Goal: Task Accomplishment & Management: Complete application form

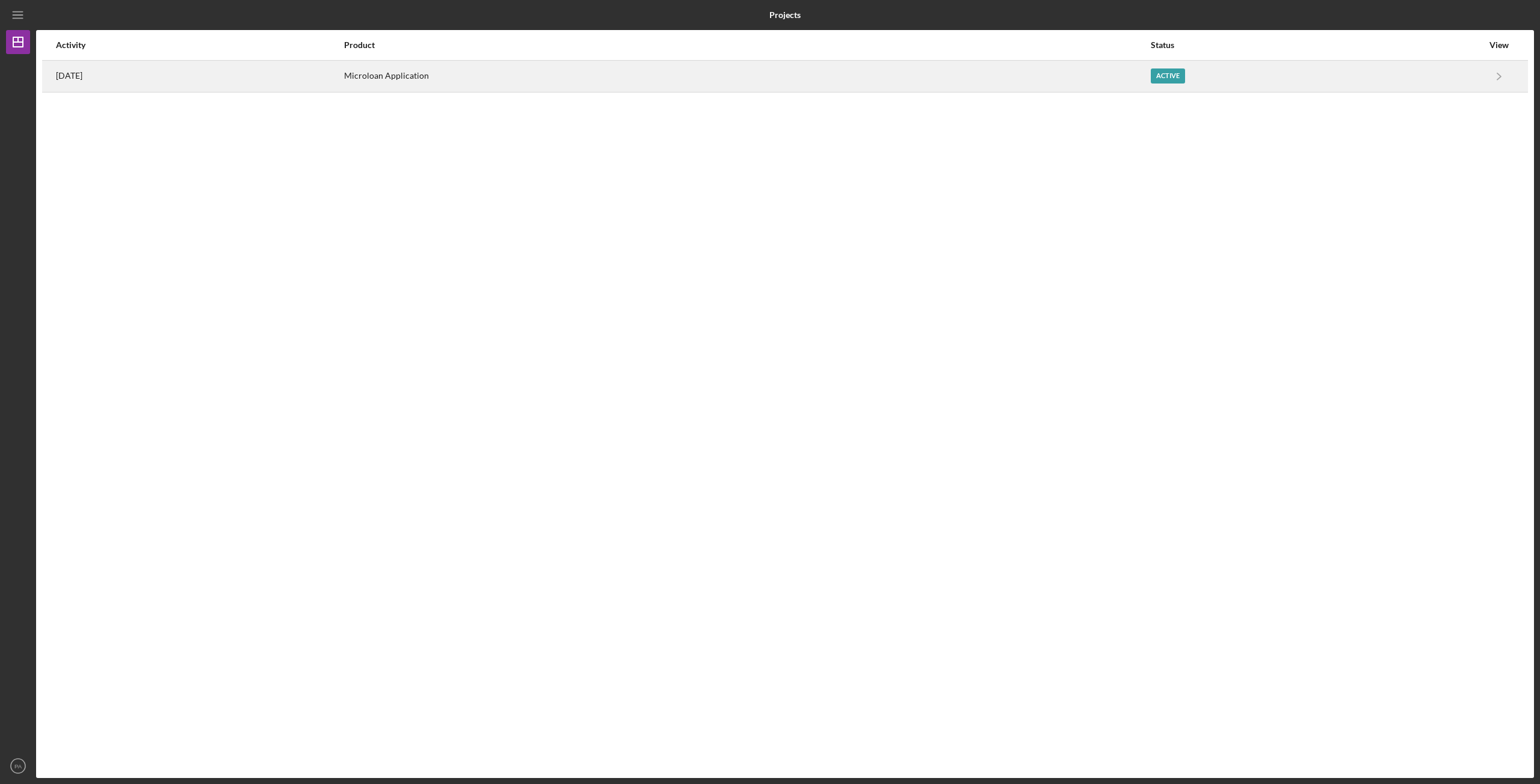
click at [988, 69] on div "Microloan Application" at bounding box center [747, 76] width 806 height 30
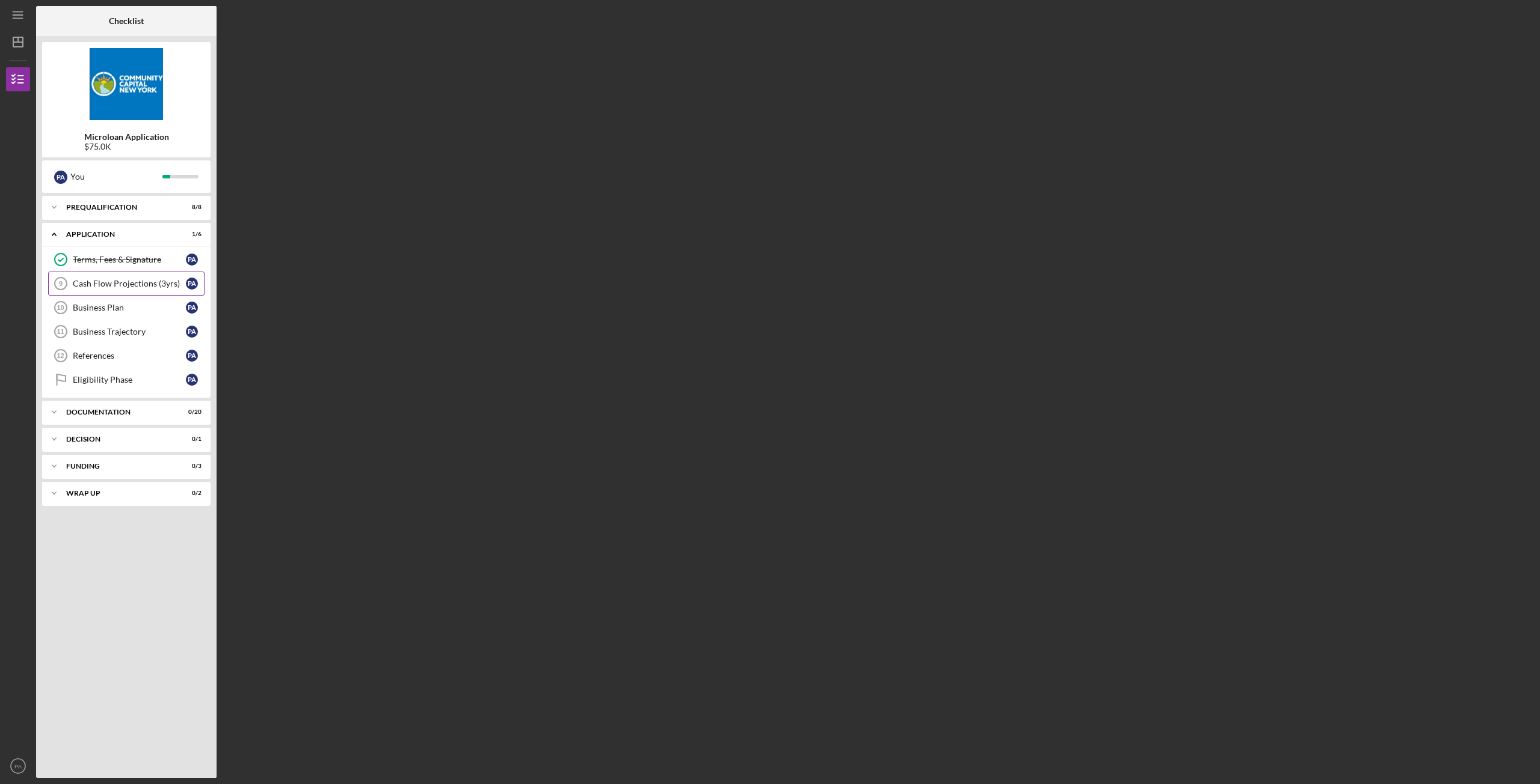
click at [108, 272] on link "Cash Flow Projections (3yrs) 9 Cash Flow Projections (3yrs) P A" at bounding box center [126, 283] width 156 height 24
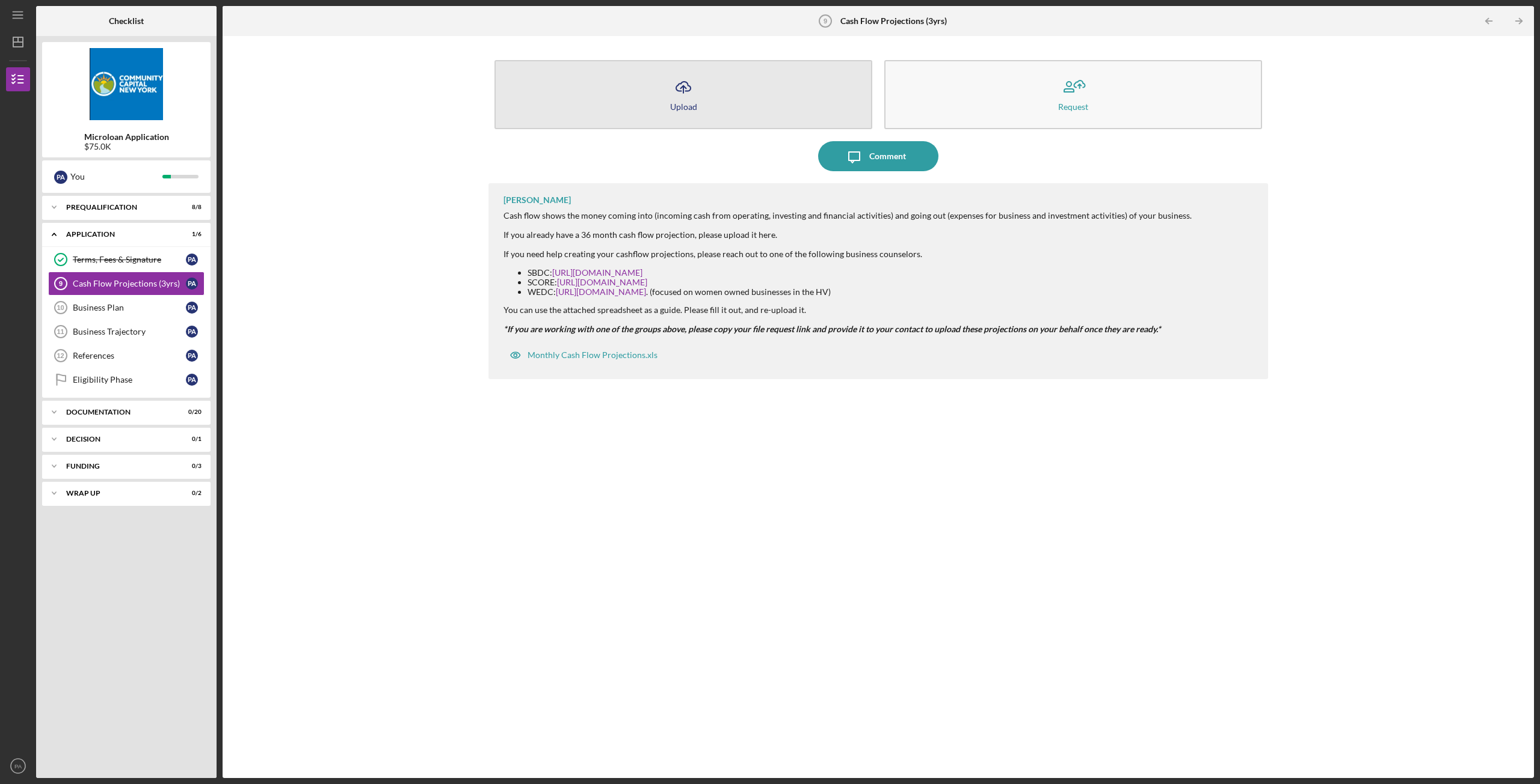
click at [700, 83] on button "Icon/Upload Upload" at bounding box center [683, 95] width 377 height 69
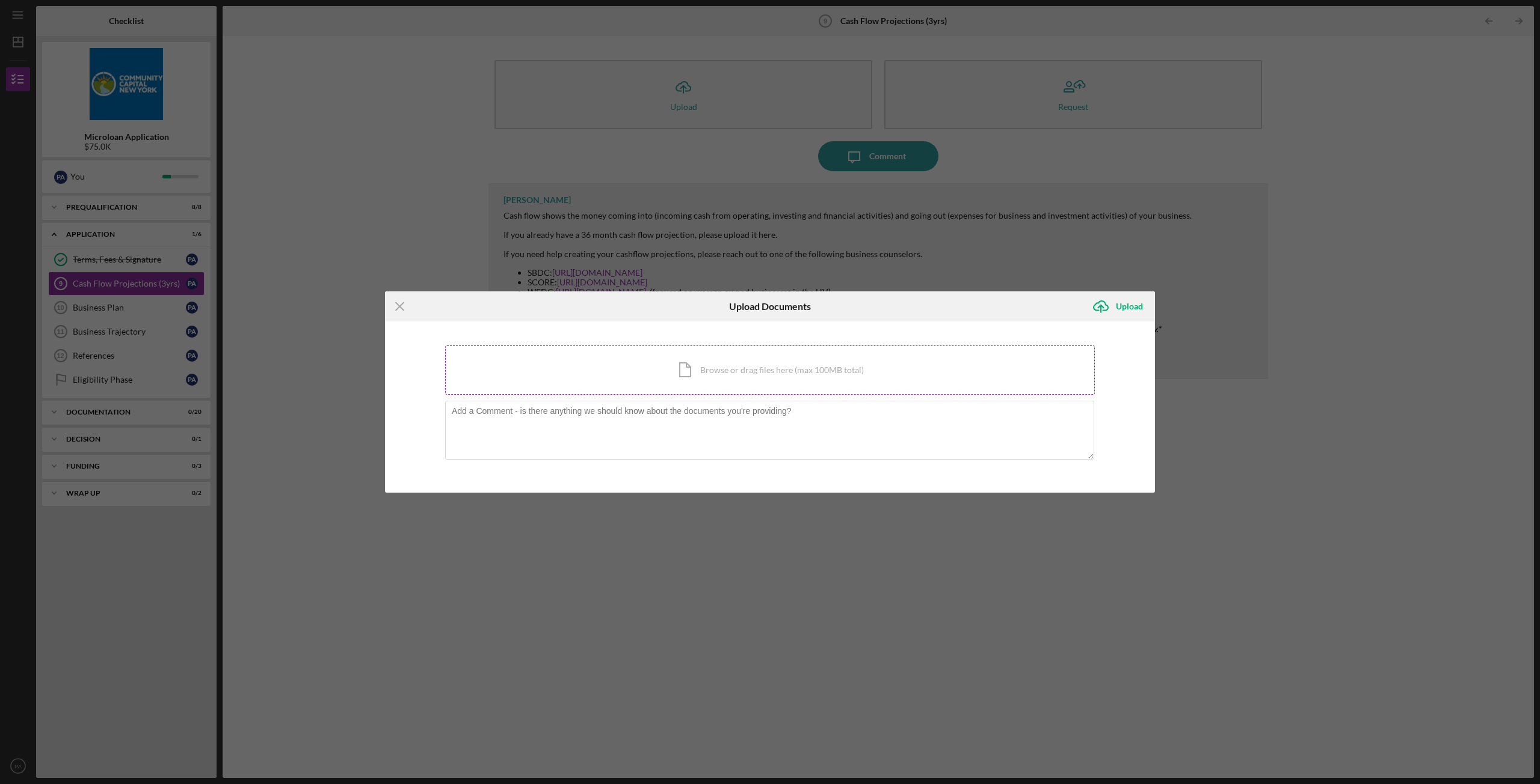
click at [744, 371] on div "Icon/Document Browse or drag files here (max 100MB total) Tap to choose files o…" at bounding box center [770, 370] width 649 height 49
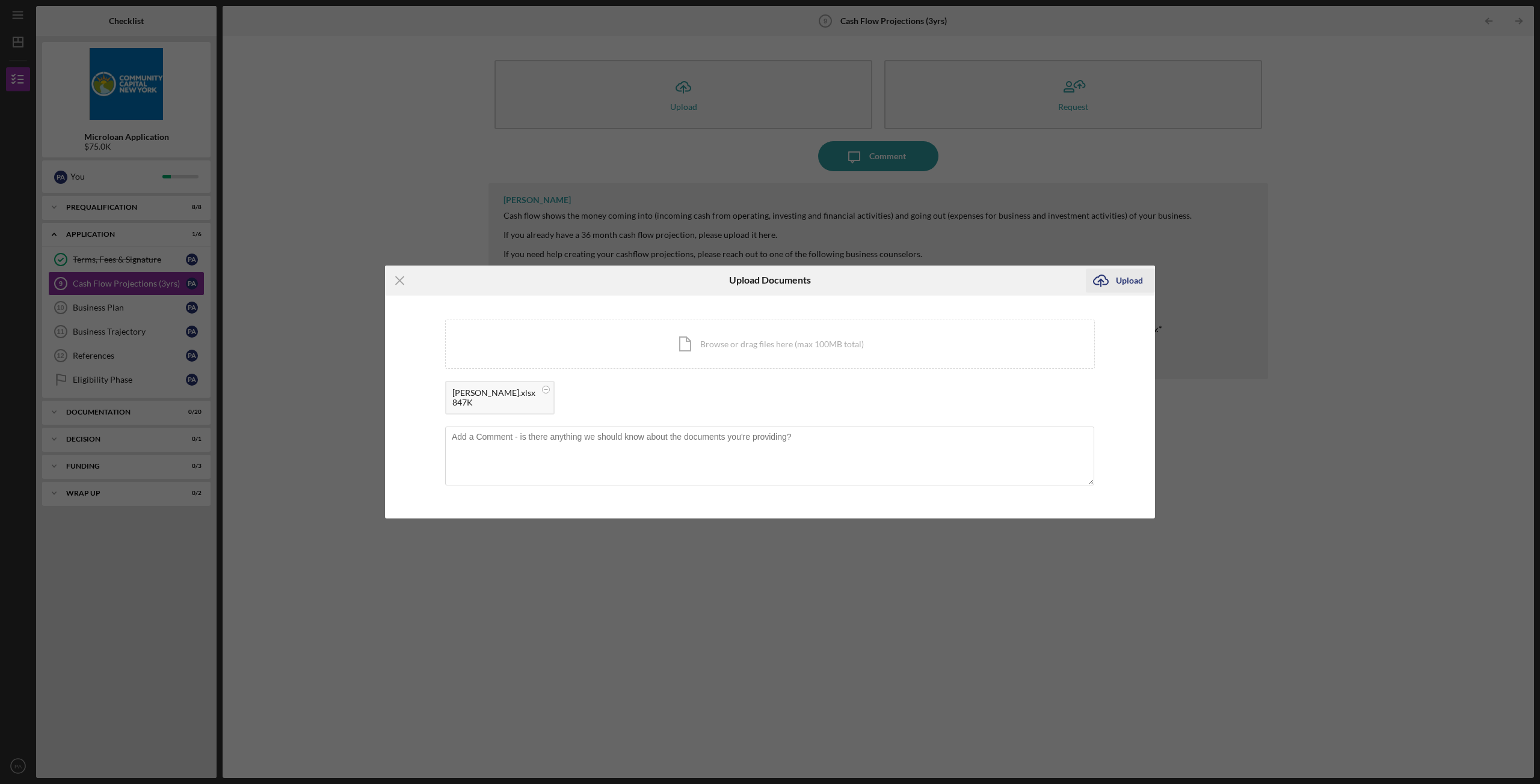
click at [1110, 288] on icon "Icon/Upload" at bounding box center [1100, 281] width 30 height 30
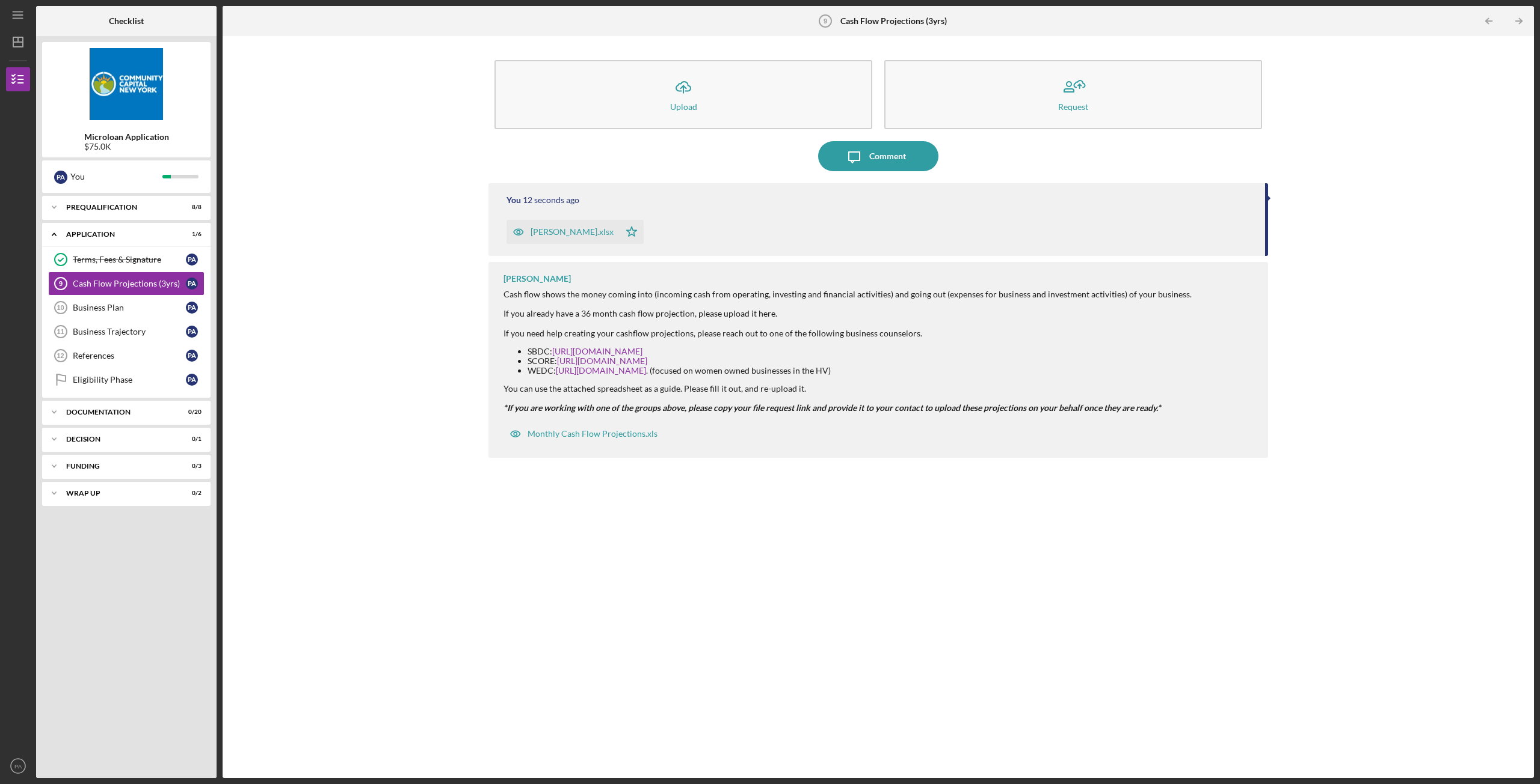
click at [561, 226] on div "[PERSON_NAME].xlsx" at bounding box center [562, 232] width 113 height 24
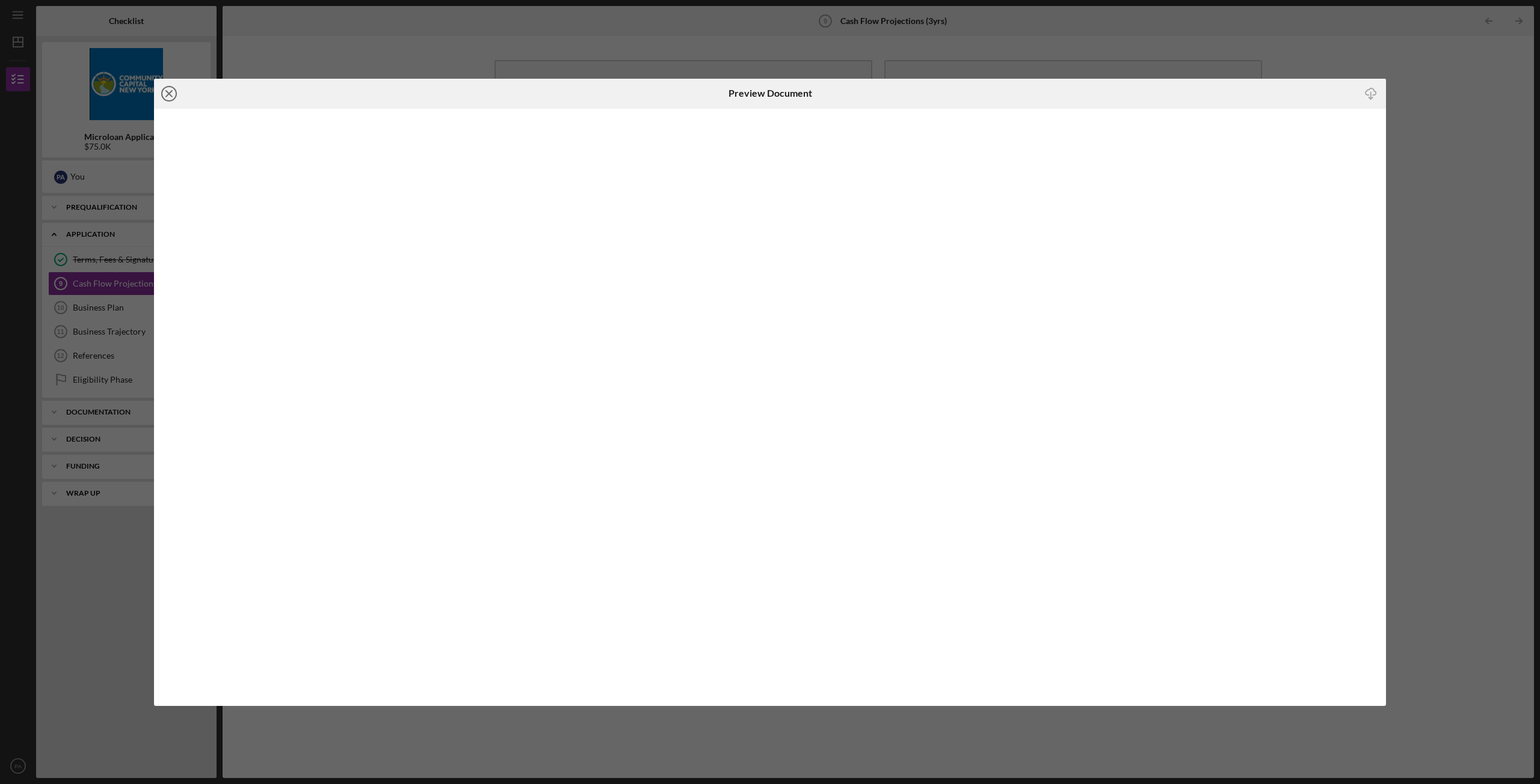
click at [169, 93] on line at bounding box center [168, 93] width 6 height 6
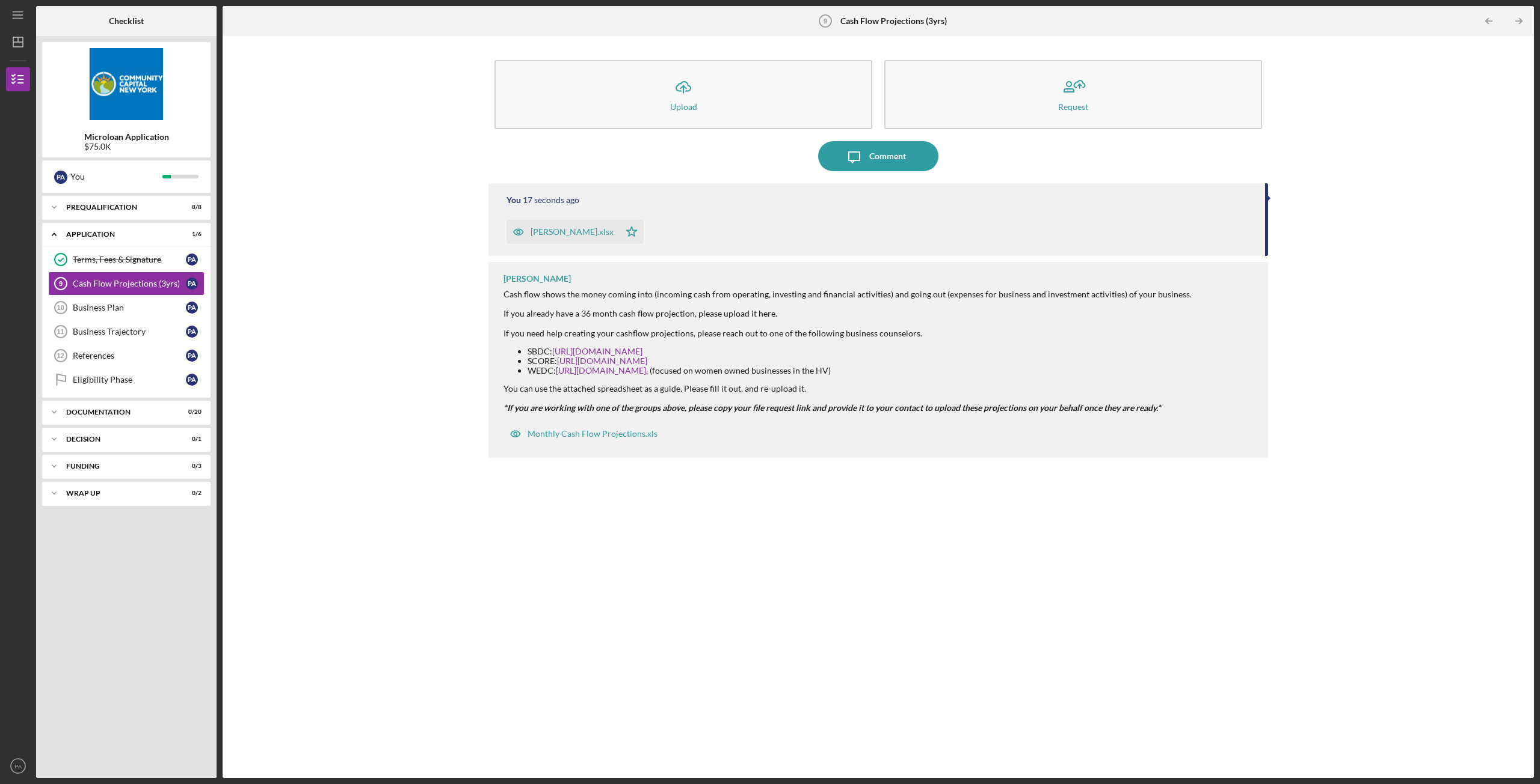
click at [530, 226] on icon "button" at bounding box center [518, 232] width 24 height 24
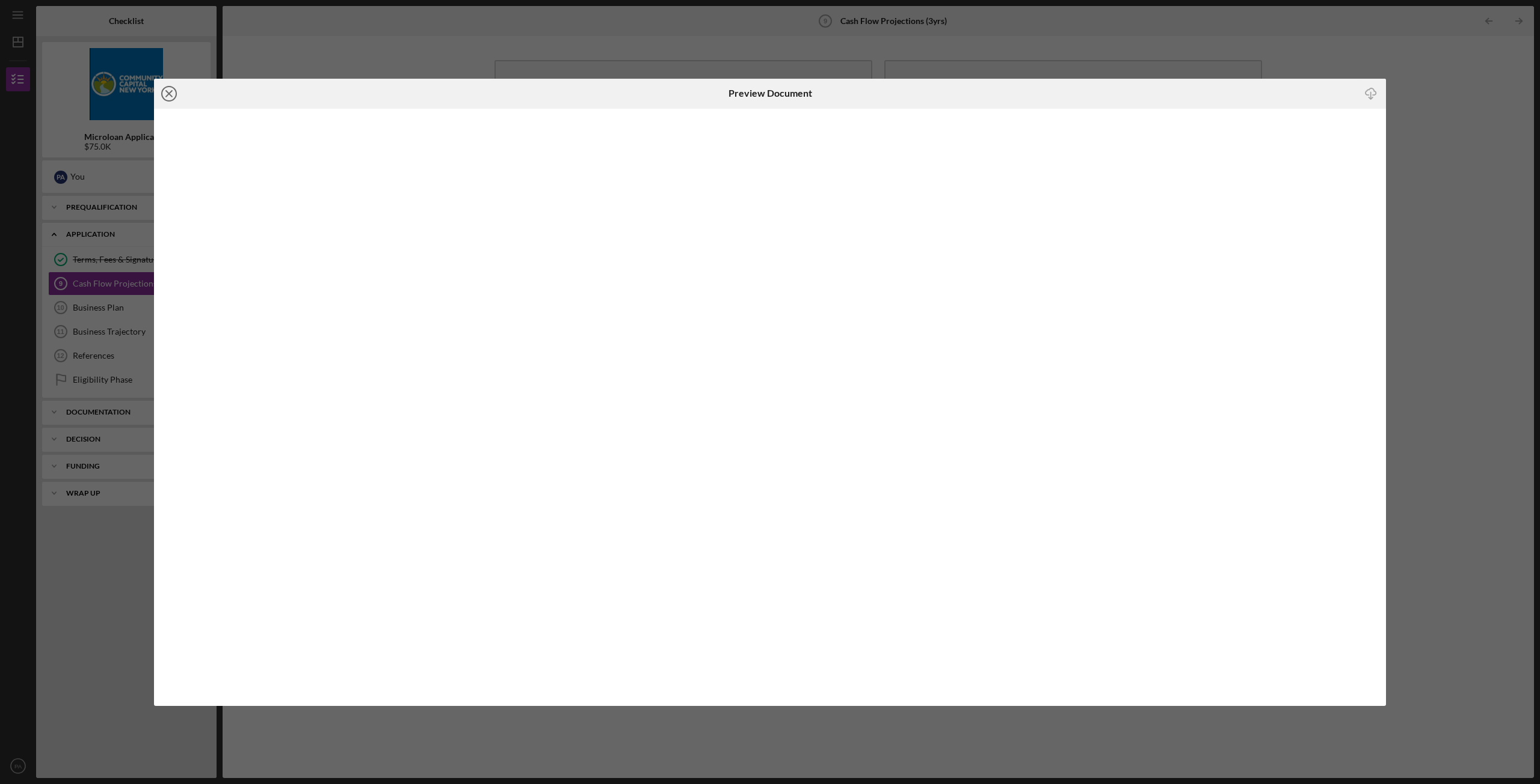
click at [161, 89] on icon "Icon/Close" at bounding box center [168, 94] width 30 height 30
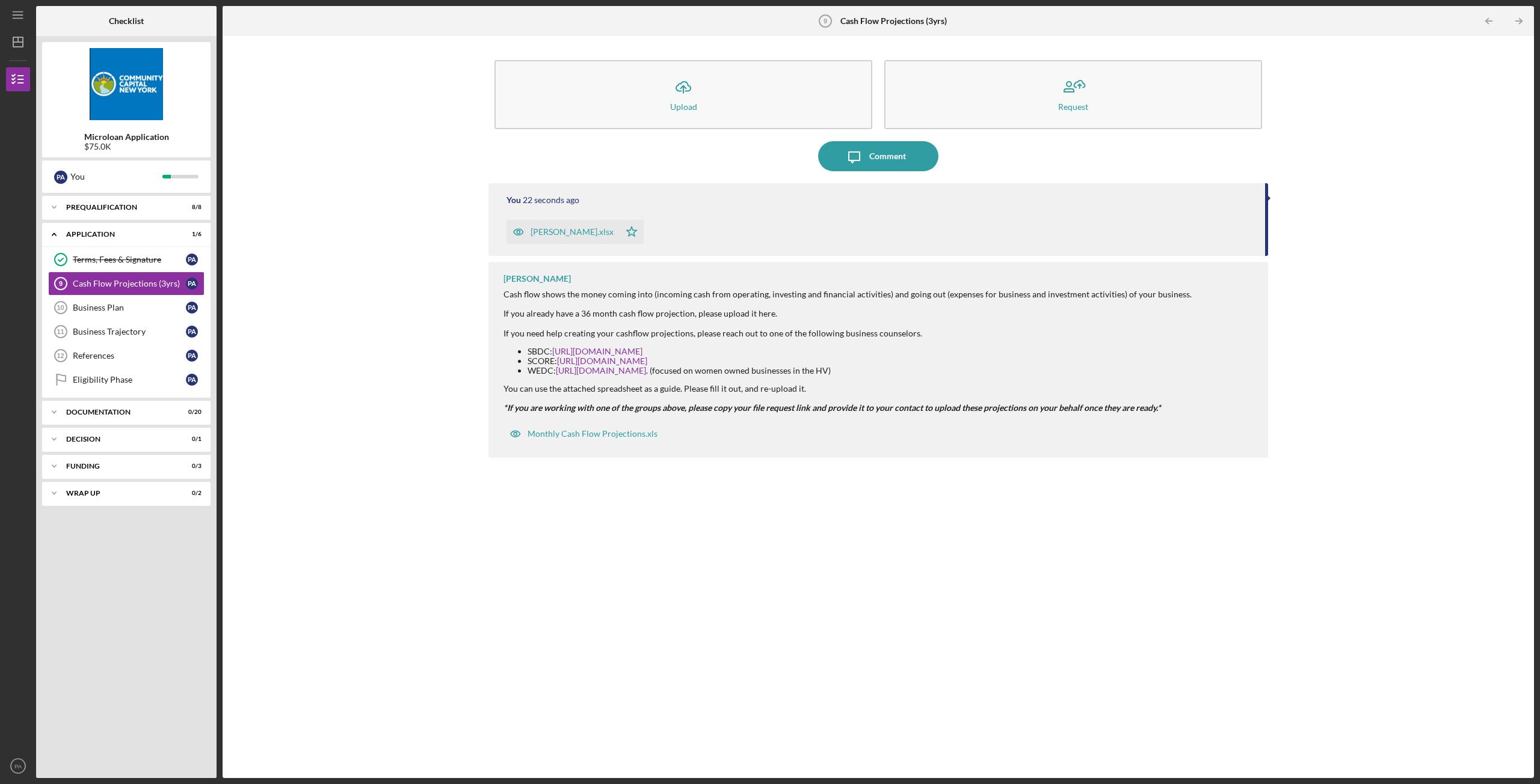
drag, startPoint x: 563, startPoint y: 232, endPoint x: 486, endPoint y: 253, distance: 79.8
click at [422, 269] on div "Icon/Upload Upload Request Icon/Message Comment You 22 seconds ago [PERSON_NAME…" at bounding box center [877, 407] width 1299 height 731
click at [586, 233] on div "[PERSON_NAME].xlsx" at bounding box center [571, 232] width 83 height 10
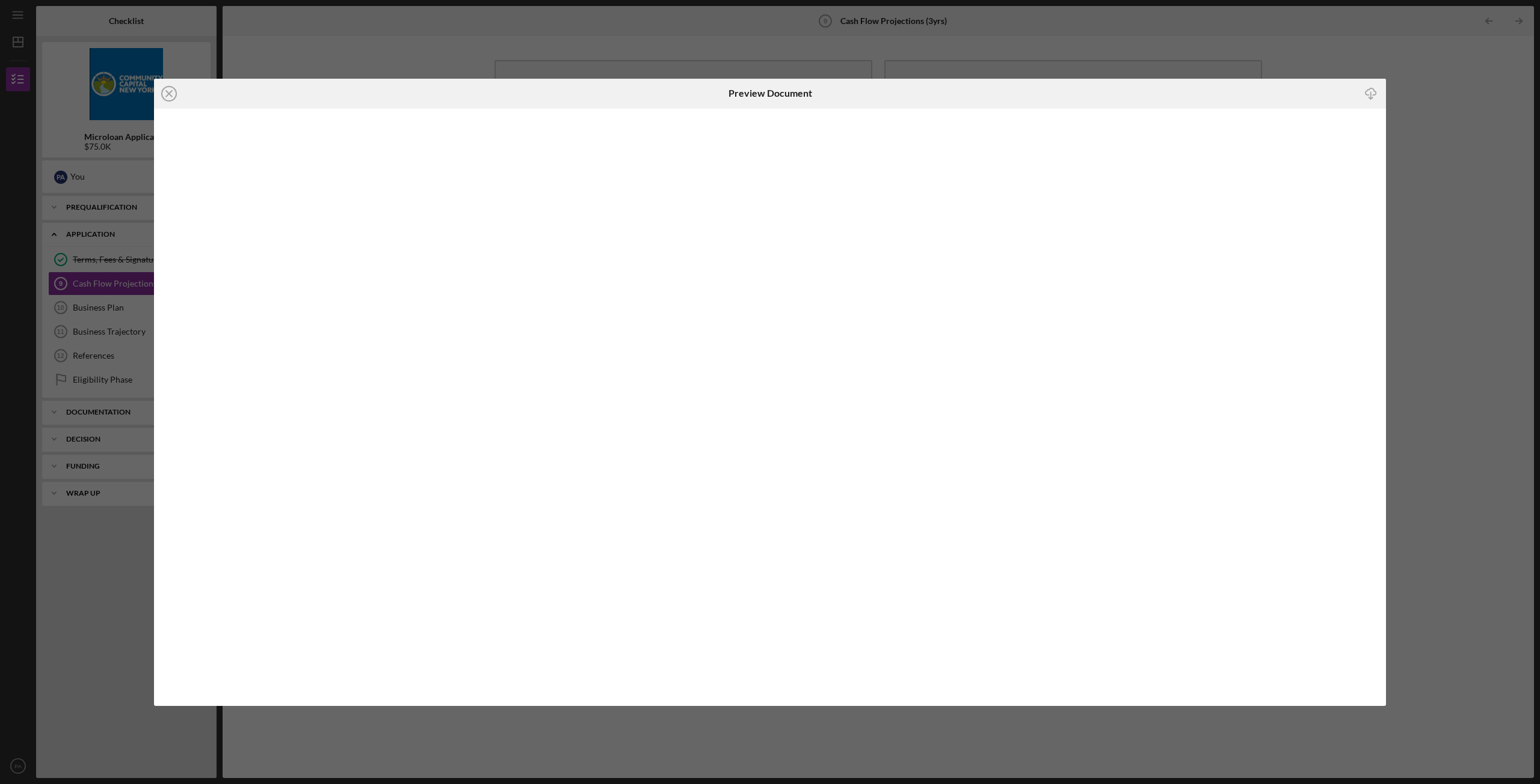
click at [1368, 92] on icon "Icon/Download" at bounding box center [1371, 93] width 27 height 27
click at [169, 90] on icon "Icon/Close" at bounding box center [168, 94] width 30 height 30
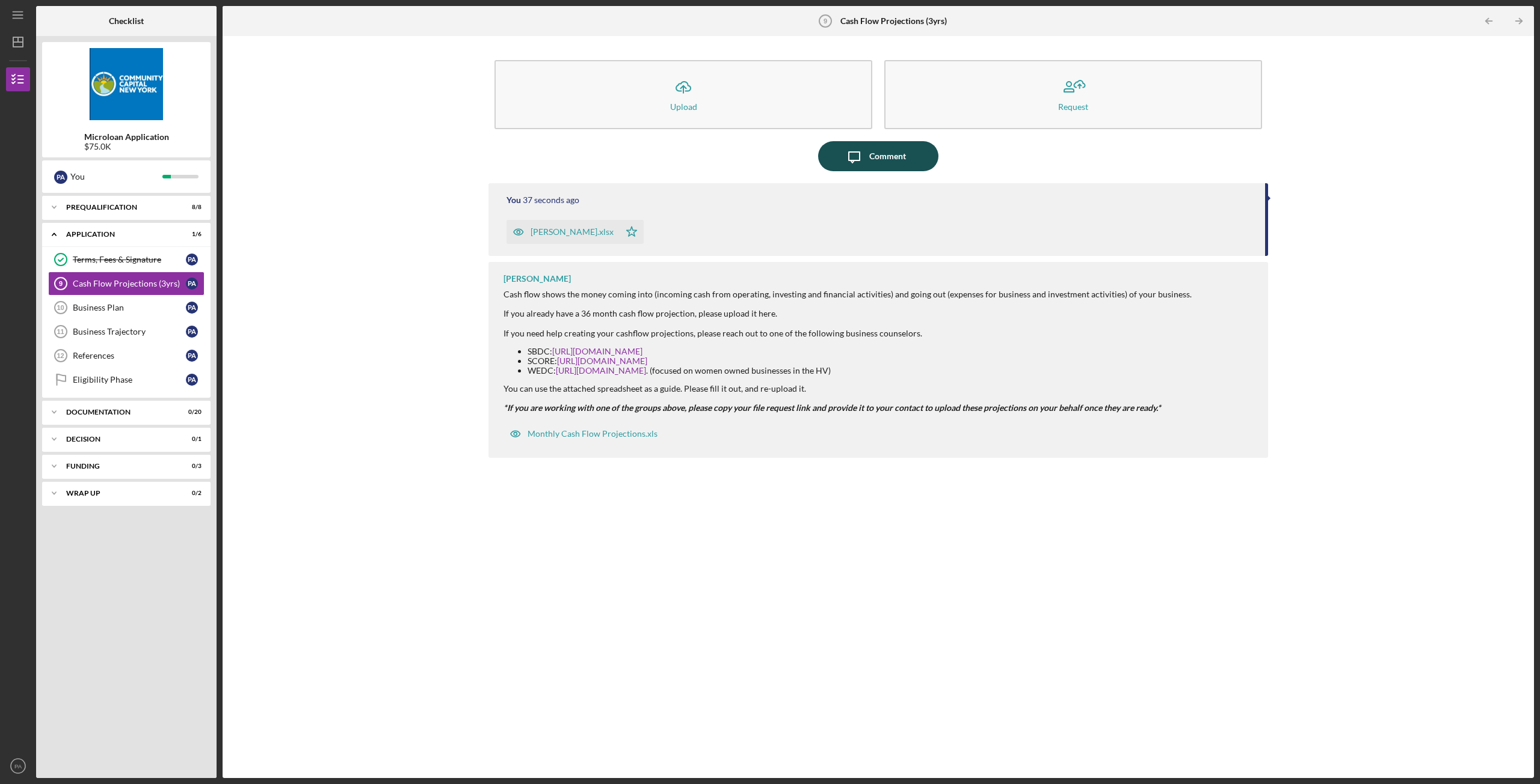
click at [890, 160] on div "Comment" at bounding box center [887, 156] width 37 height 30
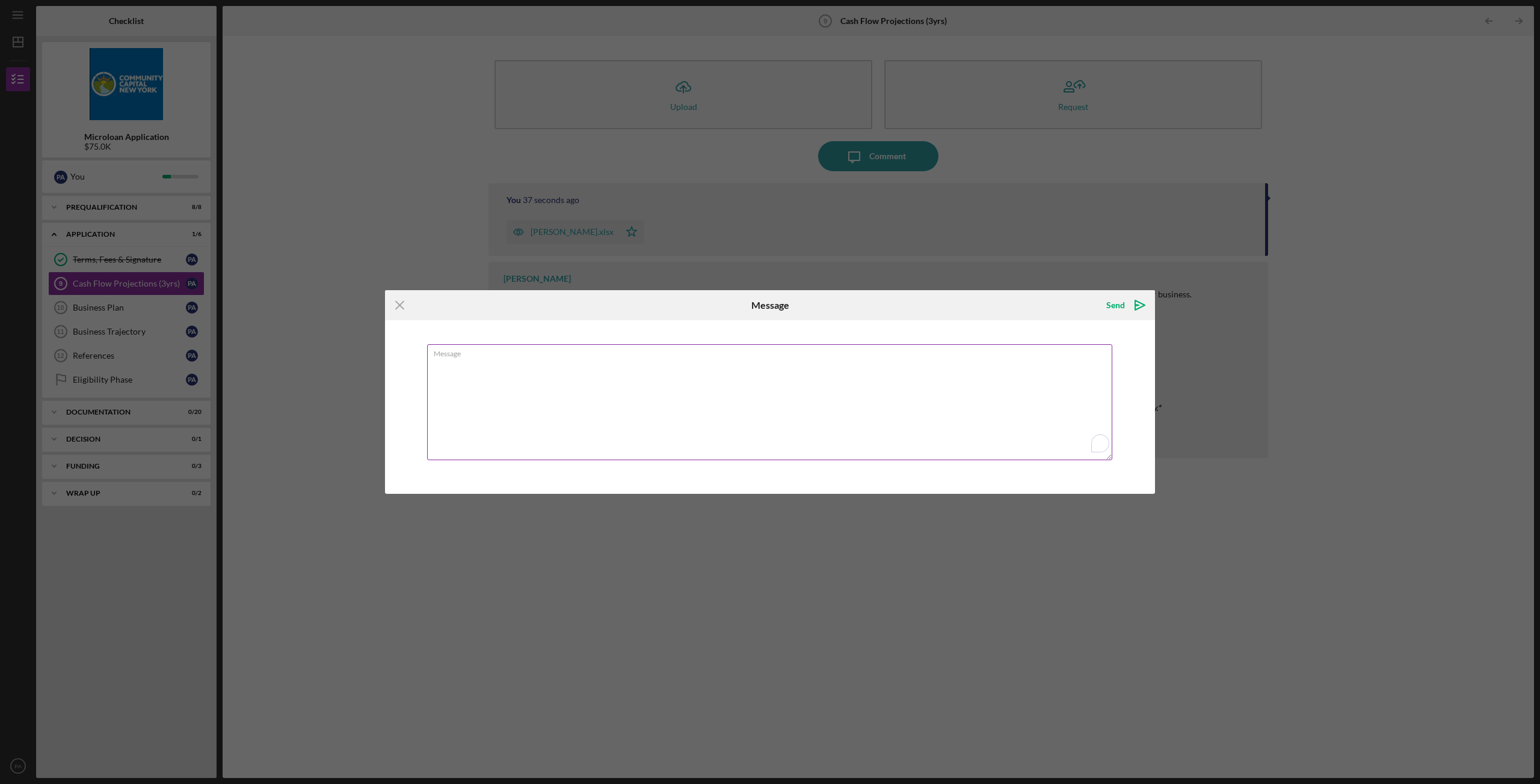
click at [550, 403] on textarea "Message" at bounding box center [770, 403] width 685 height 116
click at [398, 307] on icon "Icon/Menu Close" at bounding box center [400, 305] width 30 height 30
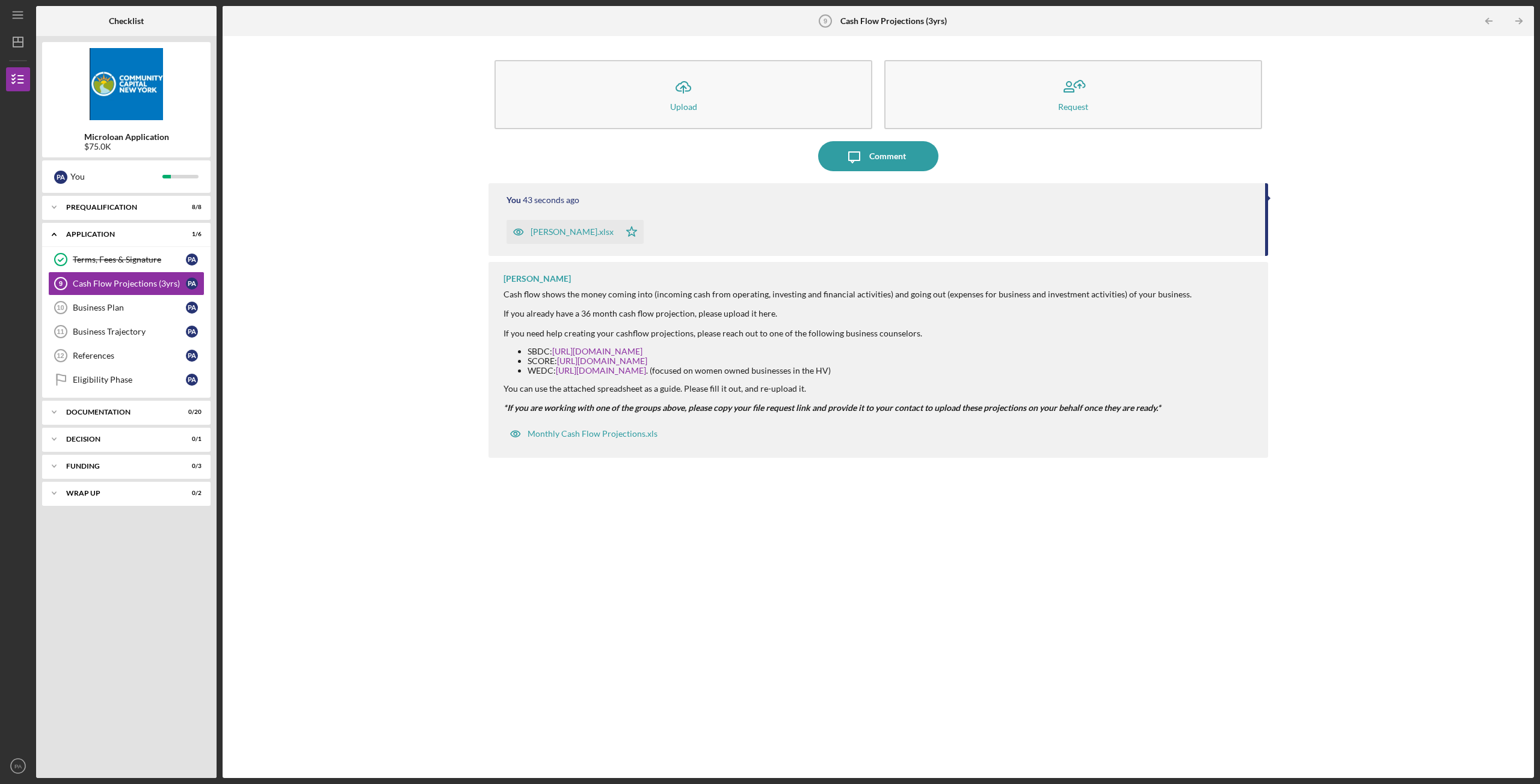
click at [526, 239] on icon "button" at bounding box center [518, 232] width 24 height 24
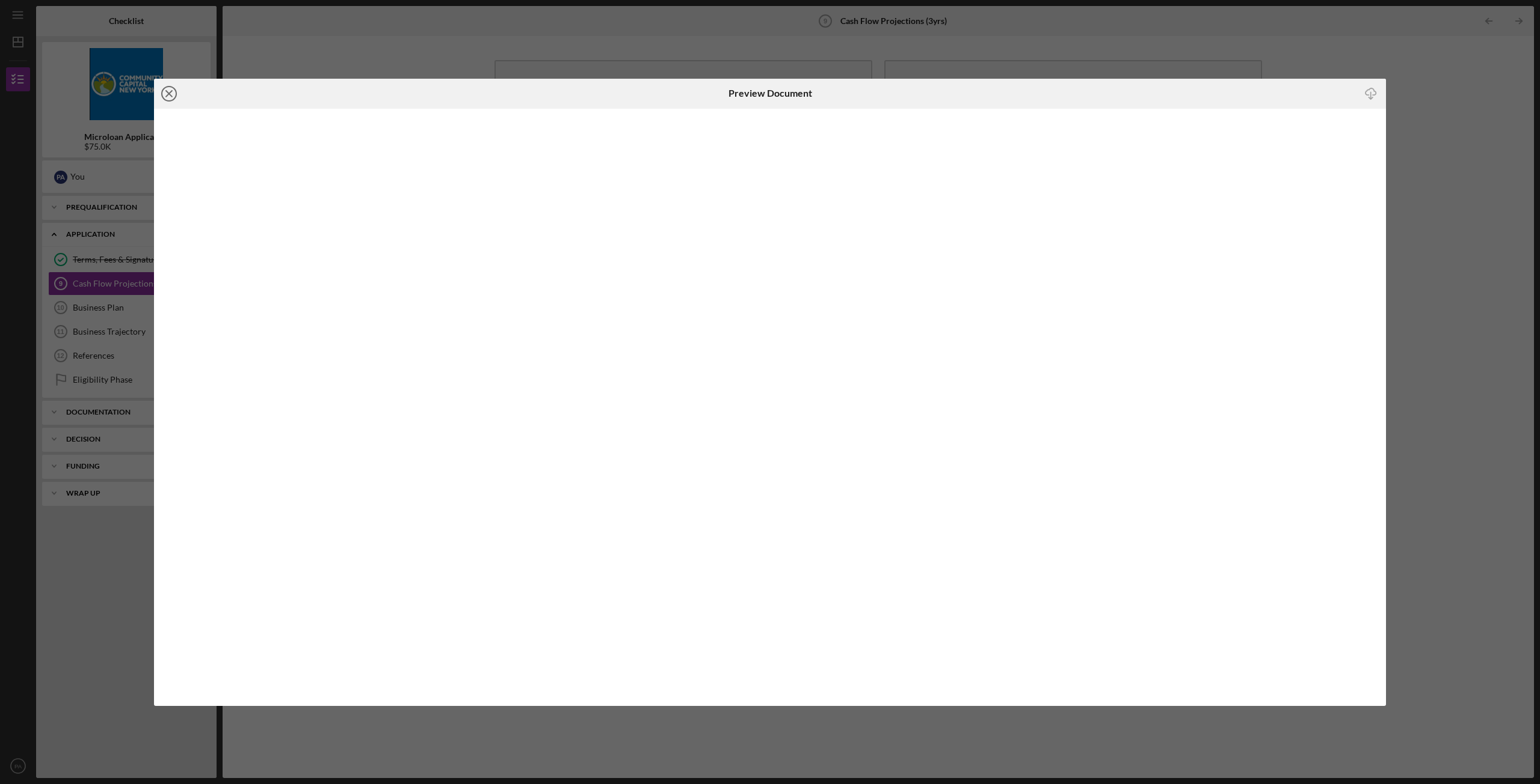
click at [168, 96] on icon "Icon/Close" at bounding box center [168, 94] width 30 height 30
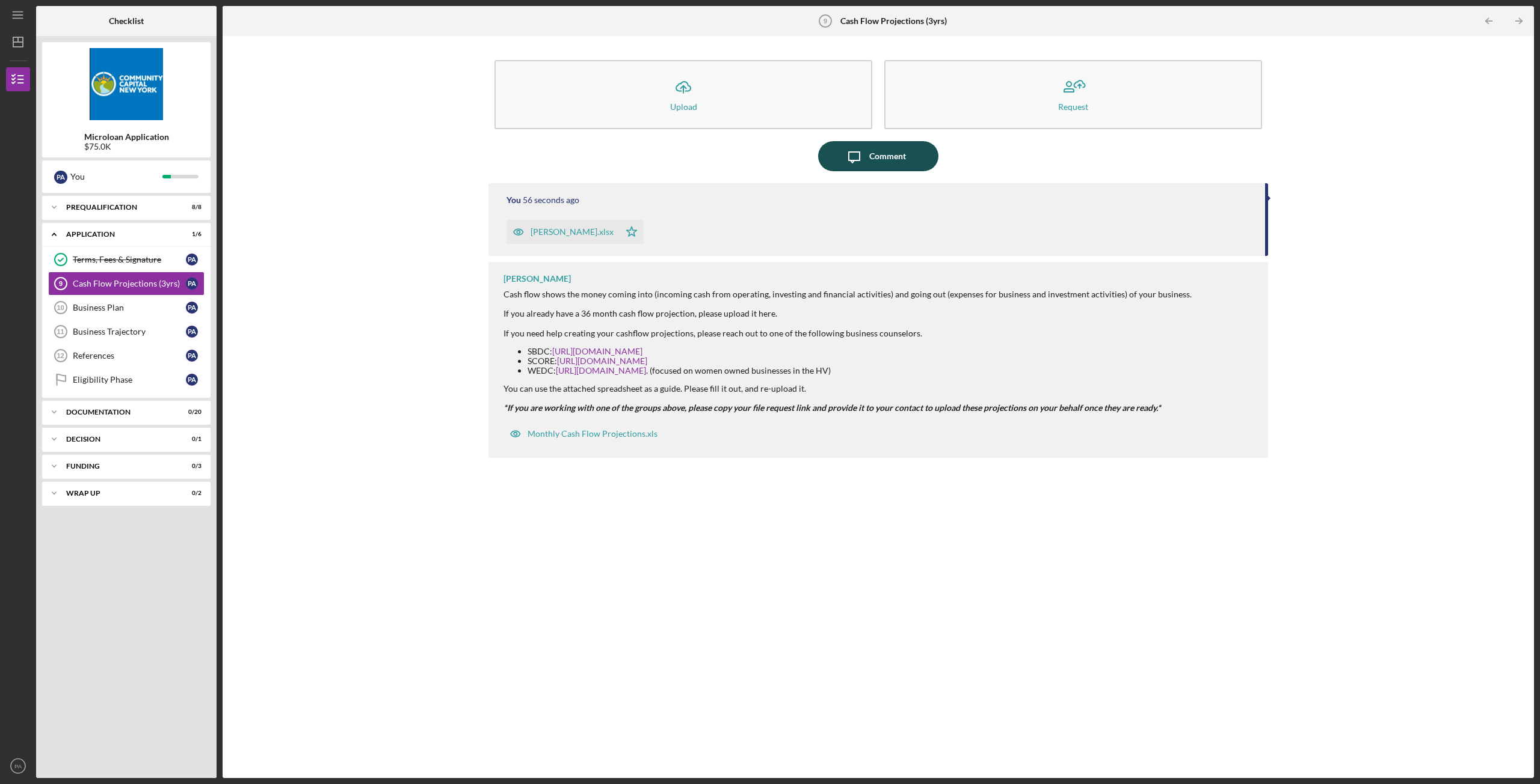
click at [886, 159] on div "Comment" at bounding box center [887, 156] width 37 height 30
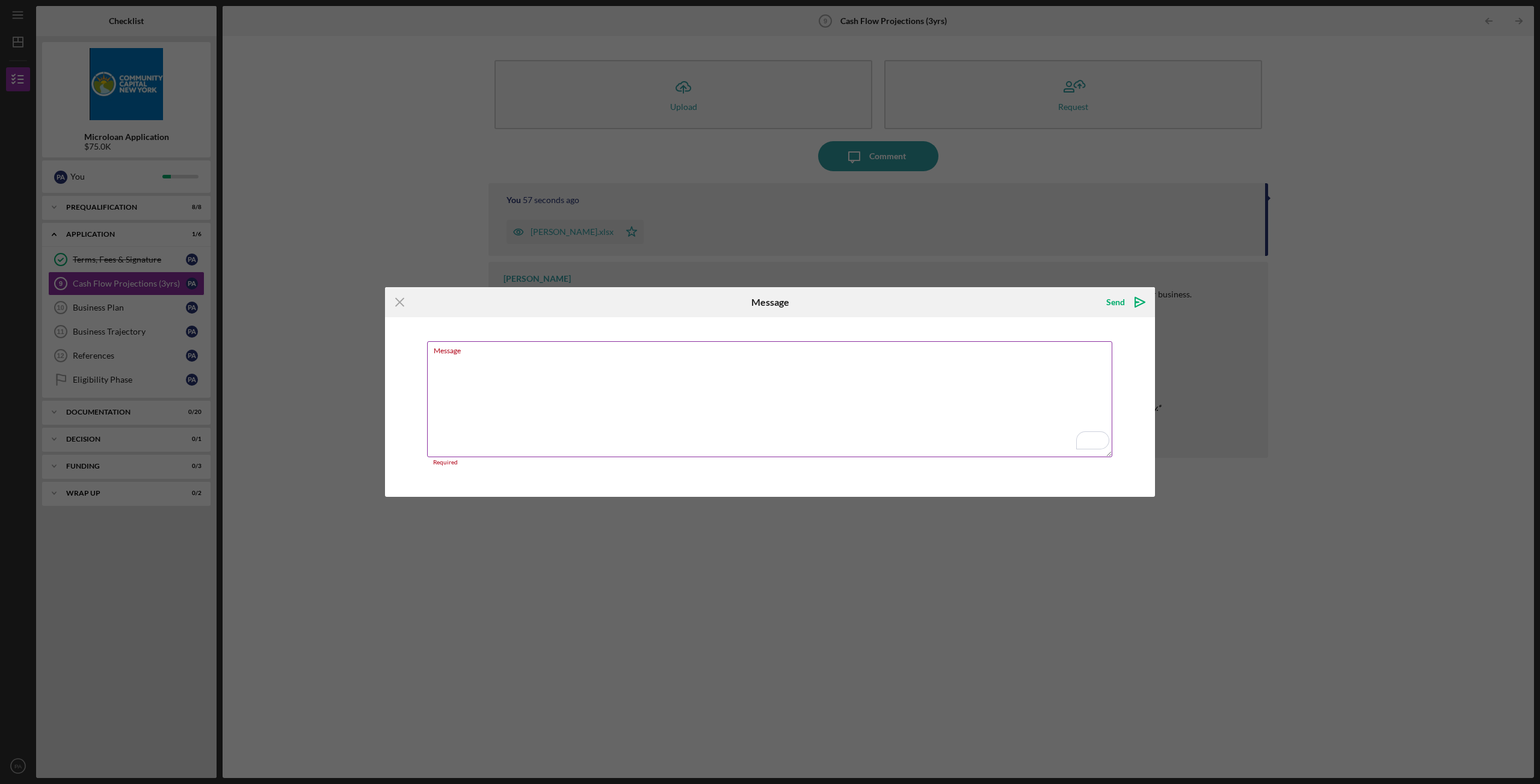
click at [536, 391] on textarea "Message" at bounding box center [770, 399] width 685 height 116
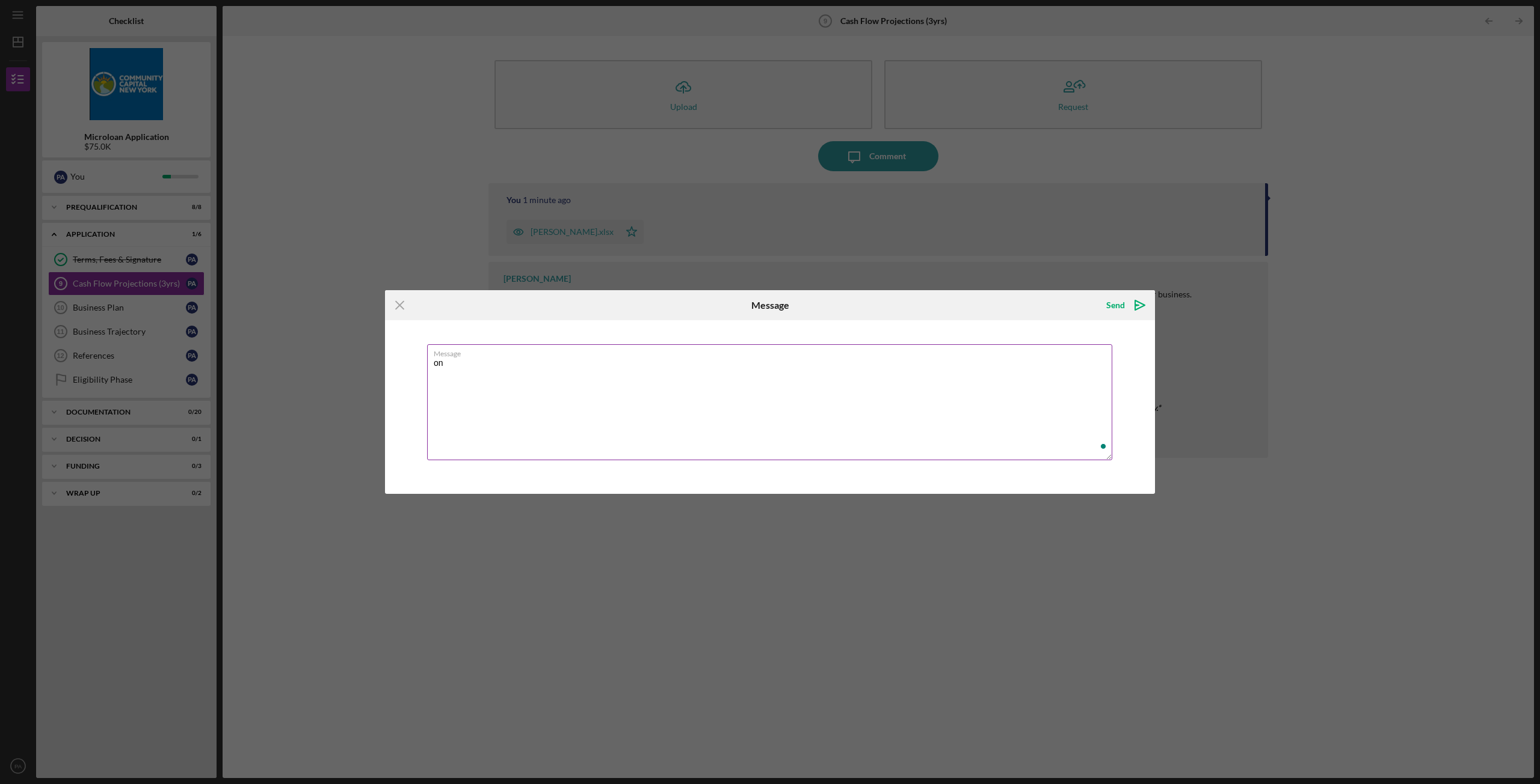
type textarea "o"
click at [472, 364] on textarea "On the excel sheet iv upload it is every detail that is requested see excel she…" at bounding box center [770, 403] width 685 height 116
click at [539, 366] on textarea "On the Excel sheet iv upload it is every detail that is requested see excel she…" at bounding box center [770, 403] width 685 height 116
click at [508, 363] on textarea "On the Excel sheet iv uploaded it is every detail that is requested see excel s…" at bounding box center [770, 403] width 685 height 116
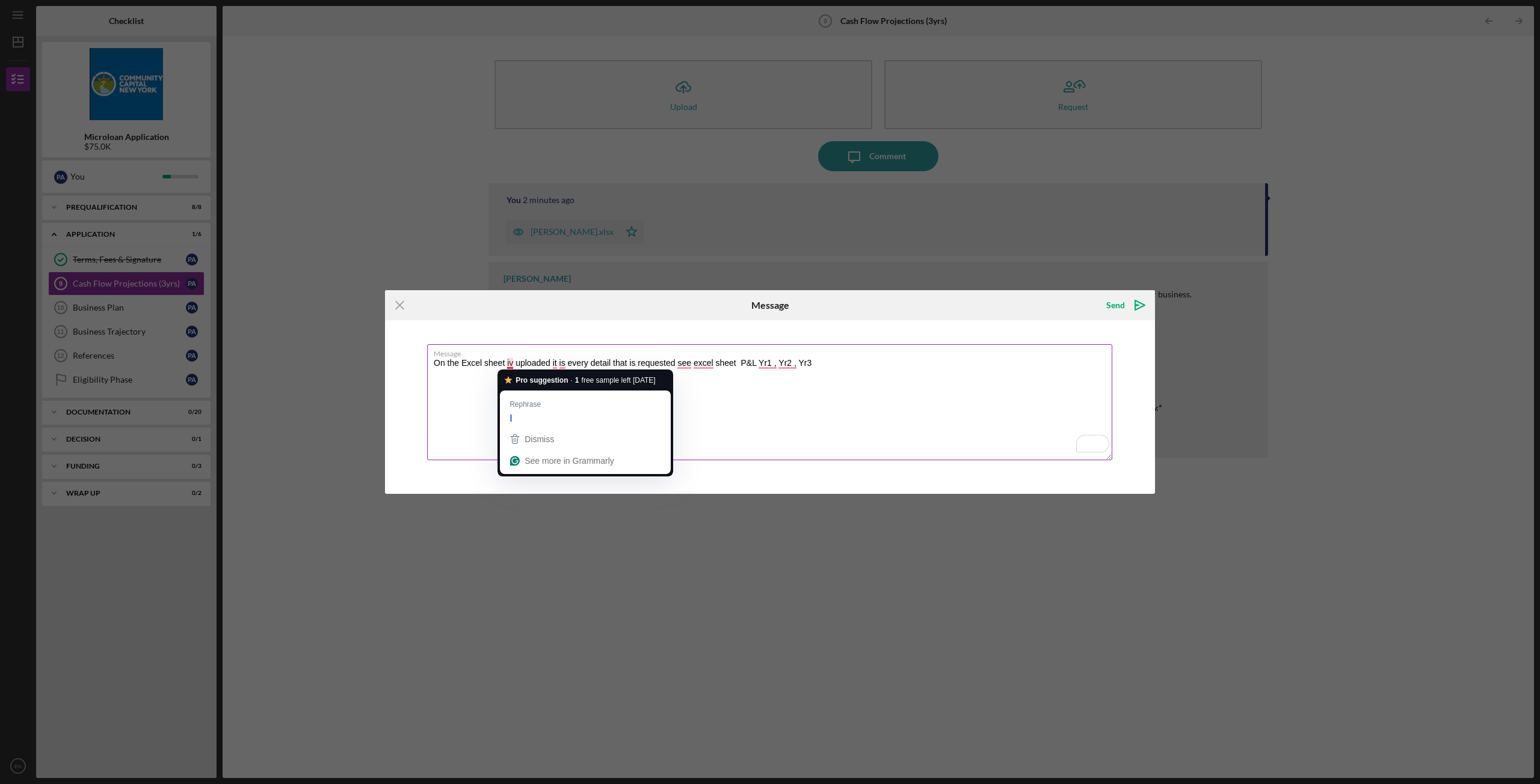
click at [940, 441] on textarea "On the Excel sheet iv uploaded it is every detail that is requested see excel s…" at bounding box center [770, 403] width 685 height 116
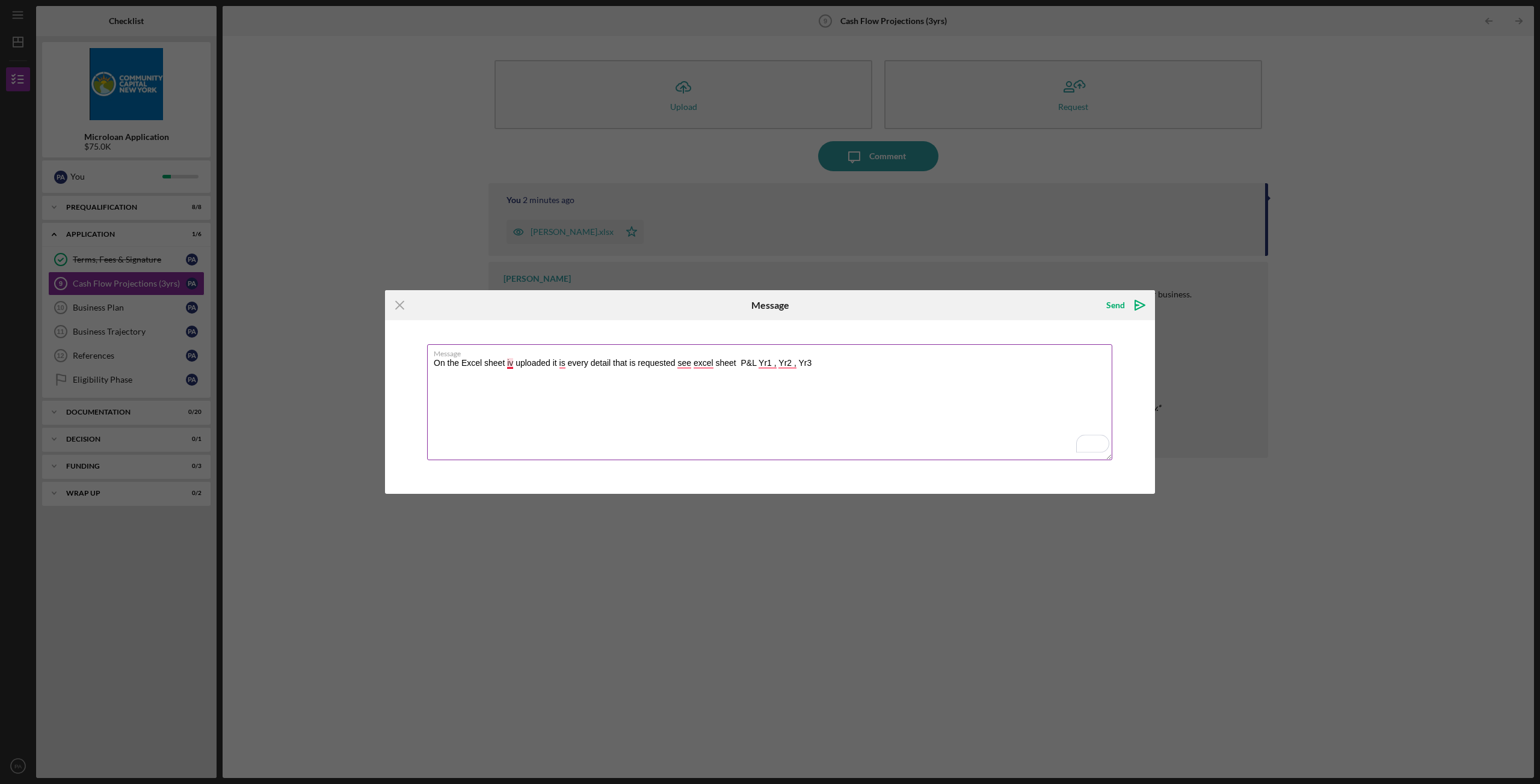
click at [510, 365] on textarea "On the Excel sheet iv uploaded it is every detail that is requested see excel s…" at bounding box center [770, 403] width 685 height 116
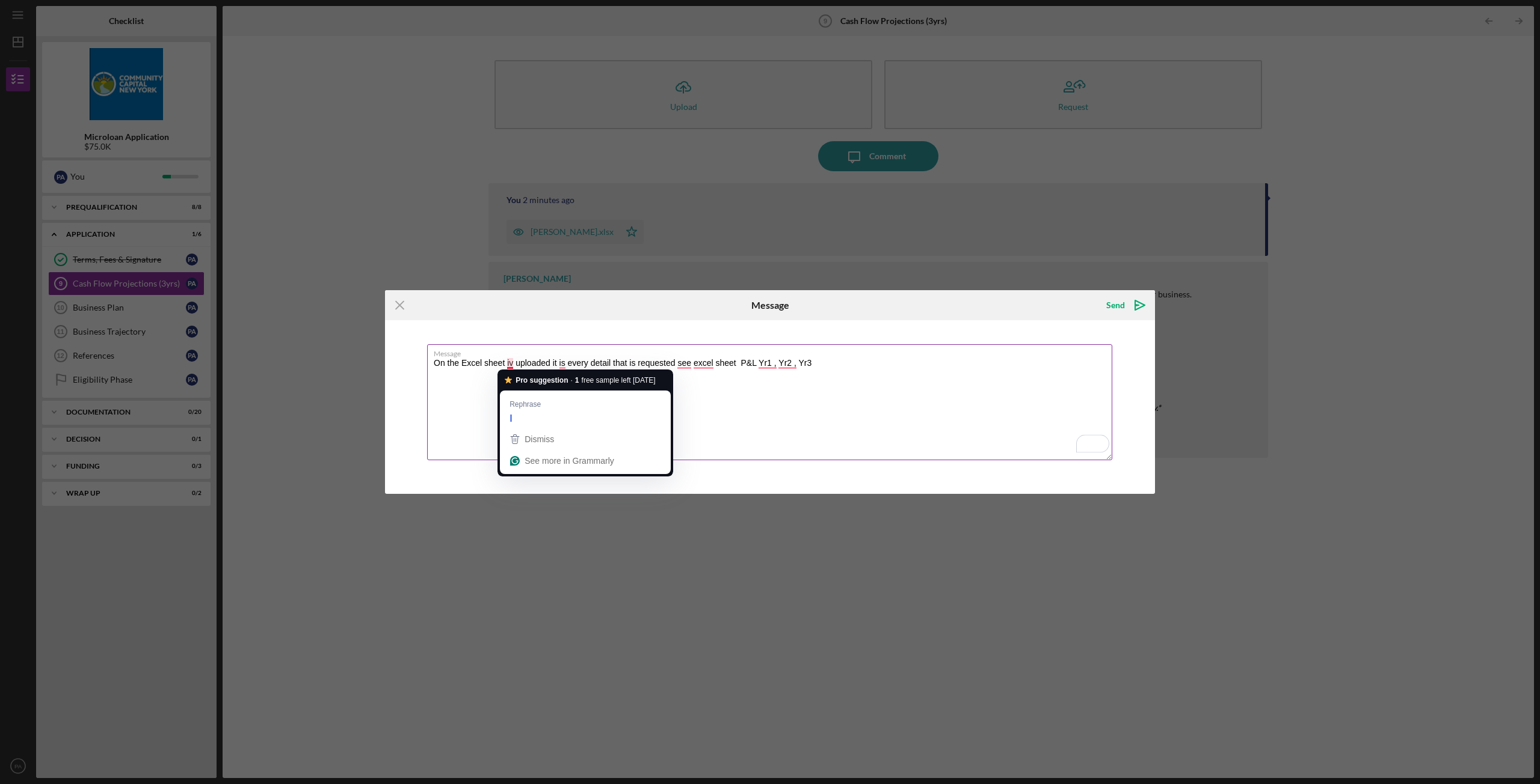
click at [521, 365] on textarea "On the Excel sheet iv uploaded it is every detail that is requested see excel s…" at bounding box center [770, 403] width 685 height 116
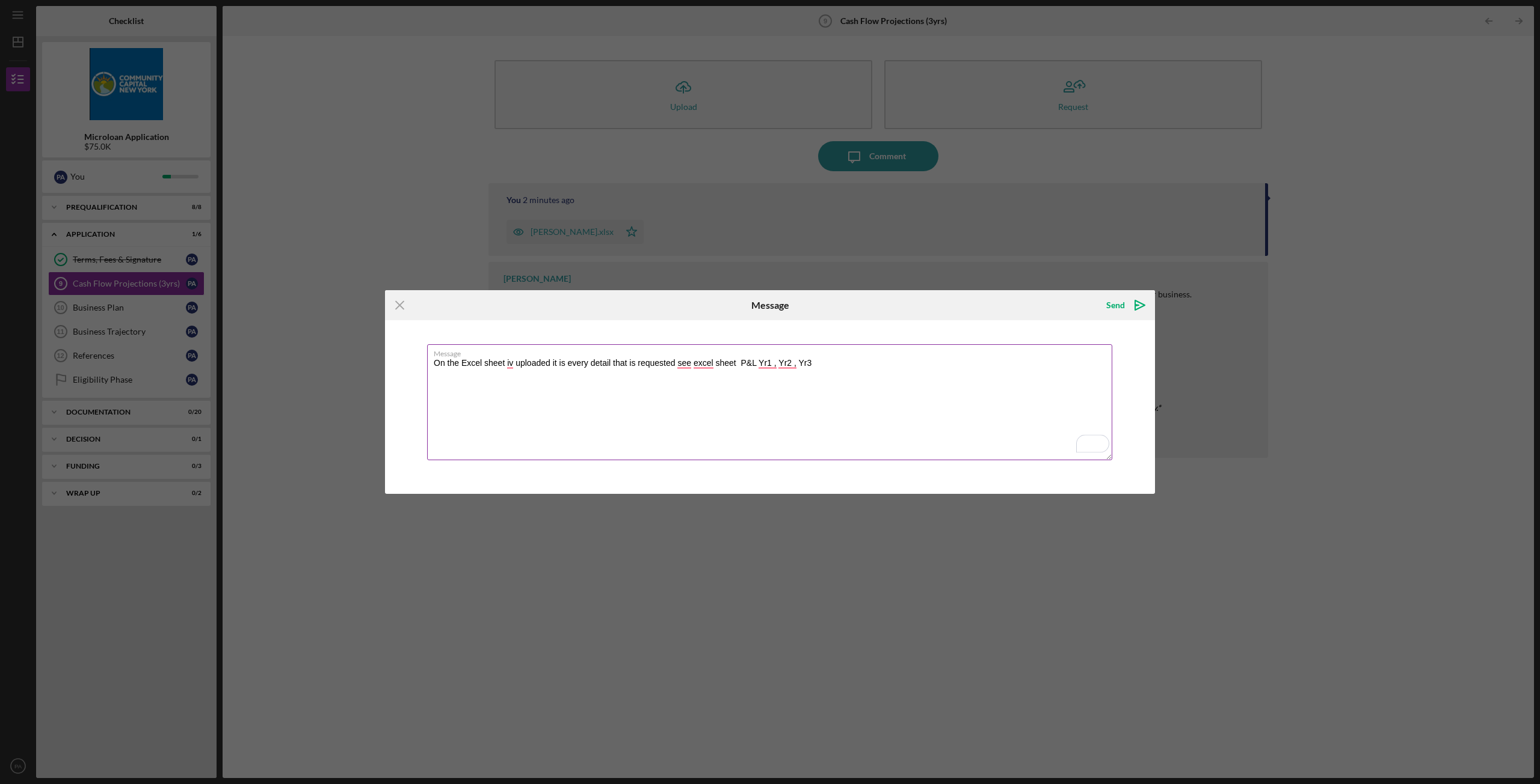
click at [519, 364] on textarea "On the Excel sheet iv uploaded it is every detail that is requested see excel s…" at bounding box center [770, 403] width 685 height 116
click at [612, 417] on textarea "On the Excel sheet i have uploaded it is every detail that is requested see exc…" at bounding box center [770, 403] width 685 height 116
click at [585, 361] on textarea "On the Excel sheet i have uploaded it is every detail that is requested see exc…" at bounding box center [770, 403] width 685 height 116
click at [494, 362] on textarea "On the Excel sheet i have uploaded it is every detail that is requested see exc…" at bounding box center [770, 403] width 685 height 116
click at [555, 359] on textarea "On the Excel sheet, i have uploaded it is every detail that is requested see ex…" at bounding box center [770, 403] width 685 height 116
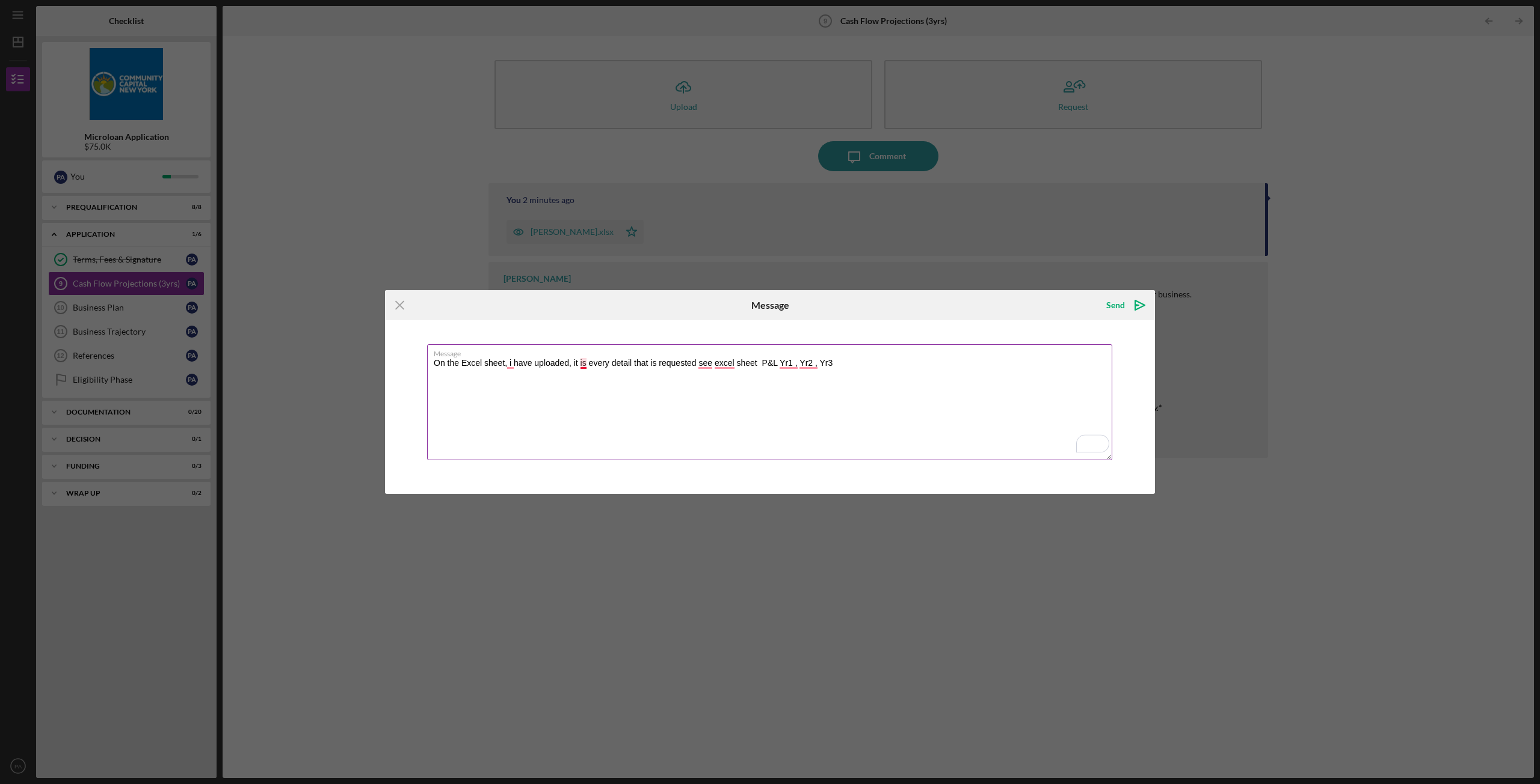
click at [584, 365] on textarea "On the Excel sheet, i have uploaded, it is every detail that is requested see e…" at bounding box center [770, 403] width 685 height 116
click at [578, 361] on textarea "On the Excel sheet, i have uploaded, it is every detail that is requested see e…" at bounding box center [770, 403] width 685 height 116
click at [676, 360] on textarea "On the Excel sheet, i have uploaded, is every detail that is requested see exce…" at bounding box center [770, 403] width 685 height 116
click at [720, 366] on textarea "On the Excel sheet, i have uploaded, is every detail that is requested, see exc…" at bounding box center [770, 403] width 685 height 116
click at [722, 360] on textarea "On the Excel sheet, i have uploaded, is every detail that is requested, see exc…" at bounding box center [770, 403] width 685 height 116
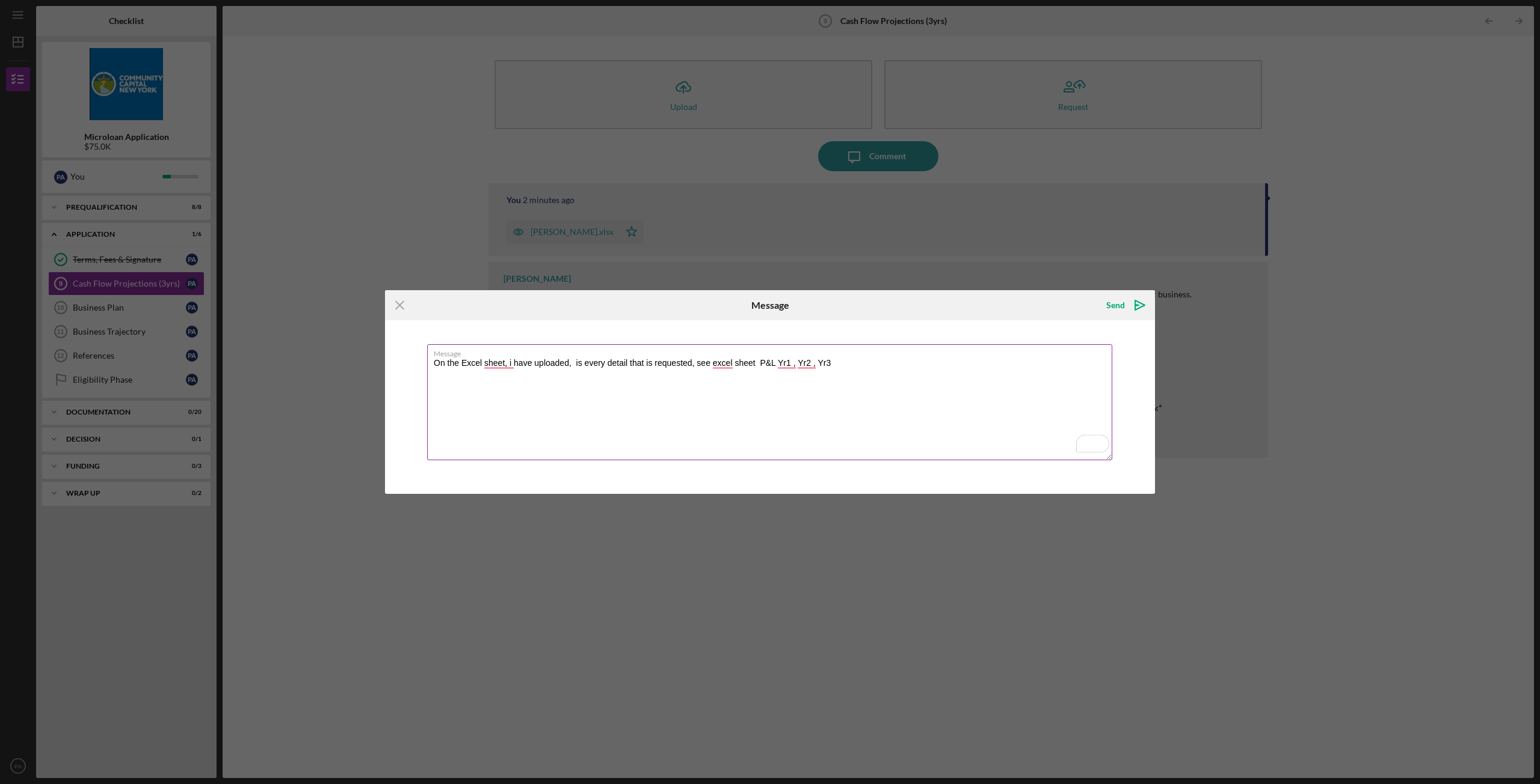
click at [722, 360] on textarea "On the Excel sheet, i have uploaded, is every detail that is requested, see exc…" at bounding box center [770, 403] width 685 height 116
click at [720, 394] on textarea "On the Excel sheet, i have uploaded, is every detail that is requested, see exc…" at bounding box center [770, 403] width 685 height 116
click at [504, 367] on textarea "On the Excel sheet, i have uploaded, is every detail that is requested, see exc…" at bounding box center [770, 403] width 685 height 116
click at [624, 410] on textarea "On the Excel sheet i have uploaded, is every detail that is requested, see exce…" at bounding box center [770, 403] width 685 height 116
click at [720, 359] on textarea "On the Excel sheet i have uploaded, is every detail that is requested, see exce…" at bounding box center [770, 403] width 685 height 116
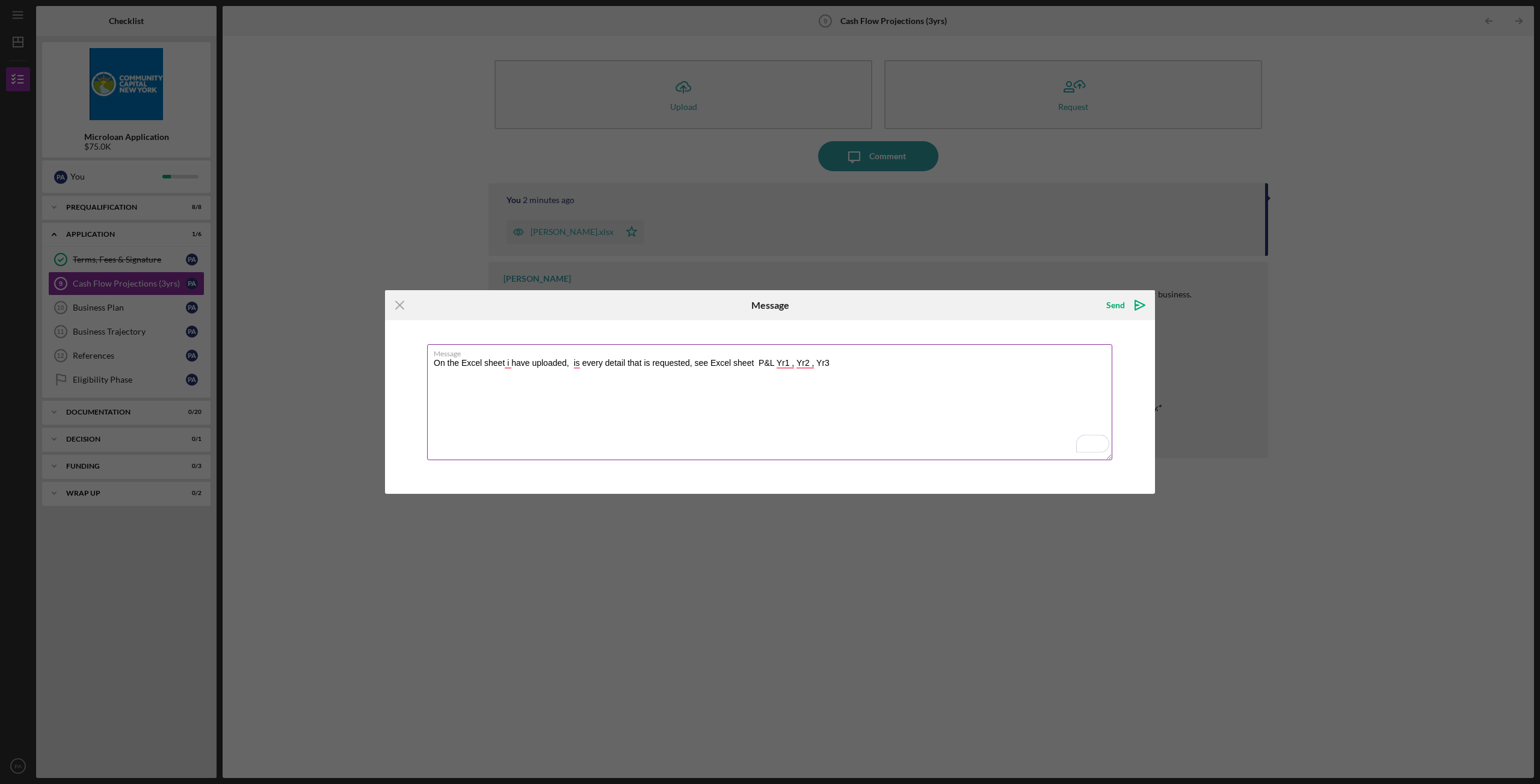
click at [780, 358] on label "Message" at bounding box center [772, 351] width 678 height 13
click at [780, 358] on textarea "On the Excel sheet i have uploaded, is every detail that is requested, see Exce…" at bounding box center [770, 403] width 685 height 116
click at [789, 360] on textarea "On the Excel sheet i have uploaded, is every detail that is requested, see Exce…" at bounding box center [770, 403] width 685 height 116
click at [800, 366] on textarea "On the Excel sheet i have uploaded, is every detail that is requested, see Exce…" at bounding box center [770, 403] width 685 height 116
click at [808, 357] on label "Message" at bounding box center [772, 351] width 678 height 13
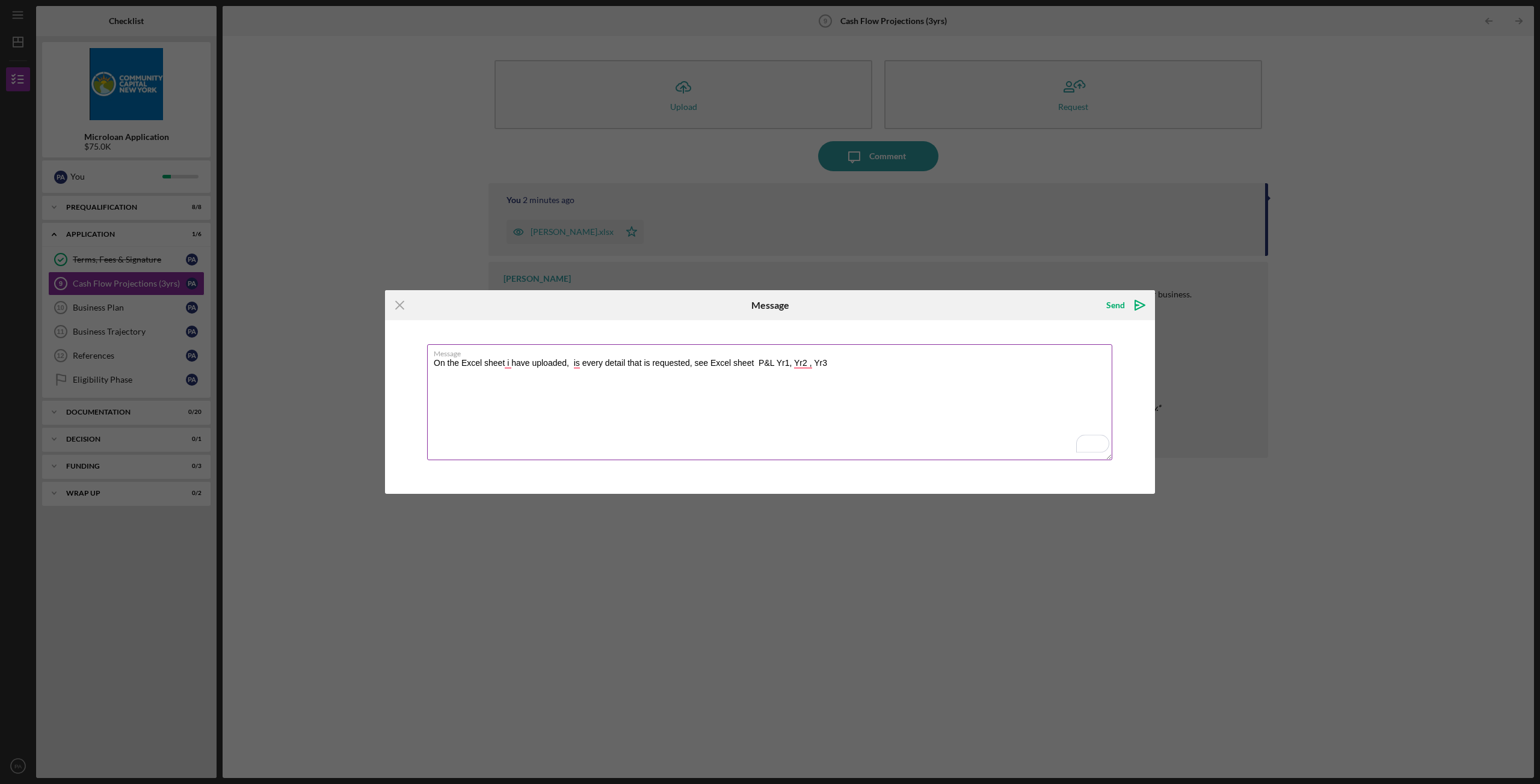
click at [808, 357] on textarea "On the Excel sheet i have uploaded, is every detail that is requested, see Exce…" at bounding box center [770, 403] width 685 height 116
click at [799, 364] on textarea "On the Excel sheet i have uploaded, is every detail that is requested, see Exce…" at bounding box center [770, 403] width 685 height 116
click at [727, 409] on textarea "On the Excel sheet i have uploaded, is every detail that is requested, see Exce…" at bounding box center [770, 403] width 685 height 116
type textarea "On the Excel sheet i have uploaded, is every detail that is requested, see Exce…"
click at [1128, 301] on icon "Icon/icon-invite-send" at bounding box center [1140, 305] width 30 height 30
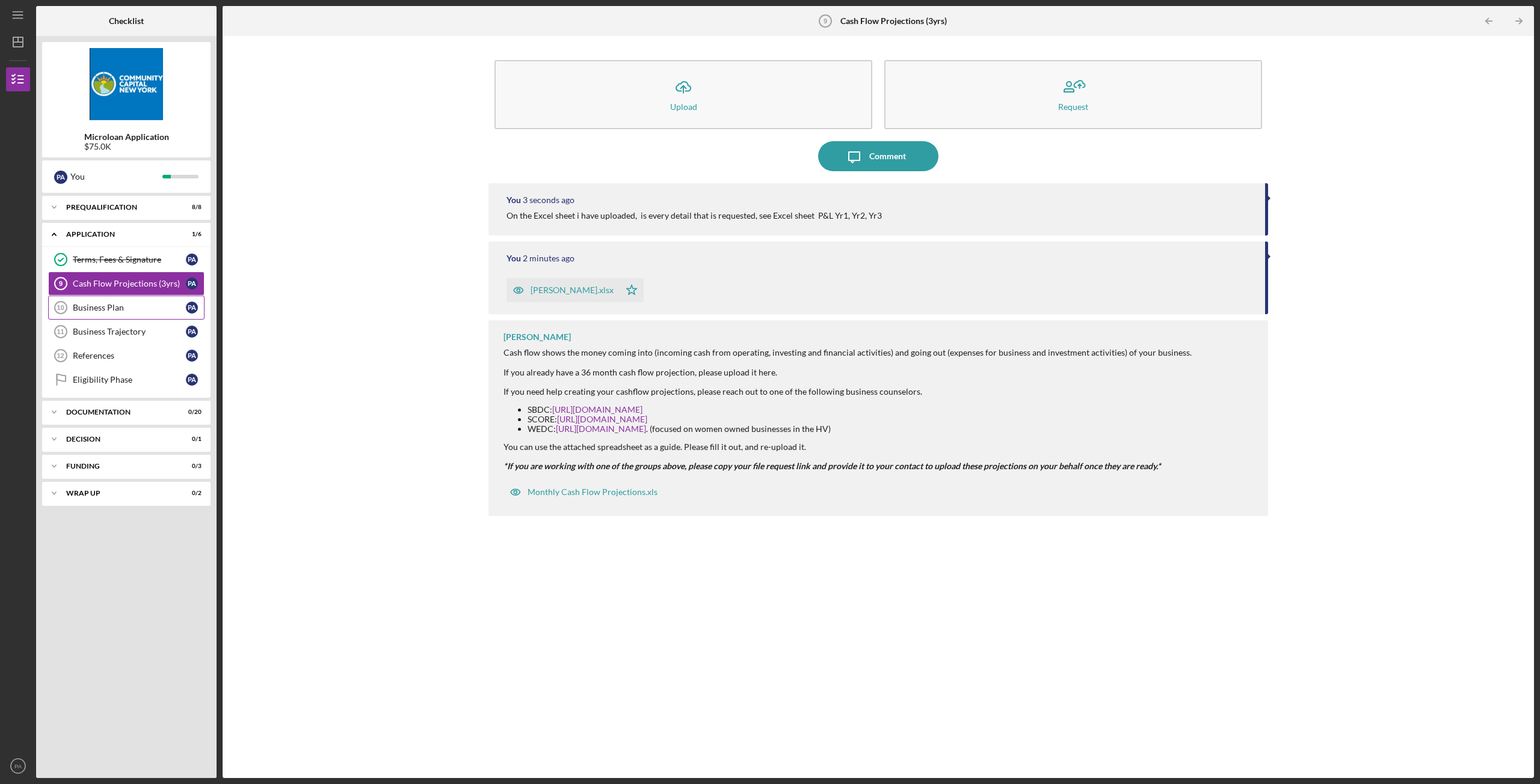
click at [92, 301] on link "Business Plan 10 Business Plan P A" at bounding box center [126, 307] width 156 height 24
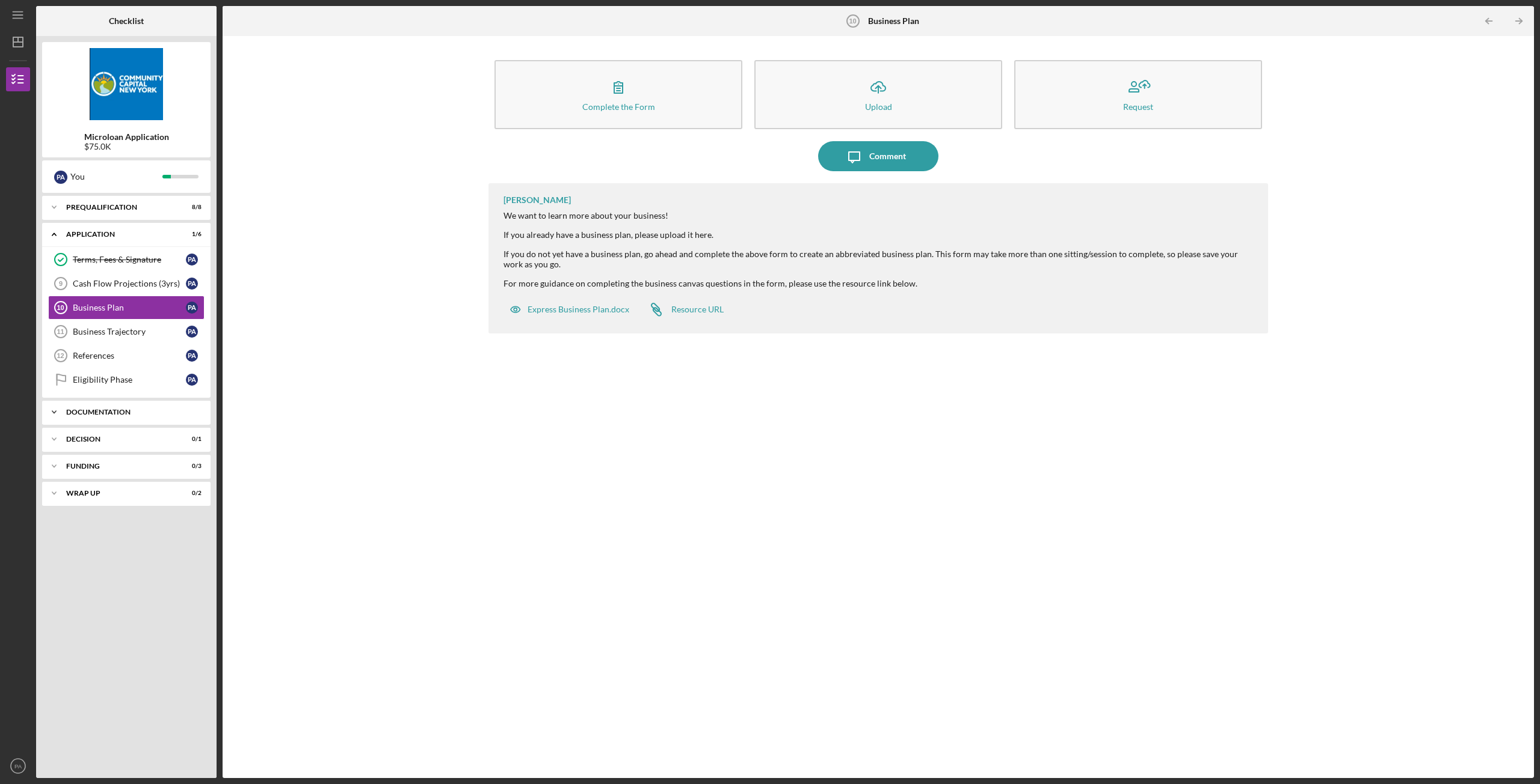
click at [110, 414] on div "Documentation" at bounding box center [130, 412] width 129 height 7
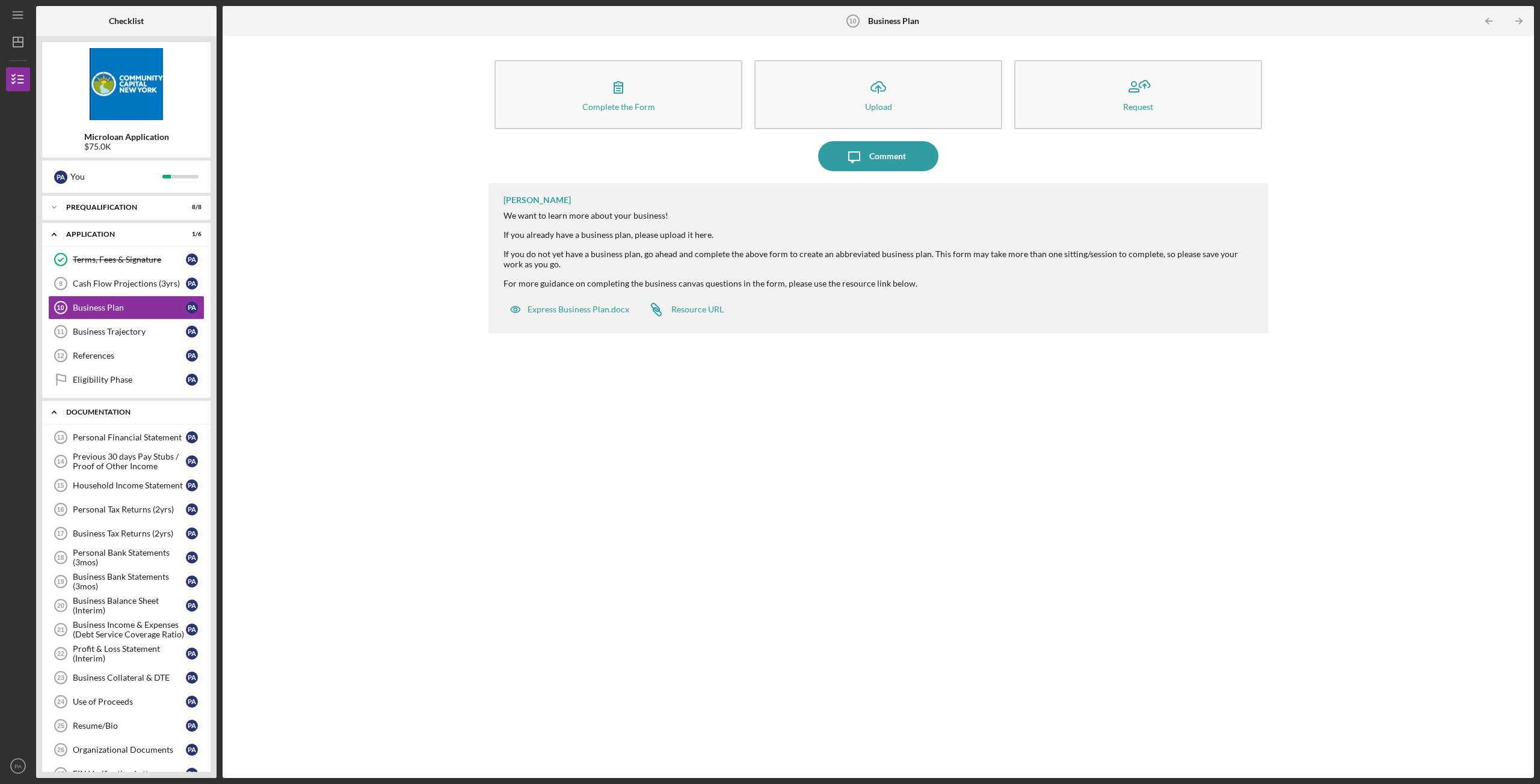
click at [110, 414] on div "Documentation" at bounding box center [130, 412] width 129 height 7
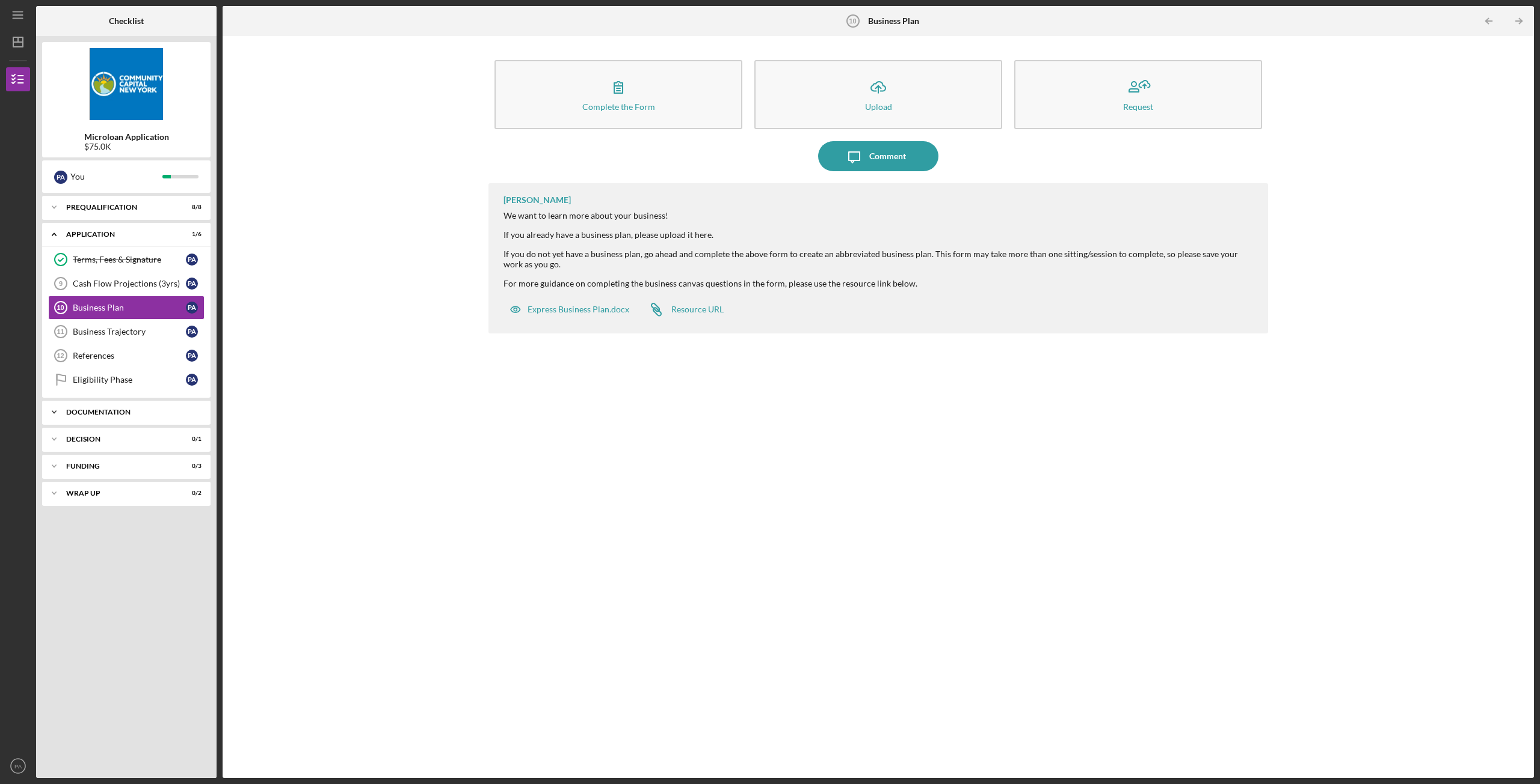
click at [106, 416] on div "Documentation" at bounding box center [130, 412] width 129 height 7
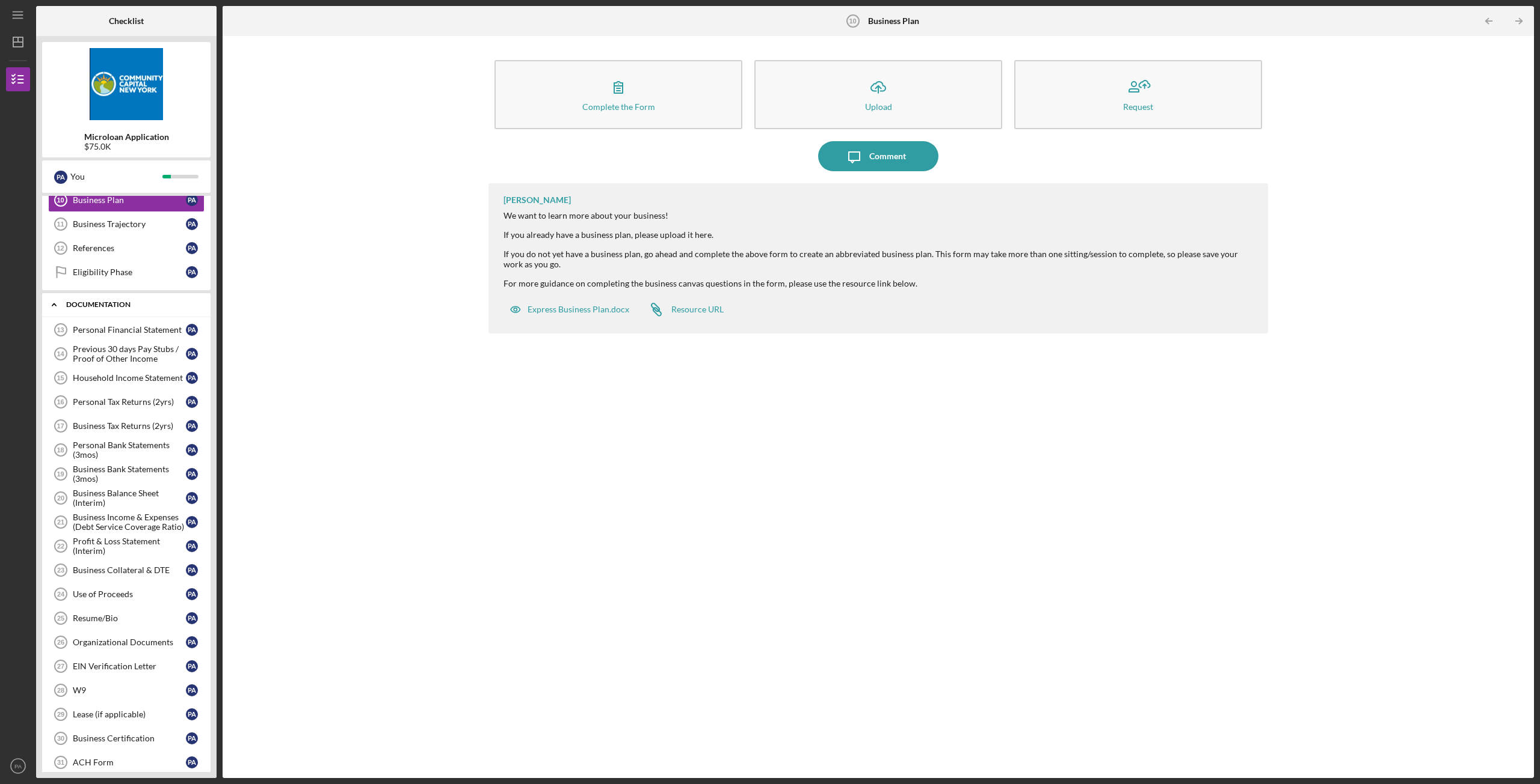
scroll to position [107, 0]
drag, startPoint x: 111, startPoint y: 317, endPoint x: 108, endPoint y: 299, distance: 18.2
click at [111, 317] on div "Icon/Expander Documentation 0 / 20" at bounding box center [126, 305] width 168 height 25
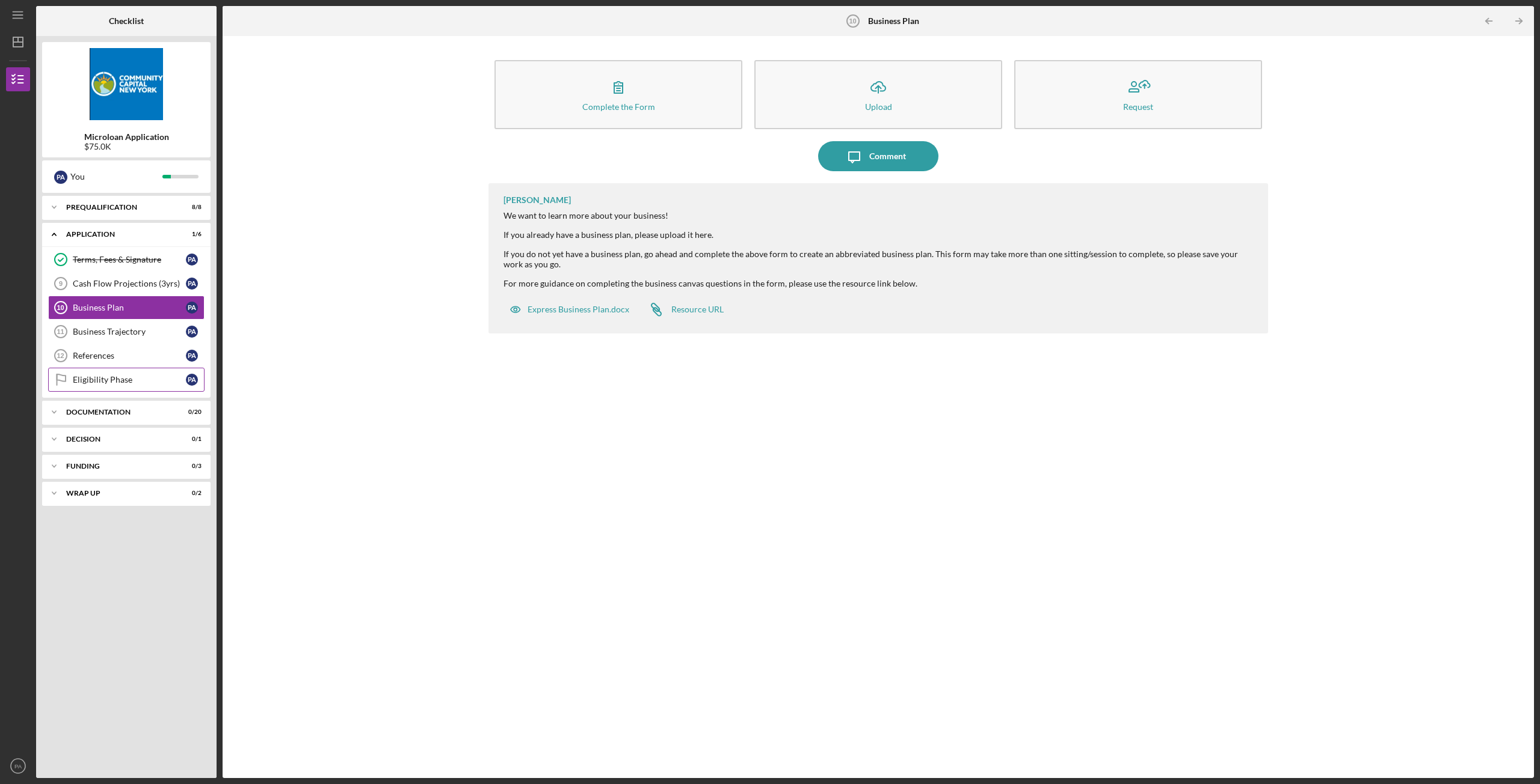
click at [109, 385] on link "Eligibility Phase Eligibility Phase P A" at bounding box center [126, 379] width 156 height 24
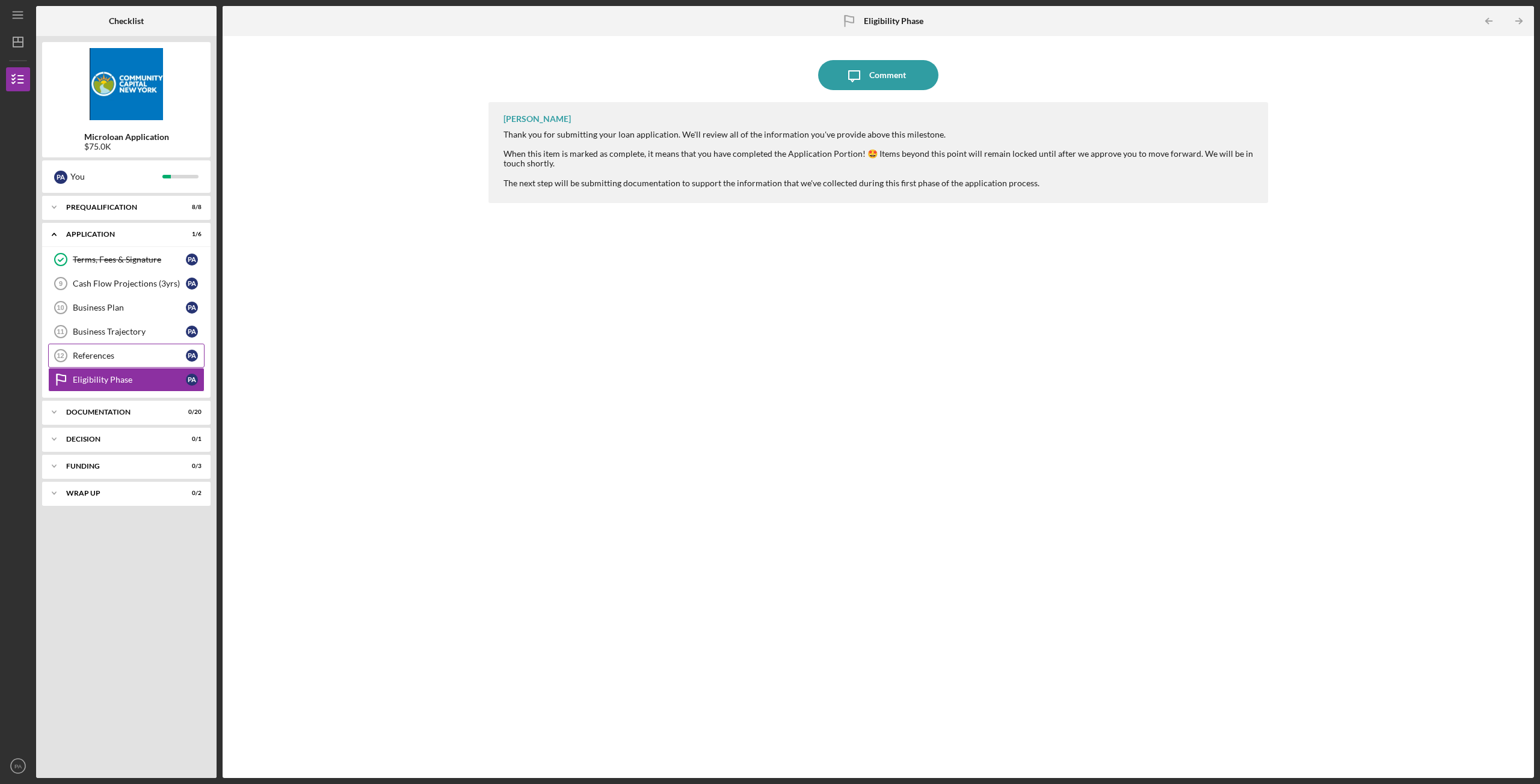
click at [99, 356] on div "References" at bounding box center [129, 355] width 113 height 10
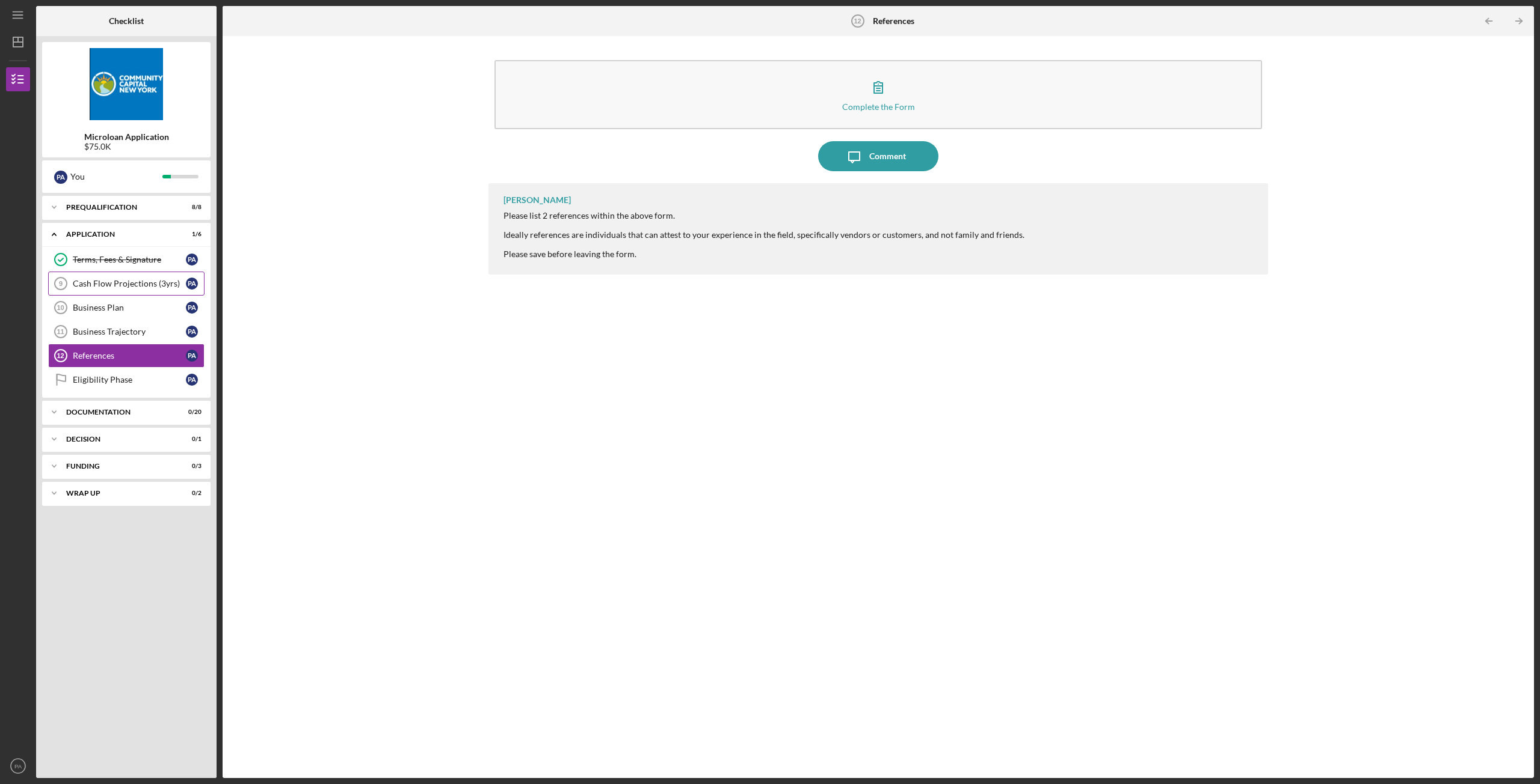
click at [104, 287] on div "Cash Flow Projections (3yrs)" at bounding box center [129, 283] width 113 height 10
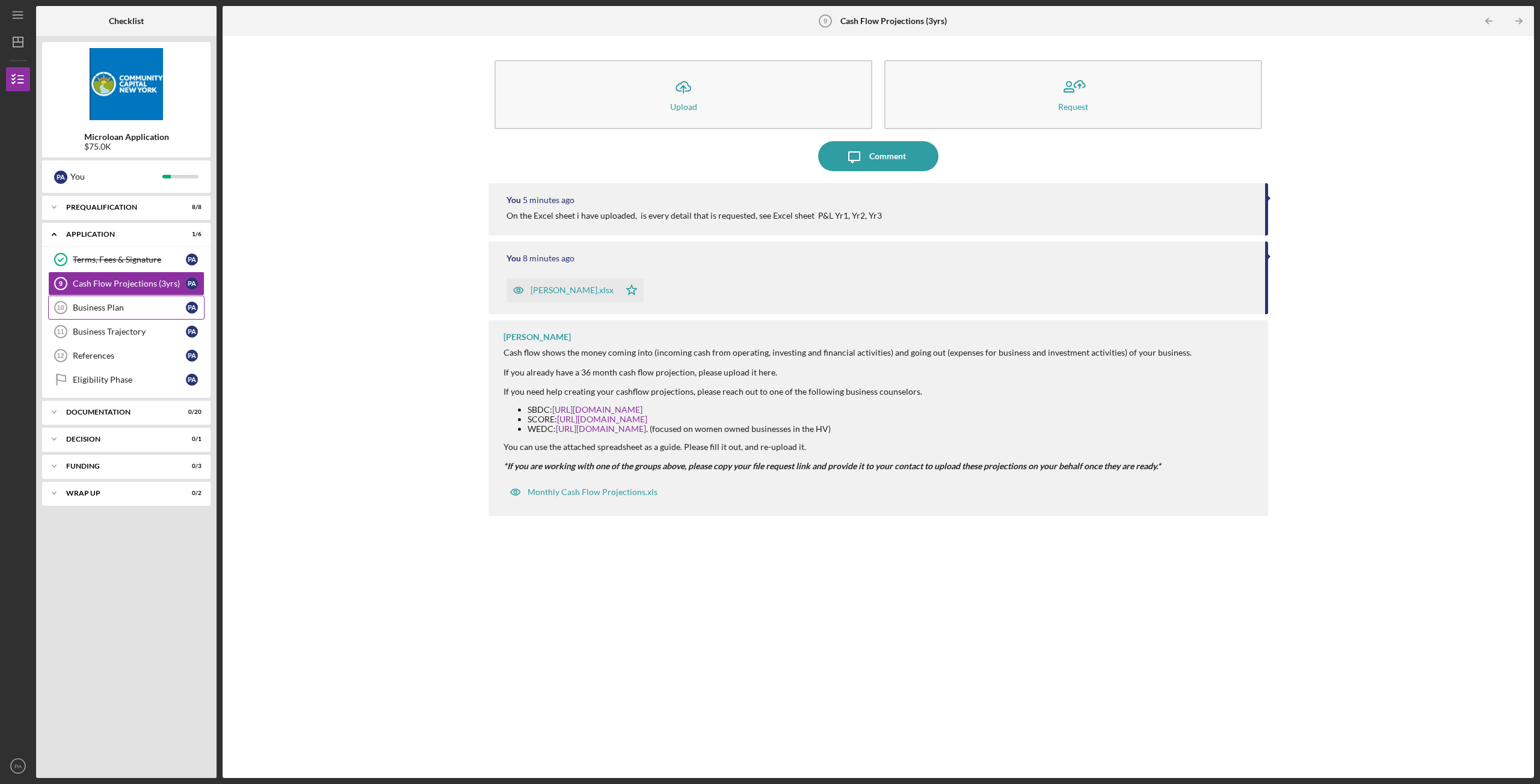
click at [101, 314] on link "Business Plan 10 Business Plan P A" at bounding box center [126, 307] width 156 height 24
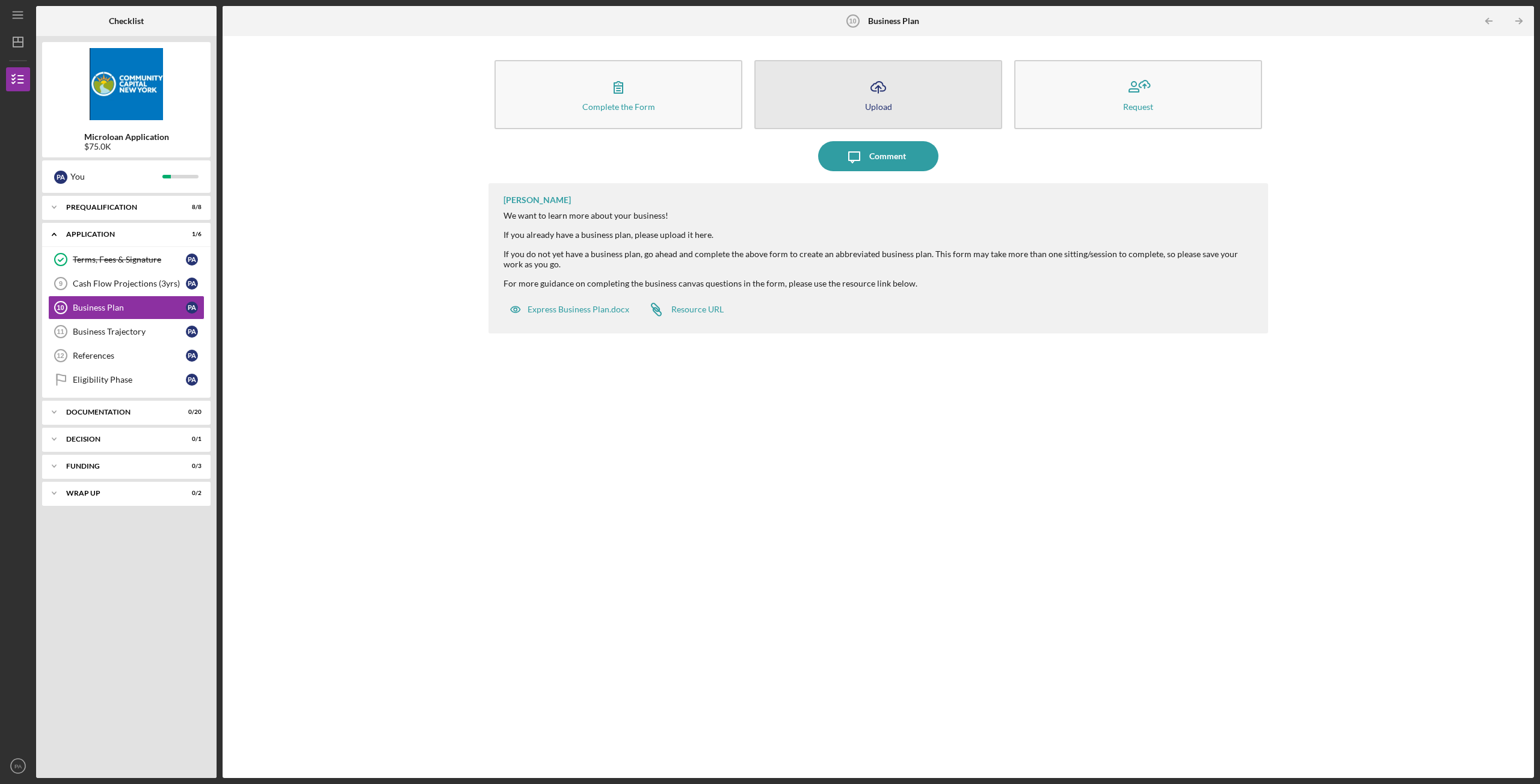
click at [908, 94] on button "Icon/Upload Upload" at bounding box center [877, 95] width 247 height 69
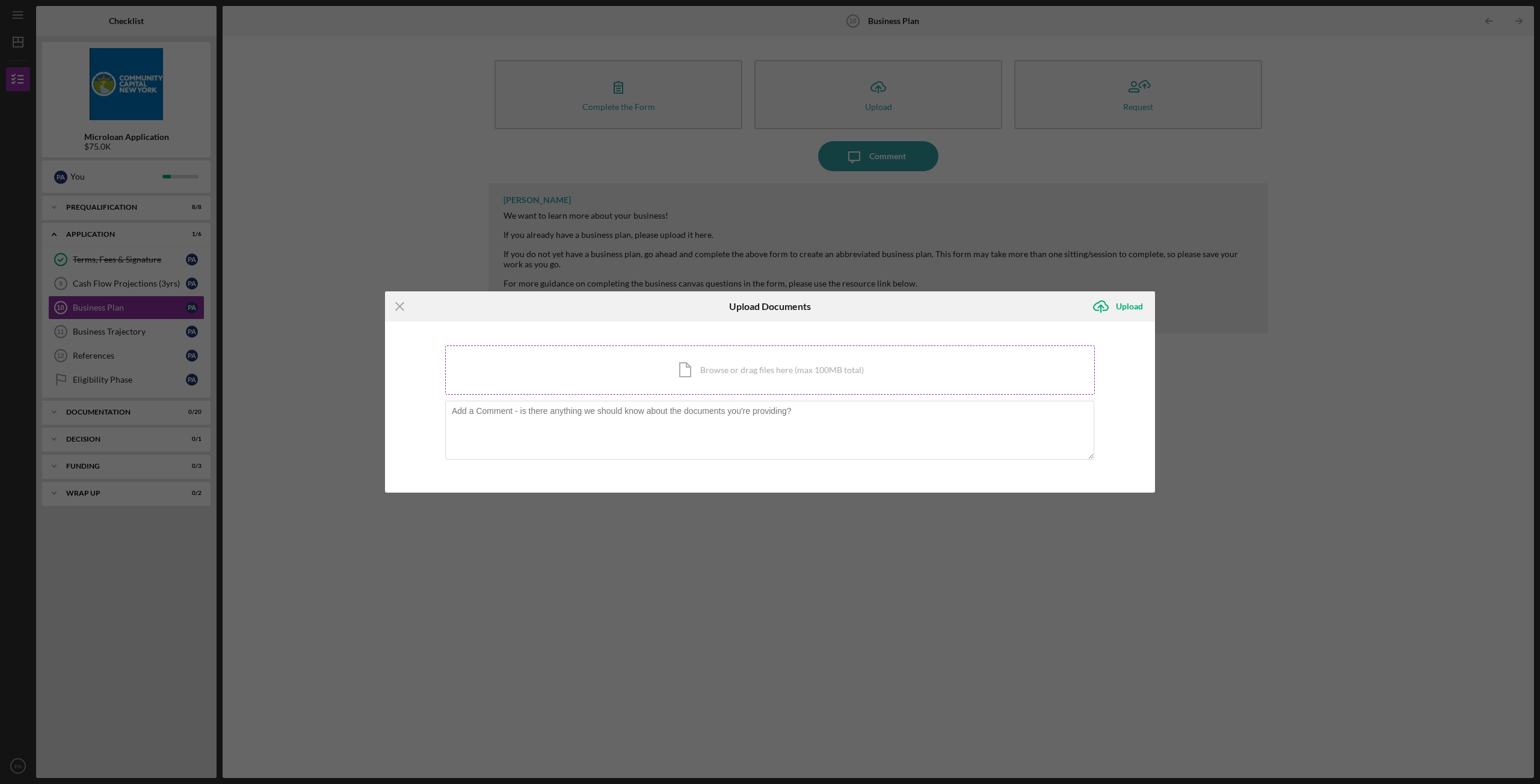
click at [752, 346] on div "Icon/Document Browse or drag files here (max 100MB total) Tap to choose files o…" at bounding box center [770, 370] width 649 height 49
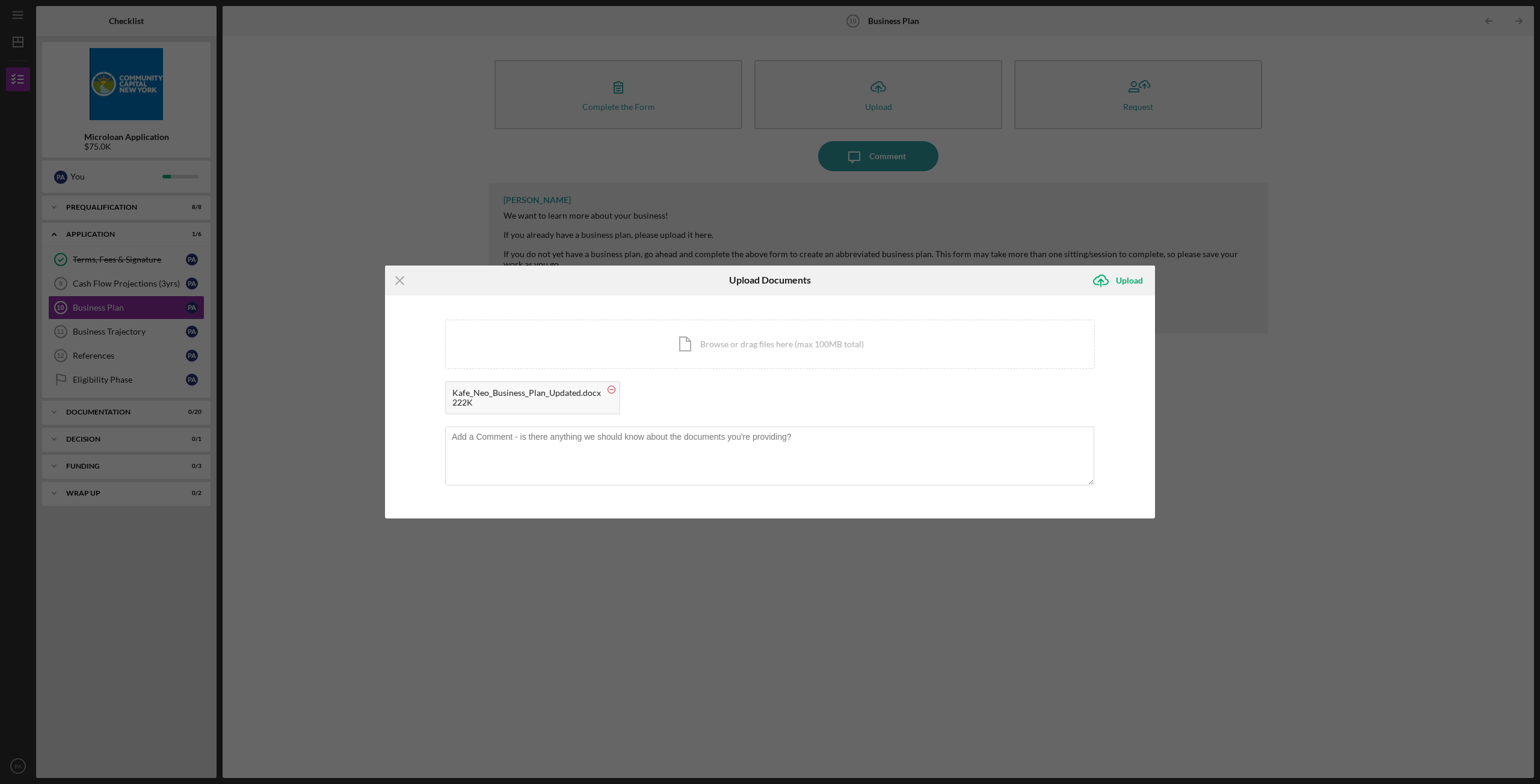
click at [612, 388] on circle at bounding box center [612, 389] width 7 height 7
click at [732, 345] on div "Icon/Document Browse or drag files here (max 100MB total) Tap to choose files o…" at bounding box center [770, 345] width 649 height 49
drag, startPoint x: 587, startPoint y: 286, endPoint x: 594, endPoint y: 301, distance: 16.6
click at [594, 301] on form "Icon/Menu Close Upload Documents Icon/Upload Upload You're uploading documents …" at bounding box center [770, 392] width 770 height 253
click at [596, 282] on div "Icon/Menu Close" at bounding box center [513, 281] width 257 height 30
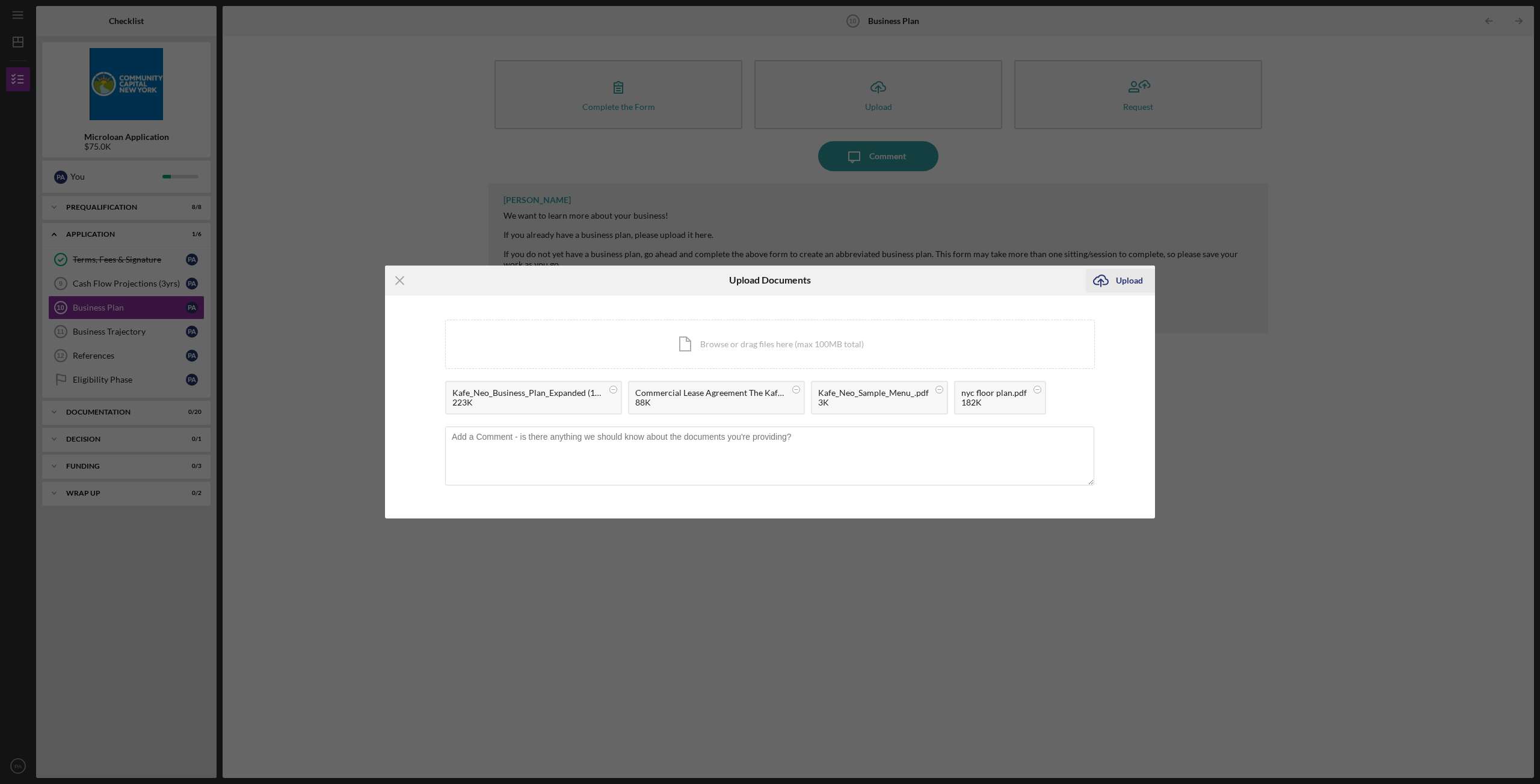
click at [1136, 282] on div "Upload" at bounding box center [1128, 280] width 27 height 24
click at [1136, 283] on div "Upload" at bounding box center [1128, 280] width 27 height 24
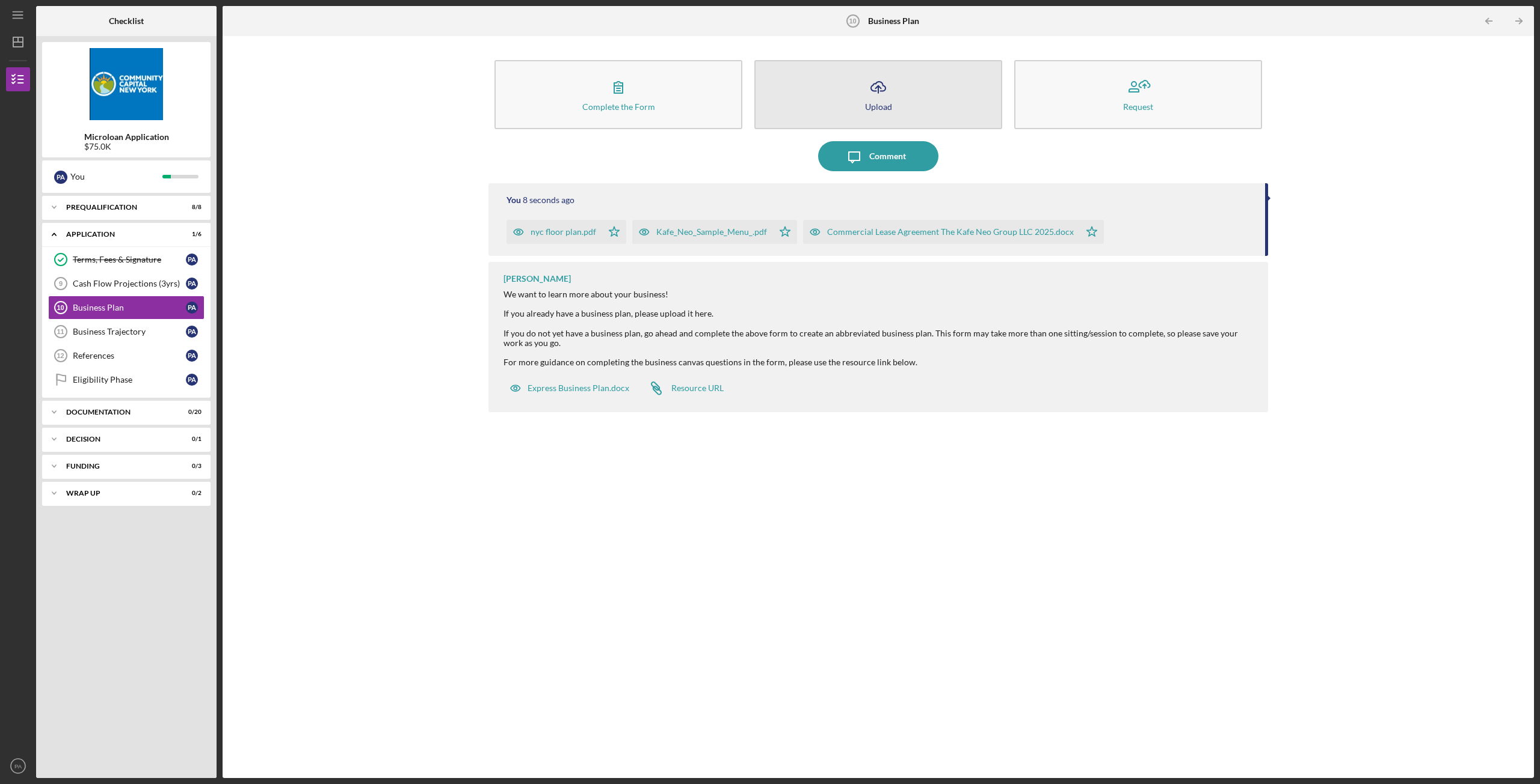
click at [831, 82] on button "Icon/Upload Upload" at bounding box center [877, 95] width 247 height 69
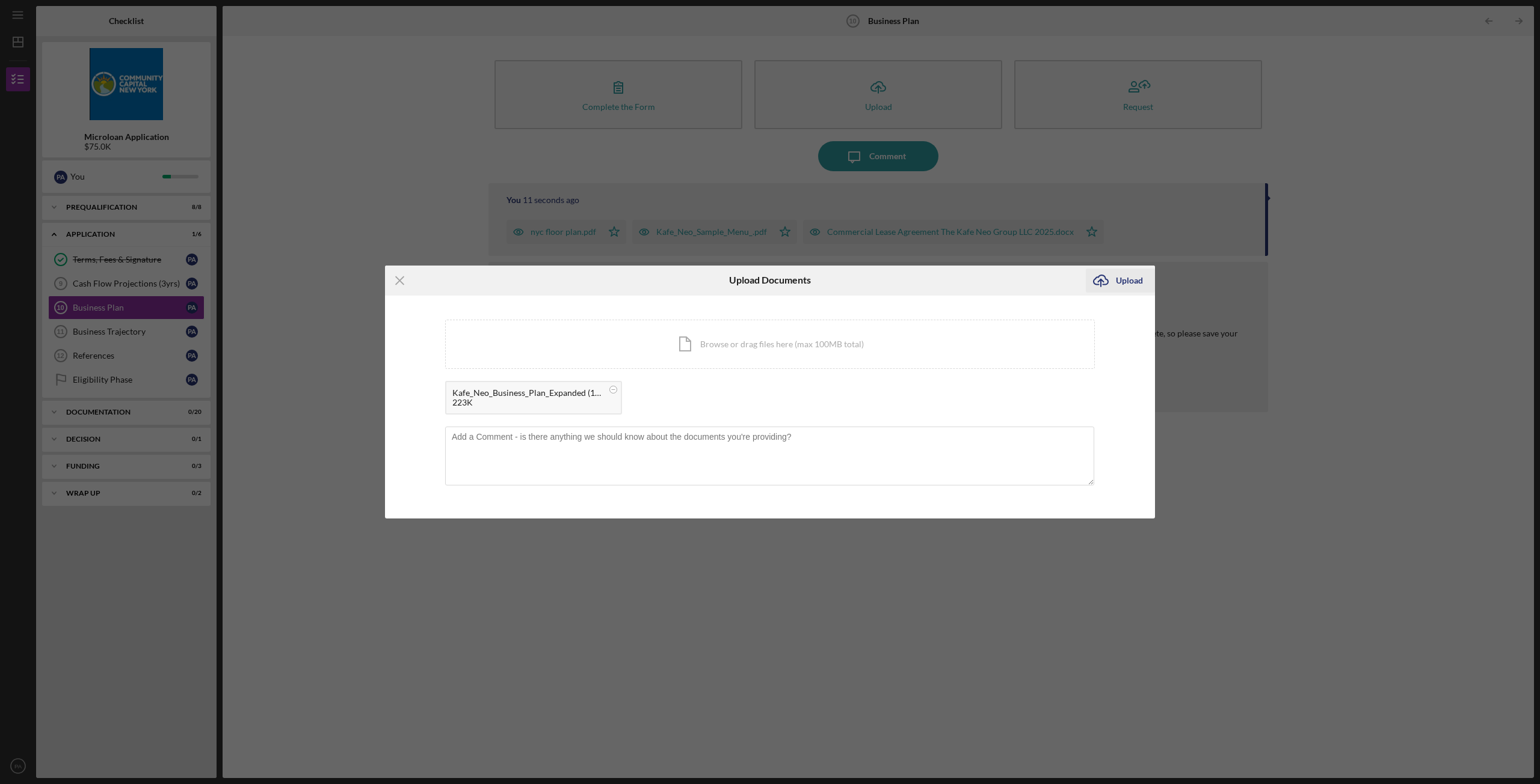
click at [1120, 286] on div "Upload" at bounding box center [1128, 280] width 27 height 24
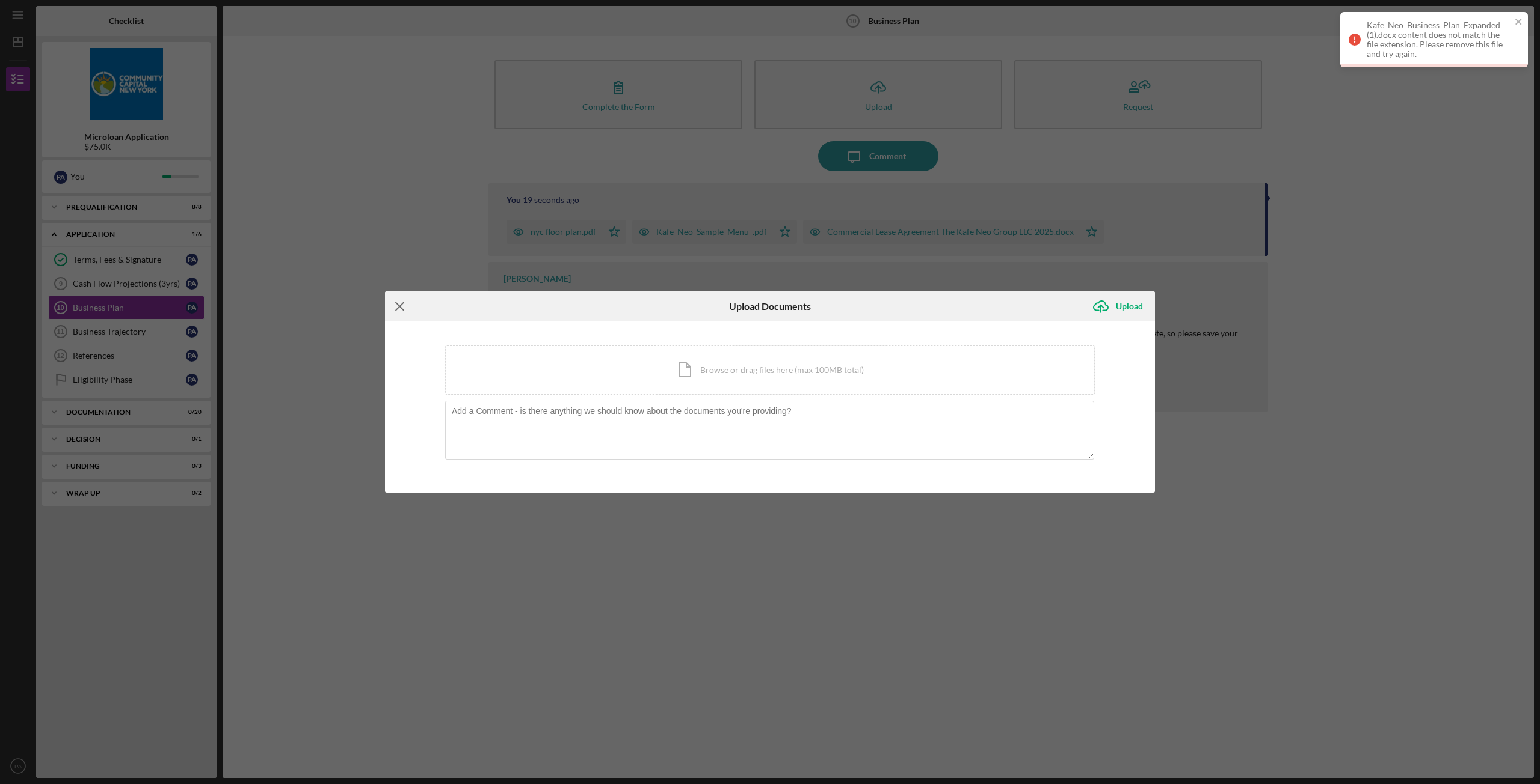
click at [397, 301] on icon "Icon/Menu Close" at bounding box center [400, 306] width 30 height 30
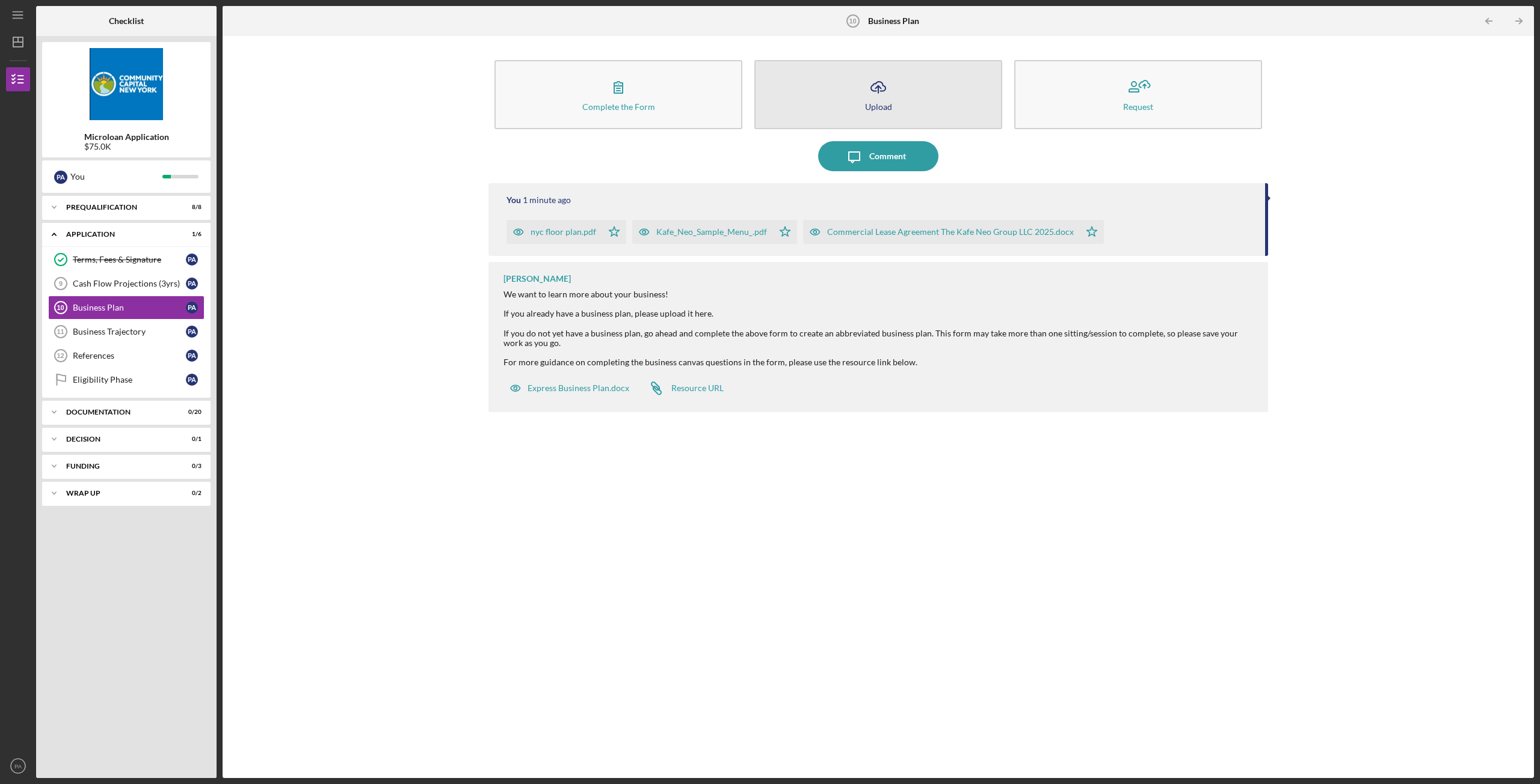
click at [916, 75] on button "Icon/Upload Upload" at bounding box center [877, 95] width 247 height 69
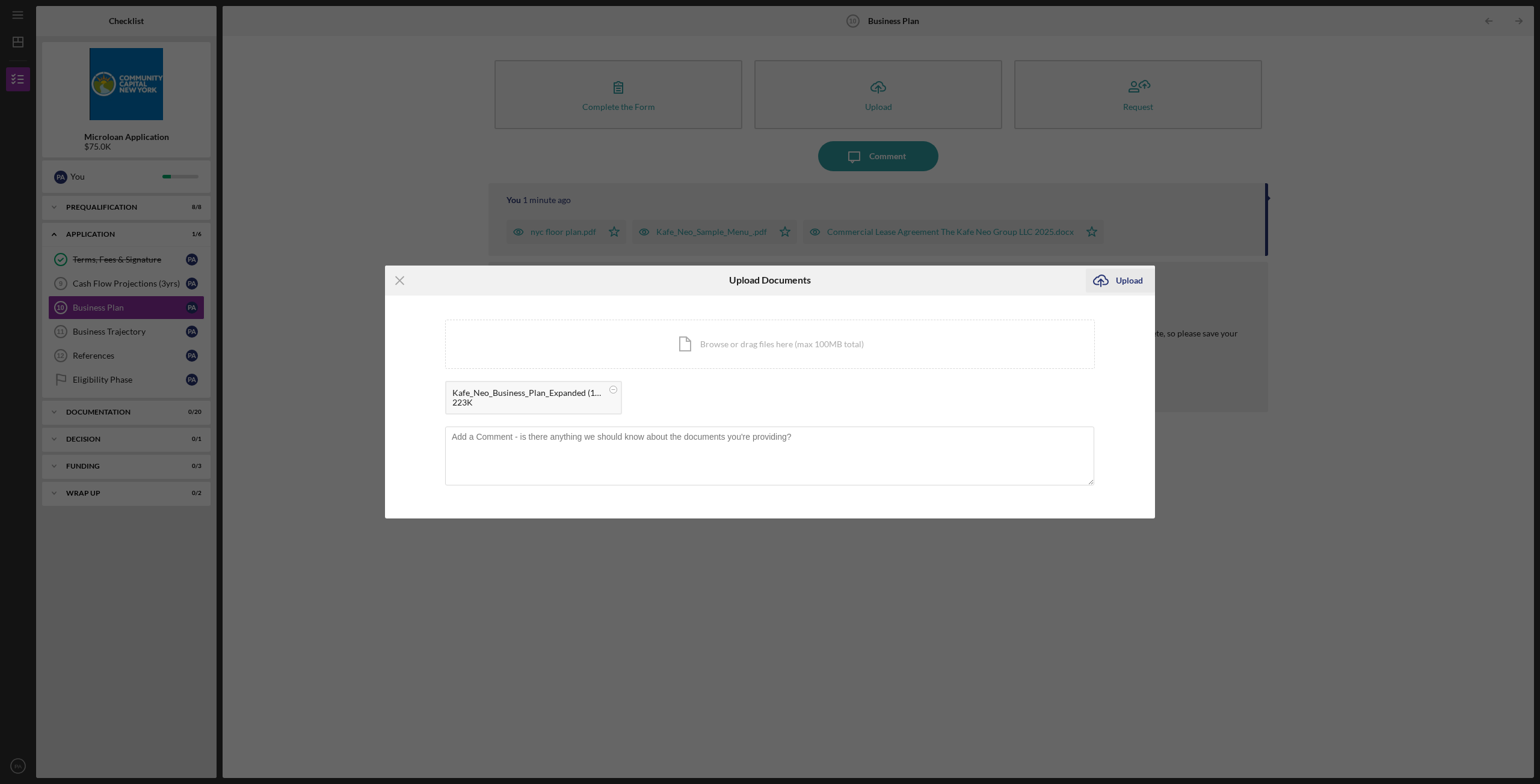
click at [1124, 276] on div "Upload" at bounding box center [1128, 280] width 27 height 24
click at [1109, 290] on icon "Icon/Upload" at bounding box center [1100, 281] width 30 height 30
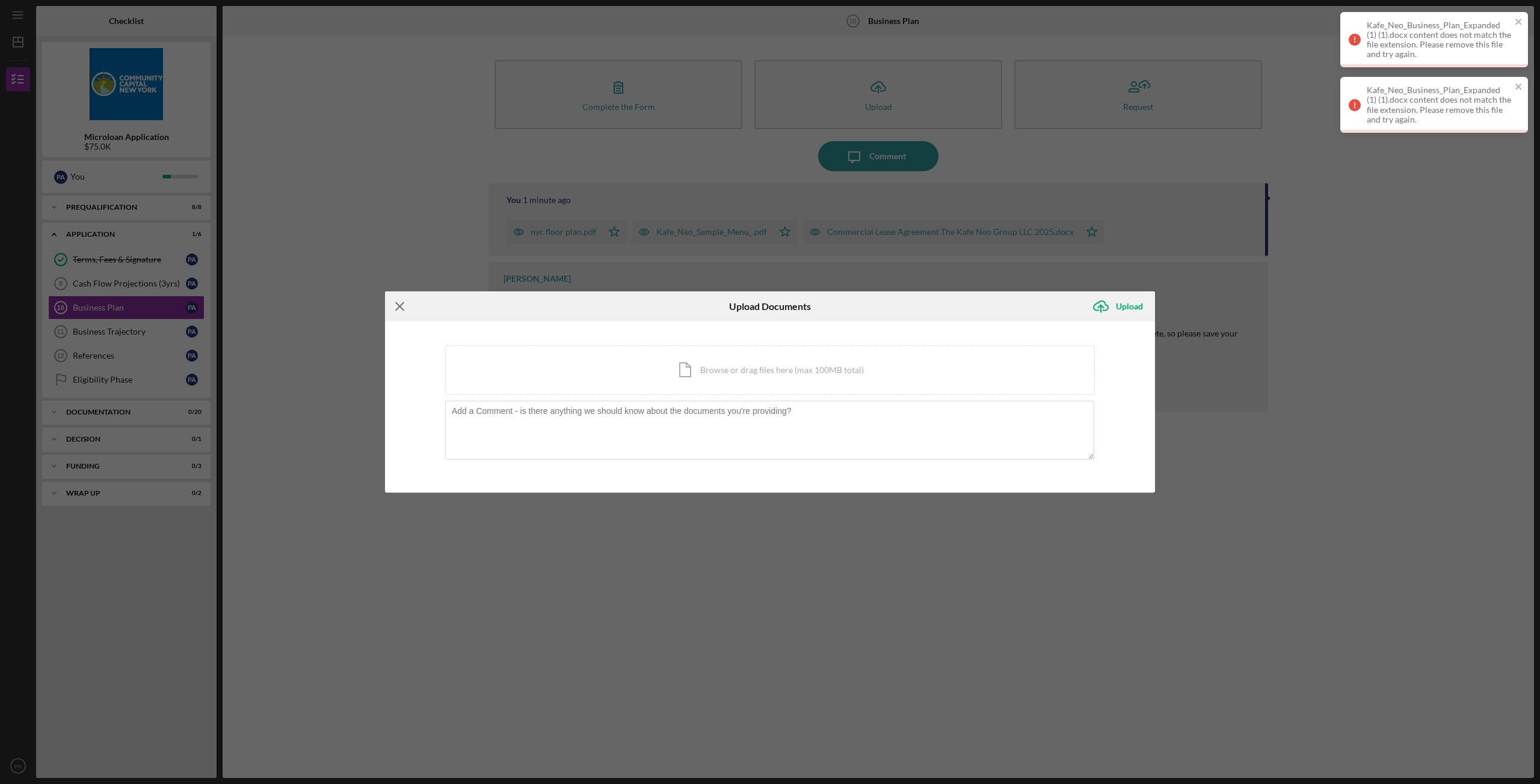
click at [397, 307] on icon "Icon/Menu Close" at bounding box center [400, 306] width 30 height 30
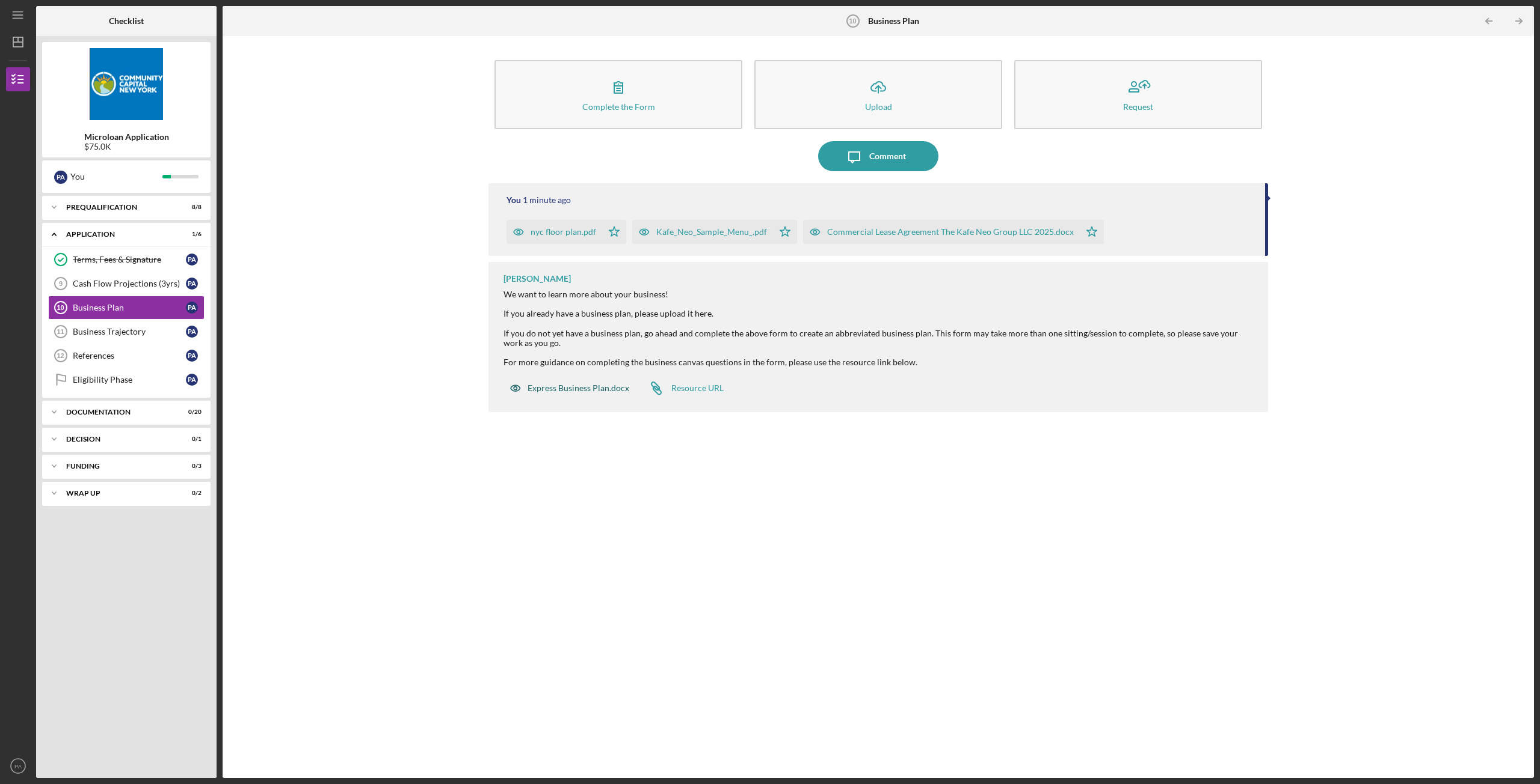
click at [590, 395] on div "Express Business Plan.docx" at bounding box center [569, 388] width 132 height 24
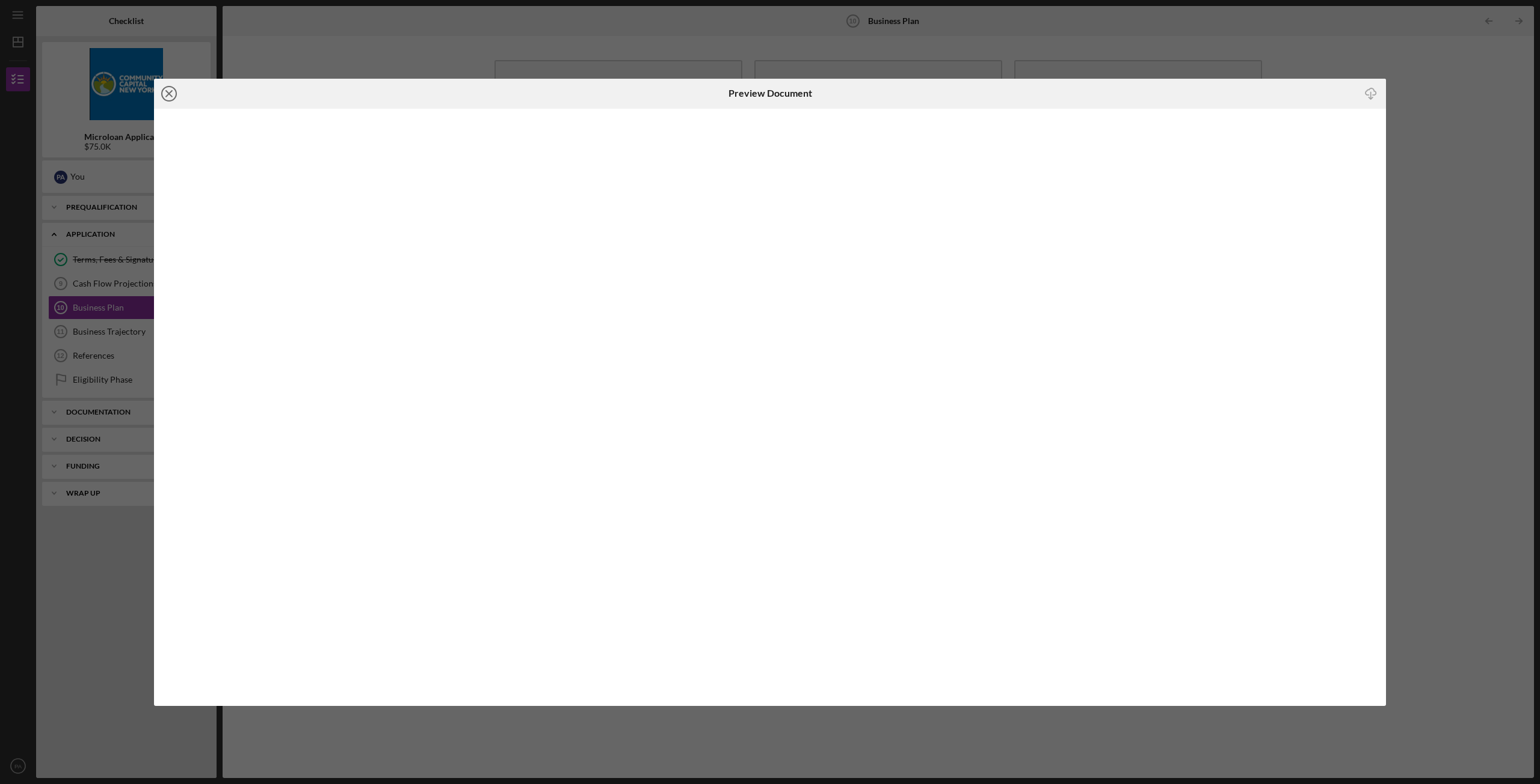
click at [172, 92] on icon "Icon/Close" at bounding box center [168, 94] width 30 height 30
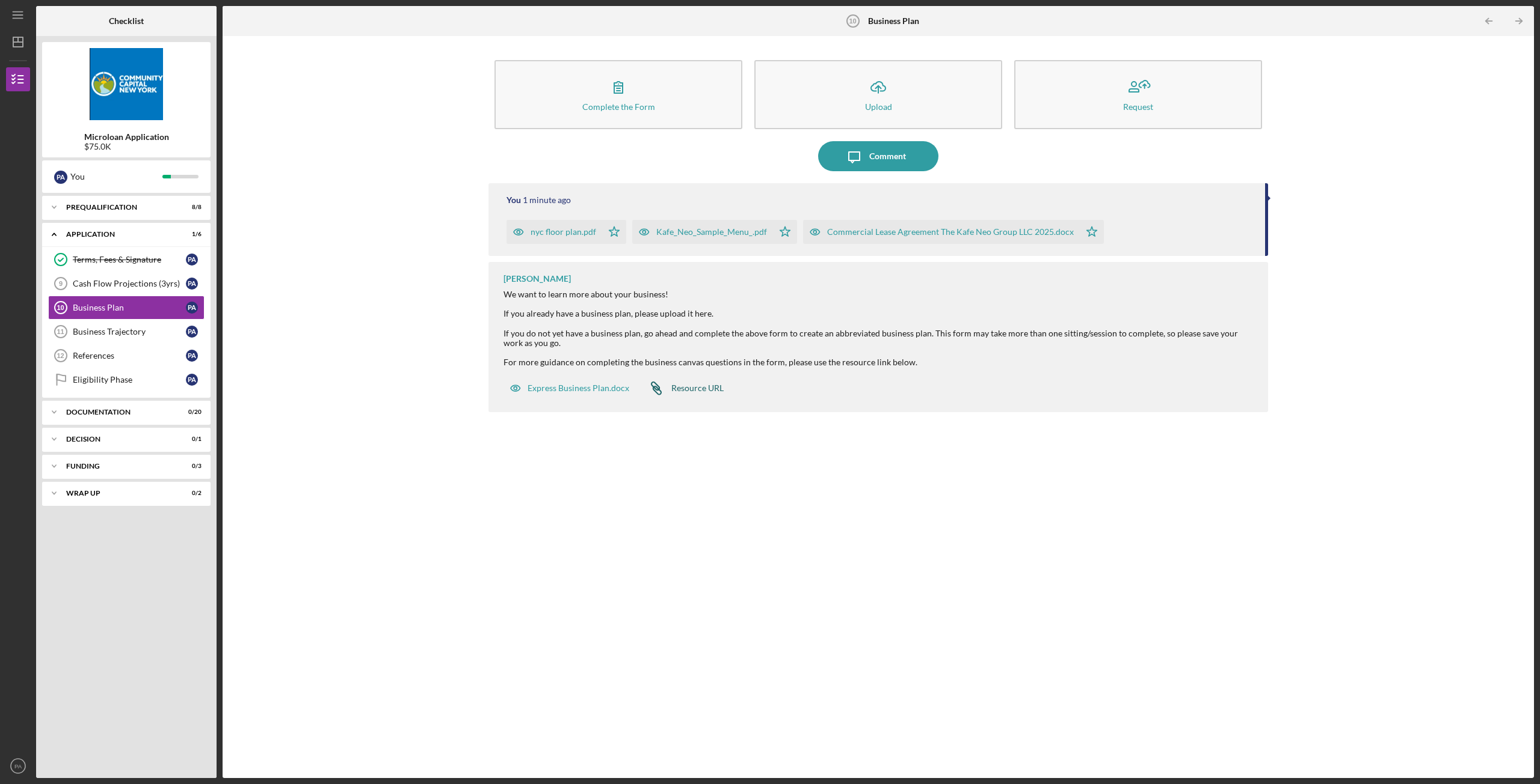
click at [692, 388] on div "Resource URL" at bounding box center [698, 388] width 53 height 10
click at [1160, 110] on button "Request" at bounding box center [1138, 95] width 247 height 69
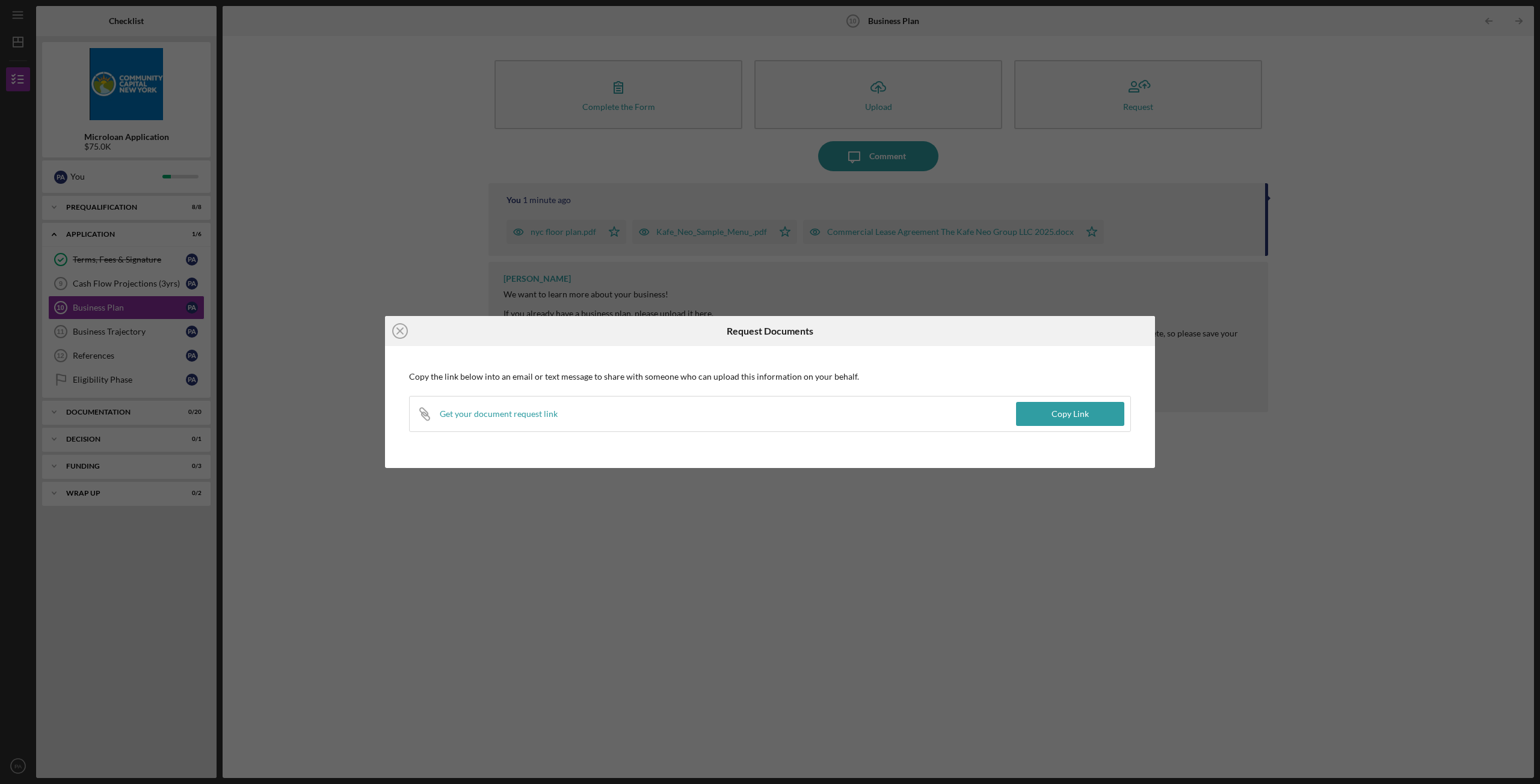
click at [504, 414] on div "Get your document request link" at bounding box center [498, 414] width 118 height 10
click at [1077, 410] on div "Copy Link" at bounding box center [1070, 414] width 37 height 24
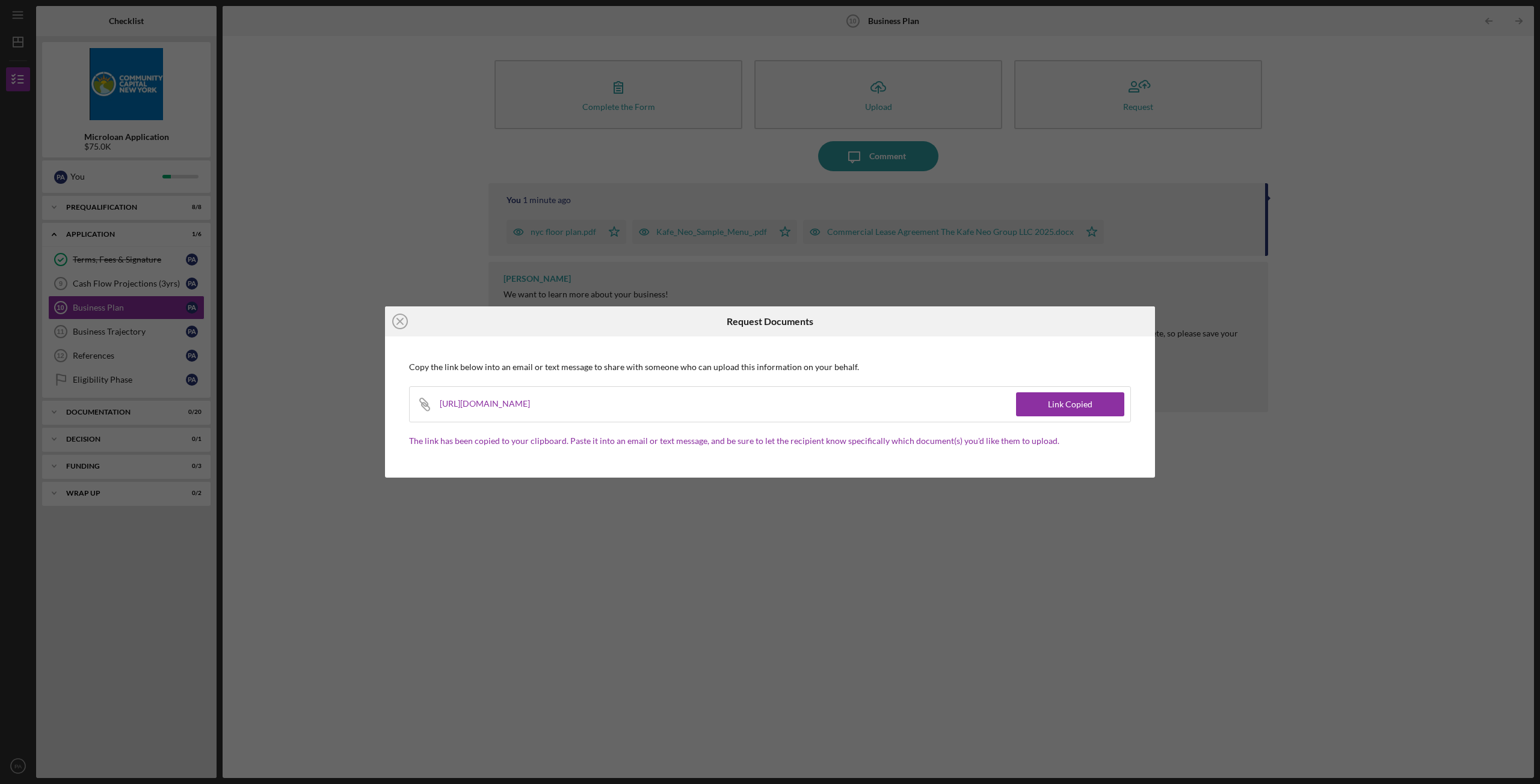
click at [747, 410] on div "Icon/Link [URL][DOMAIN_NAME]" at bounding box center [713, 404] width 606 height 35
drag, startPoint x: 766, startPoint y: 396, endPoint x: 754, endPoint y: 399, distance: 12.4
click at [766, 396] on div "Icon/Link [URL][DOMAIN_NAME]" at bounding box center [713, 404] width 606 height 35
click at [748, 403] on div "Icon/Link [URL][DOMAIN_NAME]" at bounding box center [713, 404] width 606 height 35
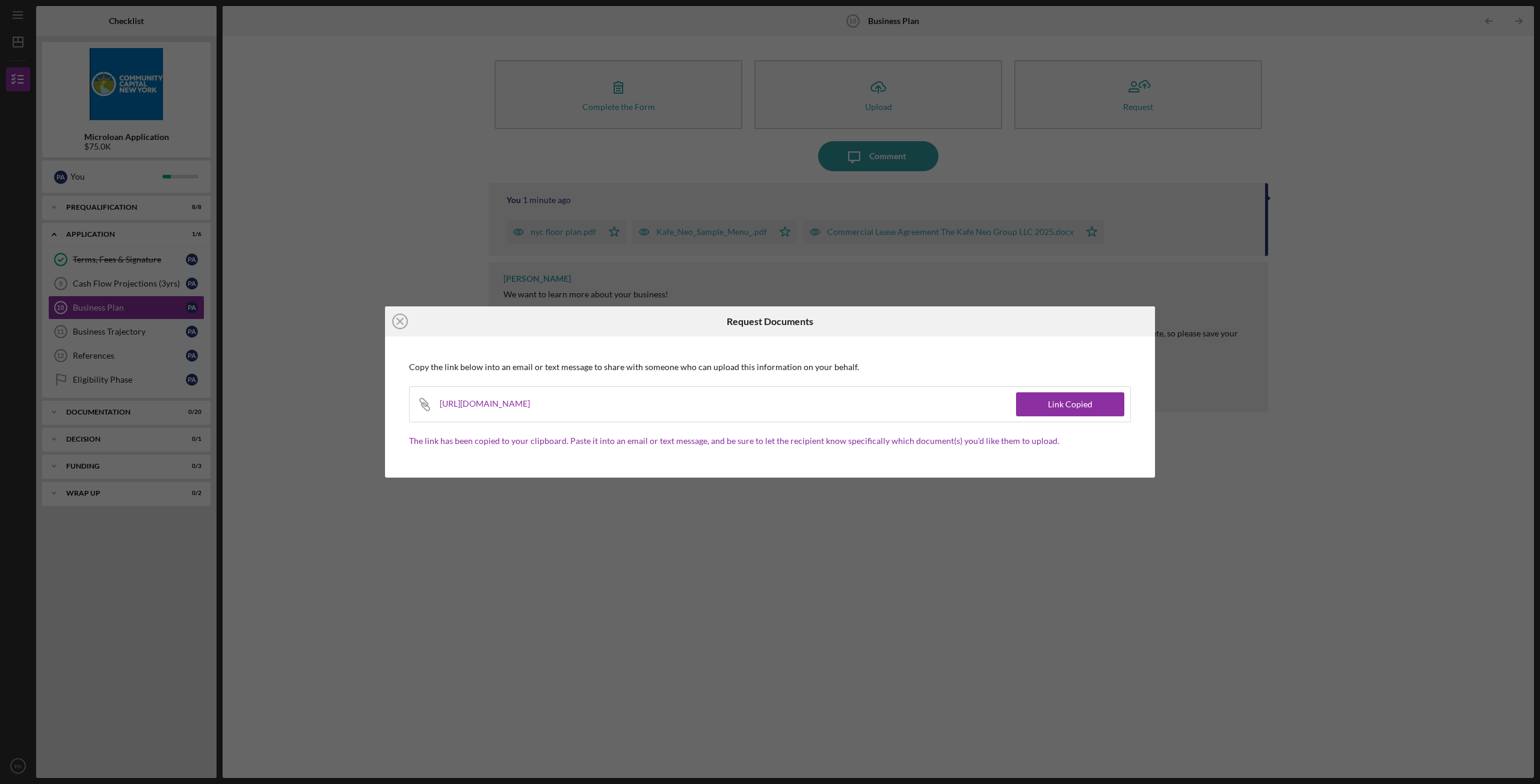
drag, startPoint x: 751, startPoint y: 401, endPoint x: 737, endPoint y: 403, distance: 14.1
click at [750, 401] on div "Icon/Link [URL][DOMAIN_NAME]" at bounding box center [713, 404] width 606 height 35
drag, startPoint x: 721, startPoint y: 405, endPoint x: 714, endPoint y: 406, distance: 7.1
click at [718, 406] on div "Icon/Link [URL][DOMAIN_NAME]" at bounding box center [713, 404] width 606 height 35
click at [713, 406] on div "Icon/Link [URL][DOMAIN_NAME]" at bounding box center [713, 404] width 606 height 35
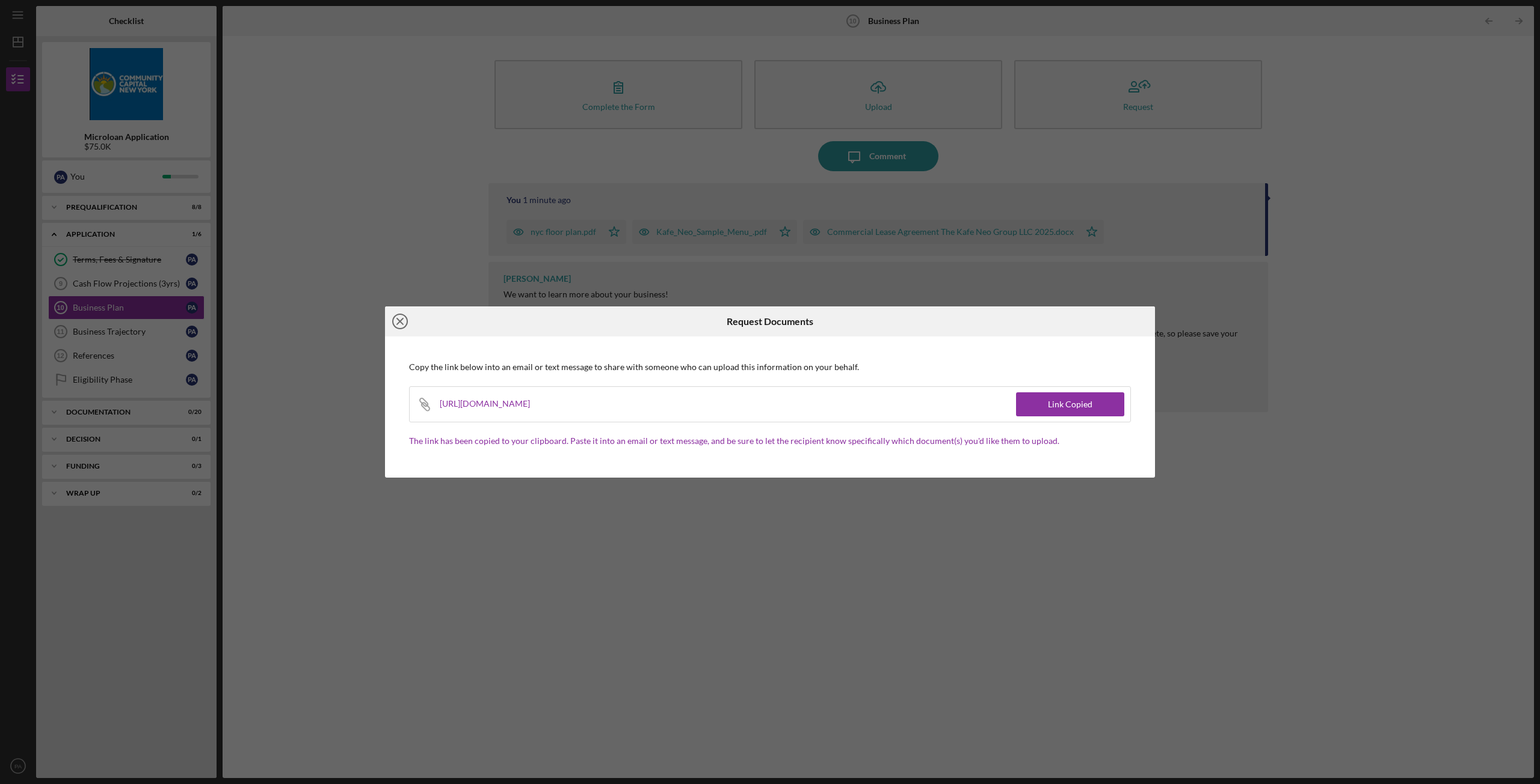
click at [397, 320] on icon "Icon/Close" at bounding box center [400, 322] width 30 height 30
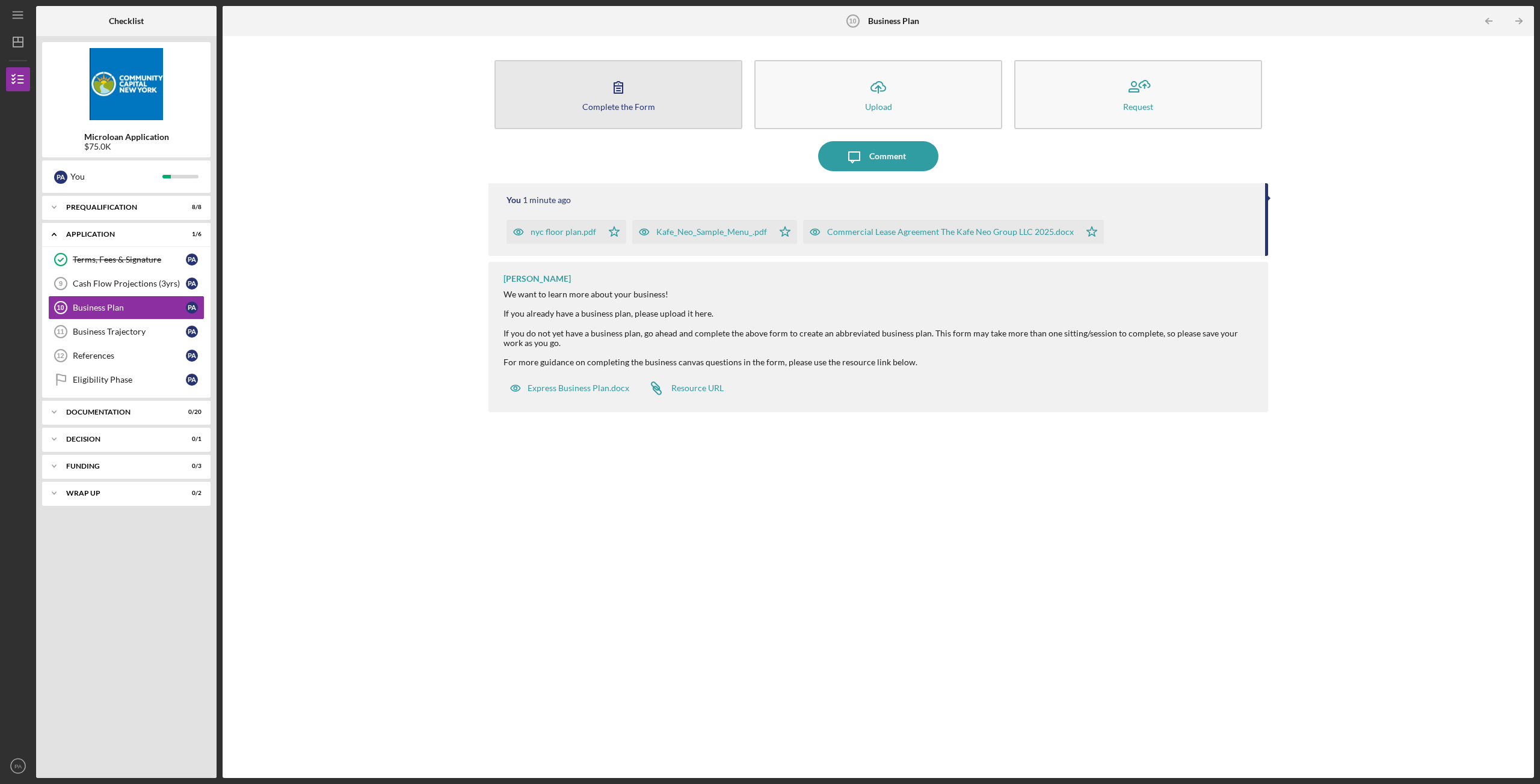
click at [655, 72] on button "Complete the Form Form" at bounding box center [618, 95] width 247 height 69
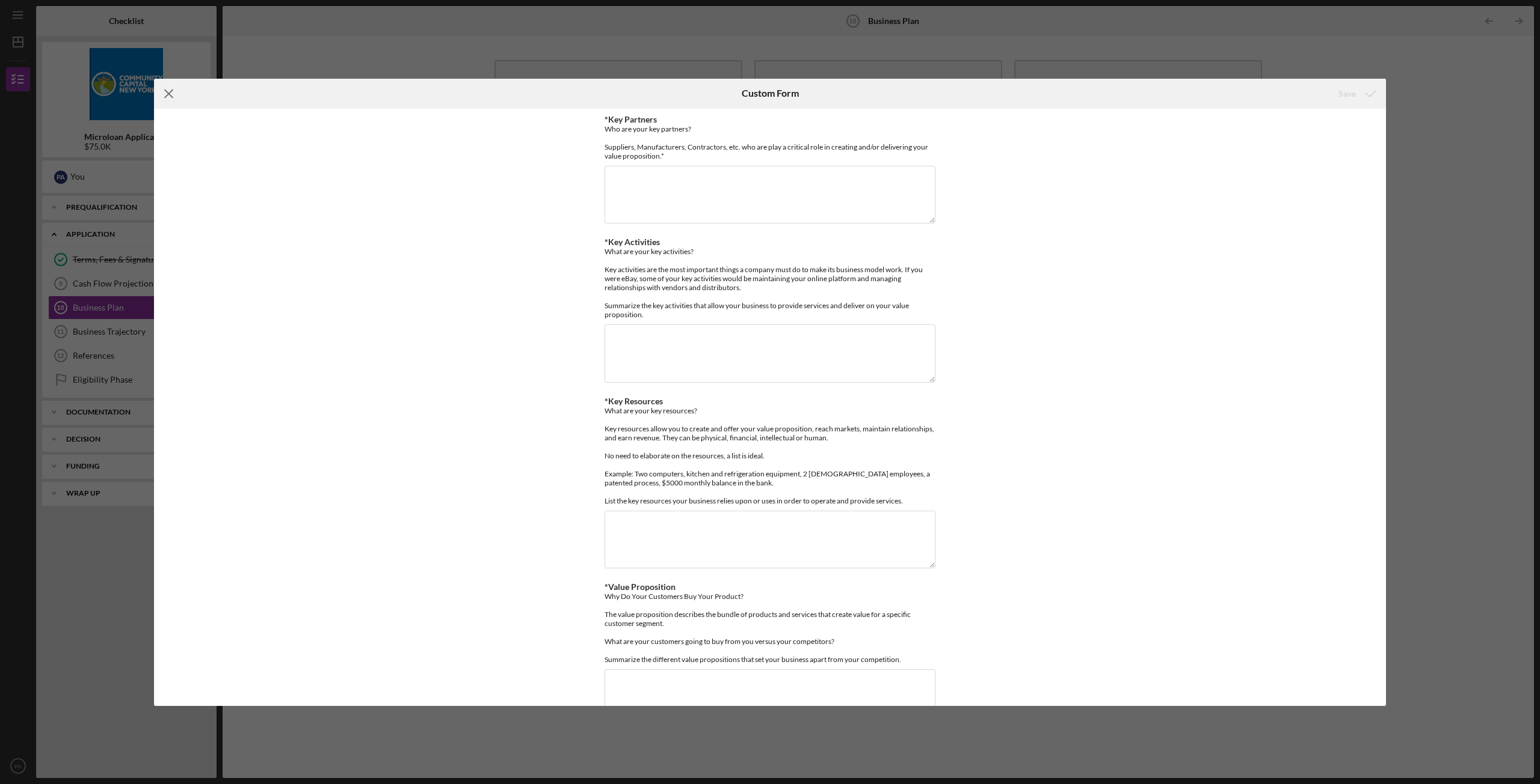
click at [168, 94] on line at bounding box center [168, 93] width 8 height 8
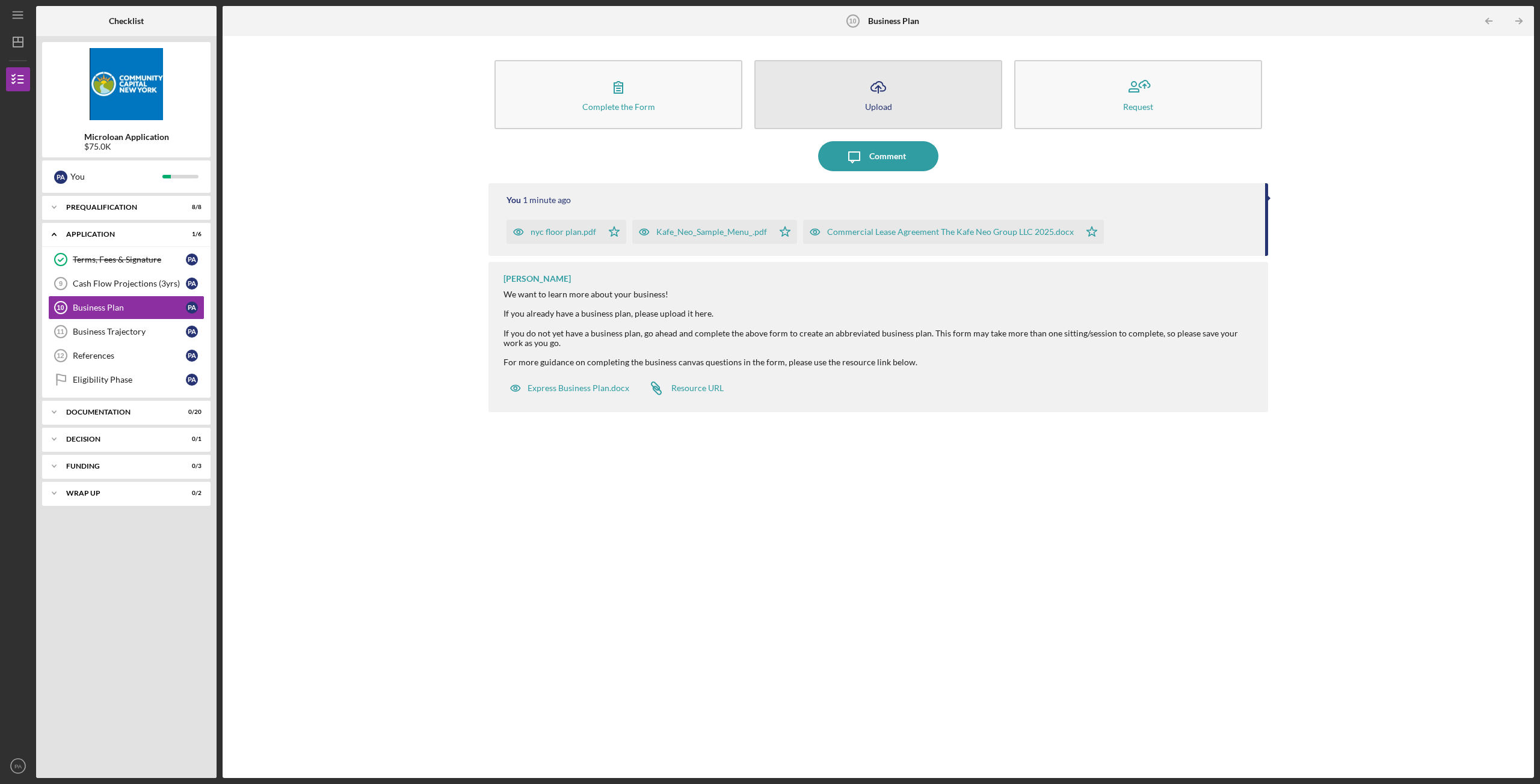
click at [903, 85] on button "Icon/Upload Upload" at bounding box center [877, 95] width 247 height 69
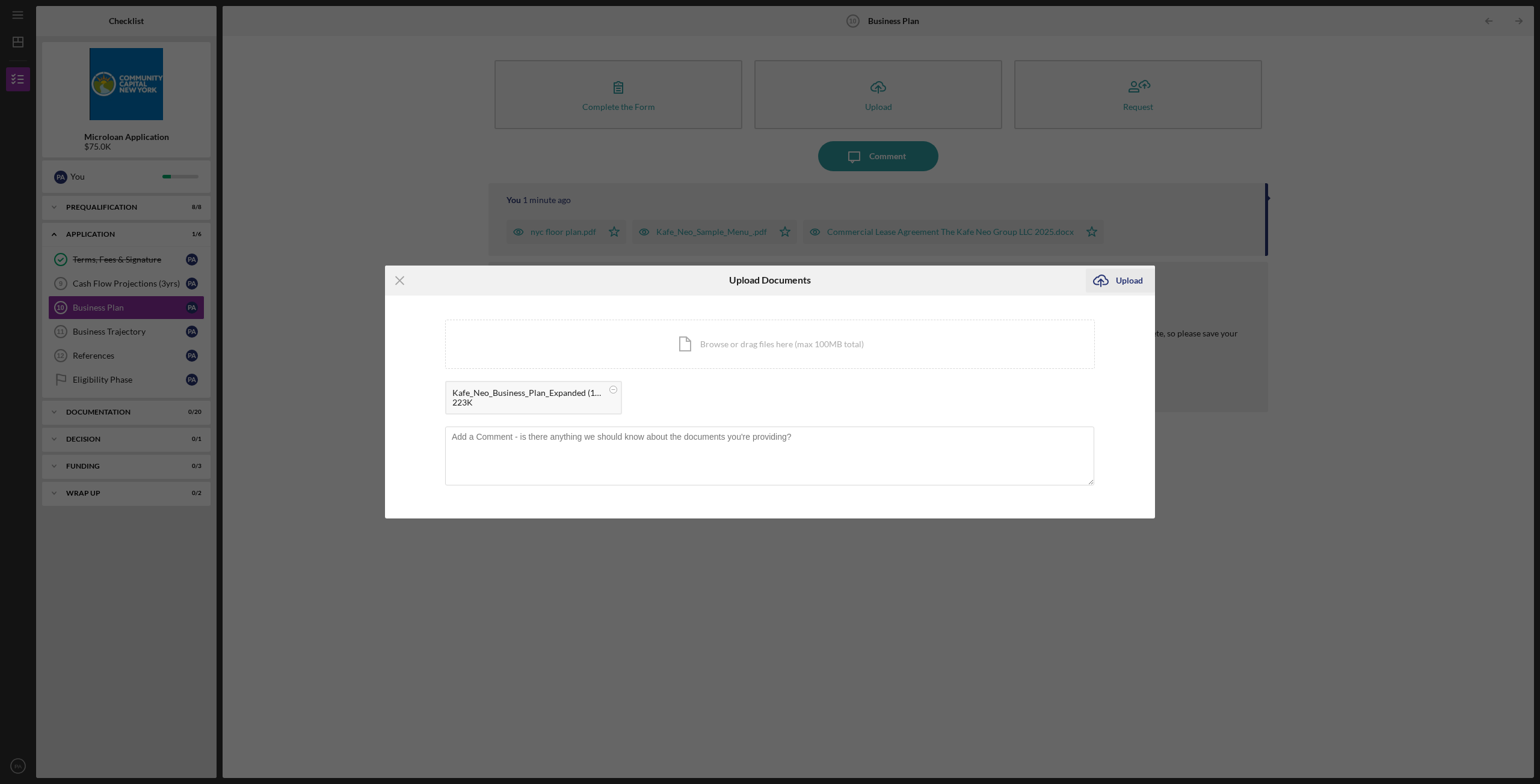
click at [1134, 282] on div "Upload" at bounding box center [1128, 280] width 27 height 24
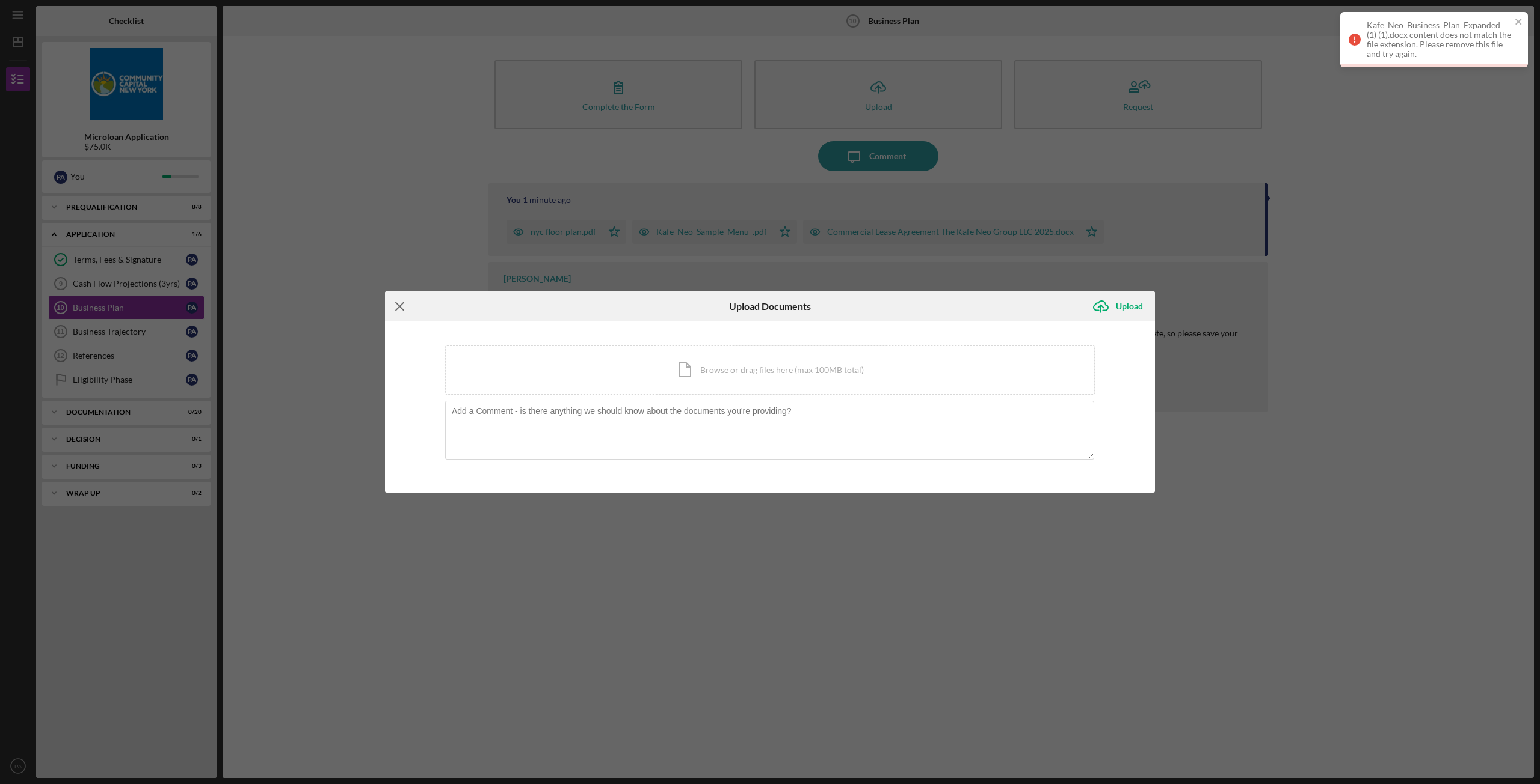
click at [393, 304] on icon "Icon/Menu Close" at bounding box center [400, 306] width 30 height 30
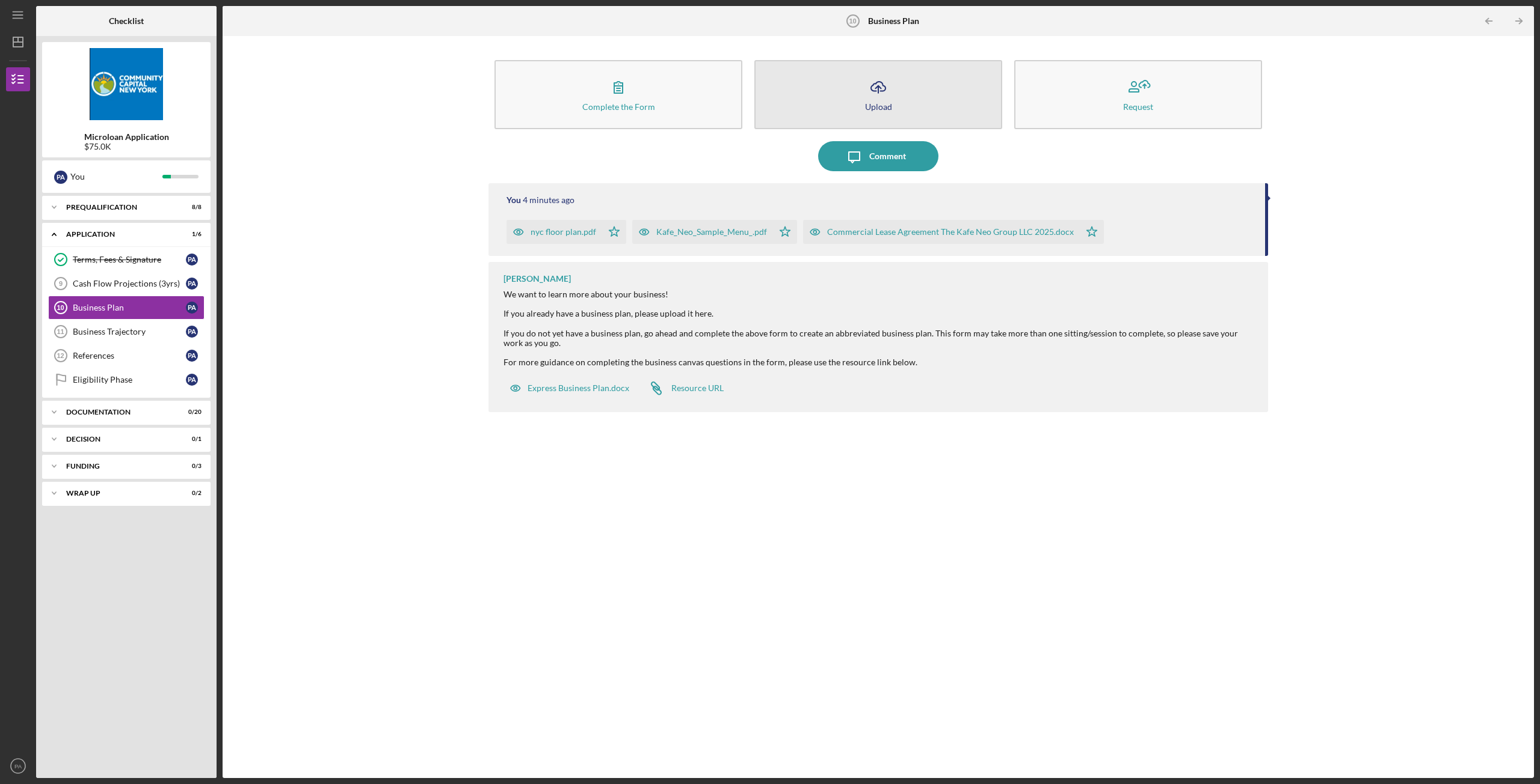
click at [945, 101] on button "Icon/Upload Upload" at bounding box center [877, 95] width 247 height 69
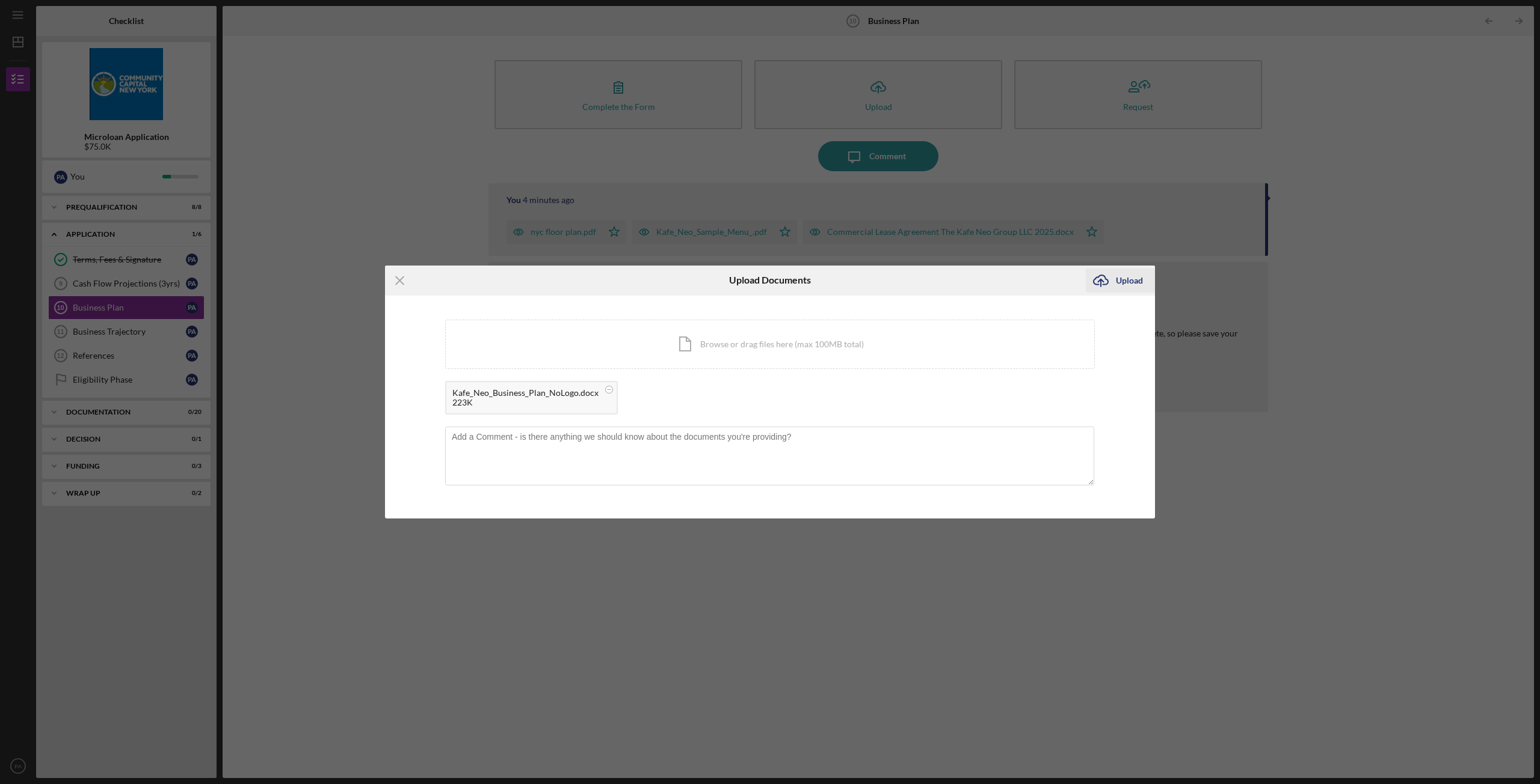
click at [1125, 282] on div "Upload" at bounding box center [1128, 280] width 27 height 24
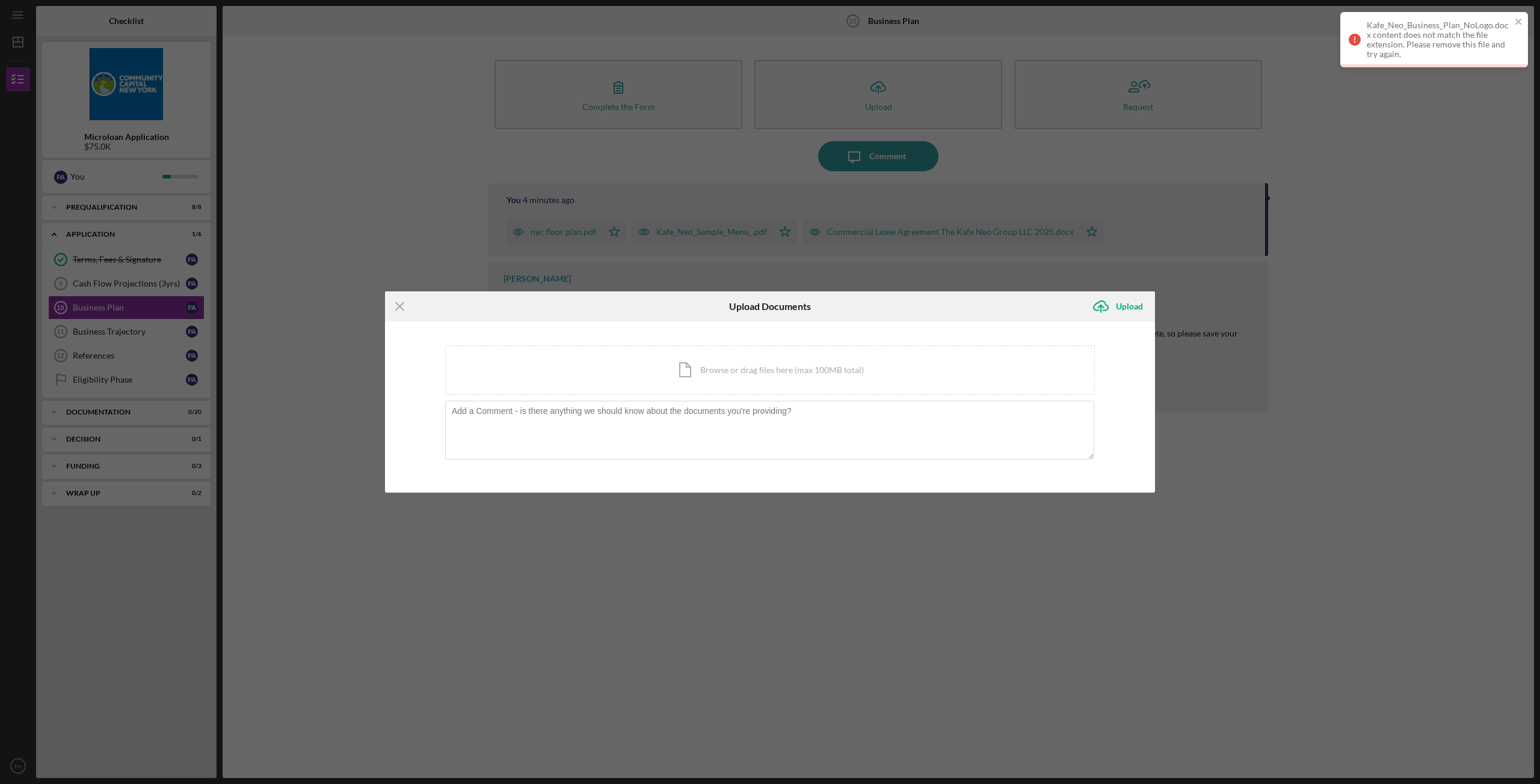
click at [1390, 45] on div "Kafe_Neo_Business_Plan_NoLogo.docx content does not match the file extension. P…" at bounding box center [1438, 39] width 144 height 39
click at [400, 310] on icon "Icon/Menu Close" at bounding box center [400, 306] width 30 height 30
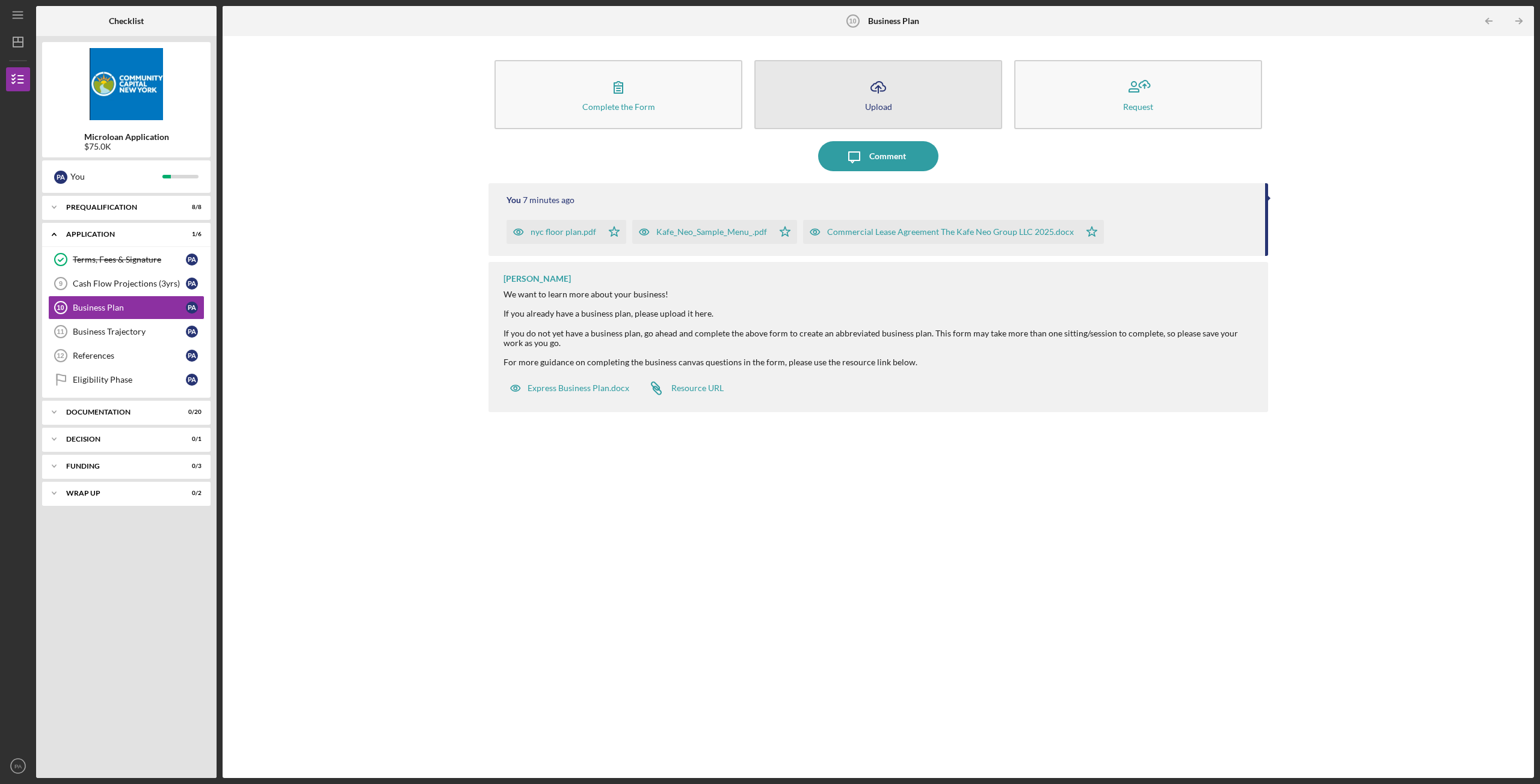
click at [916, 104] on button "Icon/Upload Upload" at bounding box center [877, 95] width 247 height 69
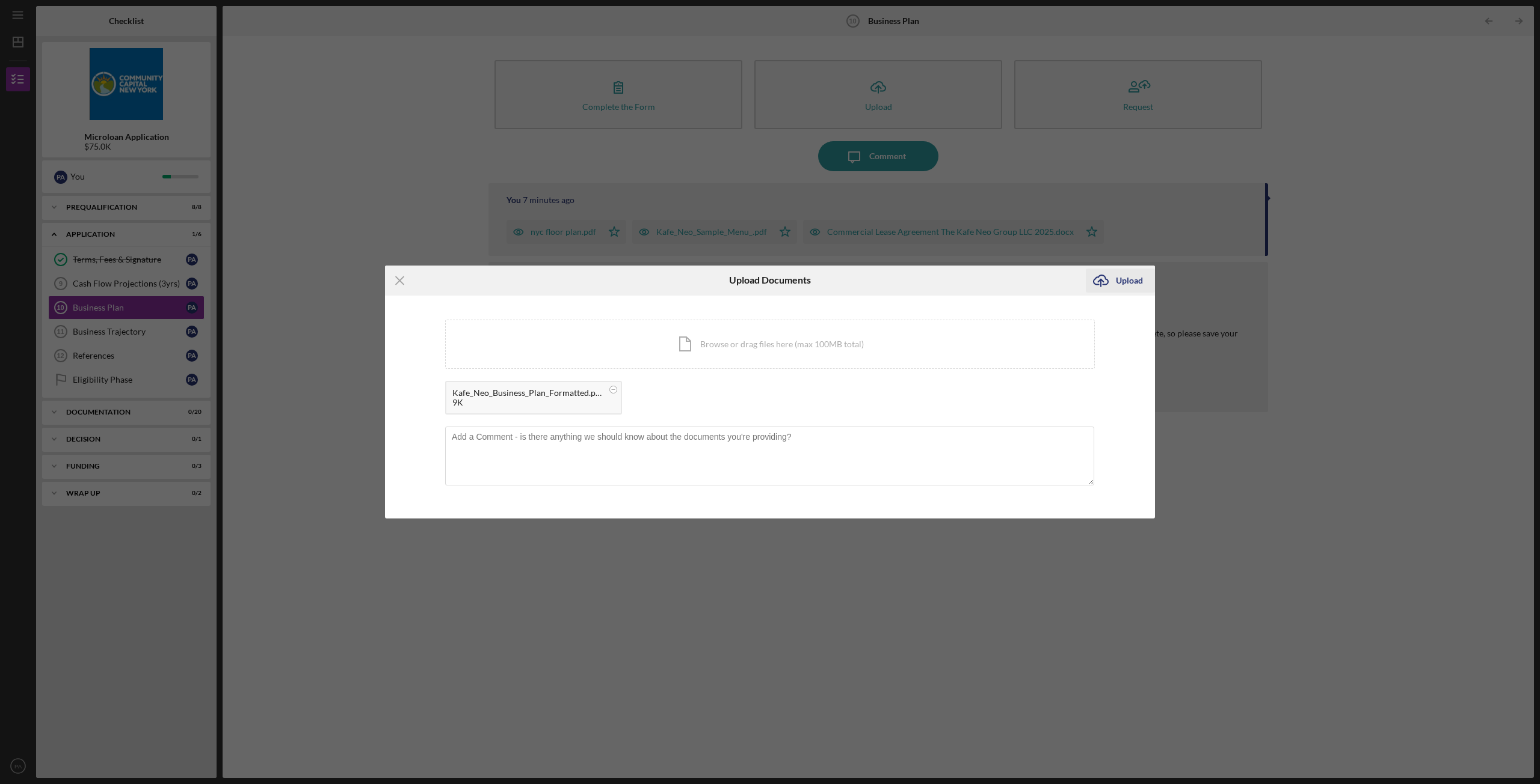
click at [1125, 280] on div "Upload" at bounding box center [1128, 280] width 27 height 24
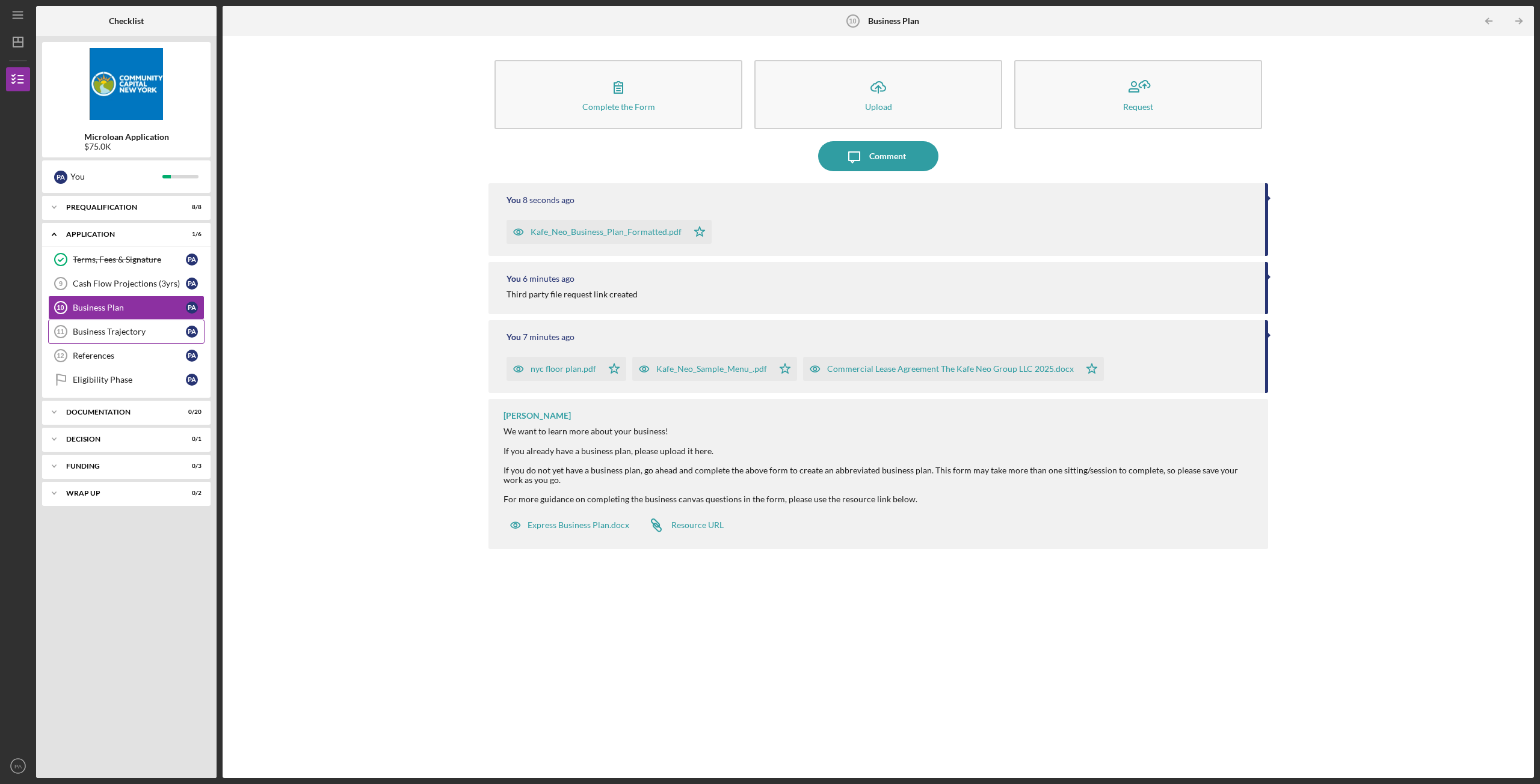
click at [123, 330] on div "Business Trajectory" at bounding box center [129, 331] width 113 height 10
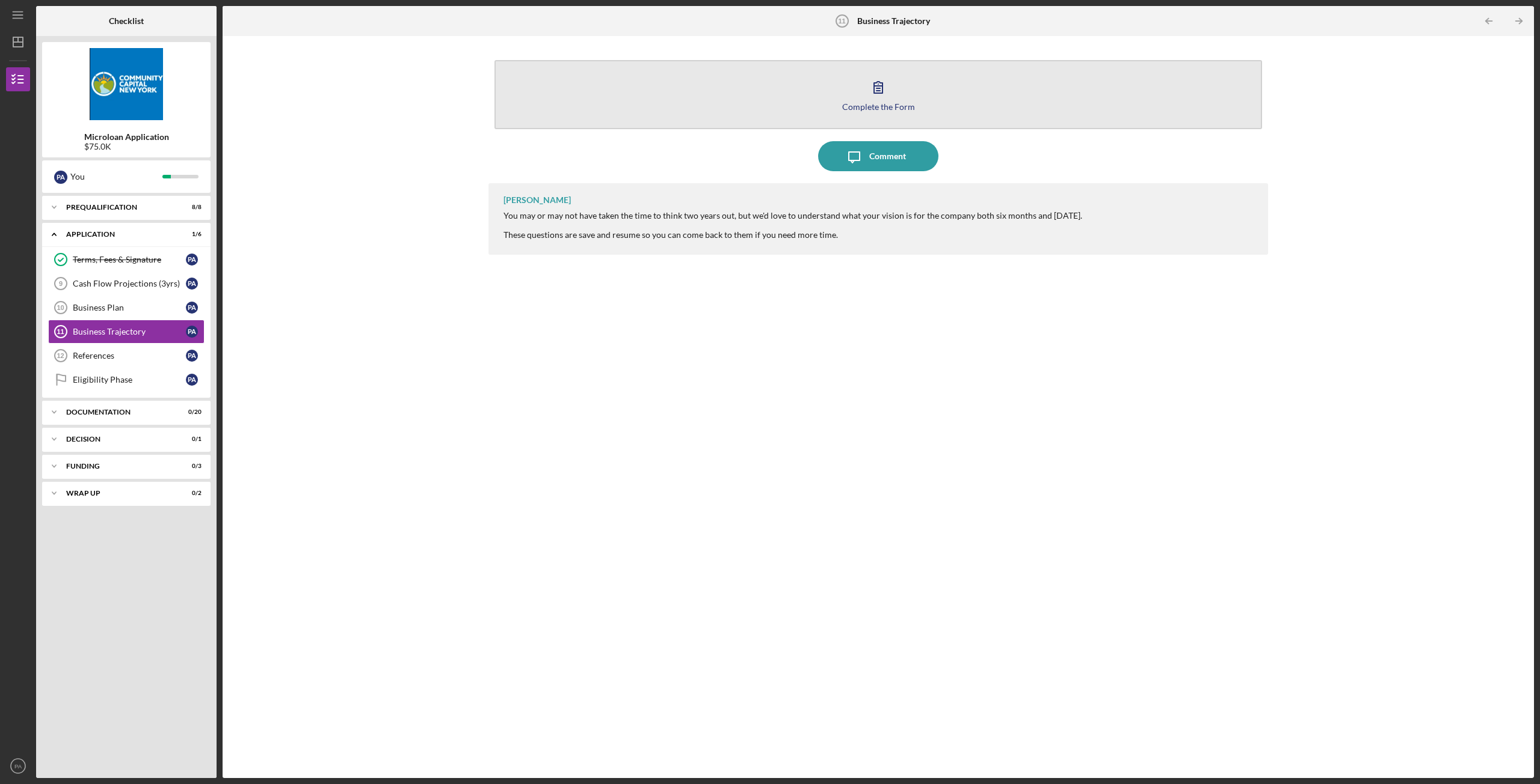
click at [892, 95] on icon "button" at bounding box center [878, 87] width 30 height 30
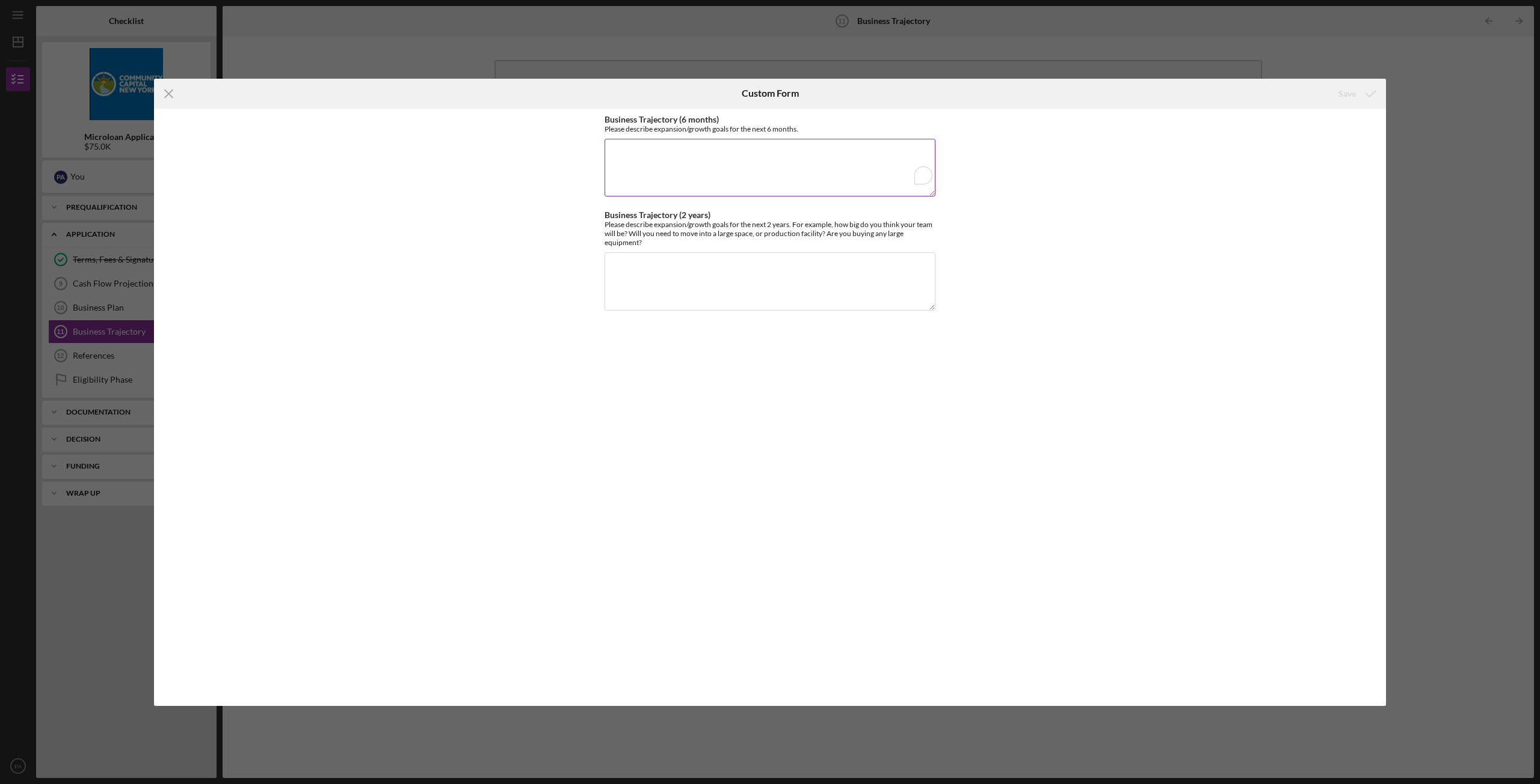
click at [655, 163] on textarea "Business Trajectory (6 months)" at bounding box center [770, 167] width 331 height 58
drag, startPoint x: 599, startPoint y: 118, endPoint x: 797, endPoint y: 129, distance: 198.3
click at [800, 129] on div "Business Trajectory (6 months) Please describe expansion/growth goals for the n…" at bounding box center [770, 407] width 1232 height 597
copy div "Business Trajectory (6 months) Please describe expansion/growth goals for the n…"
click at [693, 169] on textarea "Business Trajectory (6 months)" at bounding box center [770, 167] width 331 height 58
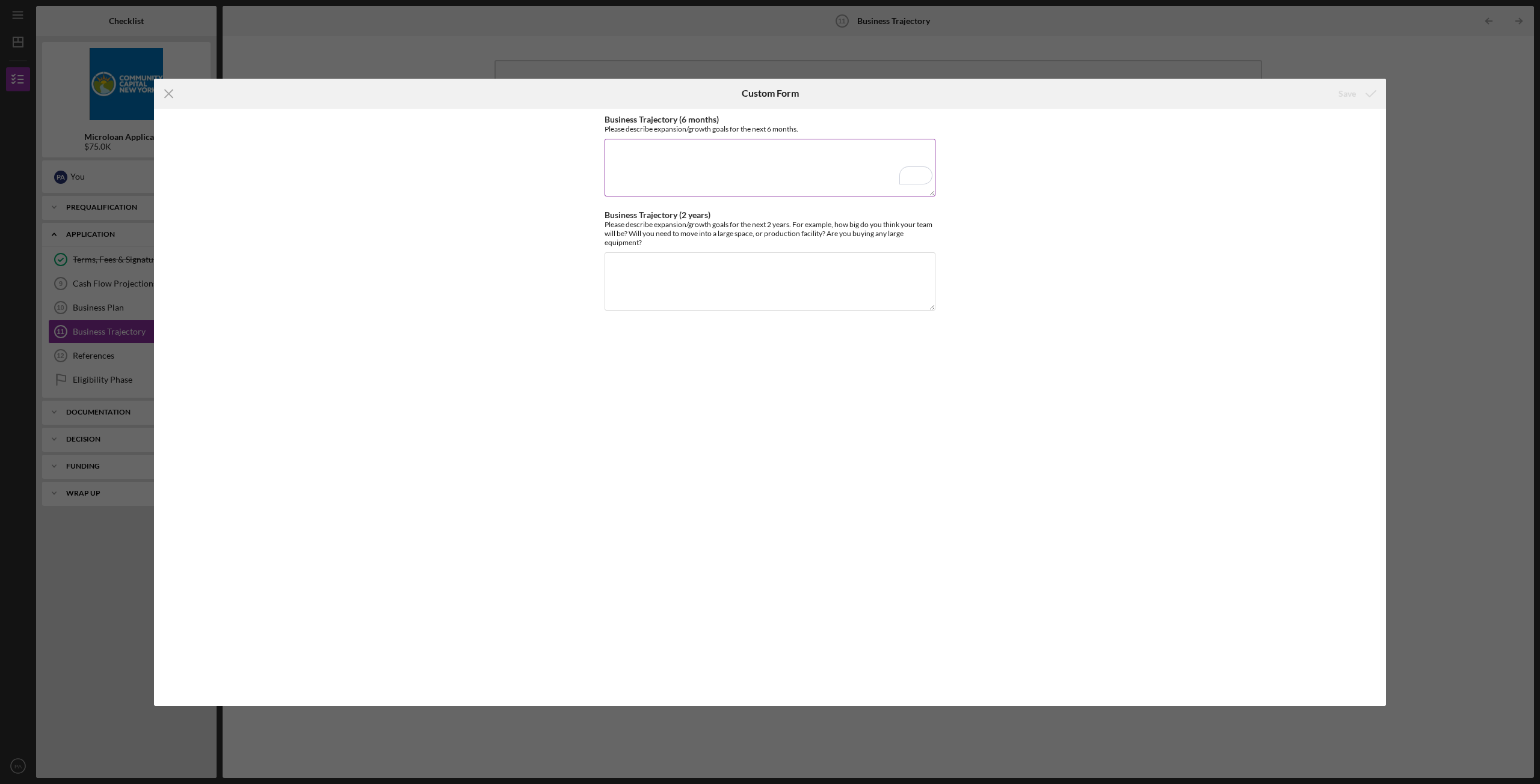
paste textarea "Loremips Dolorsitam – Cons 3 Adipis Eli seddo eiu tempor inc utlab etdolor Magn…"
type textarea "Loremips Dolorsitam – Cons 3 Adipis Eli seddo eiu tempor inc utlab etdolor Magn…"
click at [676, 274] on textarea "Business Trajectory (2 years)" at bounding box center [770, 282] width 331 height 58
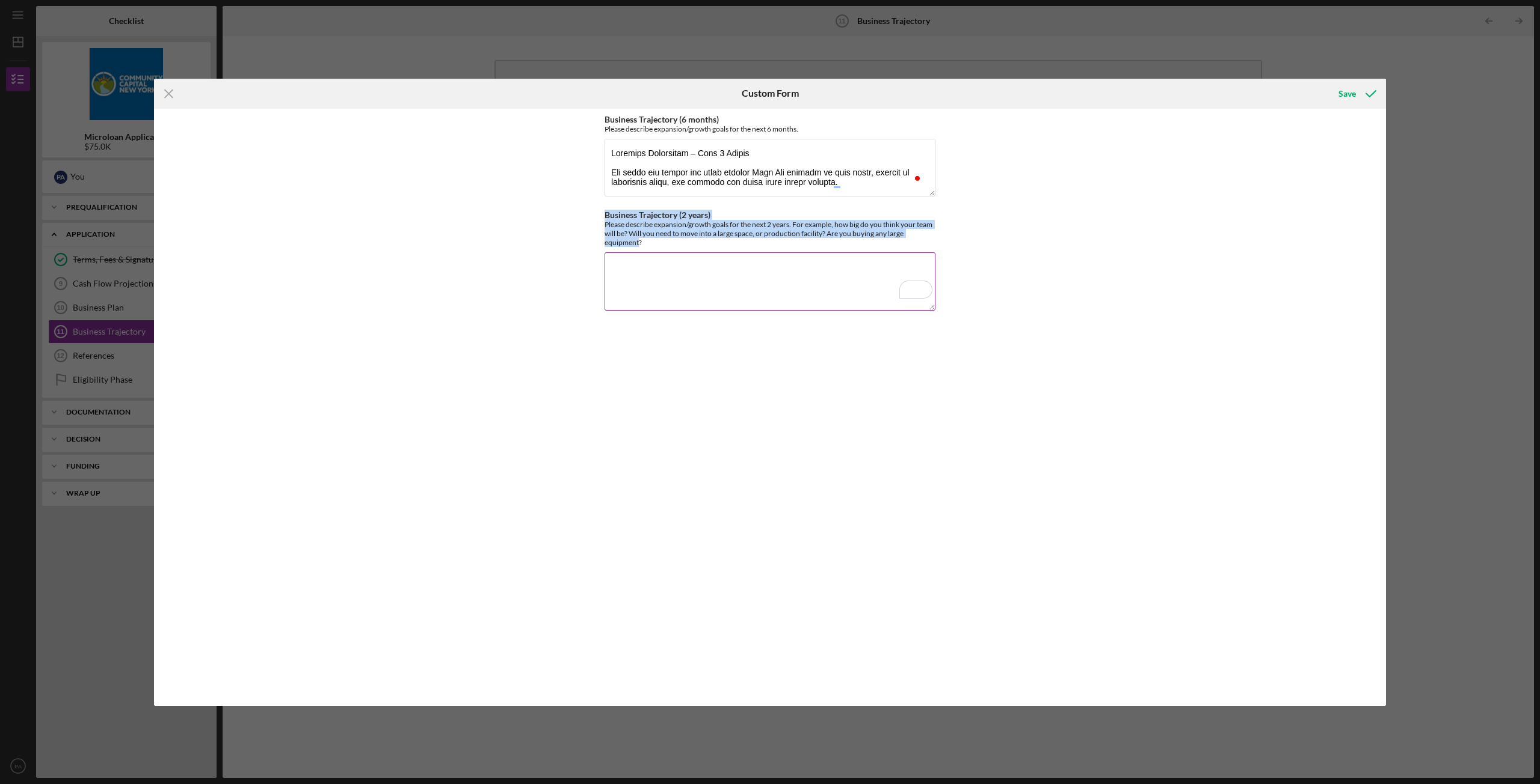
drag, startPoint x: 599, startPoint y: 210, endPoint x: 639, endPoint y: 244, distance: 52.5
click at [639, 244] on div "Business Trajectory (6 months) Please describe expansion/growth goals for the n…" at bounding box center [770, 407] width 1232 height 597
copy div "Business Trajectory (2 years) Please describe expansion/growth goals for the ne…"
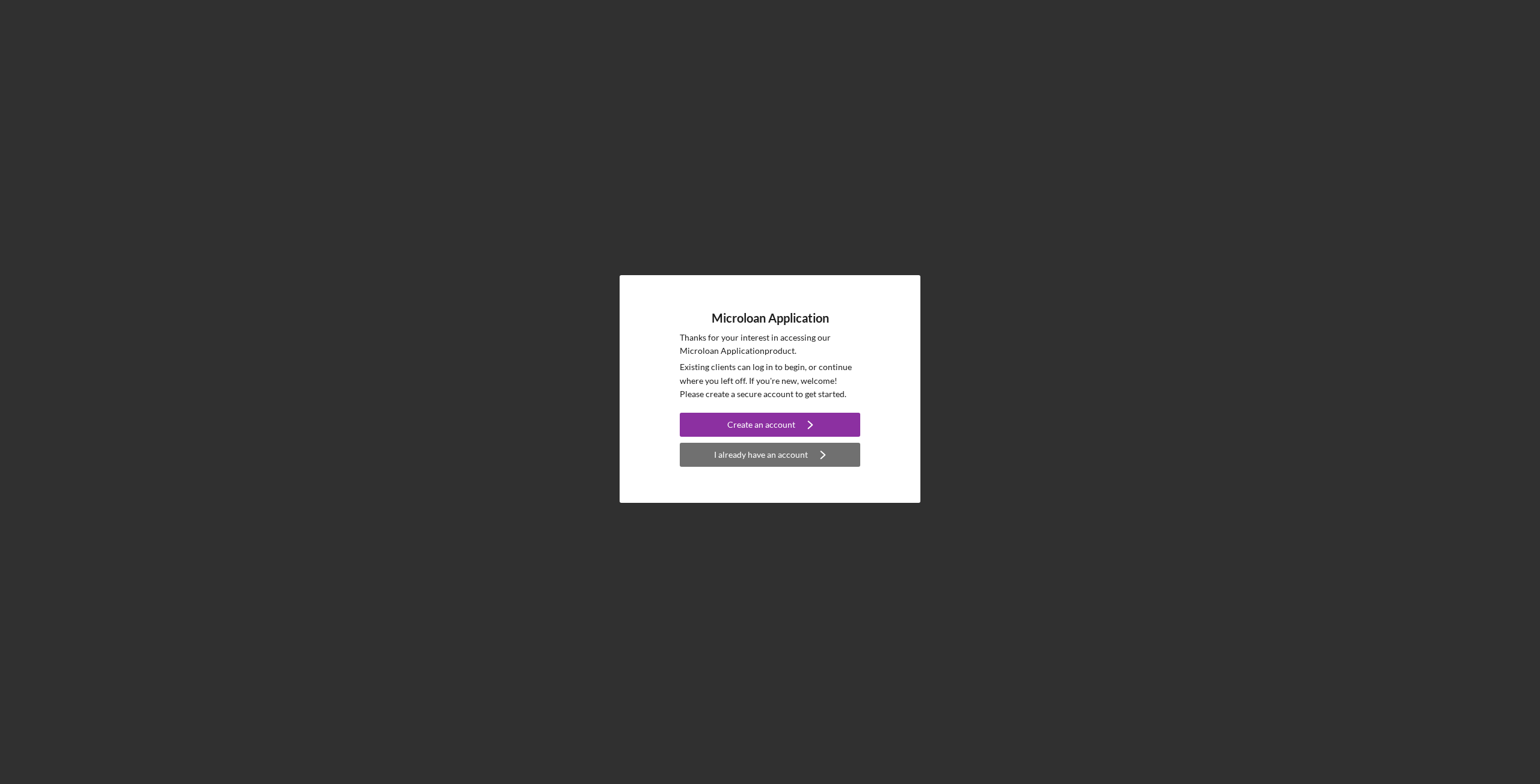
click at [789, 451] on div "I already have an account" at bounding box center [761, 454] width 94 height 24
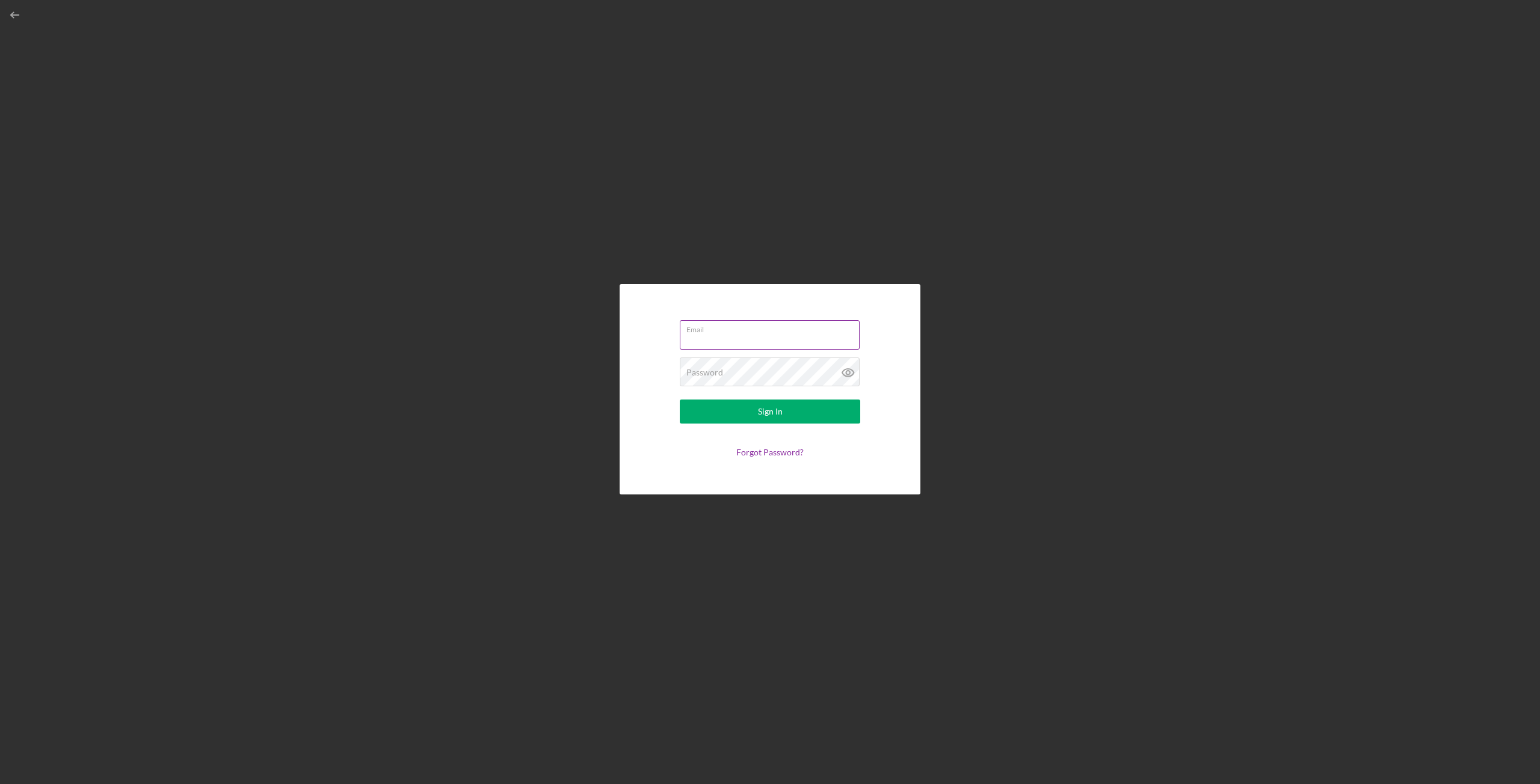
type input "panagiotisathanasopoulos@hotmail.com"
click at [850, 369] on icon at bounding box center [848, 373] width 30 height 30
click at [819, 410] on button "Sign In" at bounding box center [770, 411] width 181 height 24
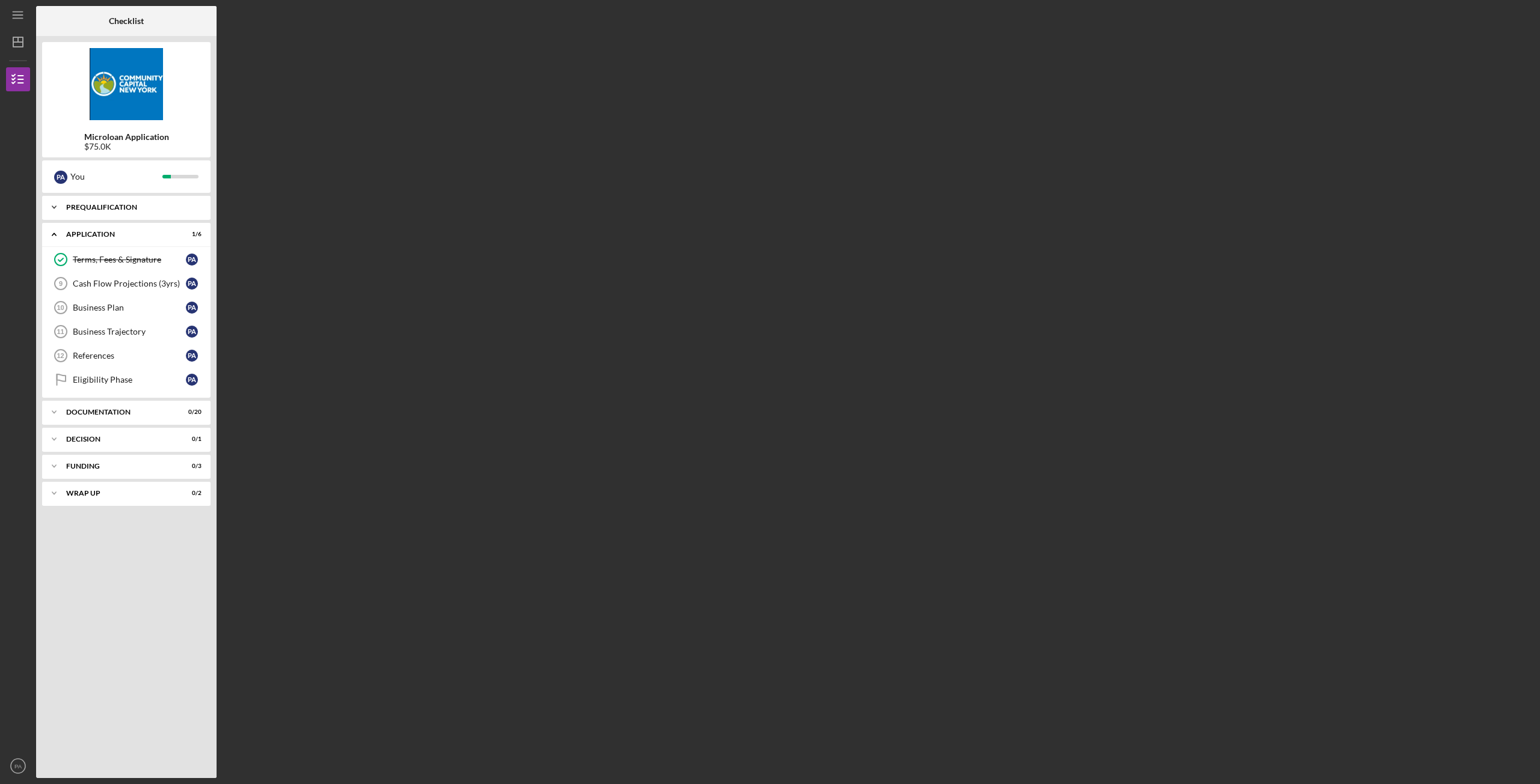
click at [82, 211] on div "Icon/Expander Prequalification 8 / 8" at bounding box center [126, 207] width 168 height 24
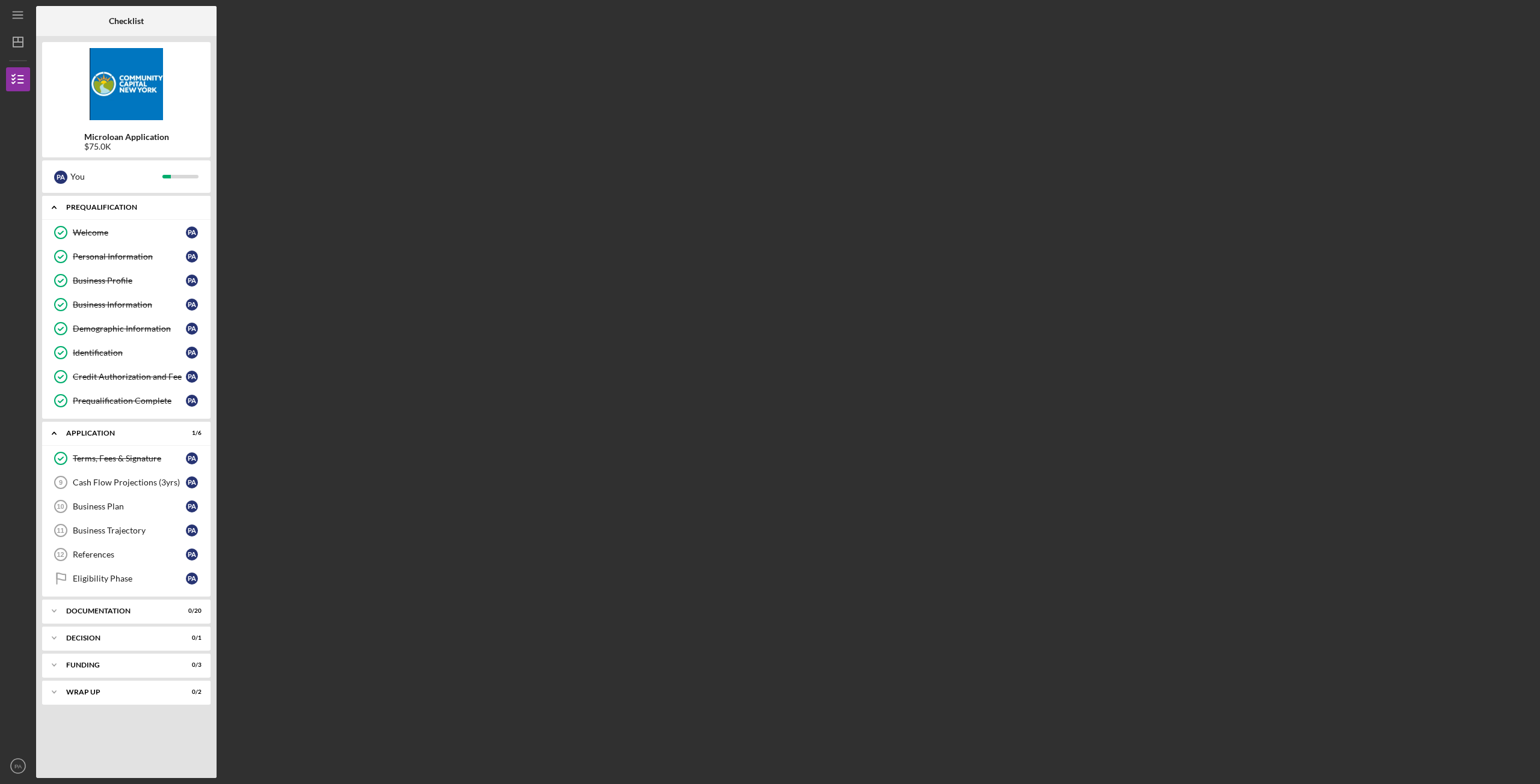
click at [82, 211] on div "Icon/Expander Prequalification 8 / 8" at bounding box center [126, 208] width 168 height 25
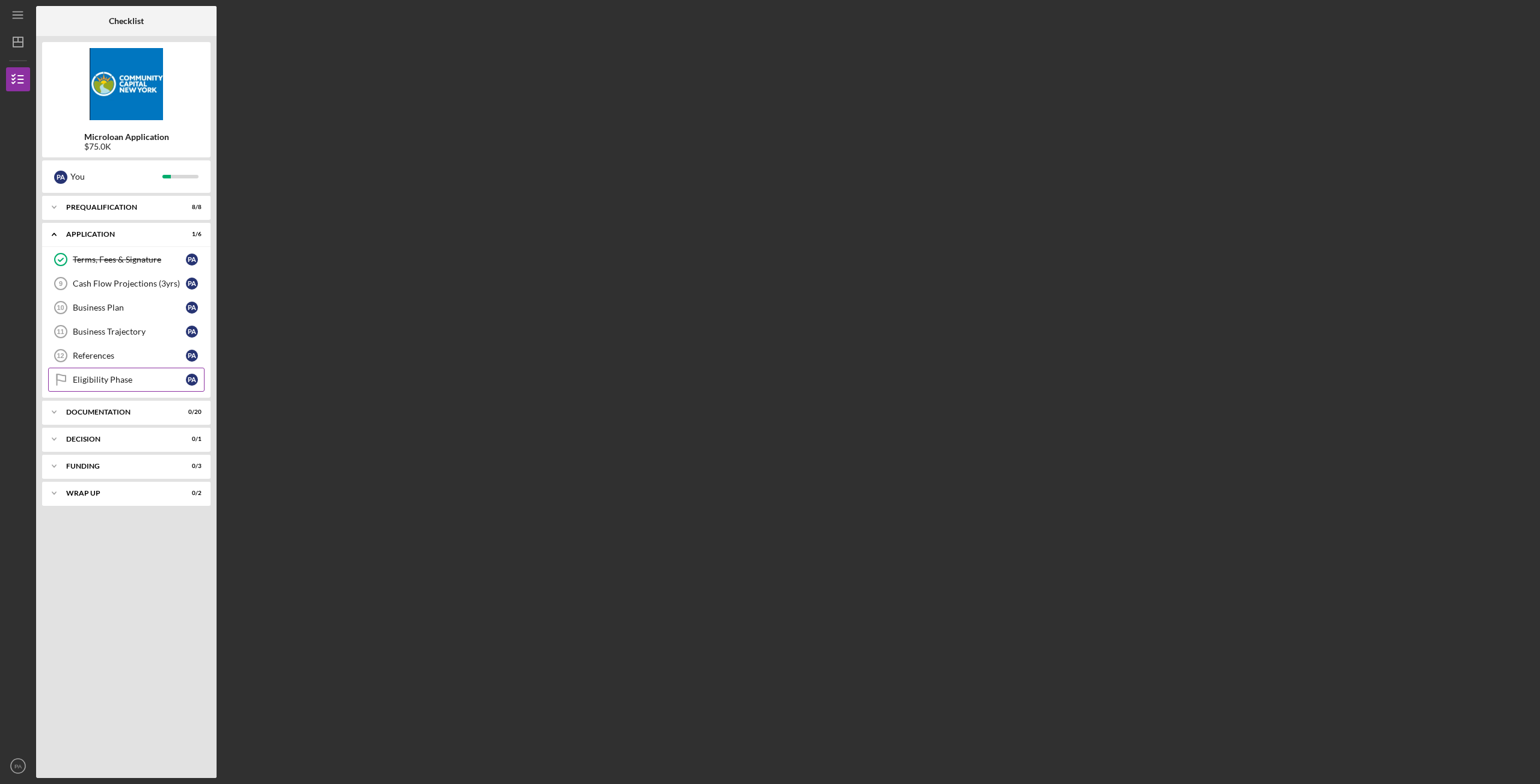
click at [116, 374] on link "Eligibility Phase Eligibility Phase P A" at bounding box center [126, 379] width 156 height 24
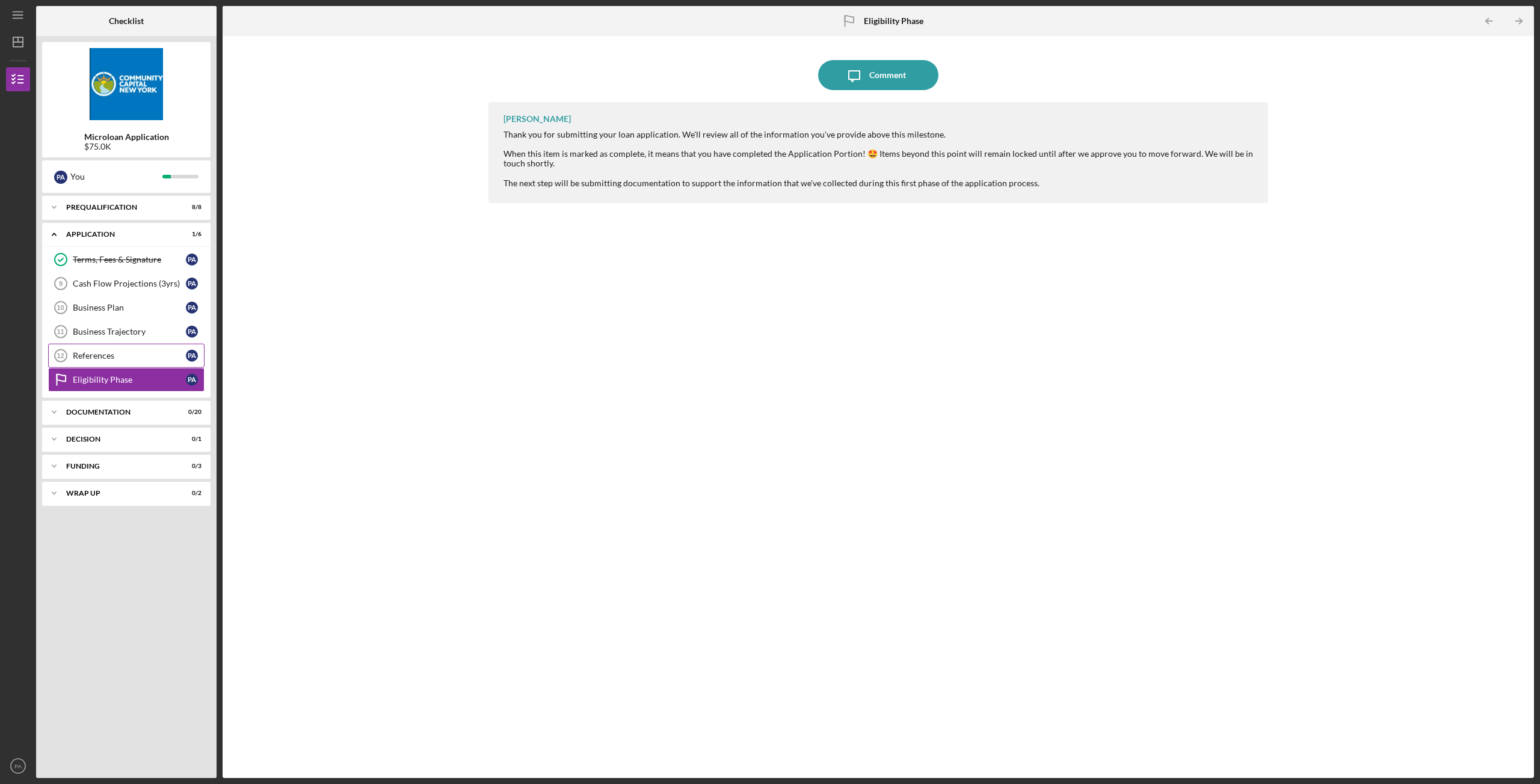
click at [111, 354] on div "References" at bounding box center [129, 355] width 113 height 10
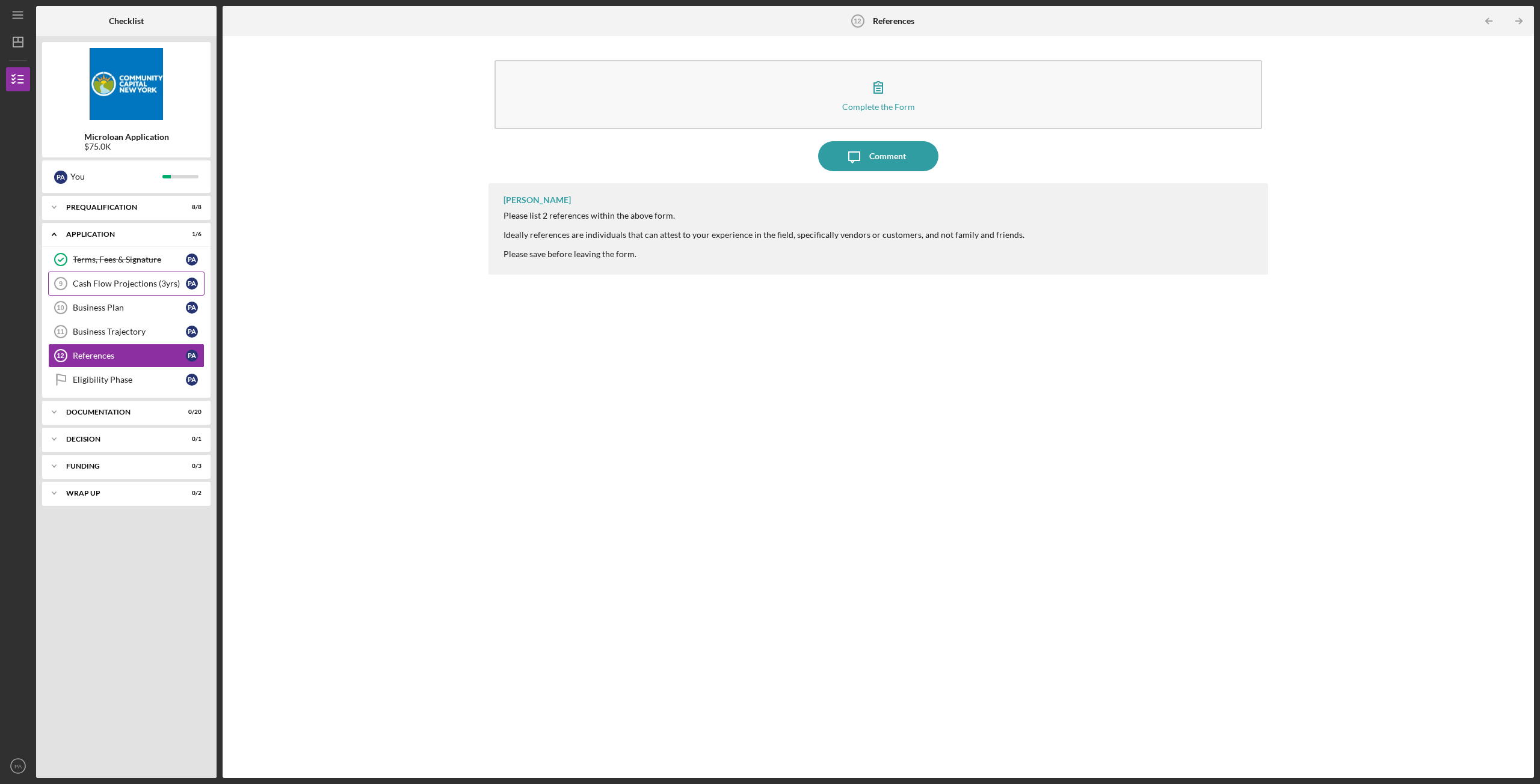
click at [98, 290] on link "Cash Flow Projections (3yrs) 9 Cash Flow Projections (3yrs) P A" at bounding box center [126, 283] width 156 height 24
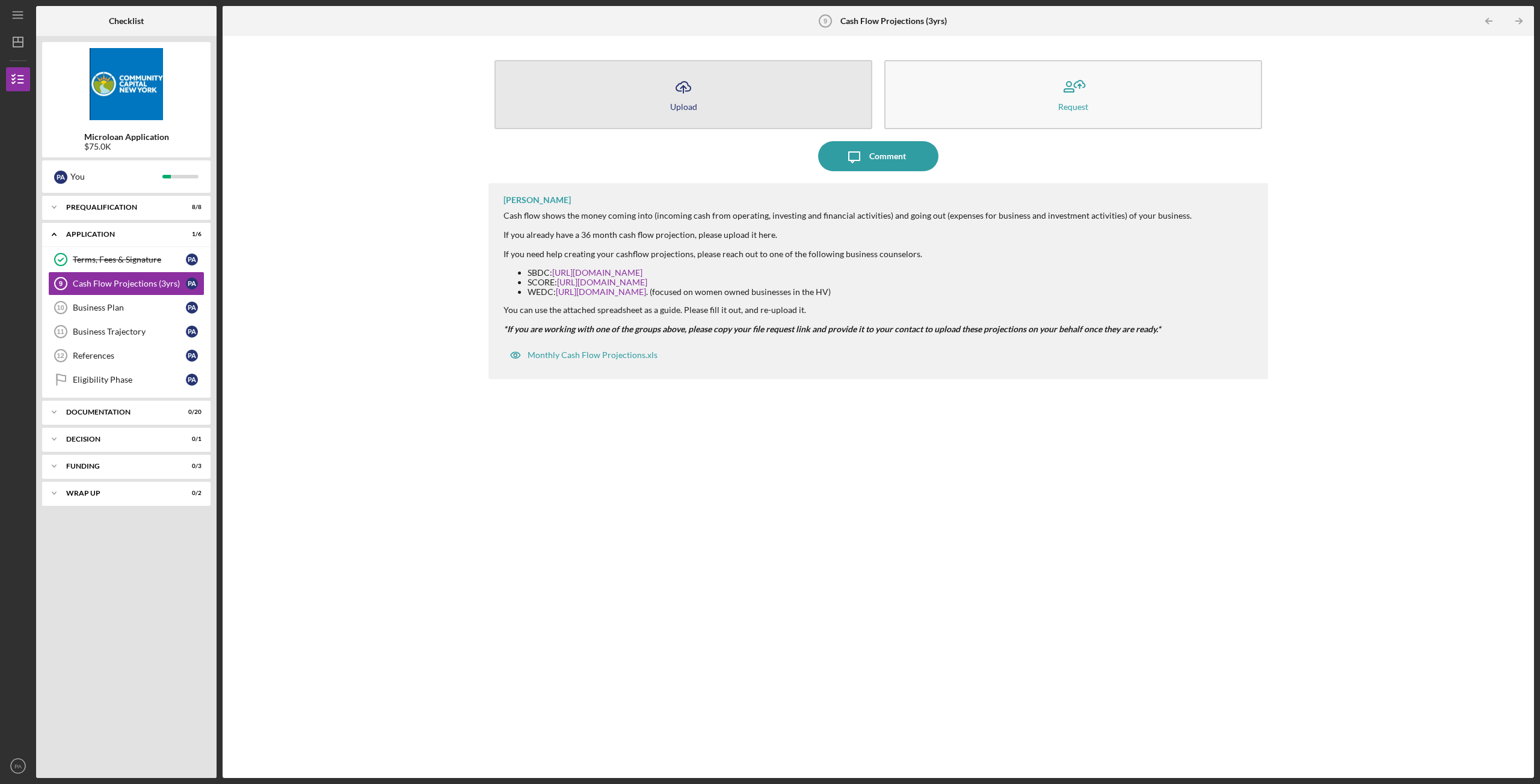
click at [681, 97] on icon "Icon/Upload" at bounding box center [683, 87] width 30 height 30
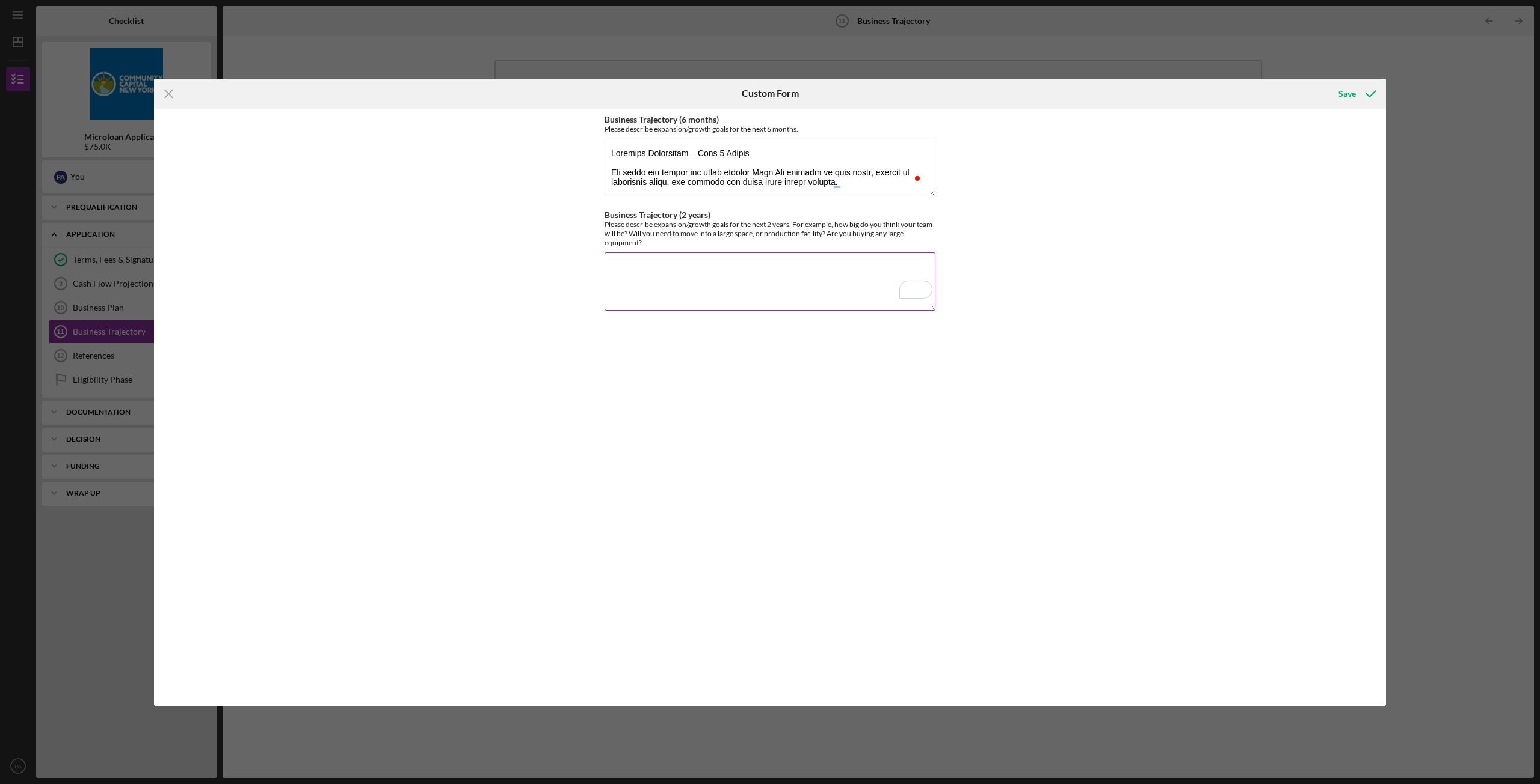
click at [720, 278] on textarea "Business Trajectory (2 years)" at bounding box center [770, 282] width 331 height 58
paste textarea "Business Trajectory – Next 2 Years The first two years are about maximizing the…"
type textarea "Business Trajectory – Next 2 Years The first two years are about maximizing the…"
click at [1350, 96] on div "Save" at bounding box center [1347, 93] width 18 height 24
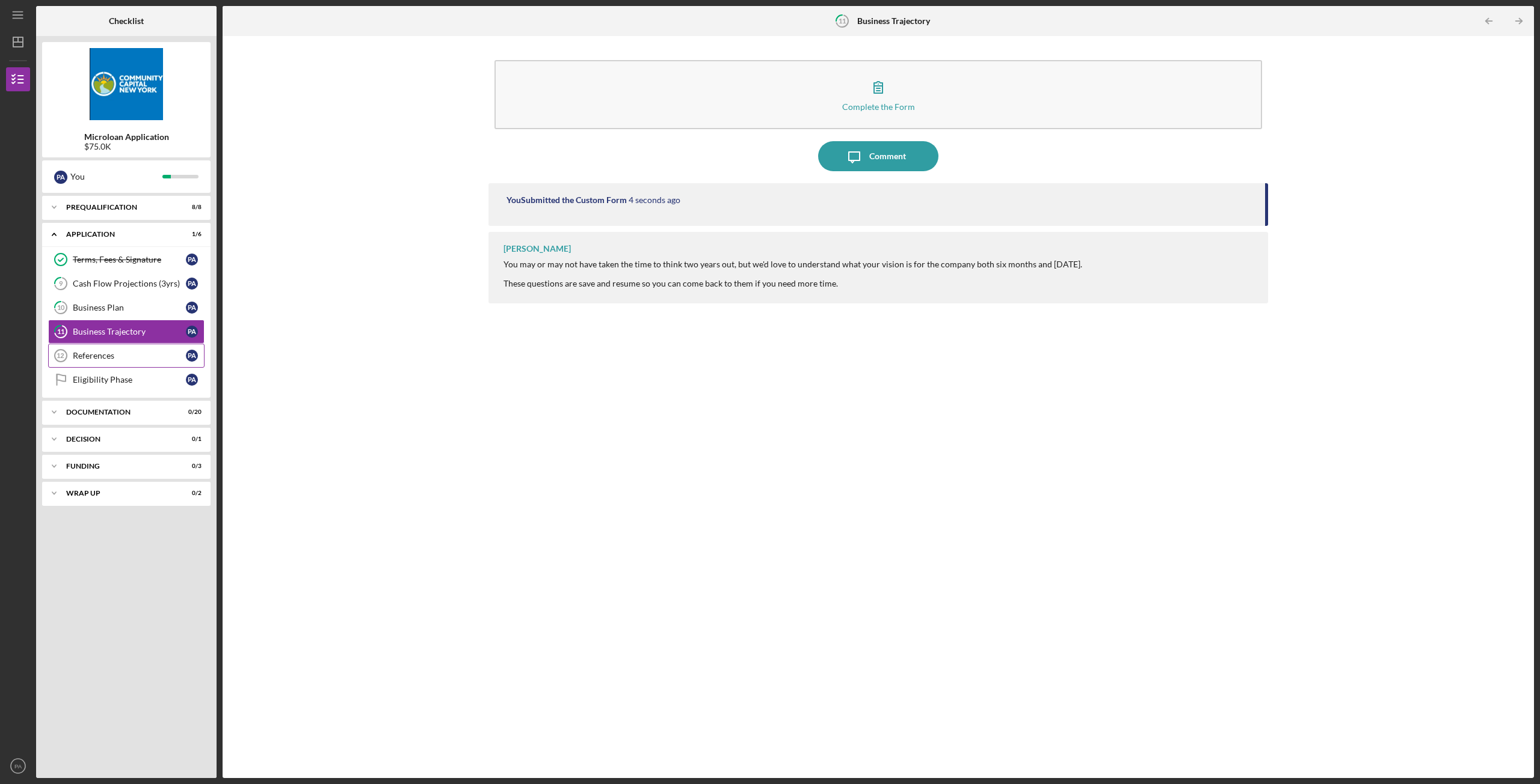
click at [117, 358] on div "References" at bounding box center [129, 355] width 113 height 10
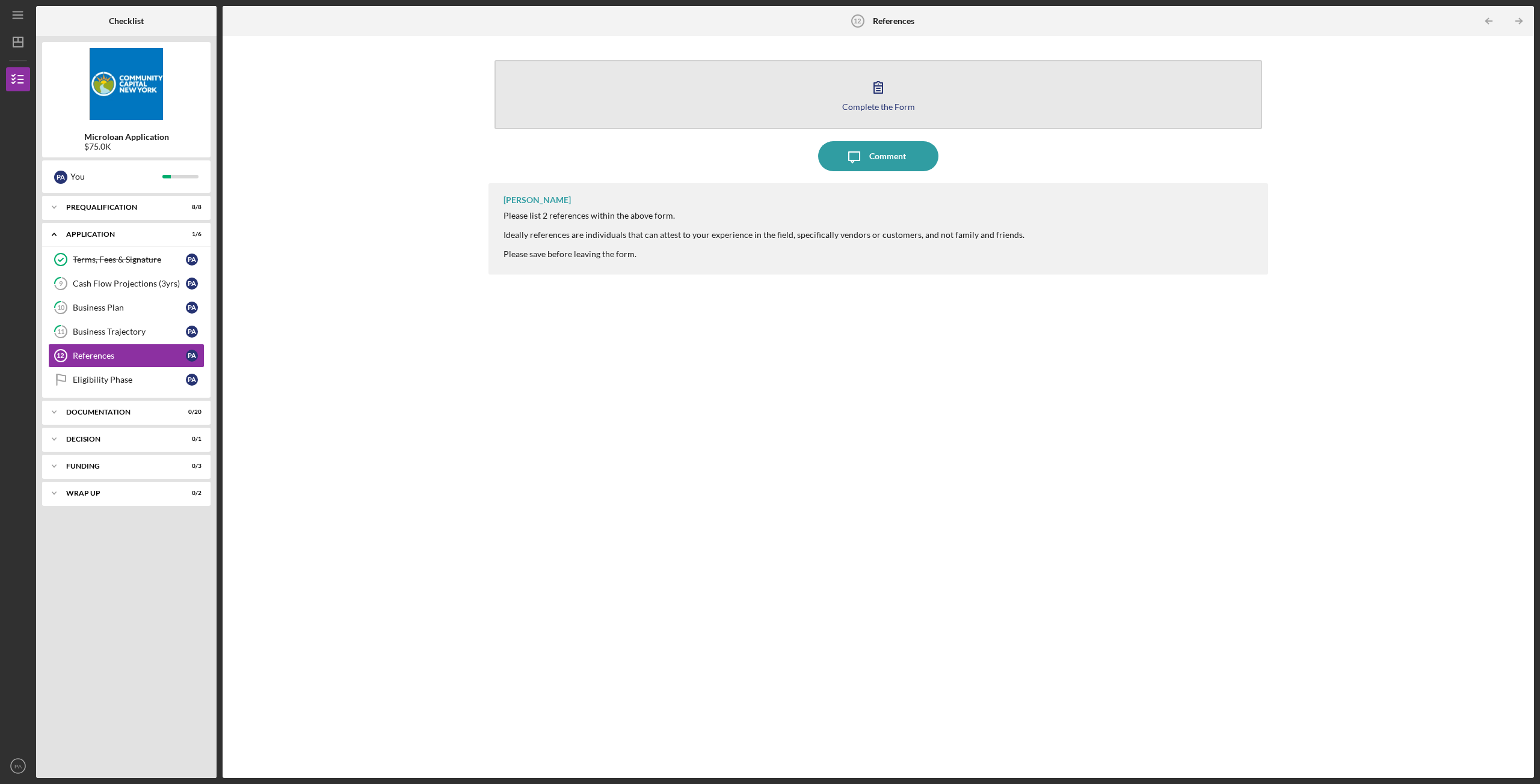
click at [886, 81] on icon "button" at bounding box center [878, 87] width 30 height 30
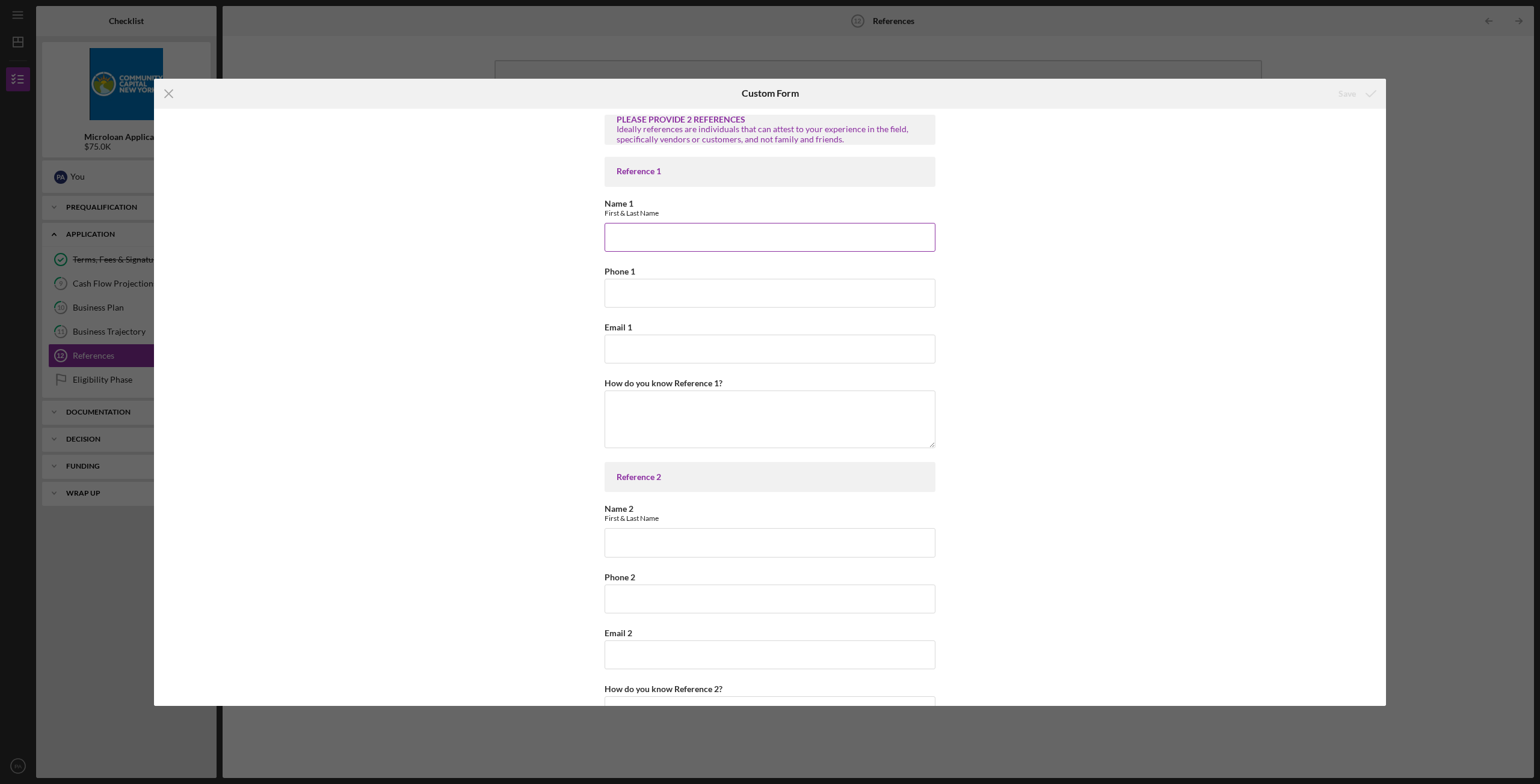
click at [764, 238] on input "Name 1" at bounding box center [770, 237] width 331 height 29
click at [693, 239] on input "Name 1" at bounding box center [770, 237] width 331 height 29
click at [391, 286] on div "PLEASE PROVIDE 2 REFERENCES Ideally references are individuals that can attest …" at bounding box center [770, 407] width 1232 height 597
click at [726, 246] on input "Name 1" at bounding box center [770, 237] width 331 height 29
drag, startPoint x: 473, startPoint y: 269, endPoint x: 482, endPoint y: 266, distance: 9.5
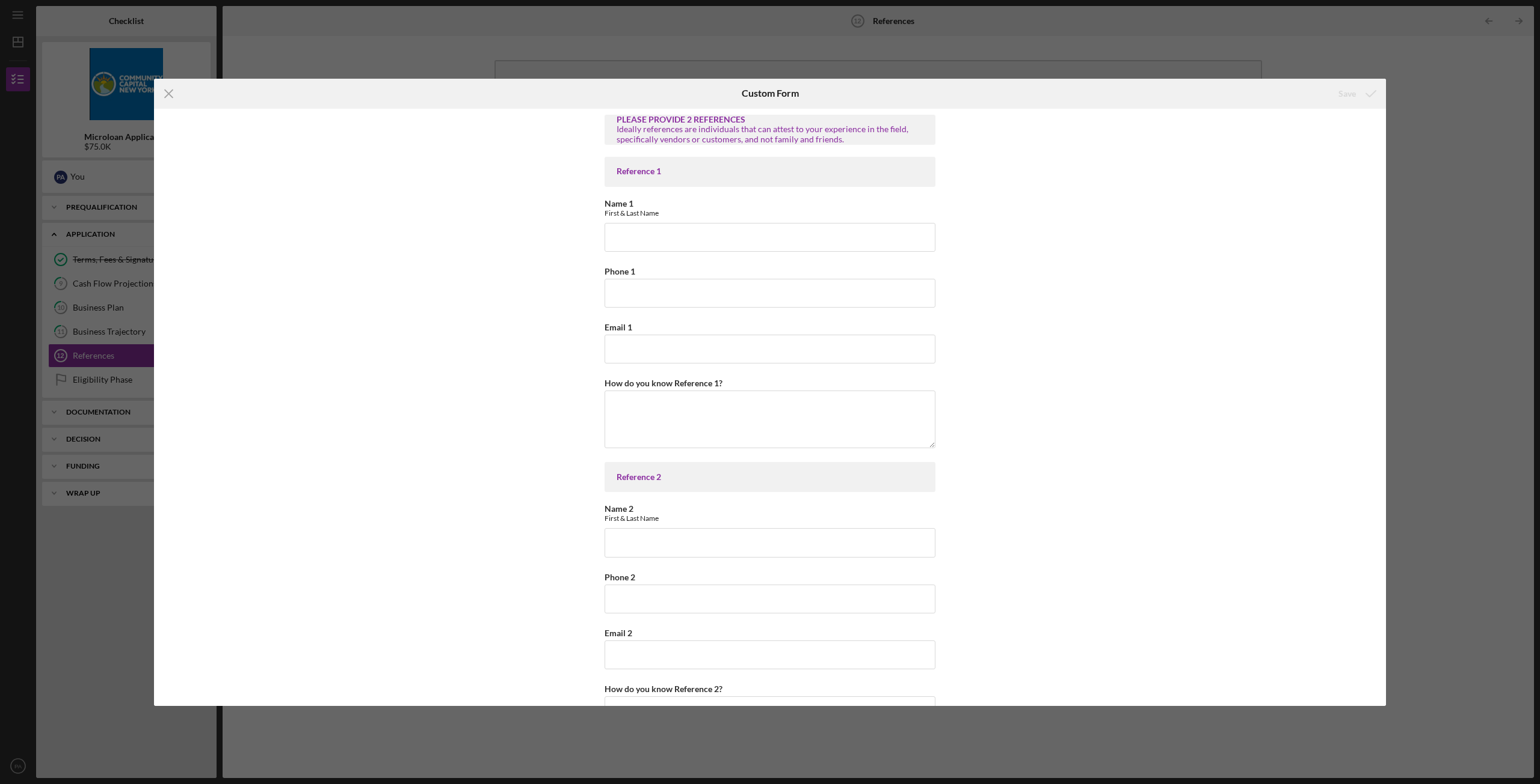
click at [473, 269] on div "PLEASE PROVIDE 2 REFERENCES Ideally references are individuals that can attest …" at bounding box center [770, 407] width 1232 height 597
click at [651, 238] on input "Name 1" at bounding box center [770, 237] width 331 height 29
type input "Jesse Camac"
type input "5"
type input "516-315-1444"
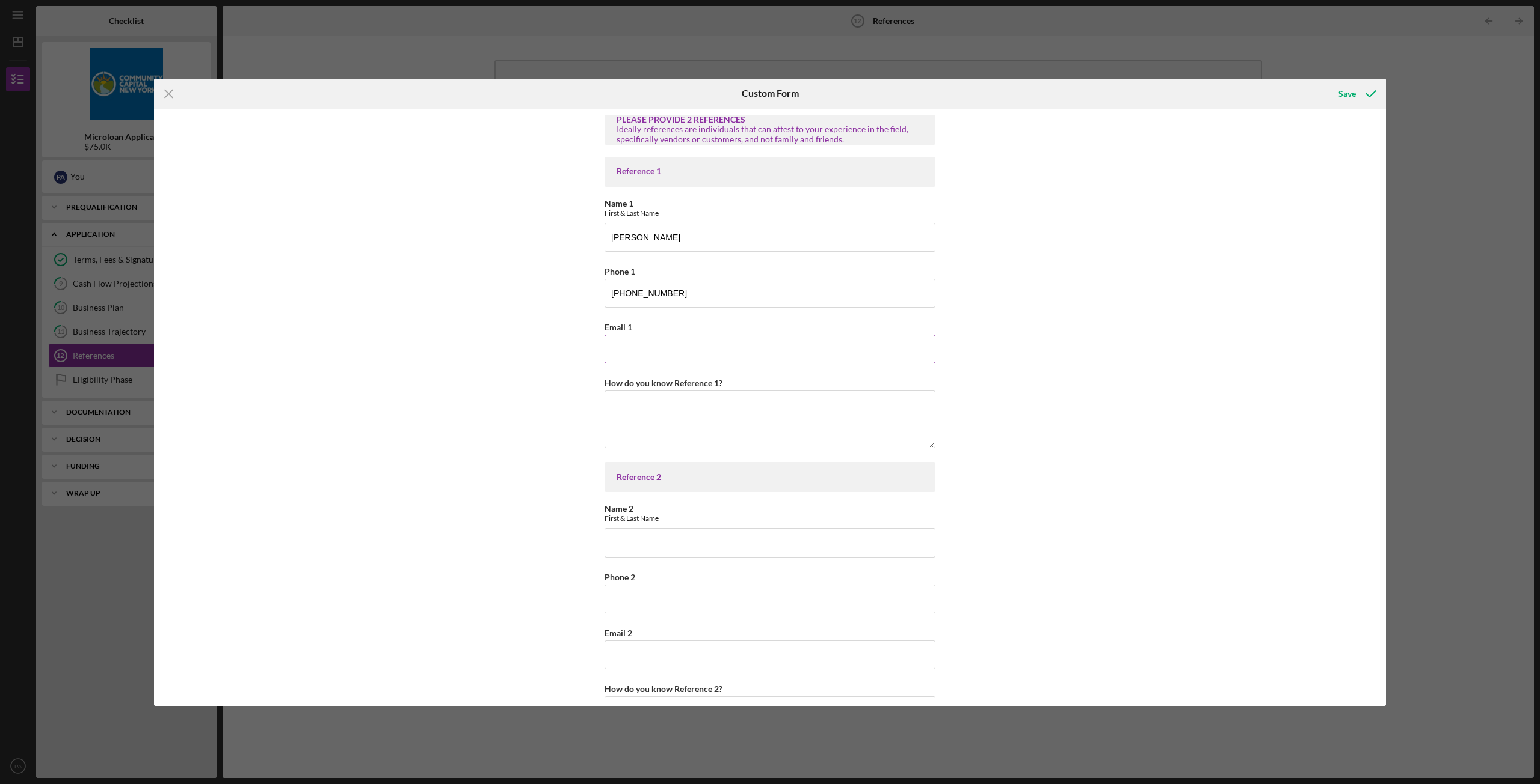
click at [667, 345] on input "Email 1" at bounding box center [770, 349] width 331 height 29
type input "jesse@heritagefooddrink.com"
click at [666, 411] on textarea "How do you know Reference 1?" at bounding box center [770, 419] width 331 height 58
drag, startPoint x: 619, startPoint y: 116, endPoint x: 763, endPoint y: 131, distance: 144.8
click at [762, 131] on div "PLEASE PROVIDE 2 REFERENCES Ideally references are individuals that can attest …" at bounding box center [770, 129] width 307 height 29
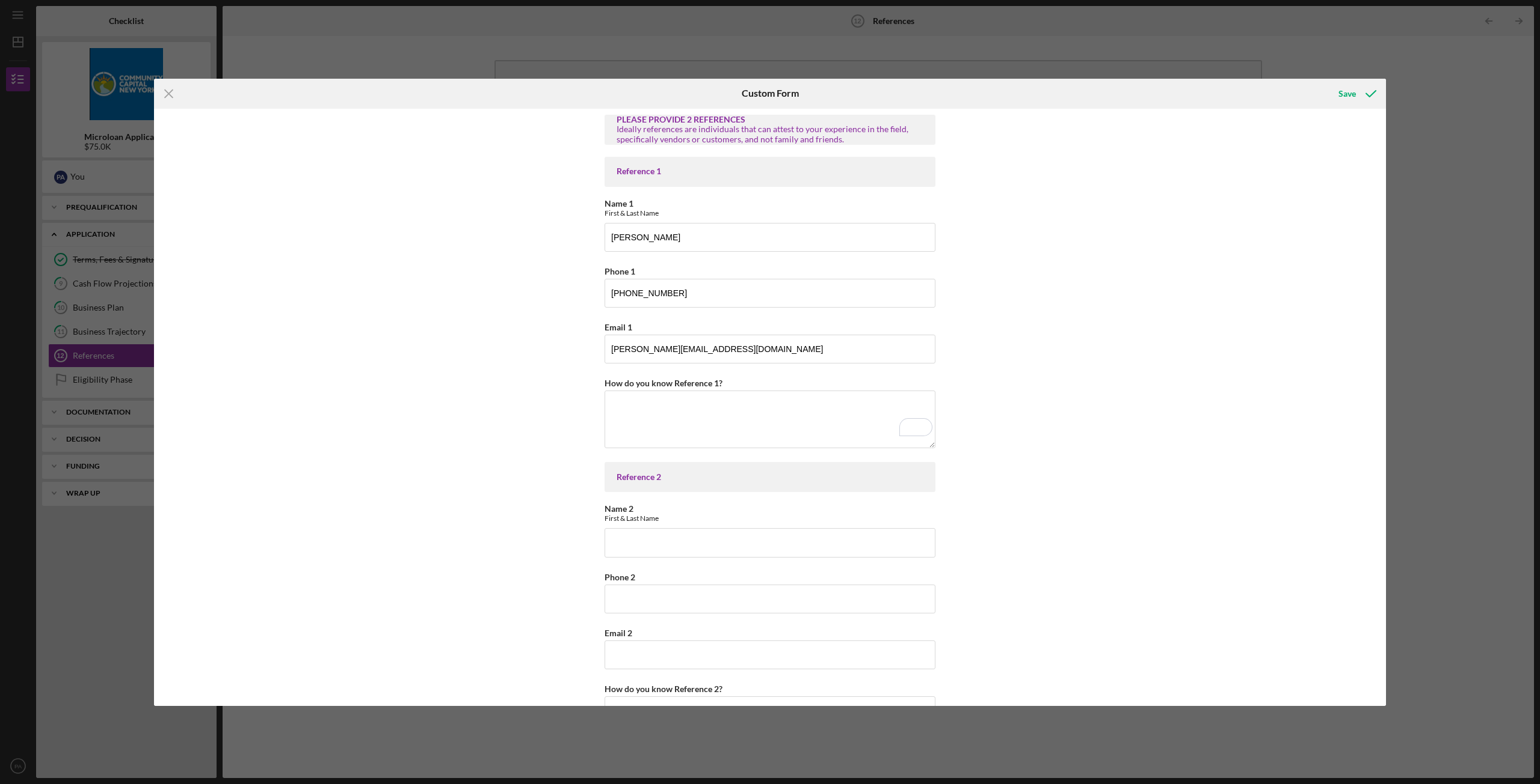
click at [806, 135] on div "Ideally references are individuals that can attest to your experience in the fi…" at bounding box center [770, 134] width 307 height 19
drag, startPoint x: 838, startPoint y: 140, endPoint x: 612, endPoint y: 121, distance: 226.8
click at [612, 121] on div "PLEASE PROVIDE 2 REFERENCES Ideally references are individuals that can attest …" at bounding box center [770, 130] width 331 height 30
copy div "PLEASE PROVIDE 2 REFERENCES Ideally references are individuals that can attest …"
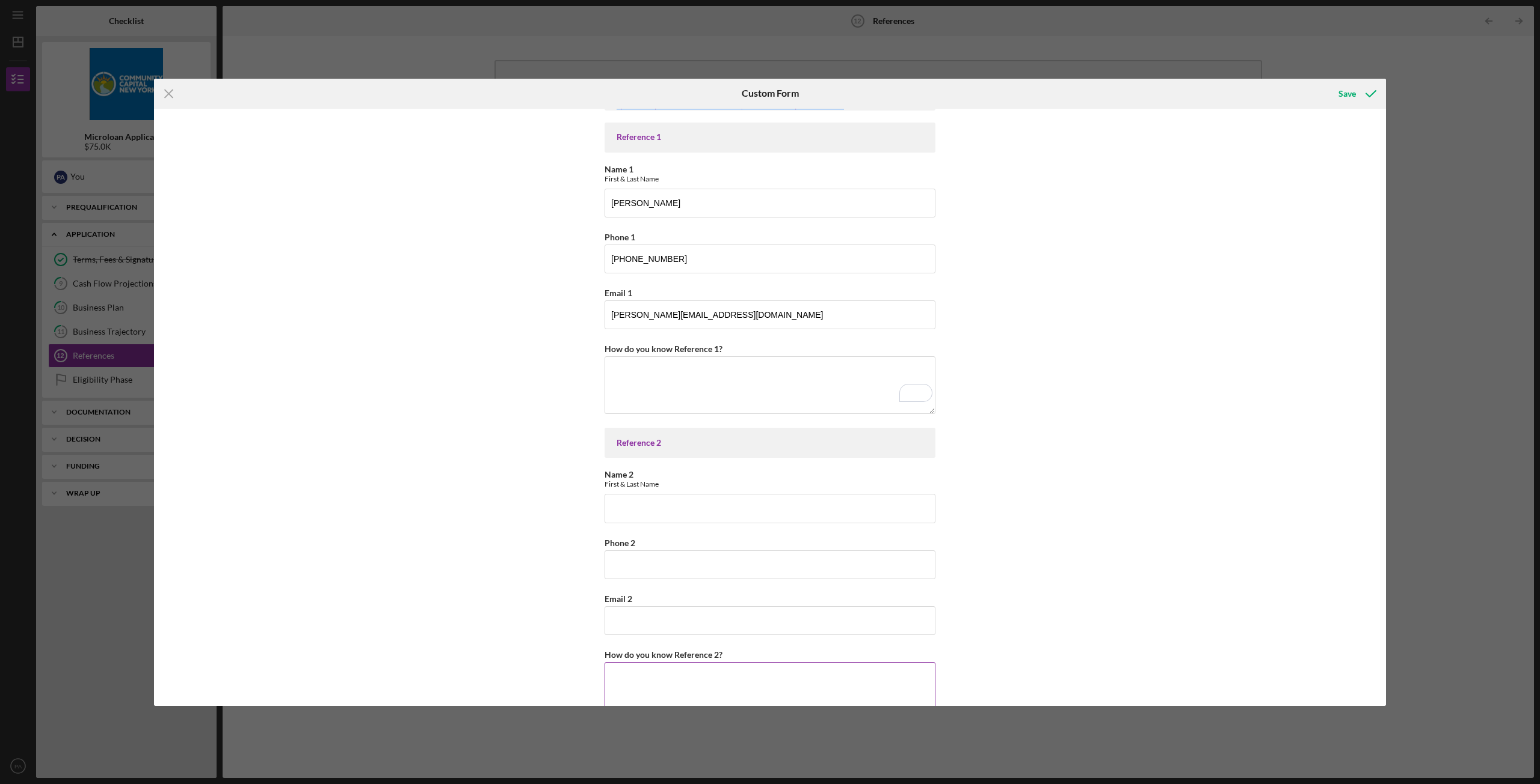
scroll to position [68, 0]
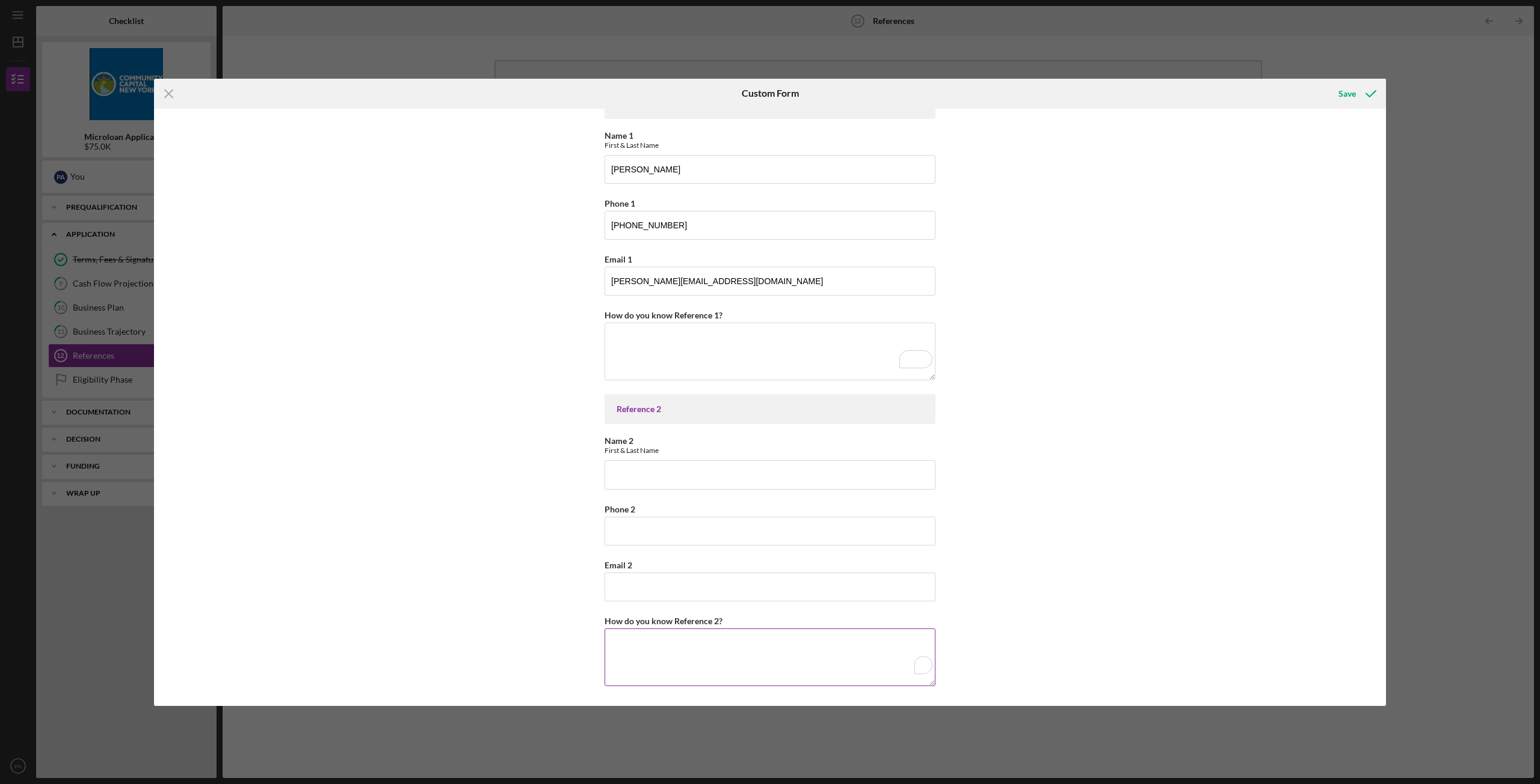
click at [645, 643] on textarea "How do you know Reference 2?" at bounding box center [770, 658] width 331 height 58
paste textarea "Landlord for Kafe Neo’s business premises — can speak to my professionalism, ti…"
type textarea "Landlord for Kafe Neo’s business premises — can speak to my professionalism, ti…"
click at [684, 363] on textarea "How do you know Reference 1?" at bounding box center [770, 352] width 331 height 58
paste textarea "Current employer — can speak to my operational management, beverage program exe…"
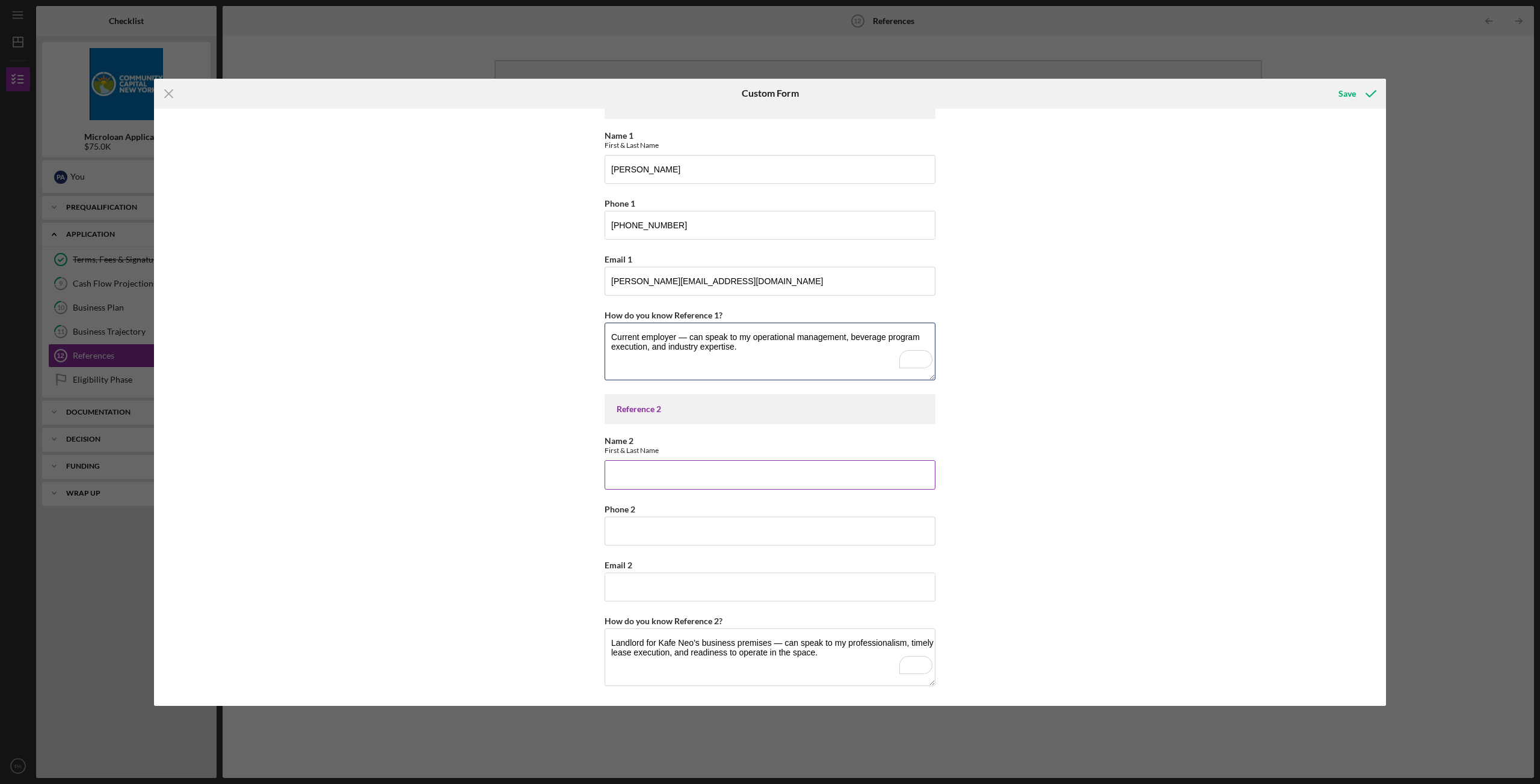
type textarea "Current employer — can speak to my operational management, beverage program exe…"
click at [676, 473] on input "Name 2" at bounding box center [770, 474] width 331 height 29
type input "Eric Baxter"
click at [678, 538] on input "Phone 2" at bounding box center [770, 531] width 331 height 29
click at [645, 572] on div "Email 2" at bounding box center [770, 565] width 331 height 15
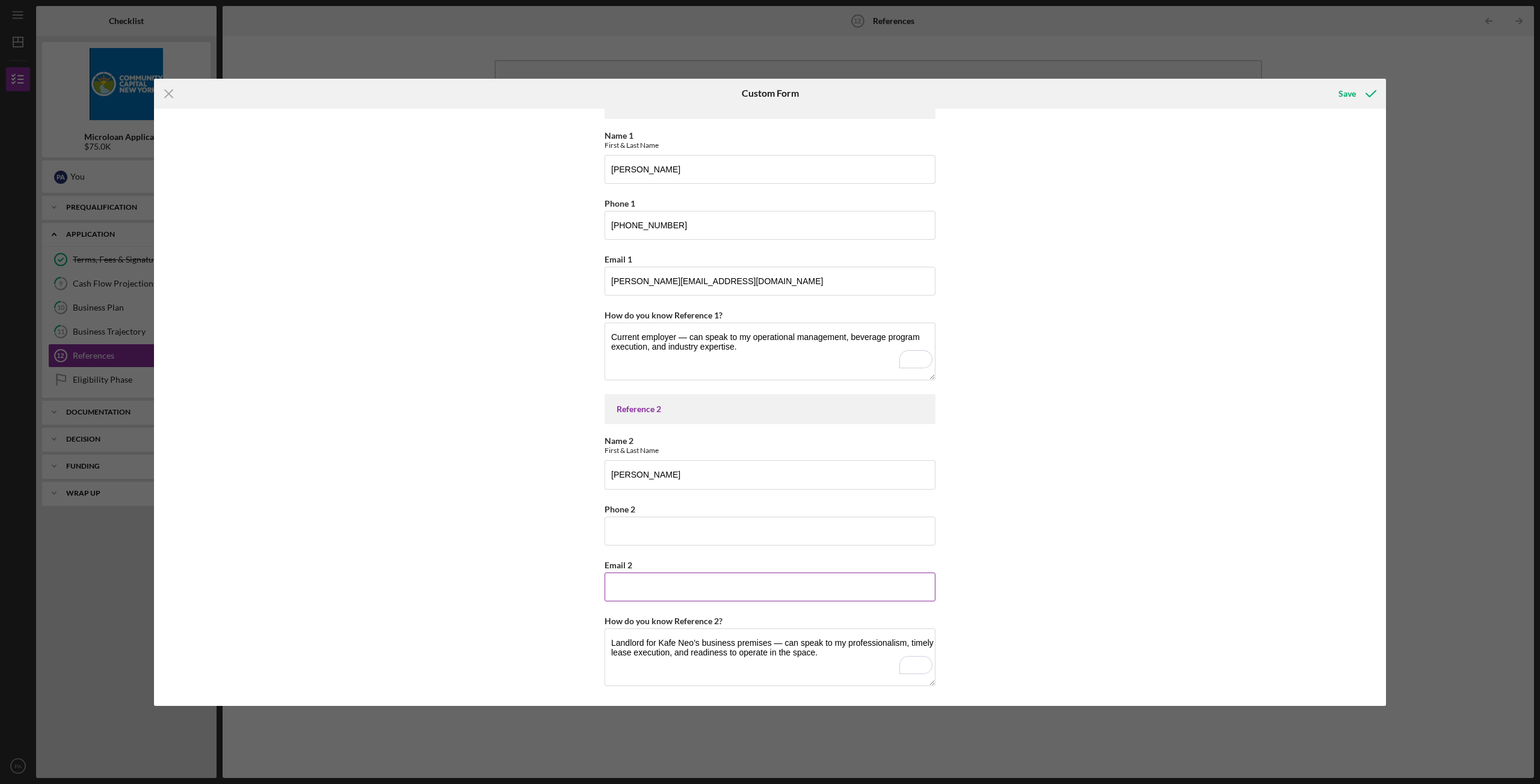
click at [642, 583] on input "Email 2" at bounding box center [770, 587] width 331 height 29
type input "eric@baxterbuild.com"
click at [655, 530] on input "Phone 2" at bounding box center [770, 531] width 331 height 29
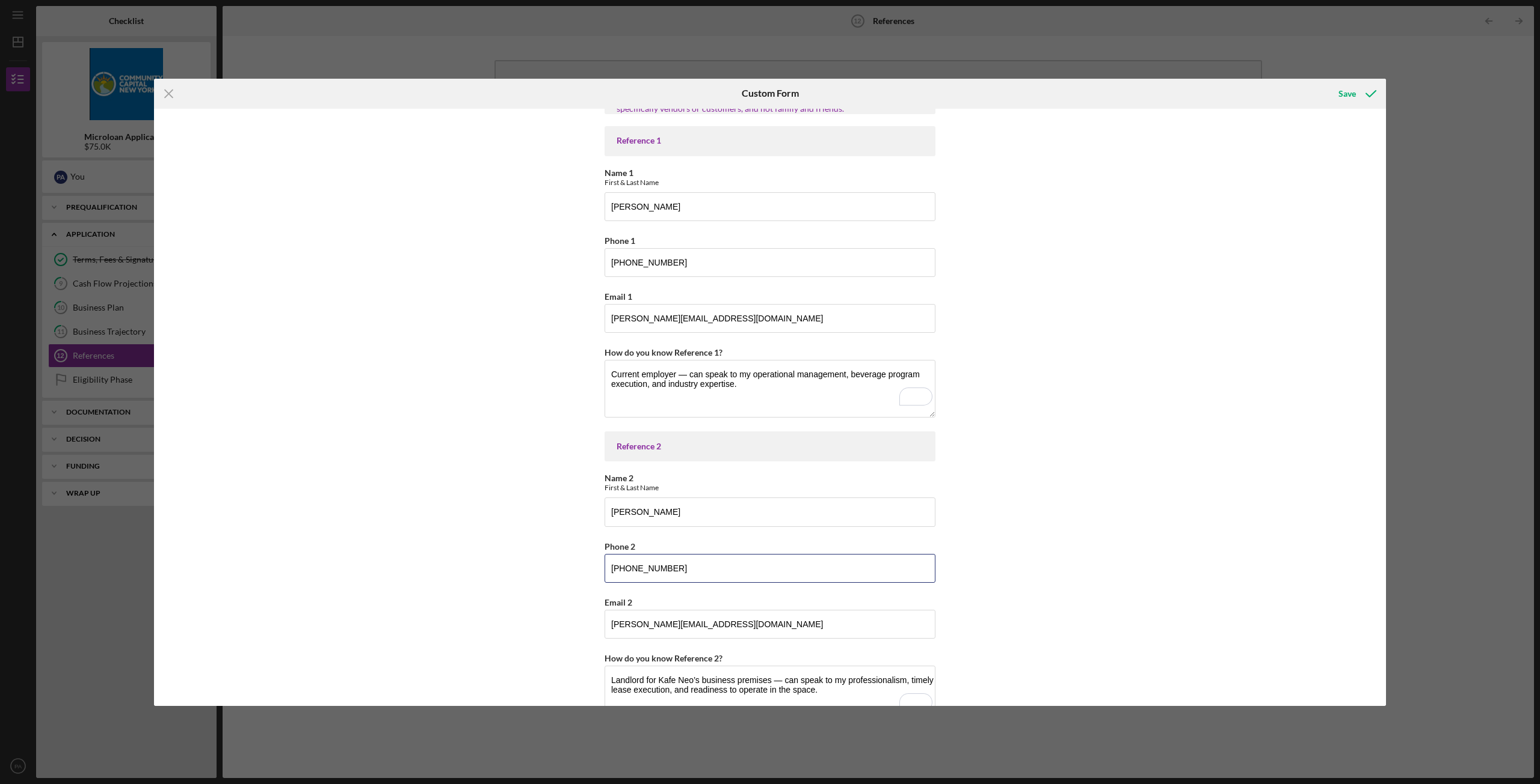
scroll to position [0, 0]
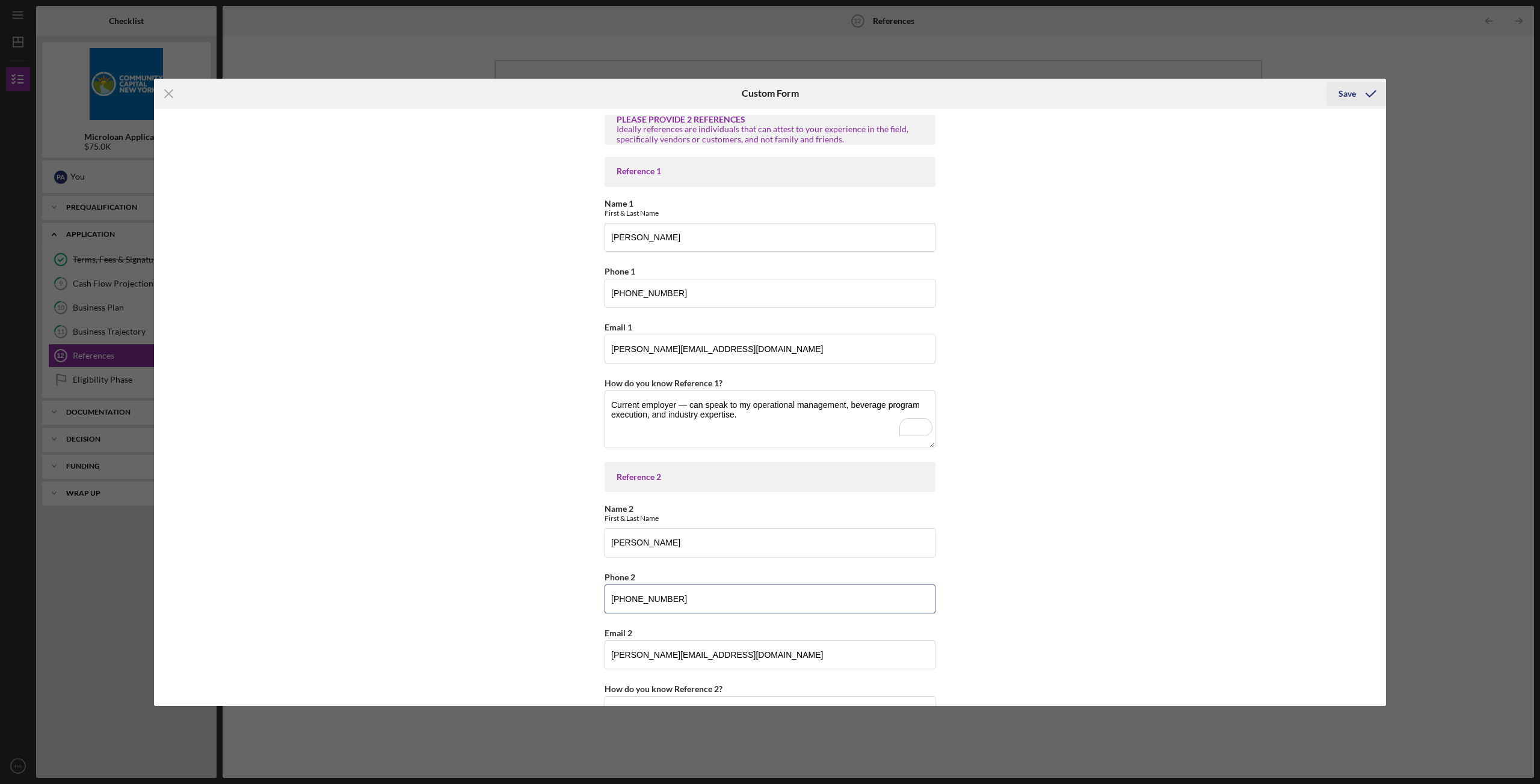
type input "845-206-8313"
click at [1355, 95] on div "Save" at bounding box center [1347, 93] width 18 height 24
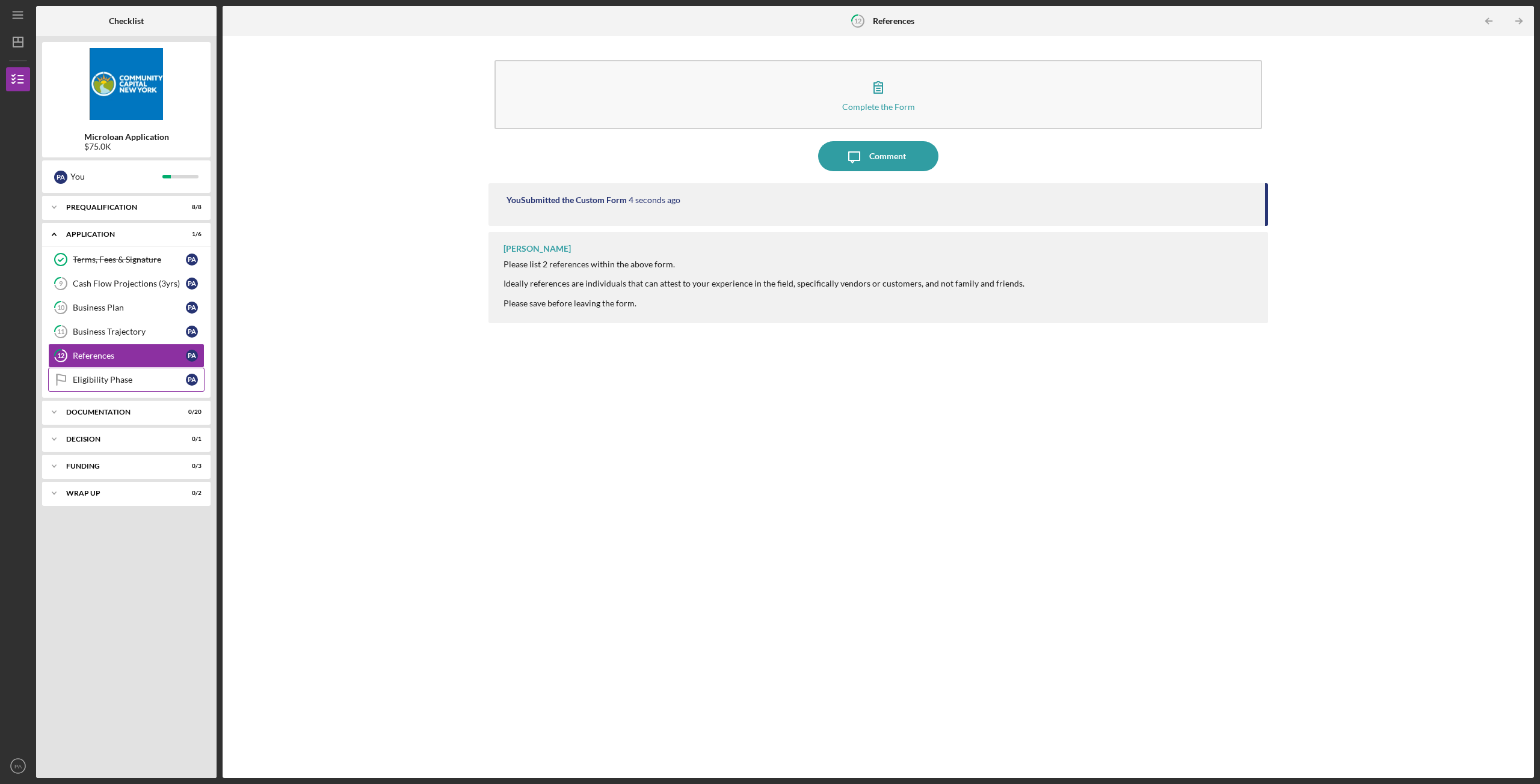
click at [111, 378] on div "Eligibility Phase" at bounding box center [129, 380] width 113 height 10
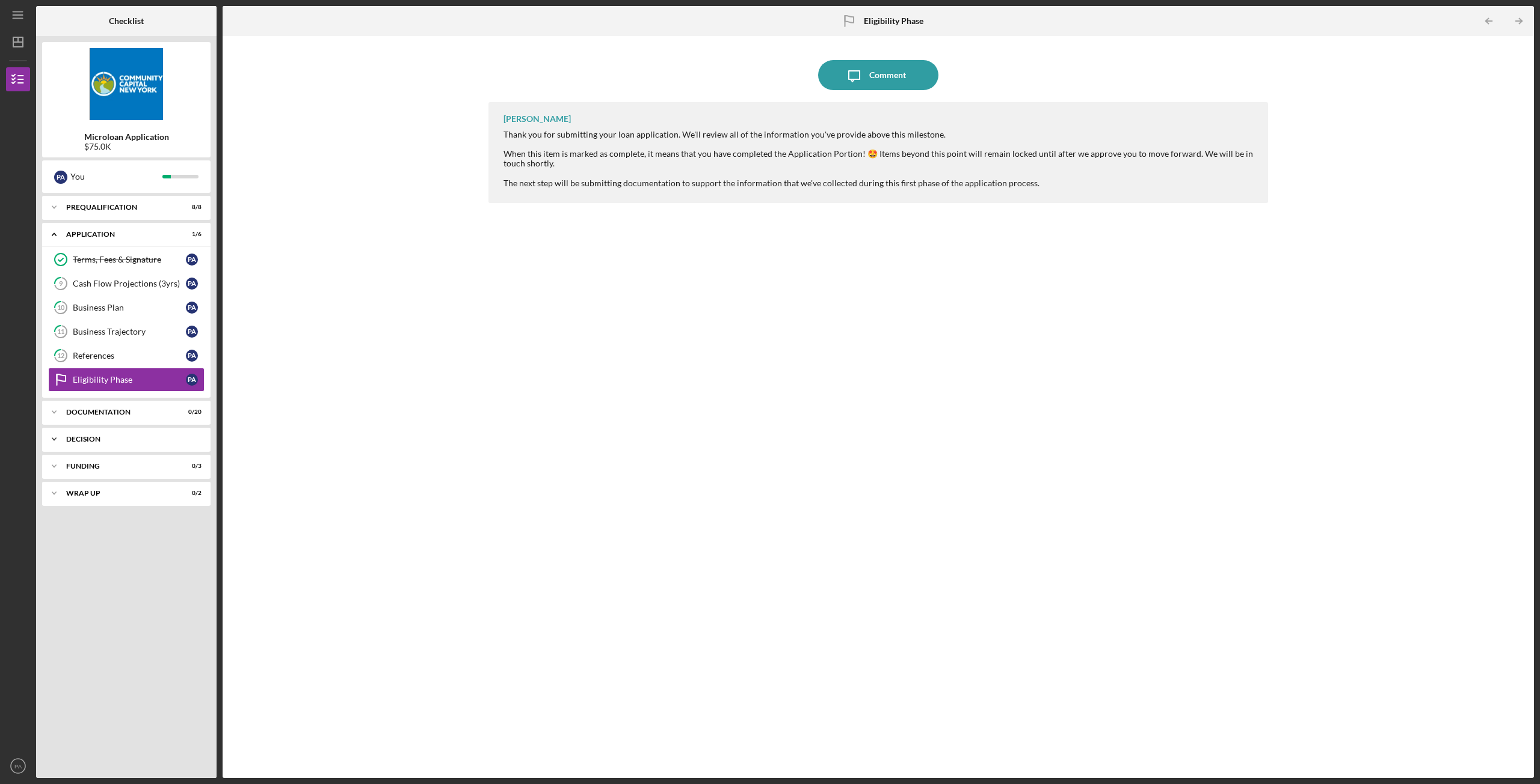
click at [105, 438] on div "Decision" at bounding box center [130, 439] width 129 height 7
click at [98, 438] on div "Decision" at bounding box center [130, 439] width 129 height 7
click at [96, 462] on div "Decision" at bounding box center [129, 464] width 113 height 10
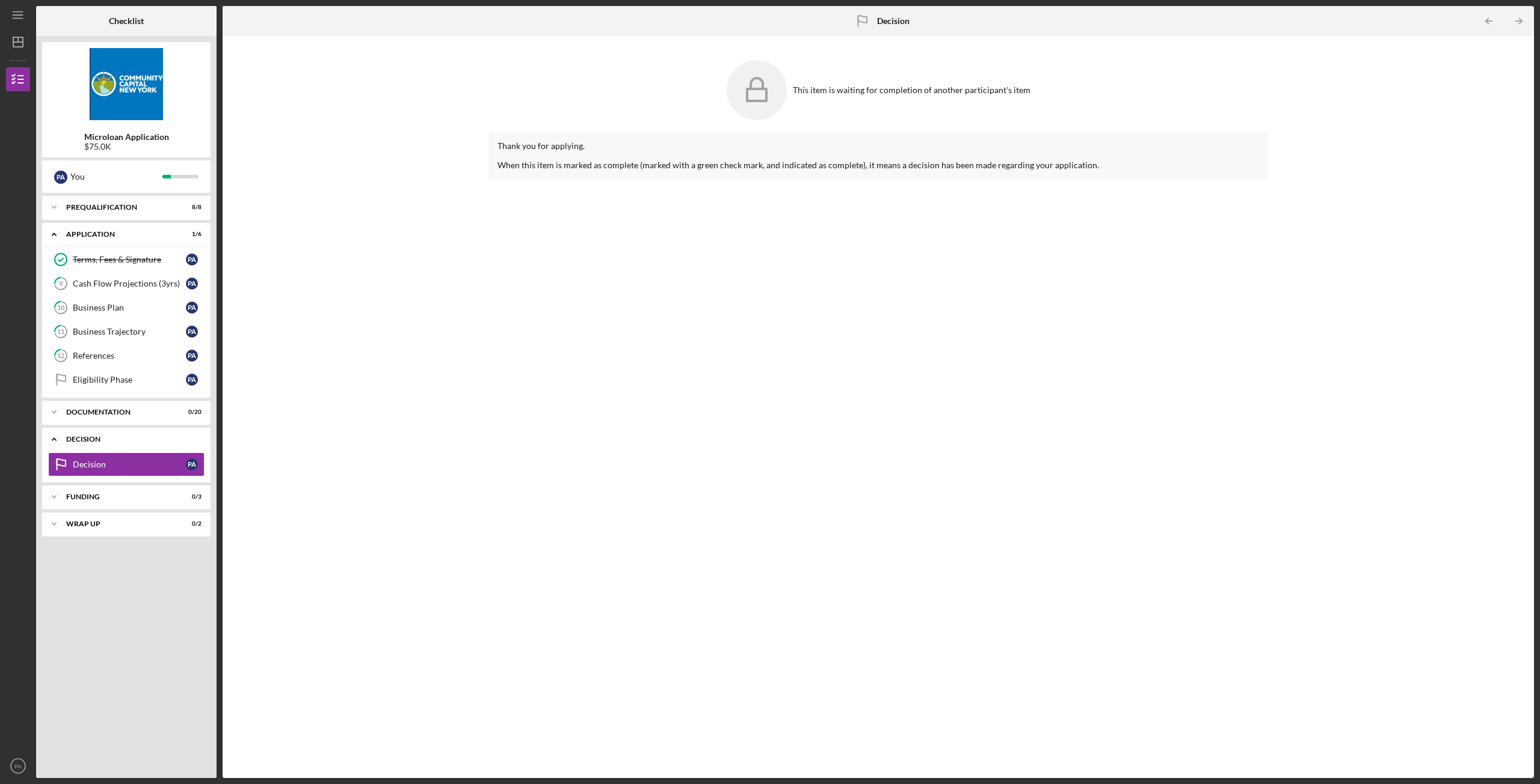
click at [96, 439] on div "Decision" at bounding box center [130, 439] width 129 height 7
click at [103, 415] on div "Documentation" at bounding box center [130, 412] width 129 height 7
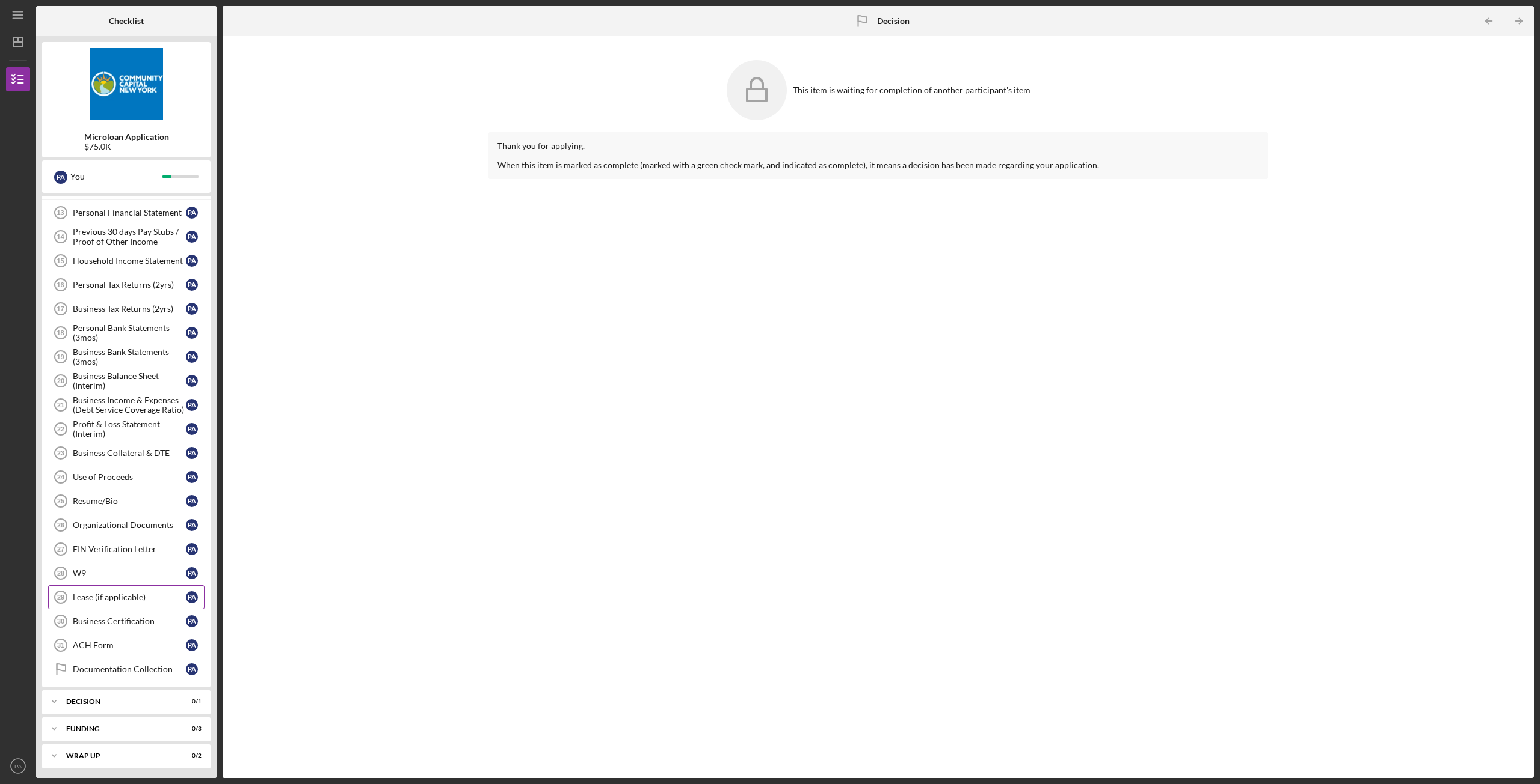
scroll to position [227, 0]
click at [112, 211] on div "Personal Financial Statement" at bounding box center [129, 210] width 113 height 10
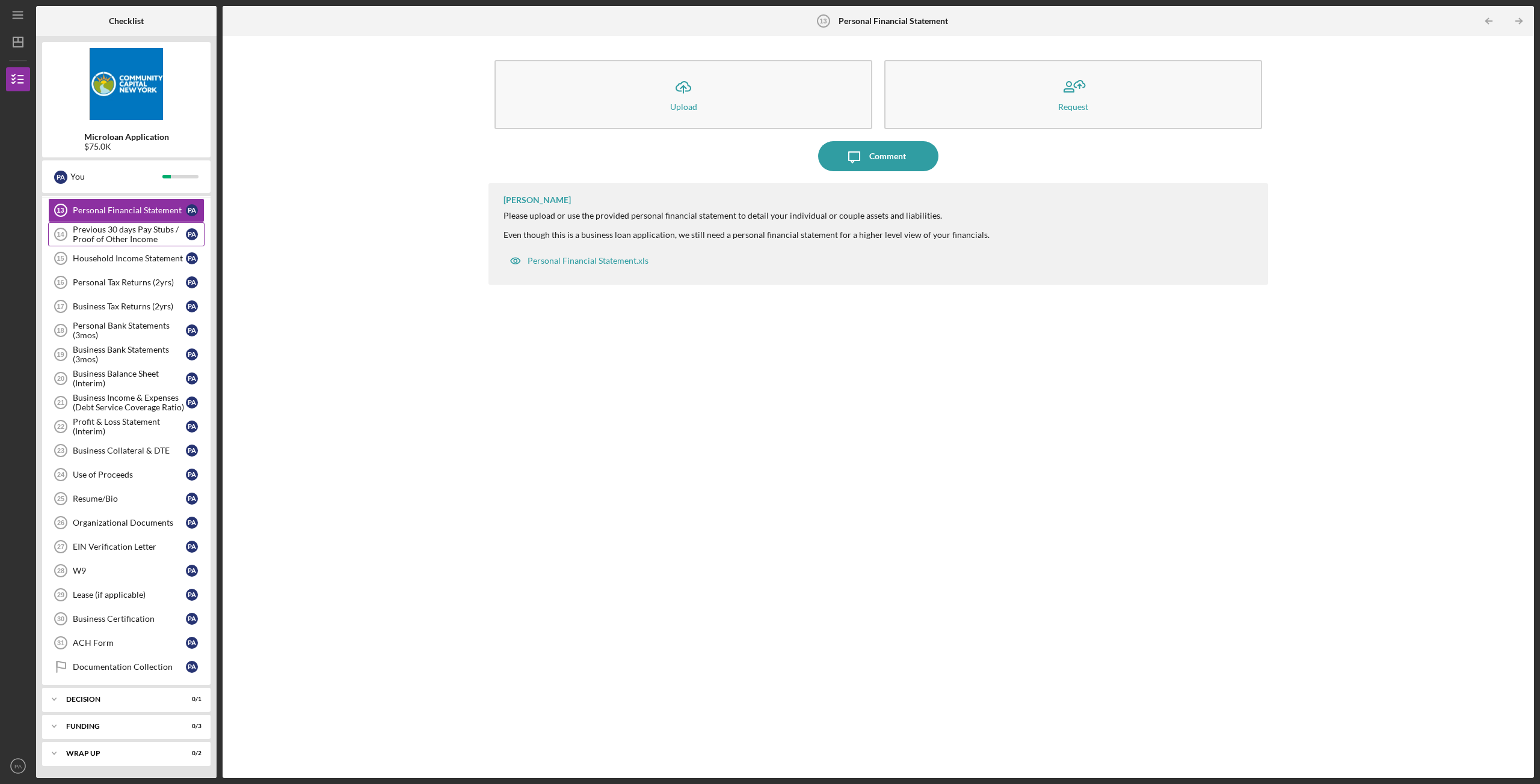
click at [121, 234] on div "Previous 30 days Pay Stubs / Proof of Other Income" at bounding box center [129, 234] width 113 height 19
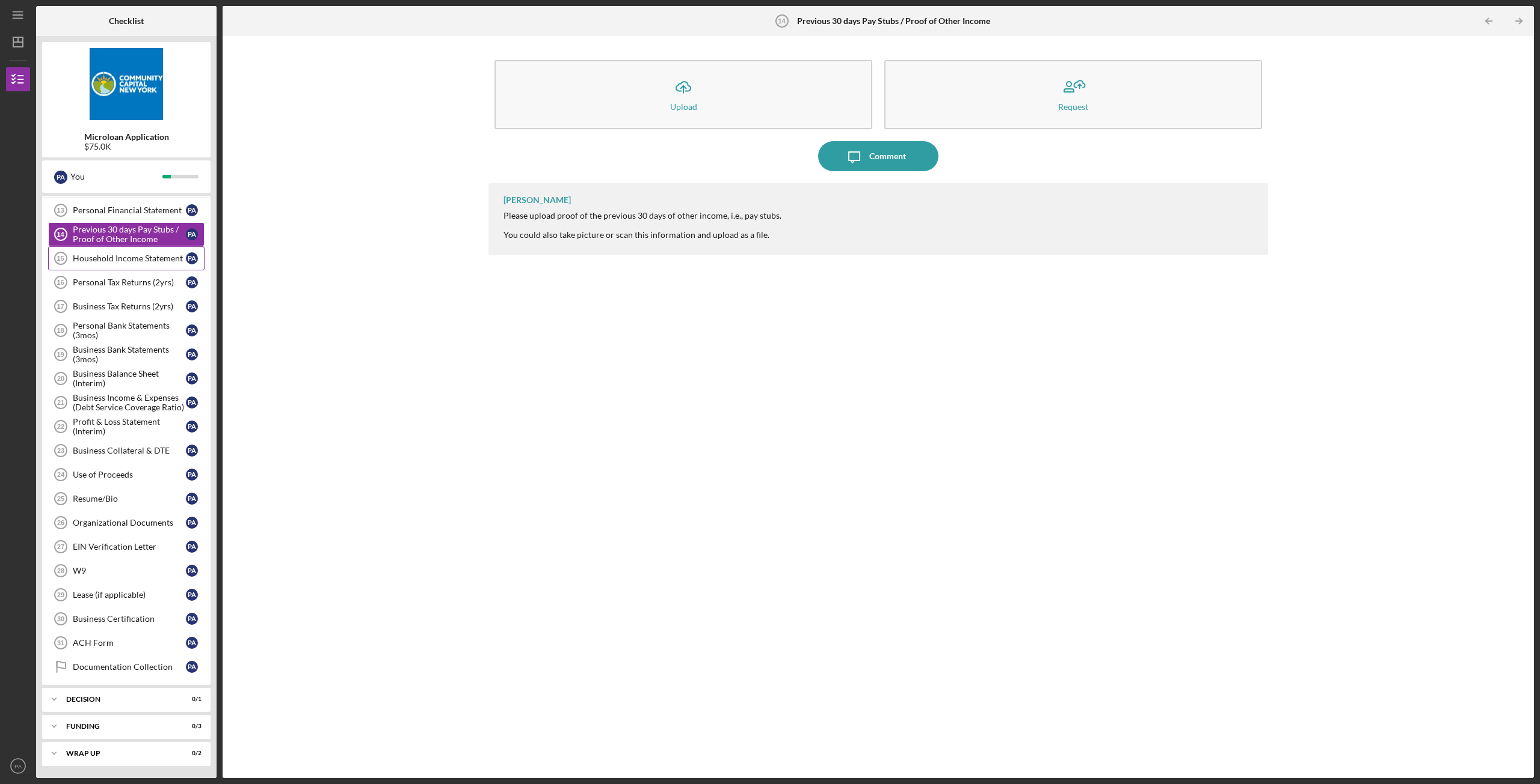
click at [133, 253] on link "Household Income Statement 15 Household Income Statement P A" at bounding box center [126, 258] width 156 height 24
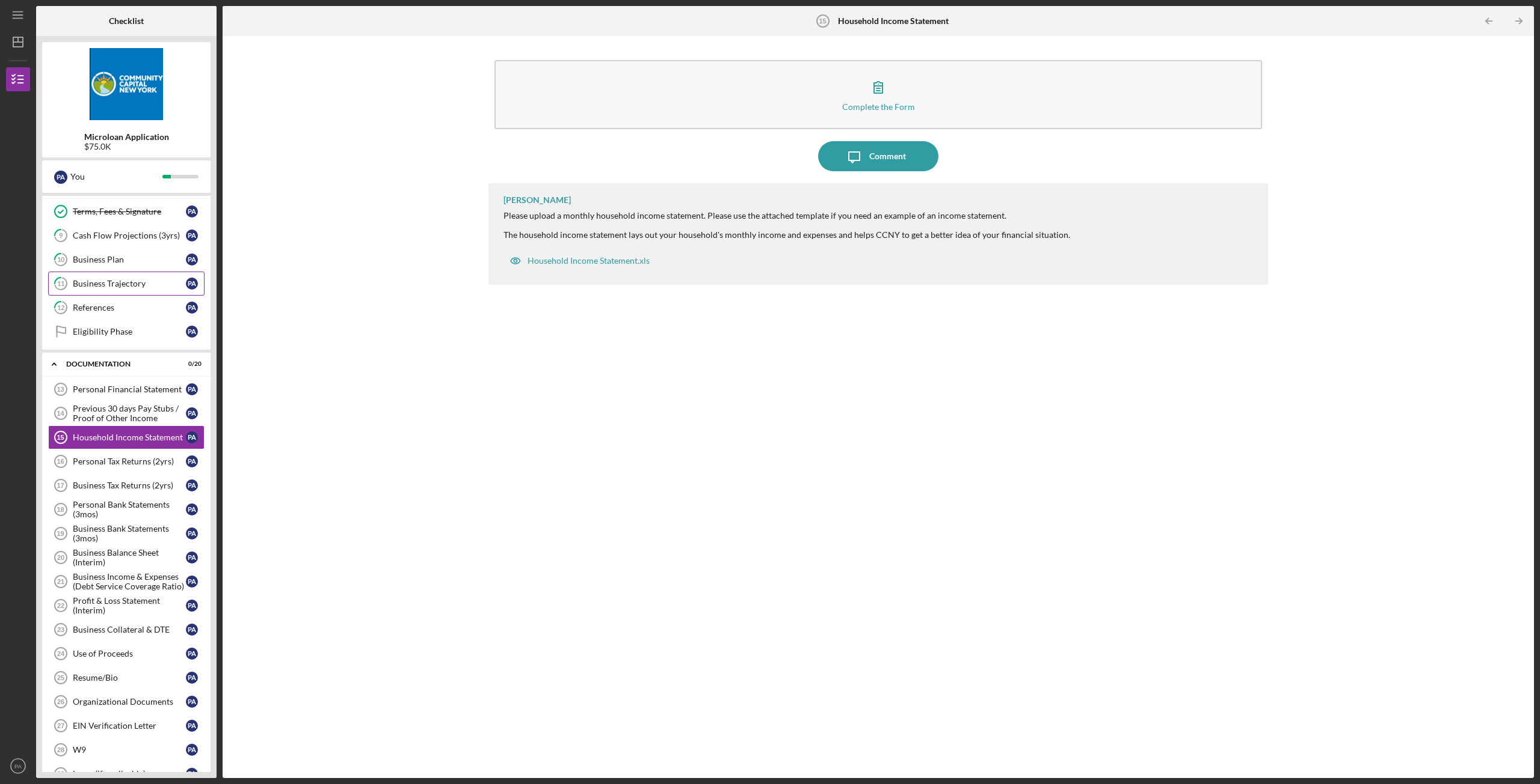
scroll to position [46, 0]
click at [147, 388] on div "Personal Financial Statement" at bounding box center [129, 390] width 113 height 10
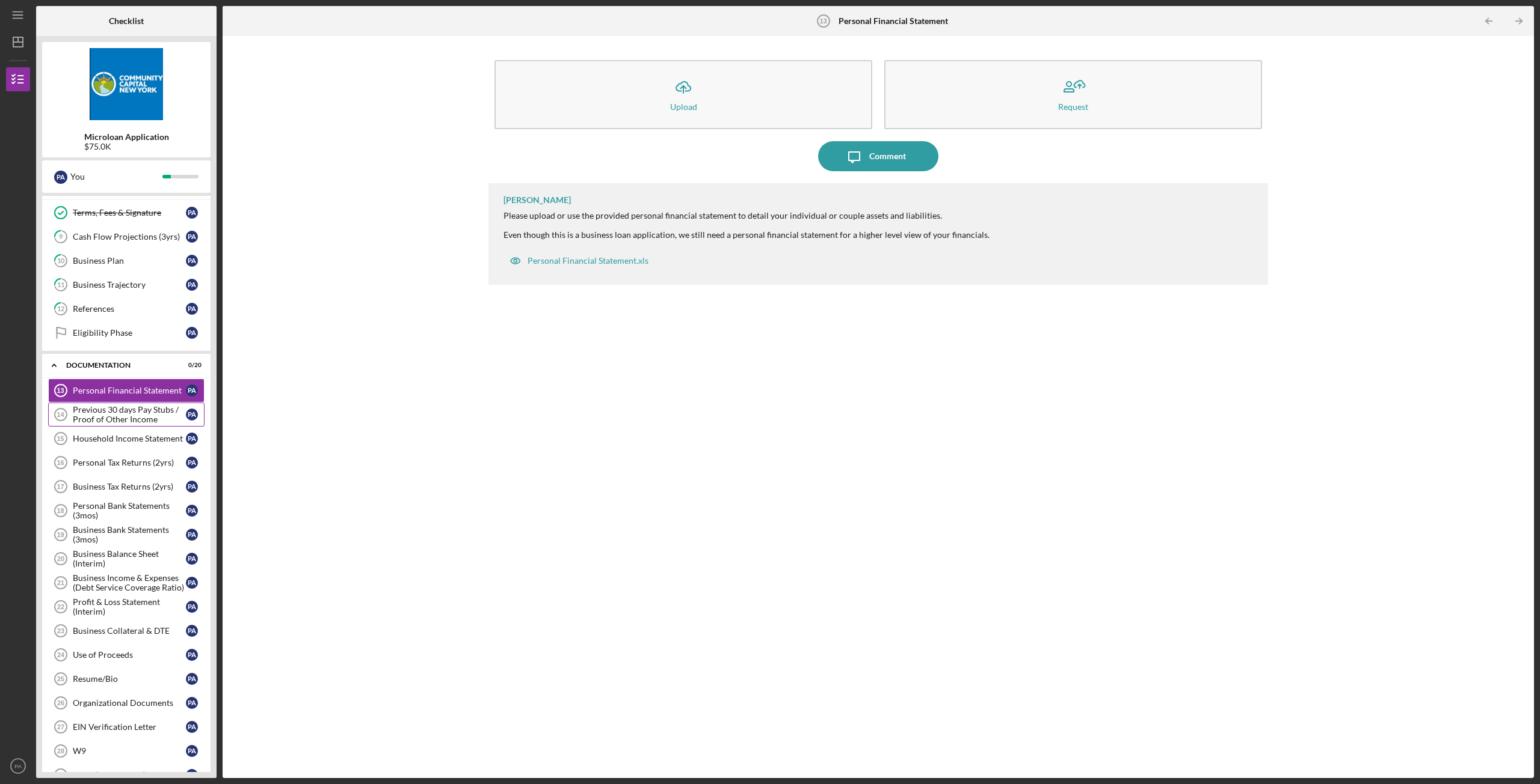
click at [85, 417] on div "Previous 30 days Pay Stubs / Proof of Other Income" at bounding box center [129, 415] width 113 height 19
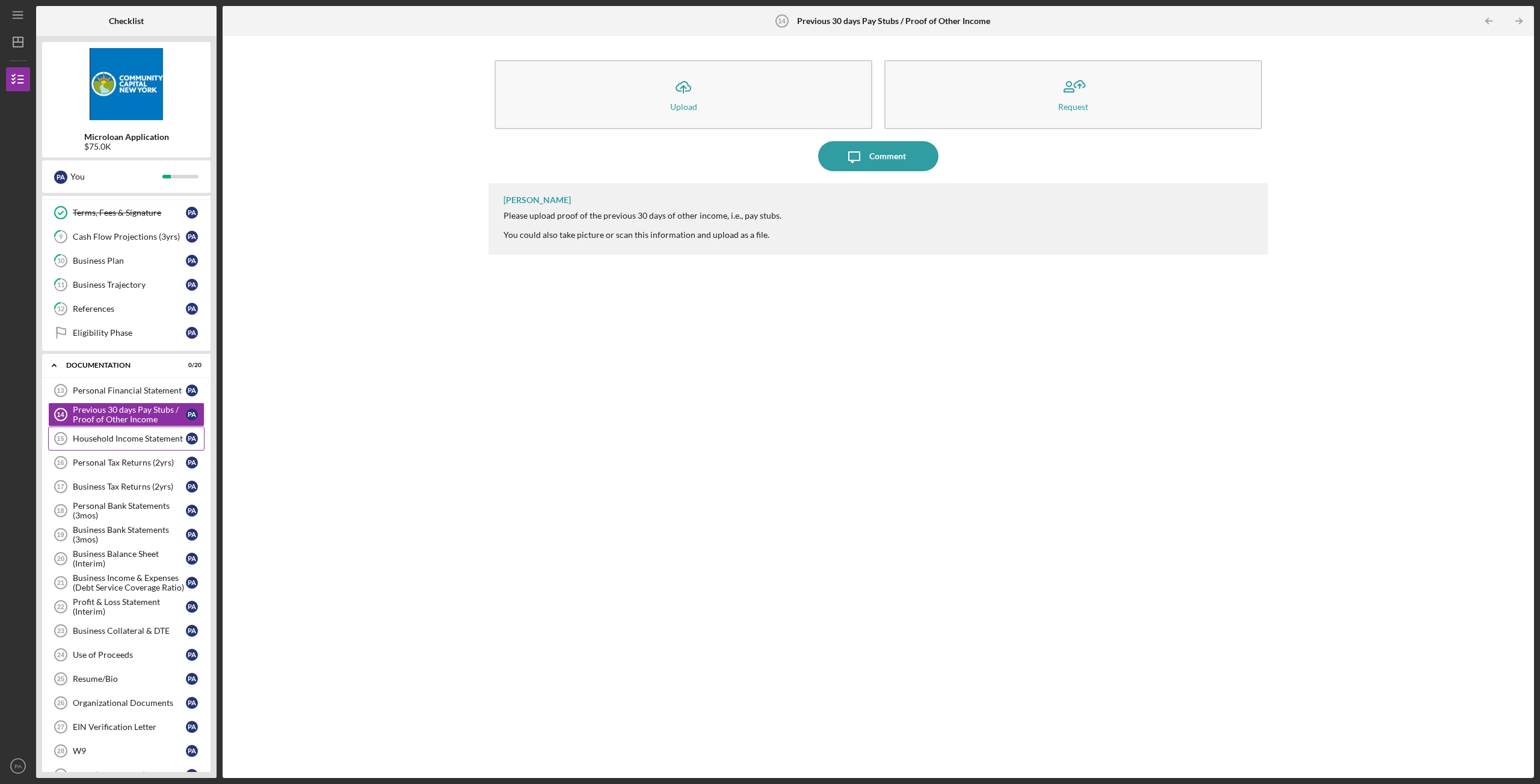
click at [106, 435] on div "Household Income Statement" at bounding box center [129, 438] width 113 height 10
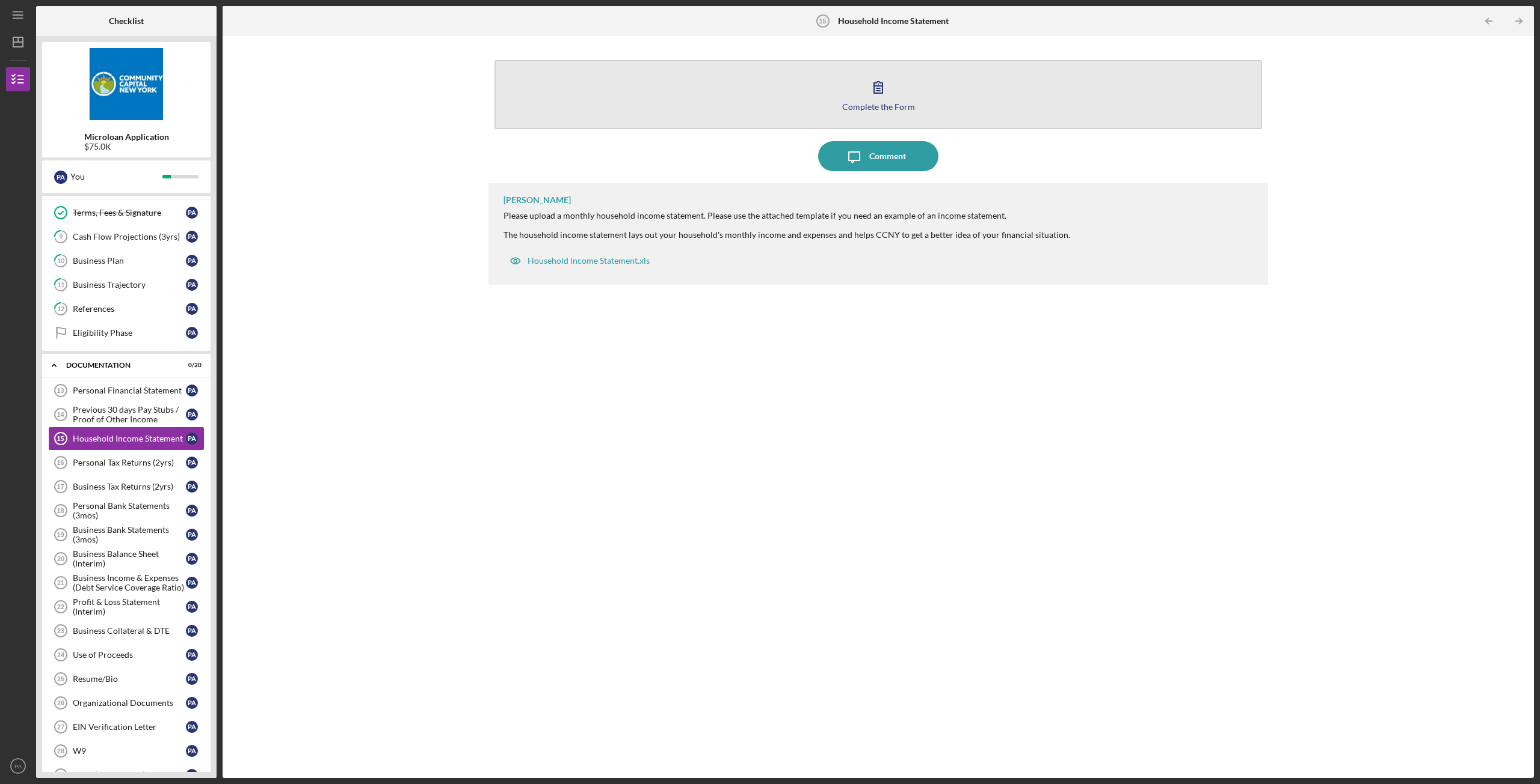
click at [907, 75] on button "Complete the Form Form" at bounding box center [877, 95] width 768 height 69
click at [869, 90] on icon "button" at bounding box center [878, 87] width 30 height 30
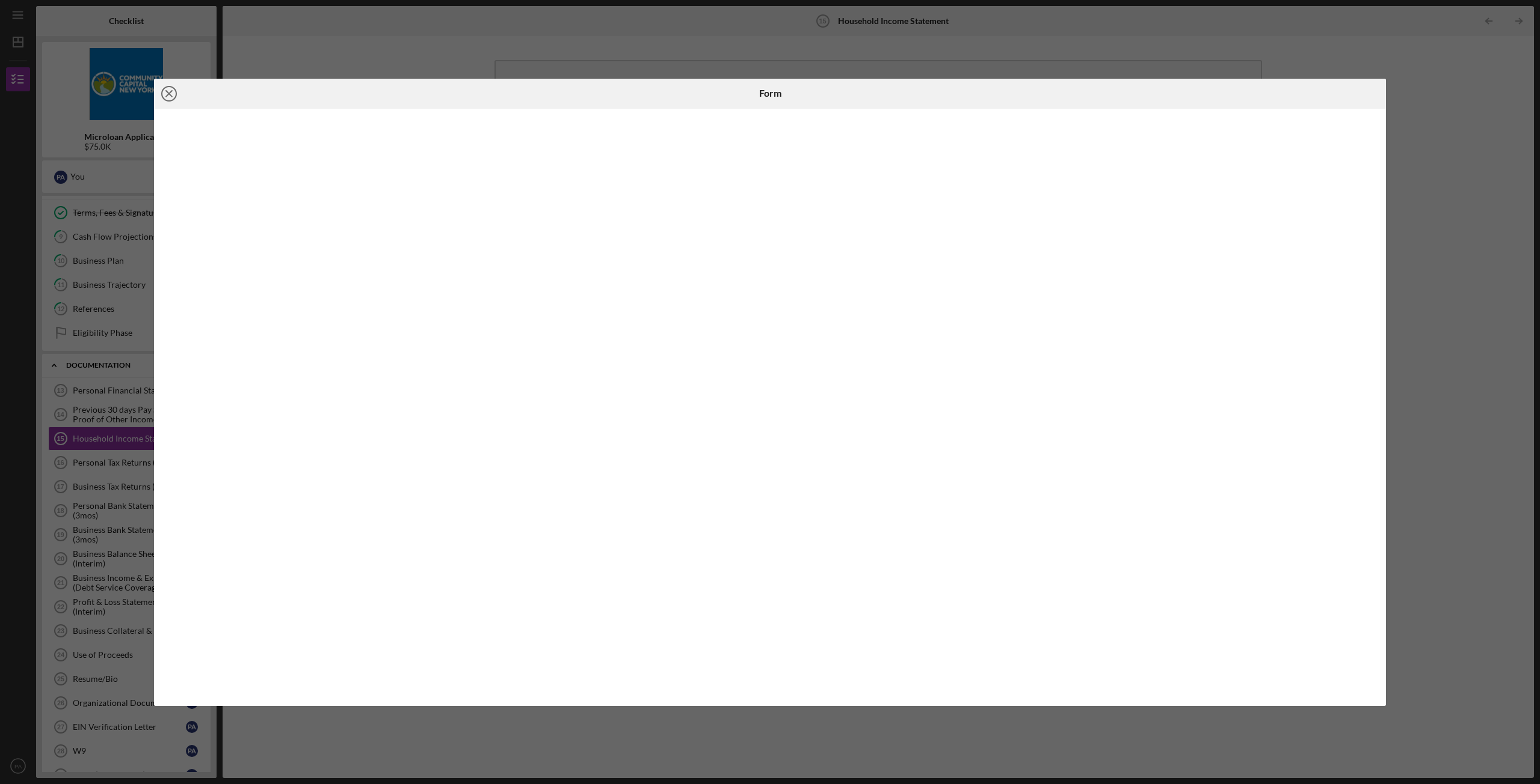
click at [173, 89] on icon "Icon/Close" at bounding box center [168, 94] width 30 height 30
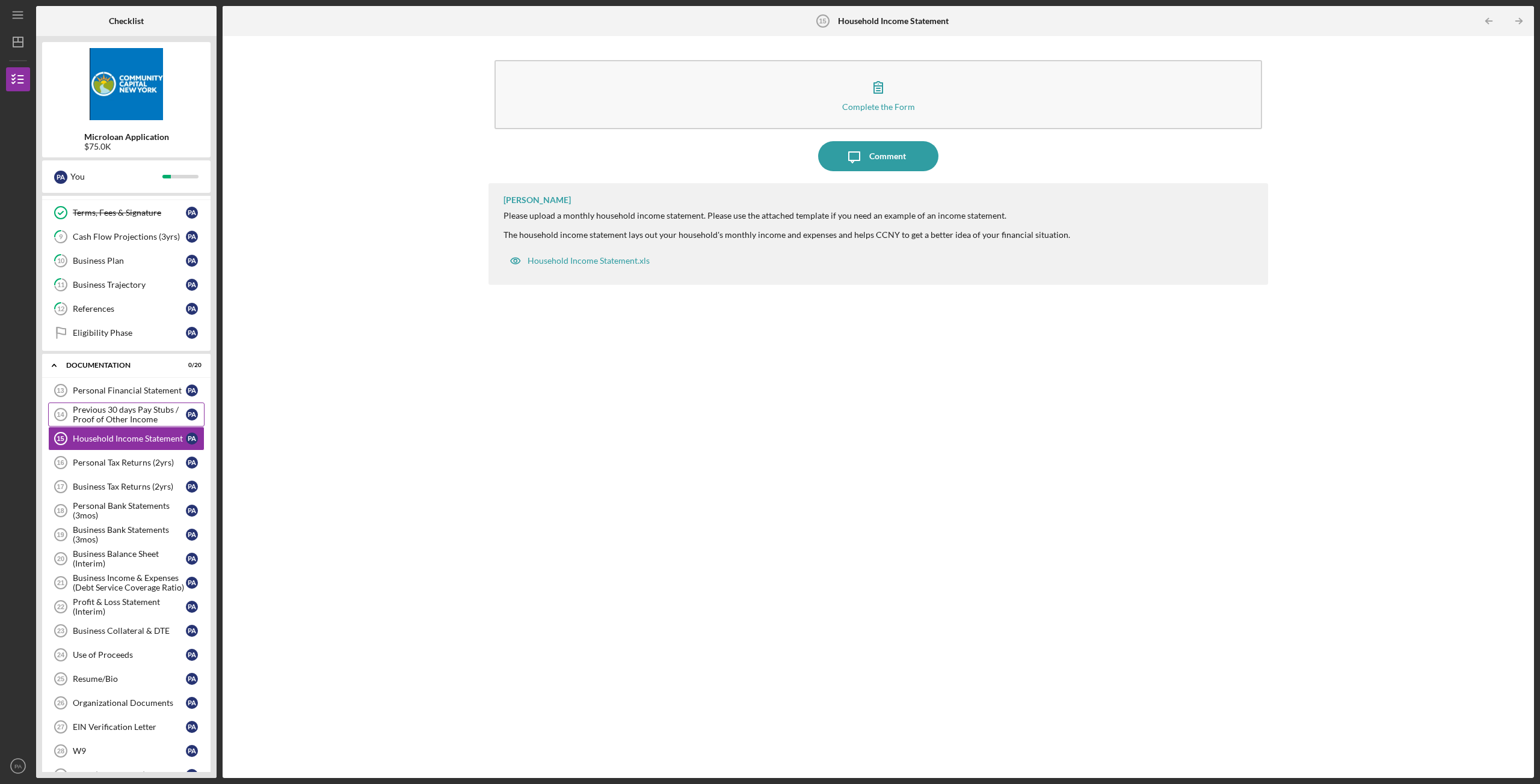
click at [104, 412] on div "Previous 30 days Pay Stubs / Proof of Other Income" at bounding box center [129, 415] width 113 height 19
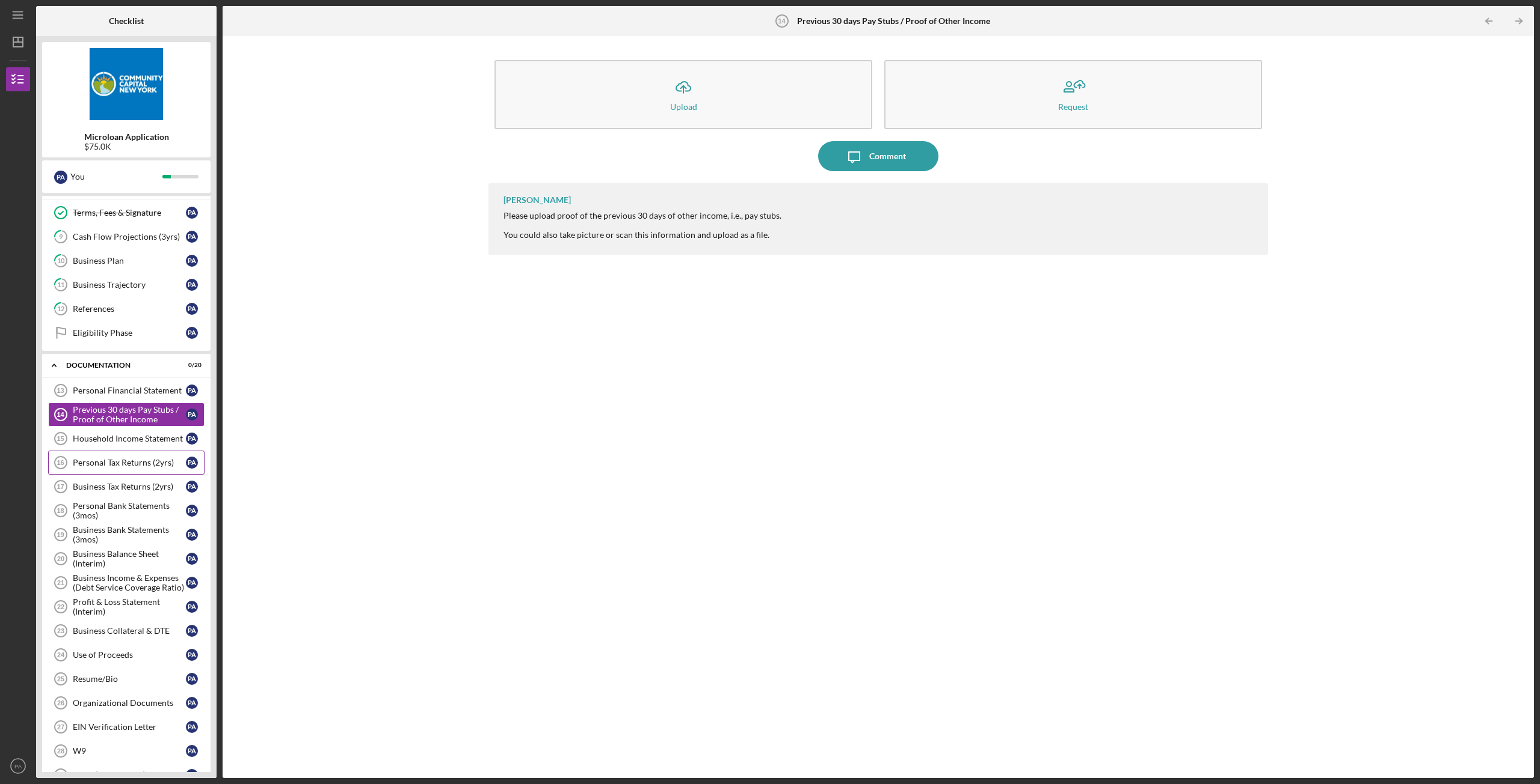
click at [106, 463] on div "Personal Tax Returns (2yrs)" at bounding box center [129, 462] width 113 height 10
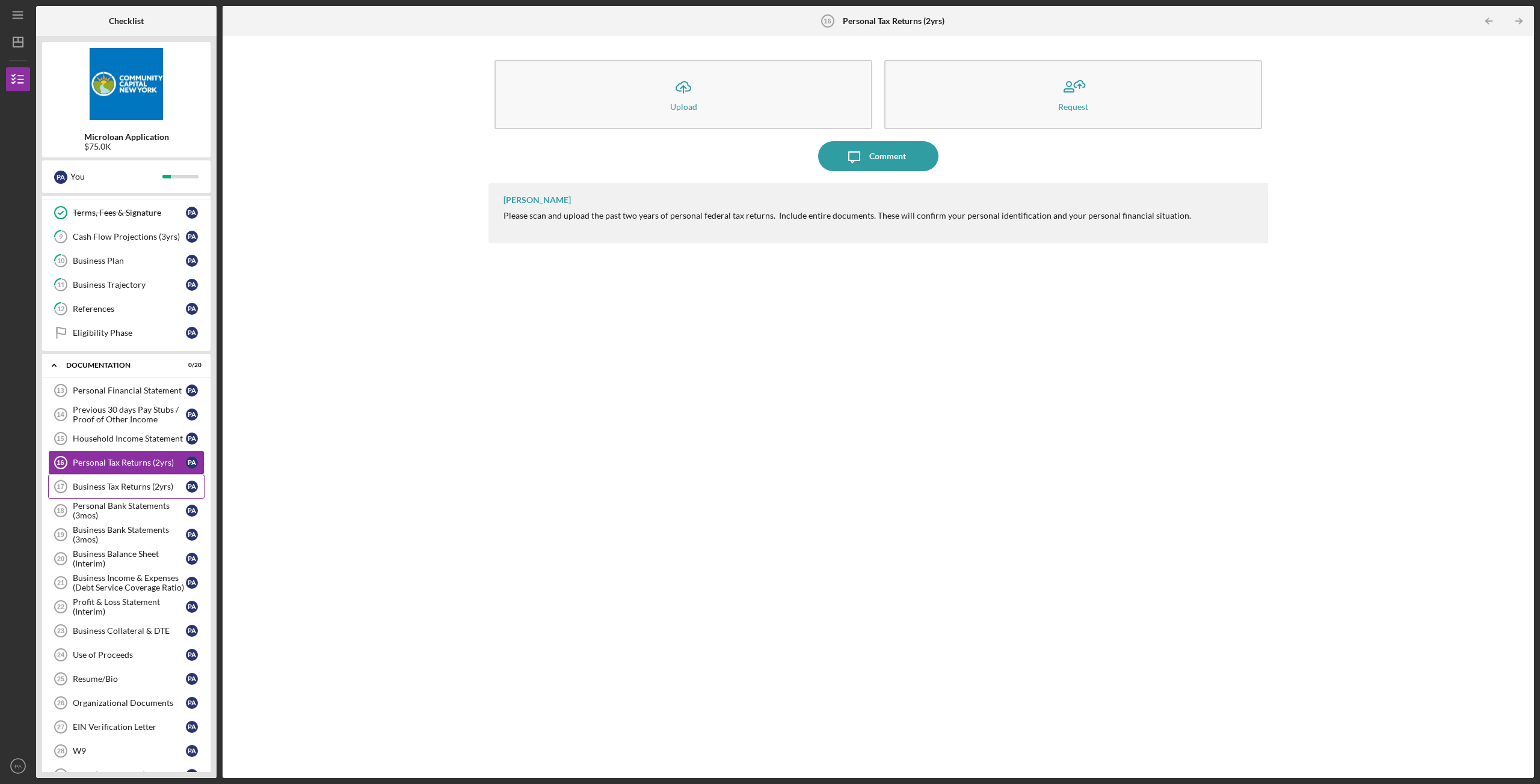
click at [104, 490] on div "Business Tax Returns (2yrs)" at bounding box center [129, 487] width 113 height 10
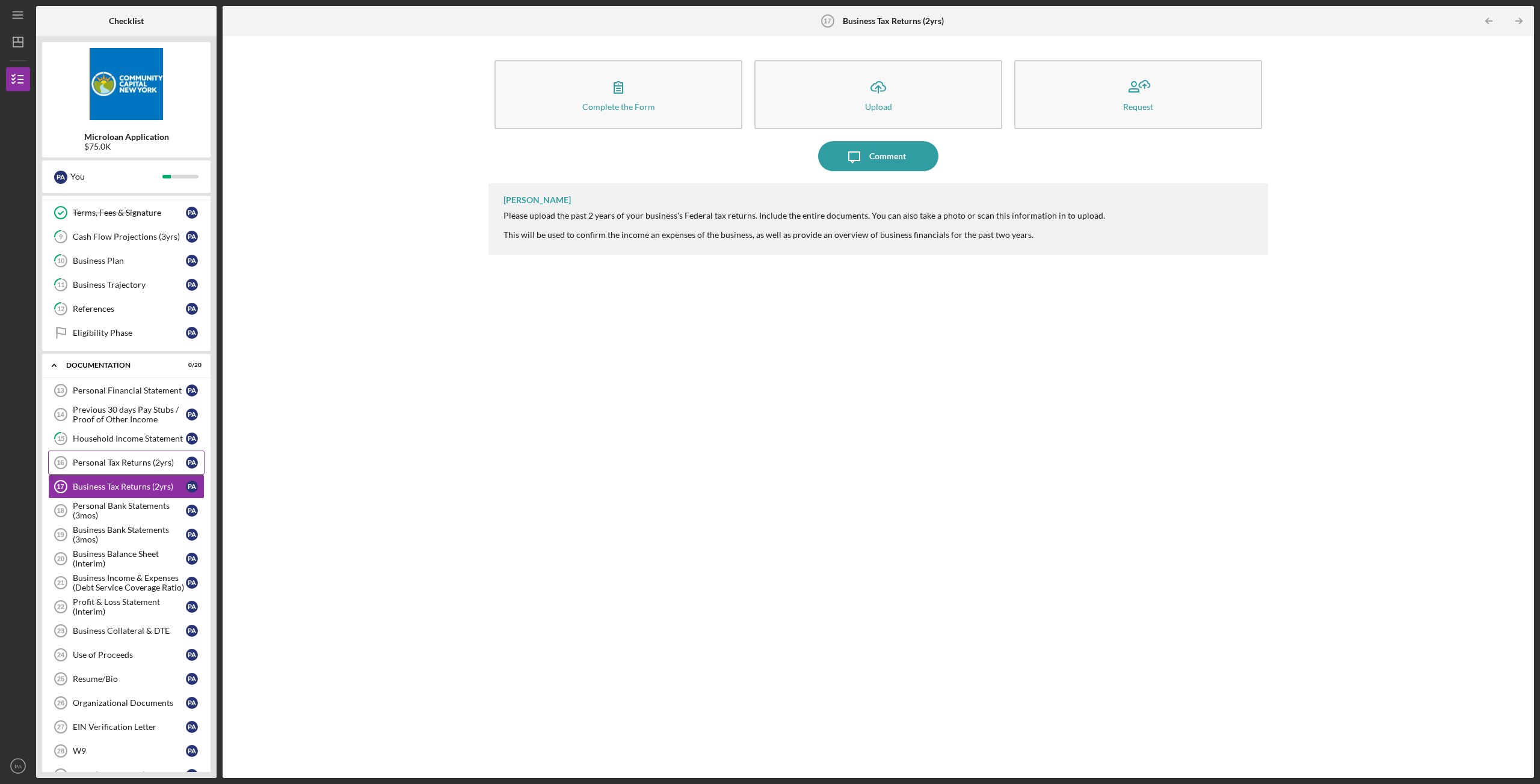
click at [103, 464] on div "Personal Tax Returns (2yrs)" at bounding box center [129, 462] width 113 height 10
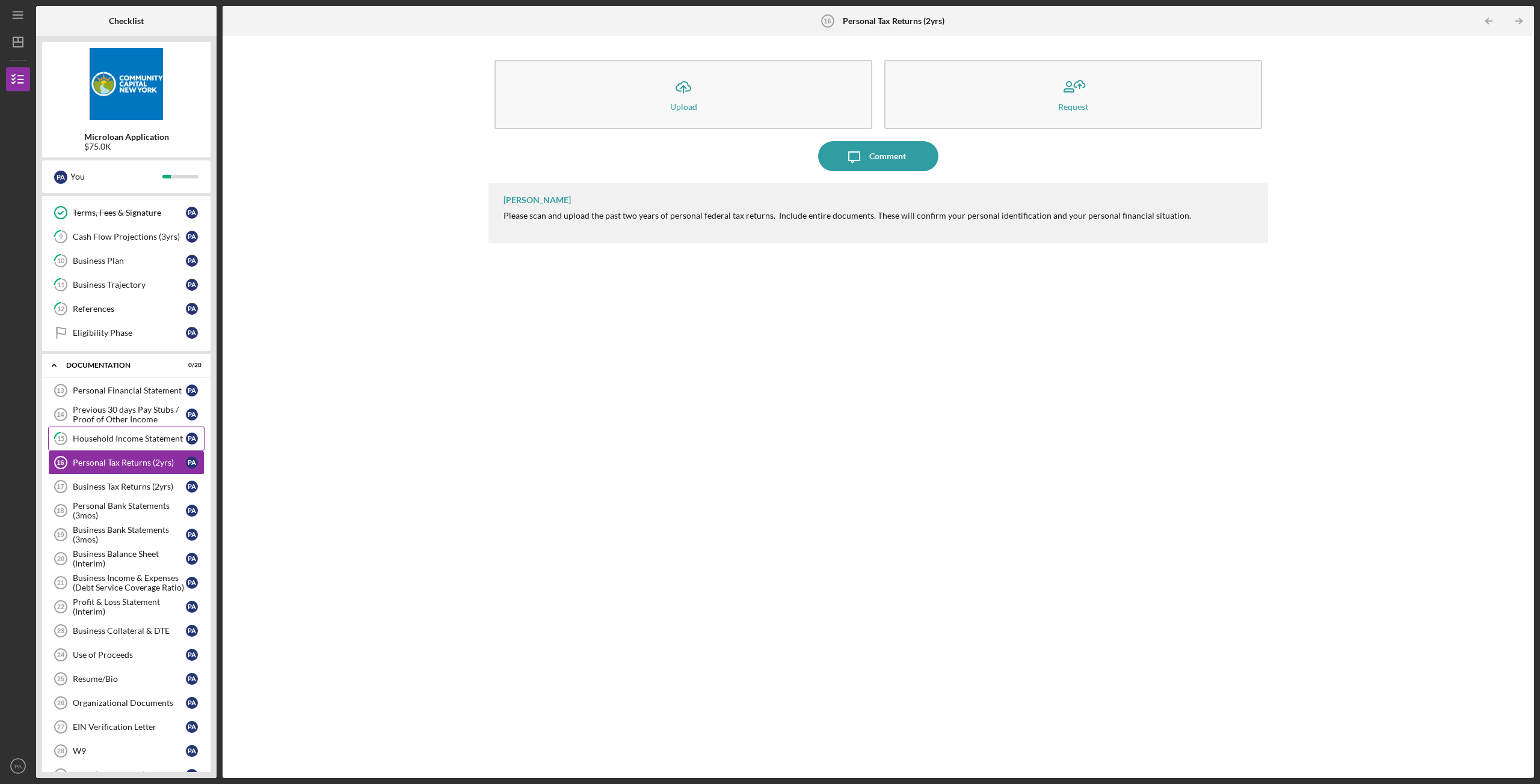
click at [106, 445] on link "15 Household Income Statement P A" at bounding box center [126, 438] width 156 height 24
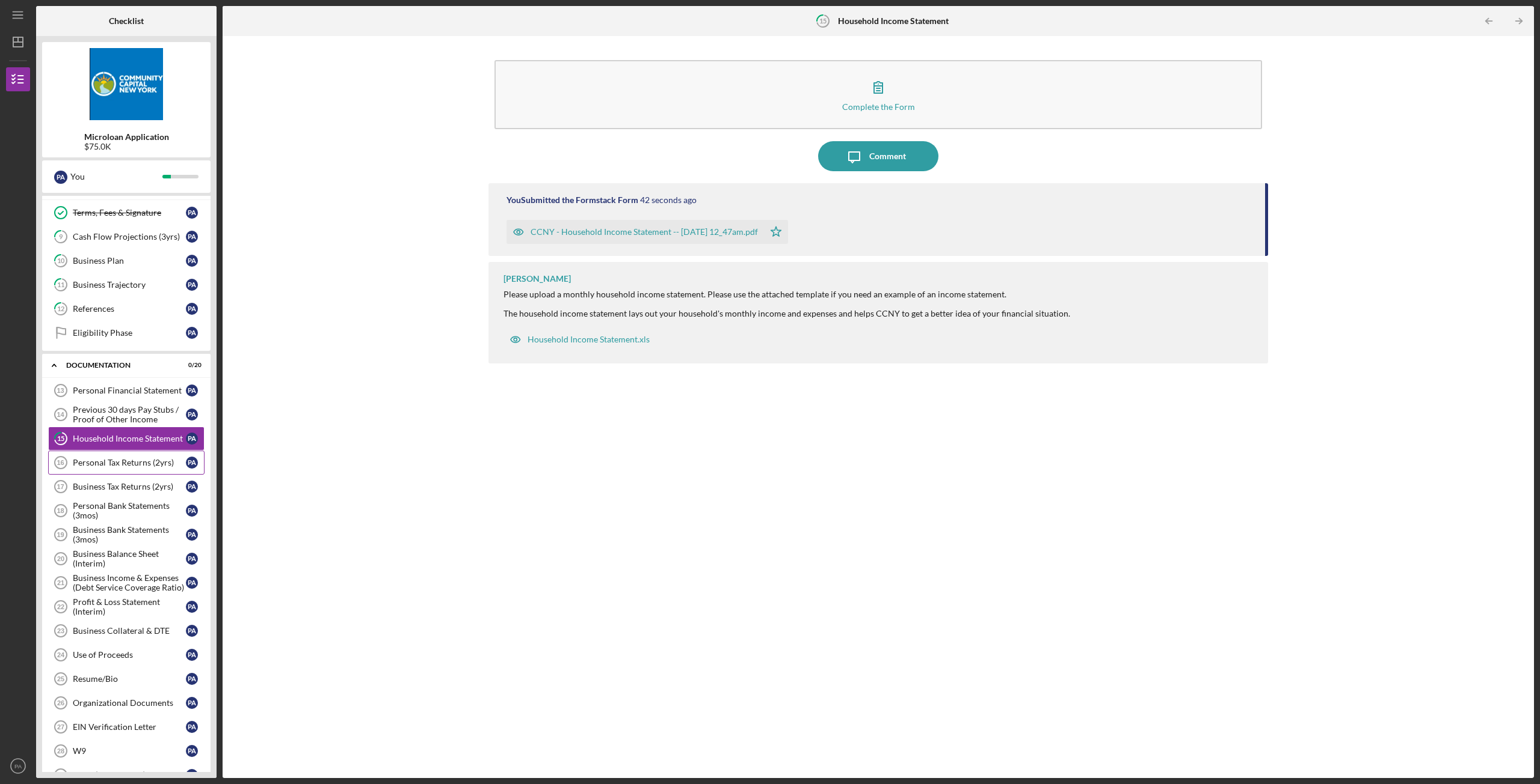
click at [118, 471] on link "Personal Tax Returns (2yrs) 16 Personal Tax Returns (2yrs) P A" at bounding box center [126, 462] width 156 height 24
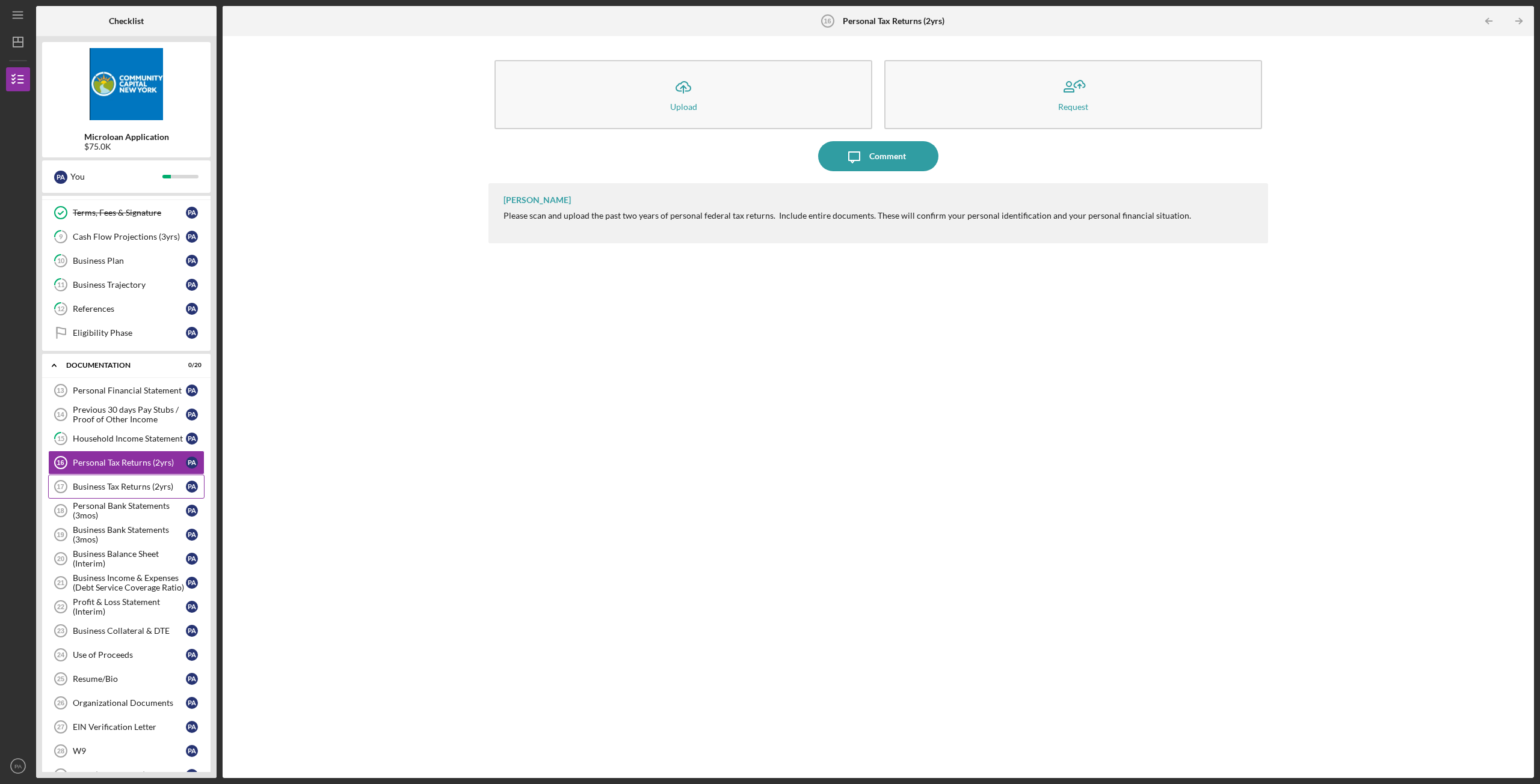
click at [116, 491] on div "Business Tax Returns (2yrs)" at bounding box center [129, 487] width 113 height 10
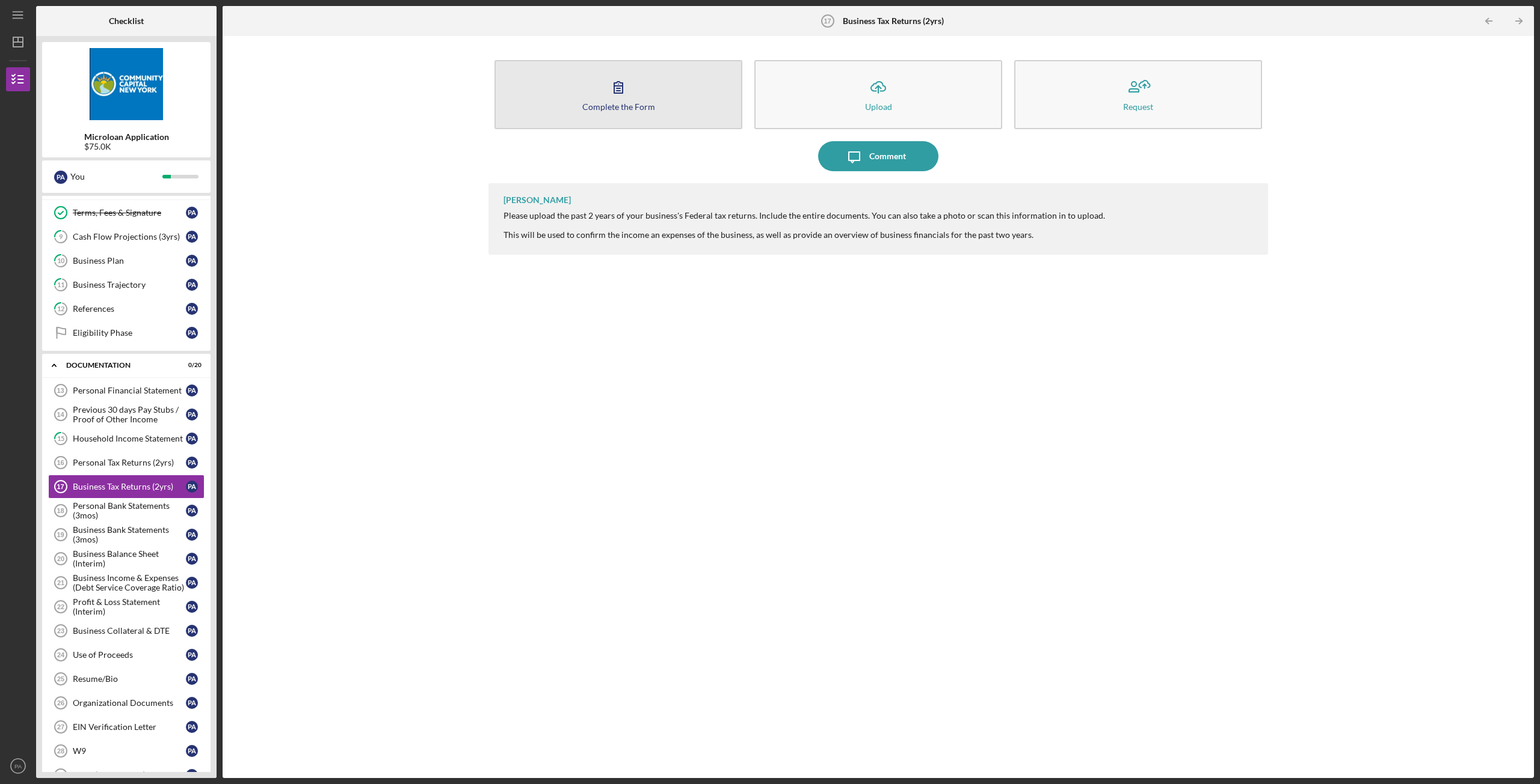
click at [635, 93] on button "Complete the Form Form" at bounding box center [618, 95] width 247 height 69
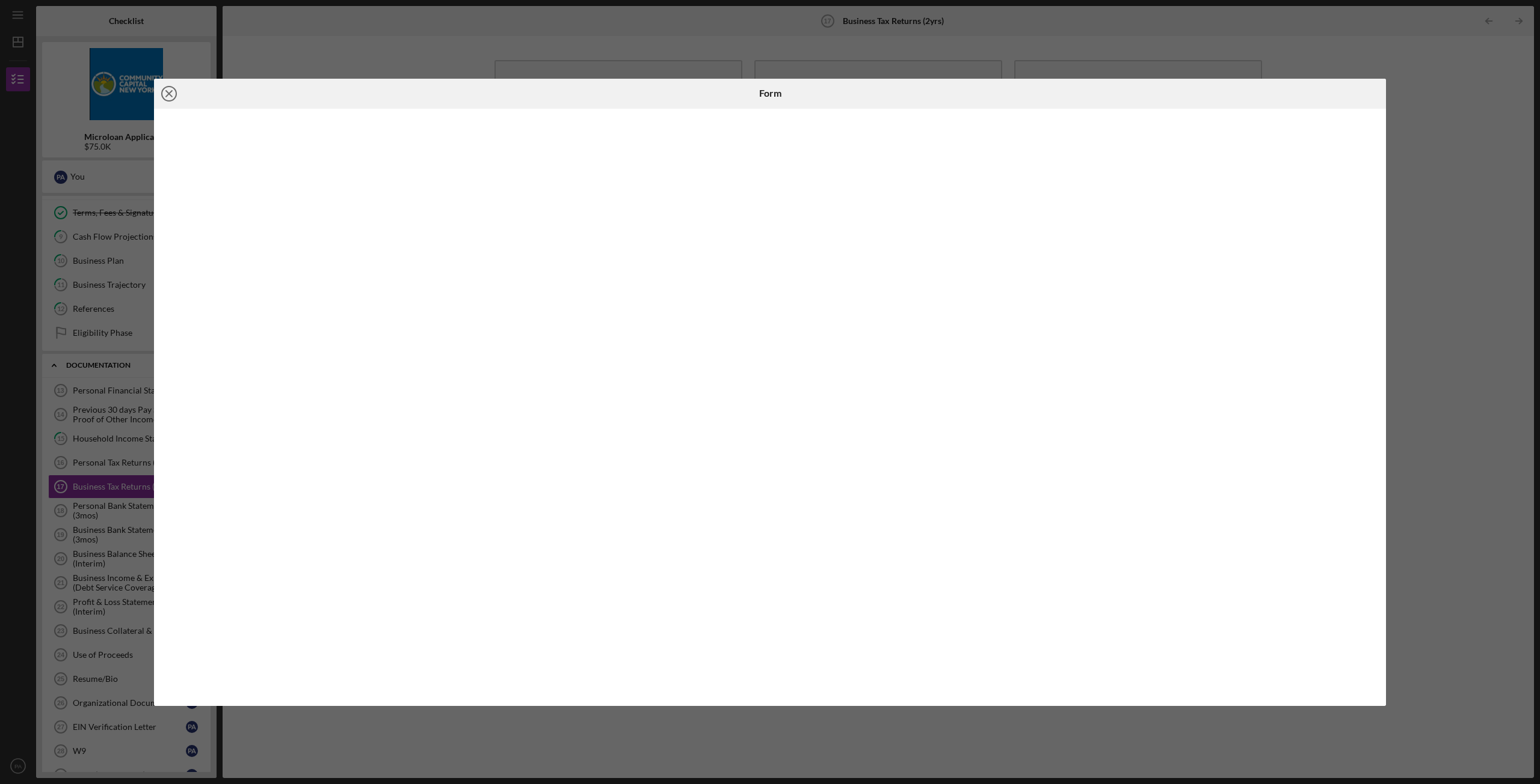
click at [173, 92] on icon "Icon/Close" at bounding box center [168, 94] width 30 height 30
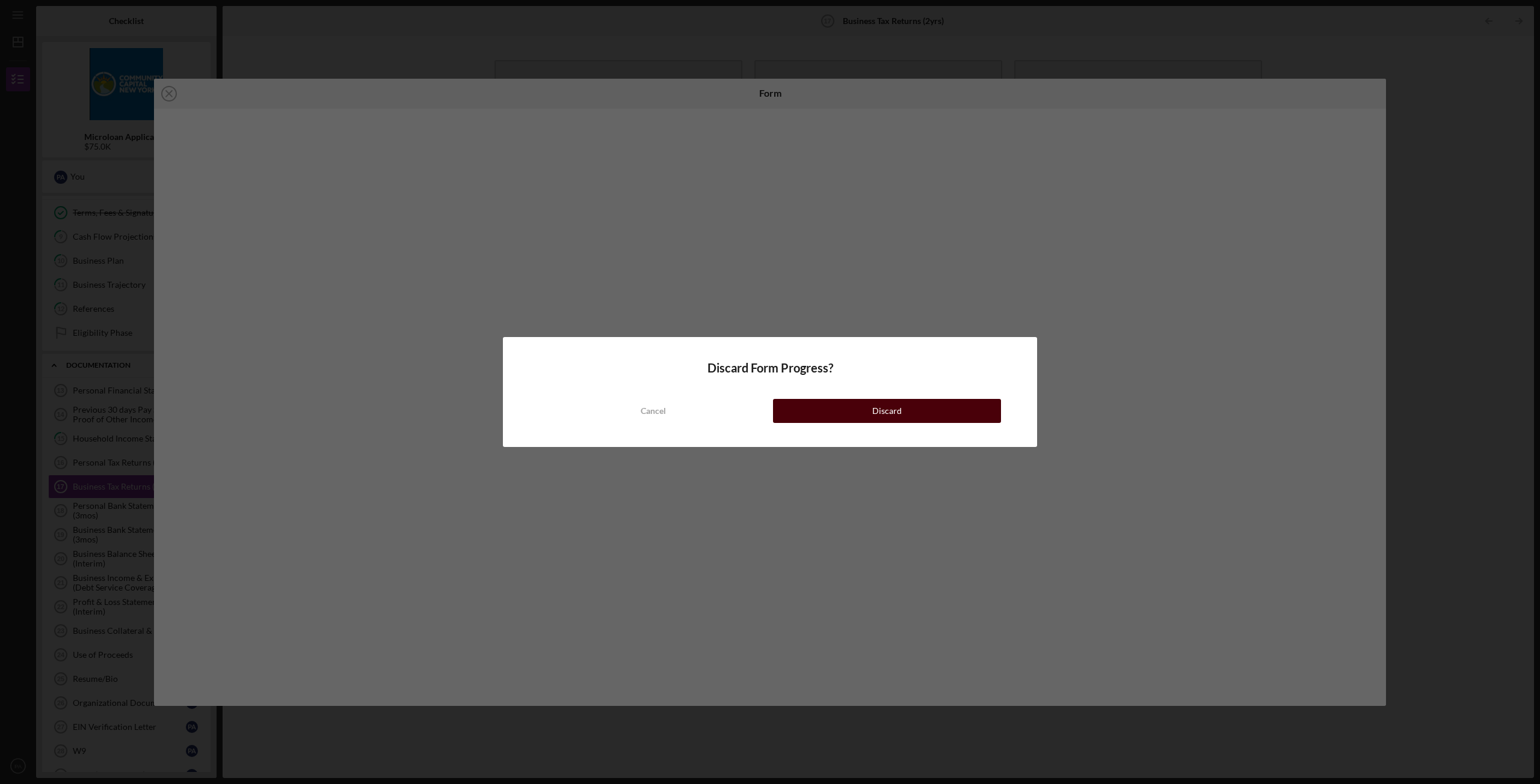
click at [852, 419] on button "Discard" at bounding box center [887, 410] width 228 height 24
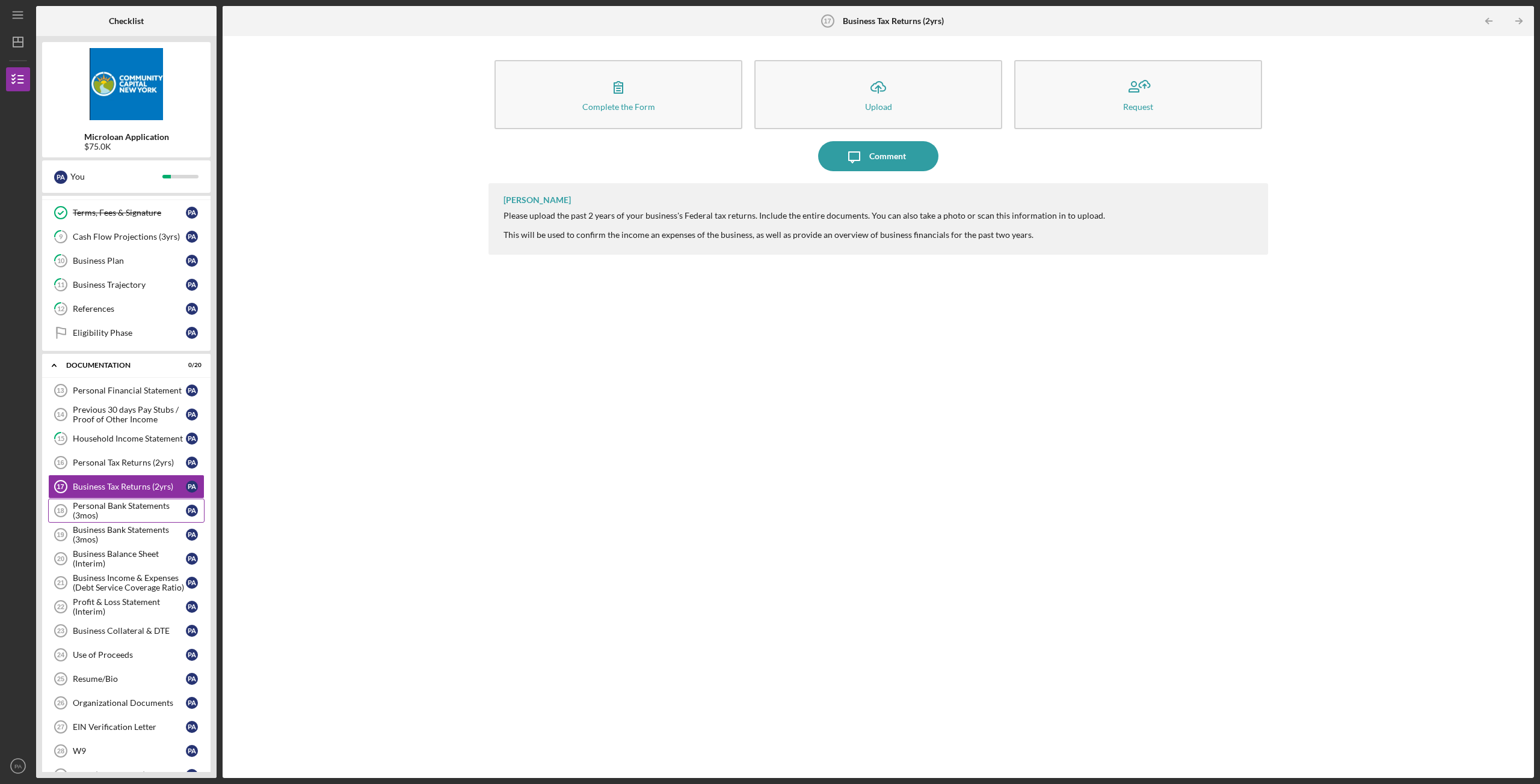
click at [127, 514] on div "Personal Bank Statements (3mos)" at bounding box center [129, 511] width 113 height 19
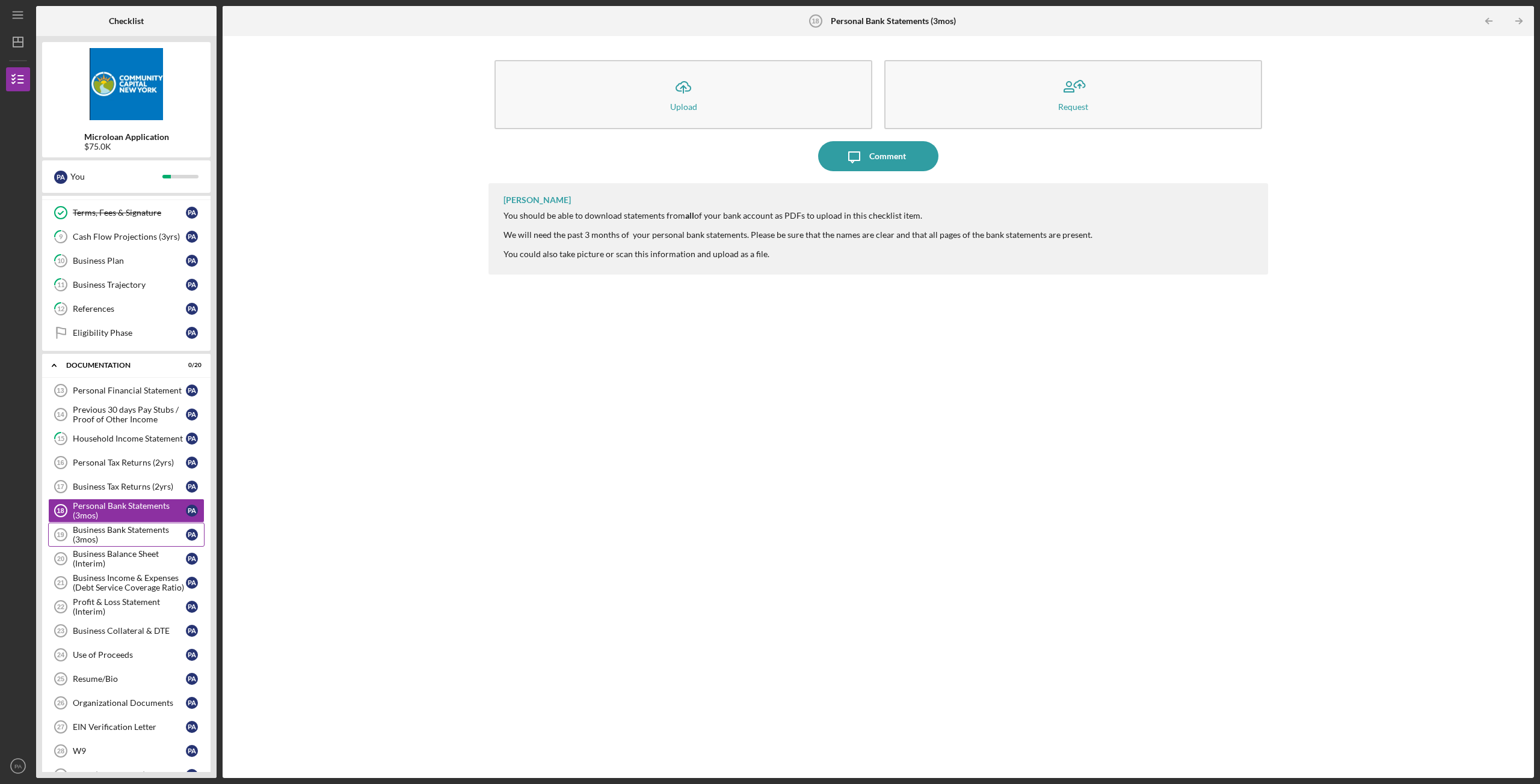
click at [103, 545] on div "Business Bank Statements (3mos)" at bounding box center [129, 535] width 113 height 19
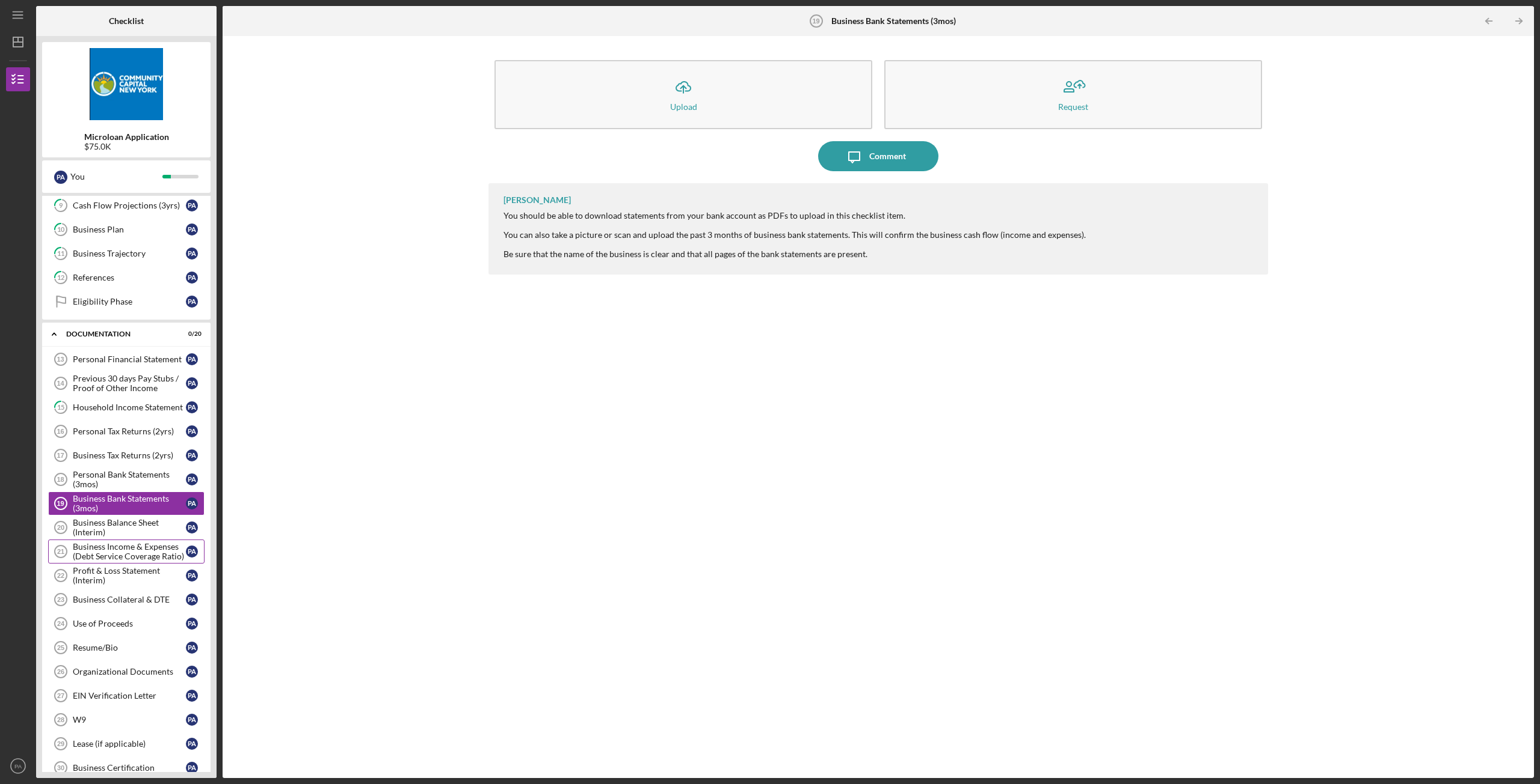
scroll to position [107, 0]
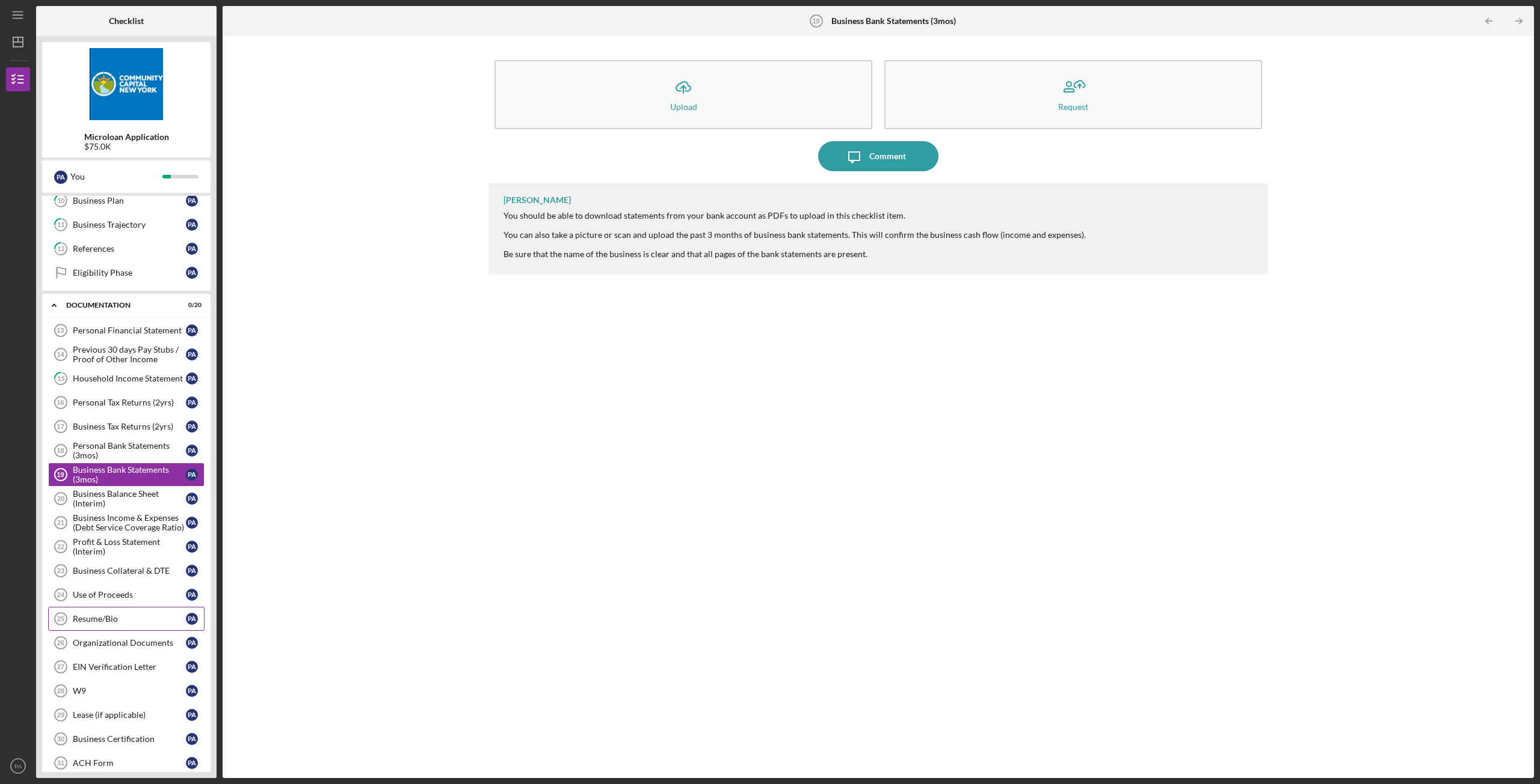
click at [113, 617] on div "Resume/Bio" at bounding box center [129, 618] width 113 height 10
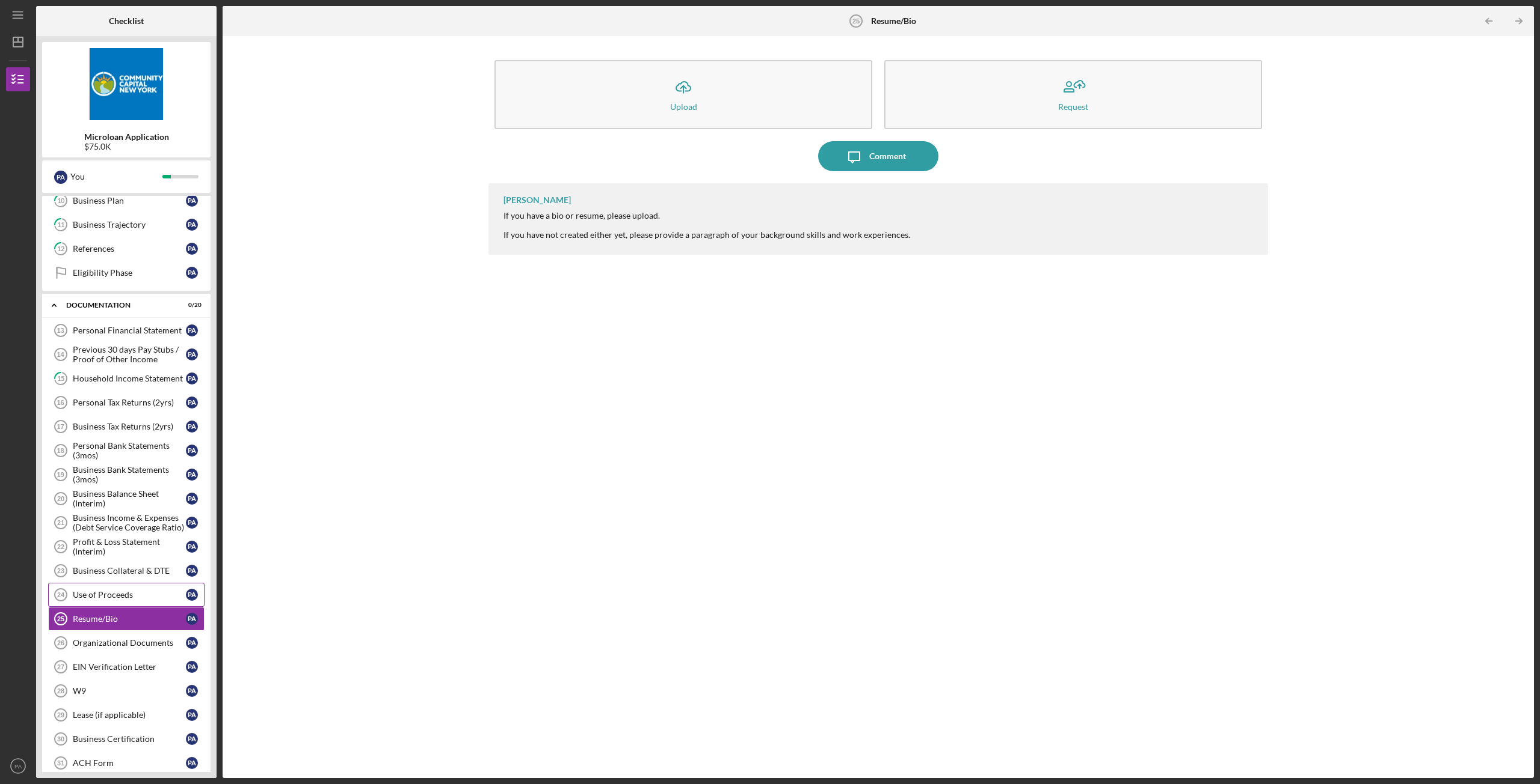
click at [121, 597] on div "Use of Proceeds" at bounding box center [129, 595] width 113 height 10
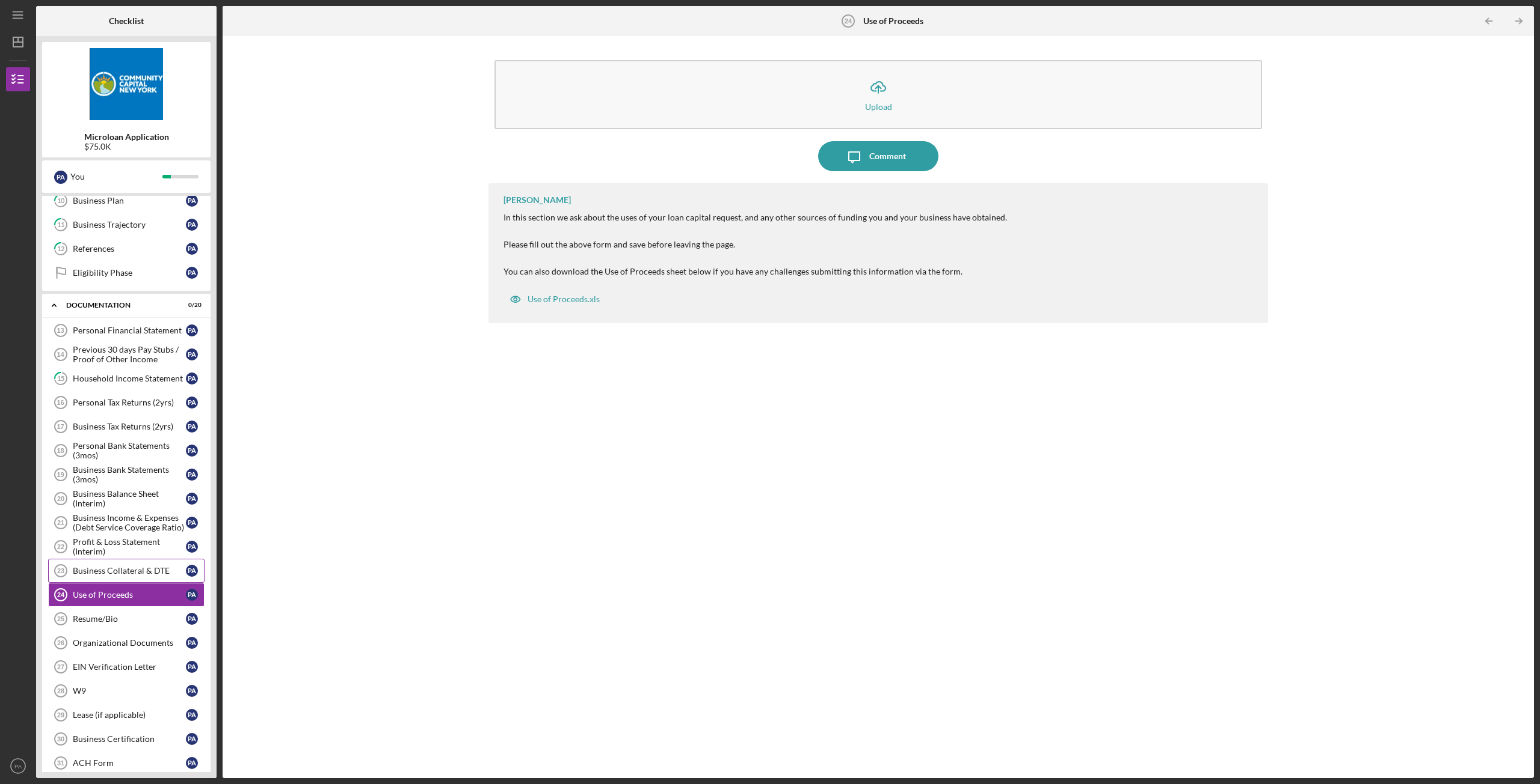
click at [118, 573] on div "Business Collateral & DTE" at bounding box center [129, 571] width 113 height 10
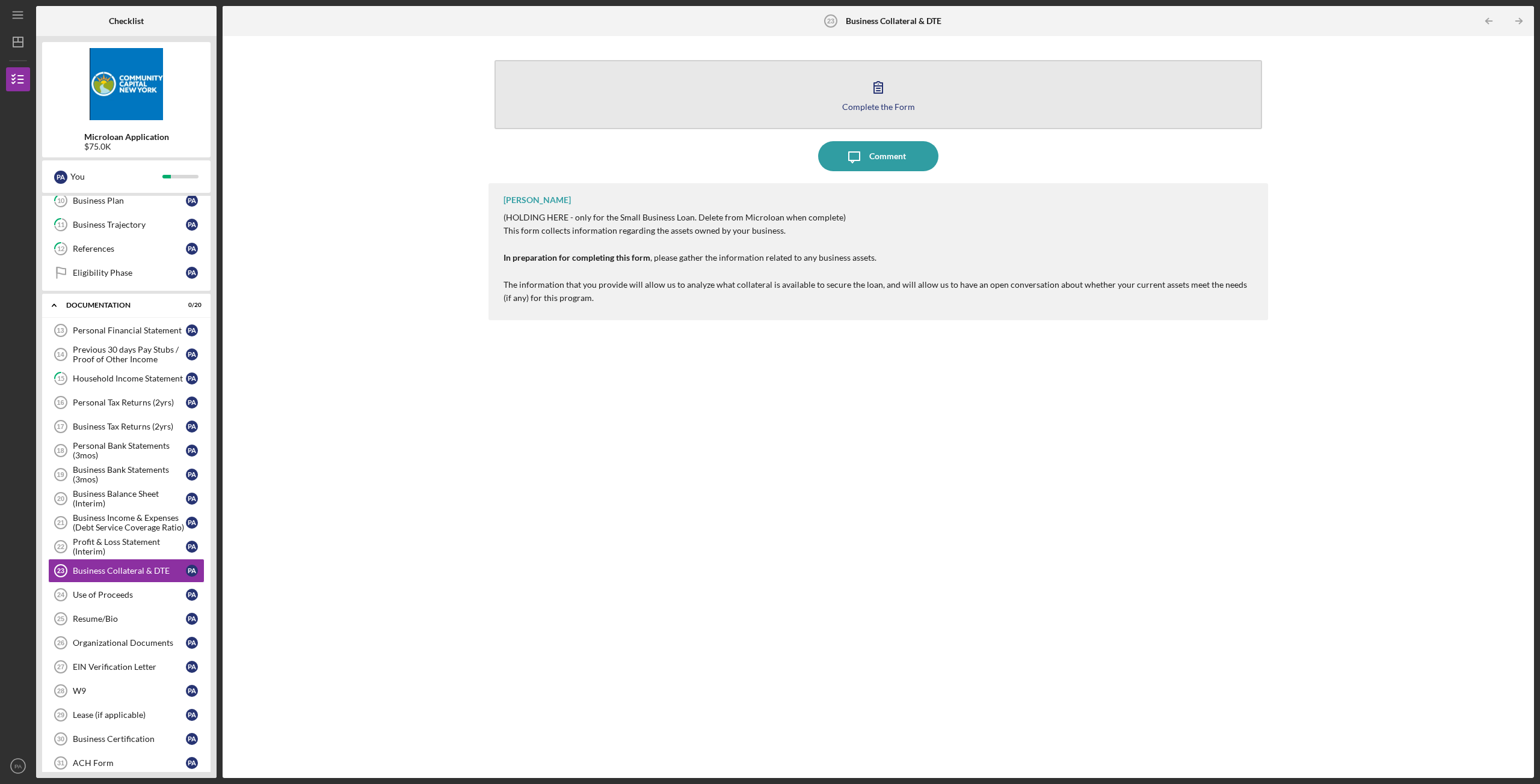
click at [877, 89] on icon "button" at bounding box center [878, 87] width 9 height 11
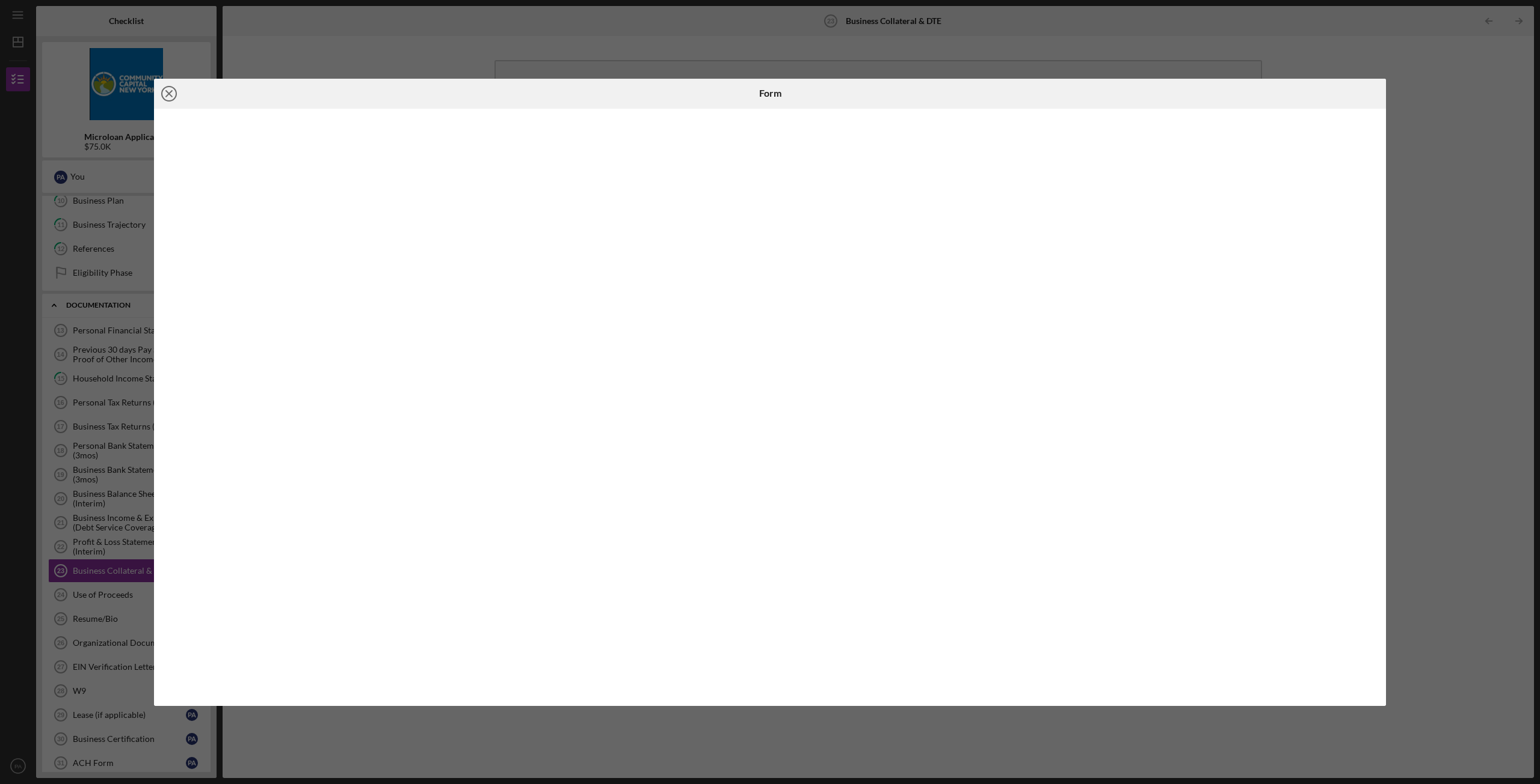
click at [175, 96] on icon "Icon/Close" at bounding box center [168, 94] width 30 height 30
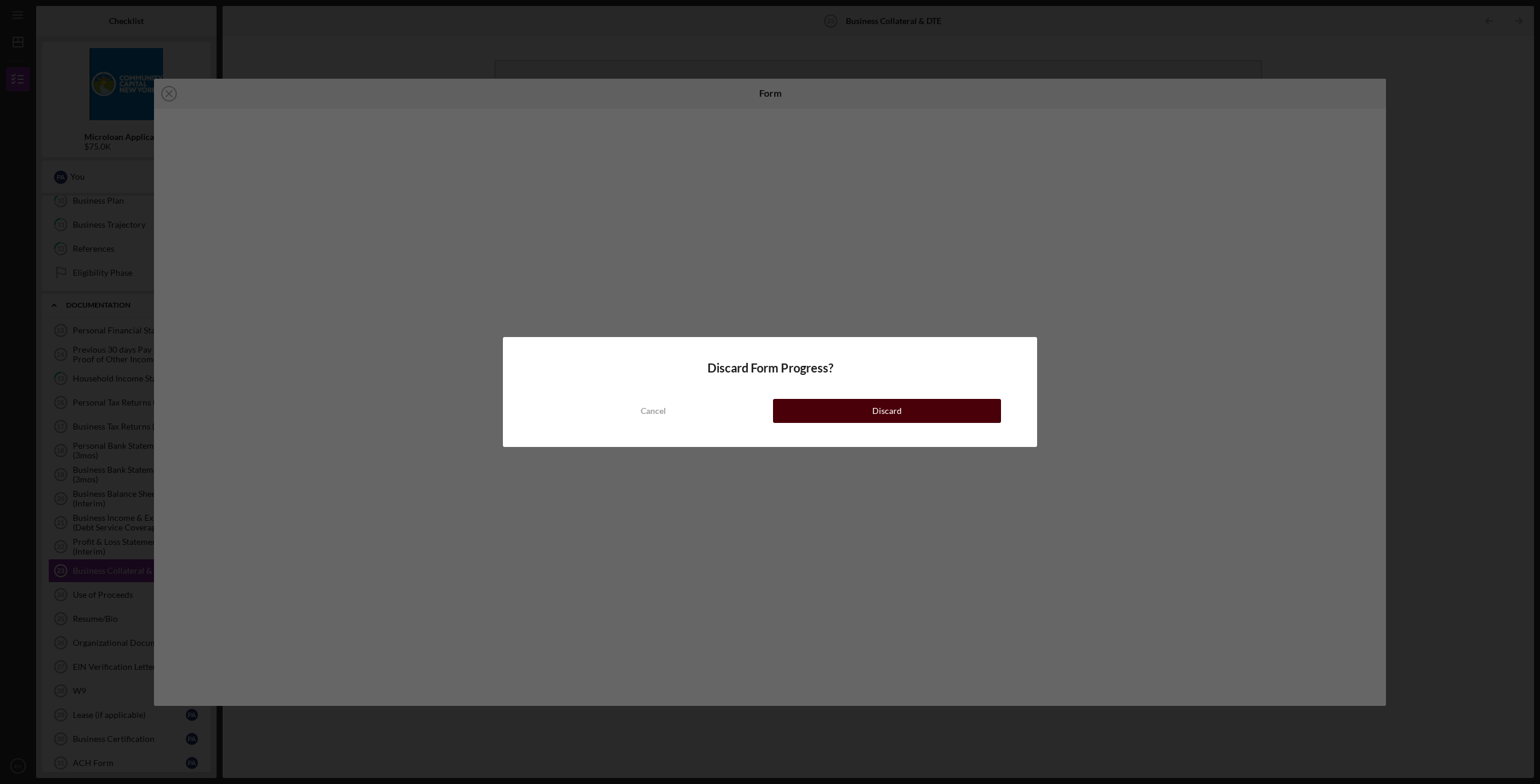
click at [874, 410] on div "Discard" at bounding box center [887, 410] width 30 height 24
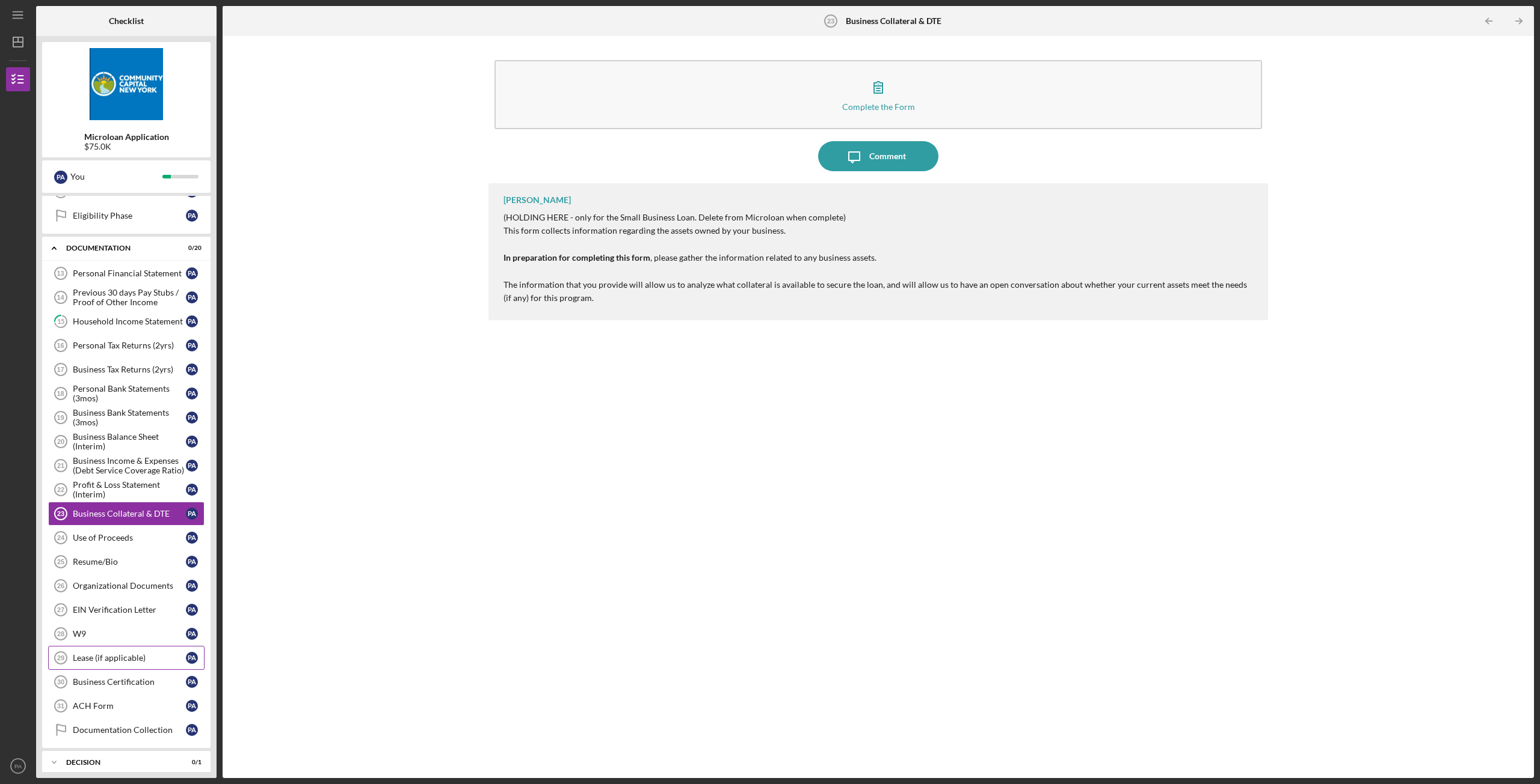
scroll to position [227, 0]
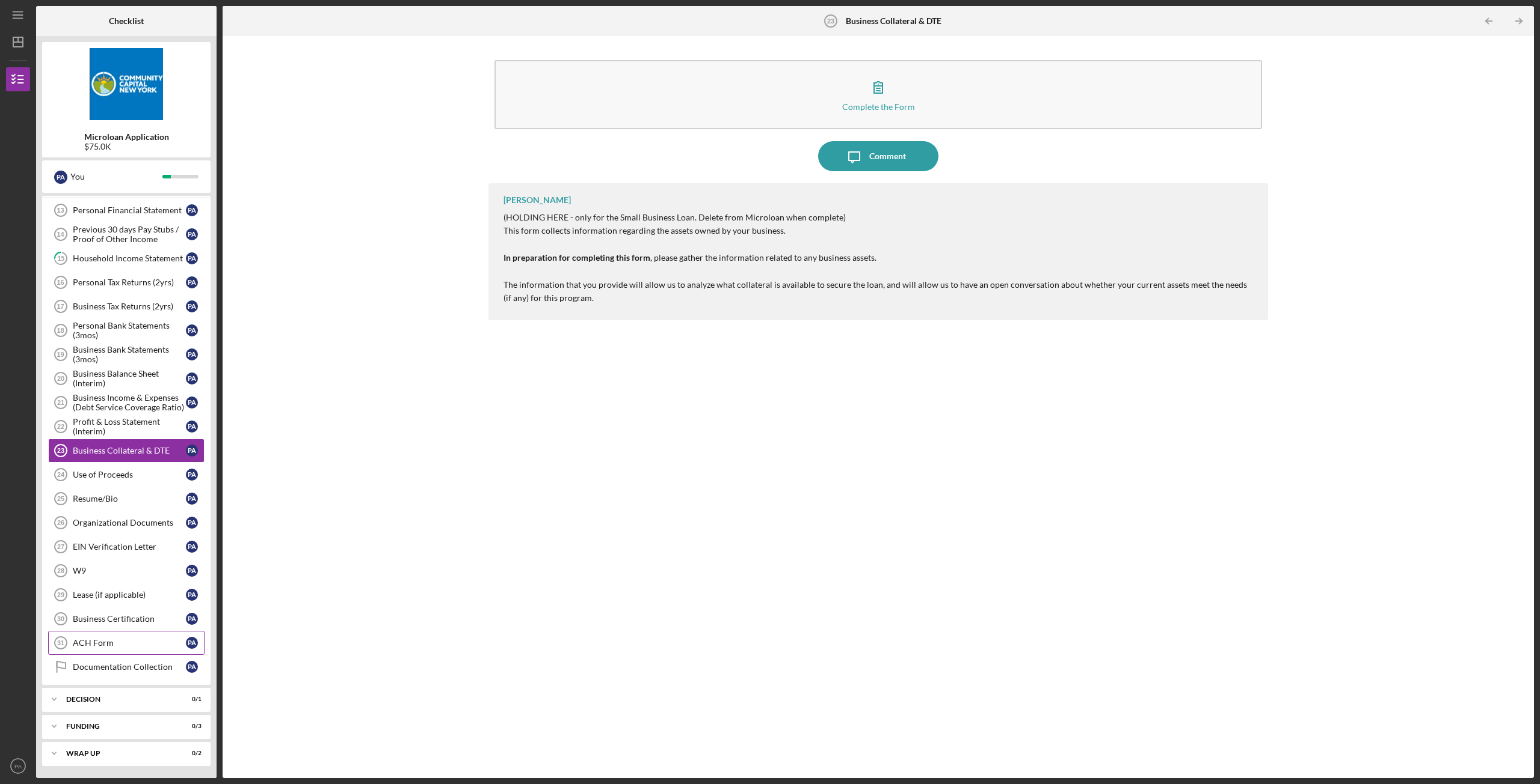
click at [110, 647] on div "ACH Form" at bounding box center [129, 643] width 113 height 10
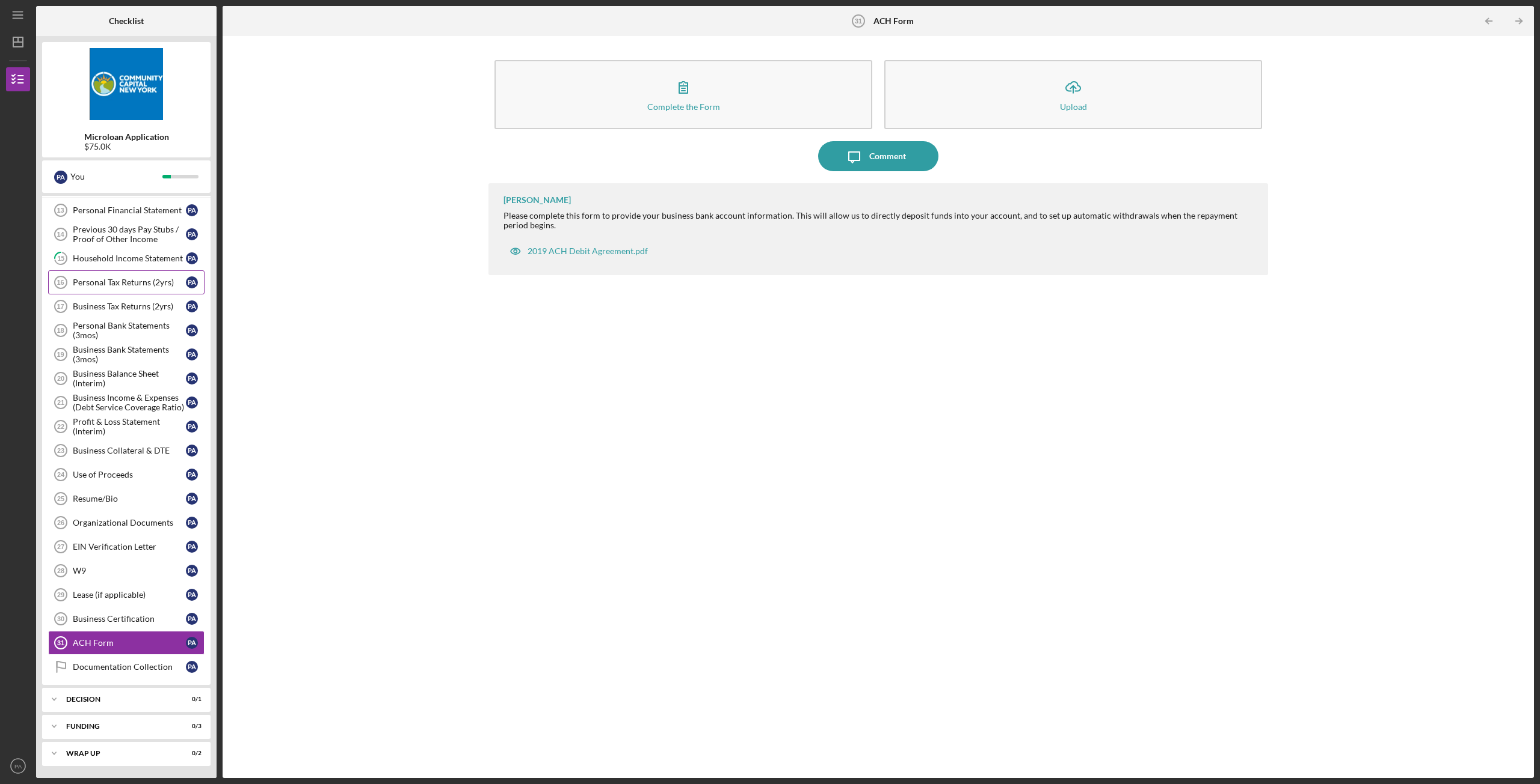
click at [115, 288] on link "Personal Tax Returns (2yrs) 16 Personal Tax Returns (2yrs) P A" at bounding box center [126, 282] width 156 height 24
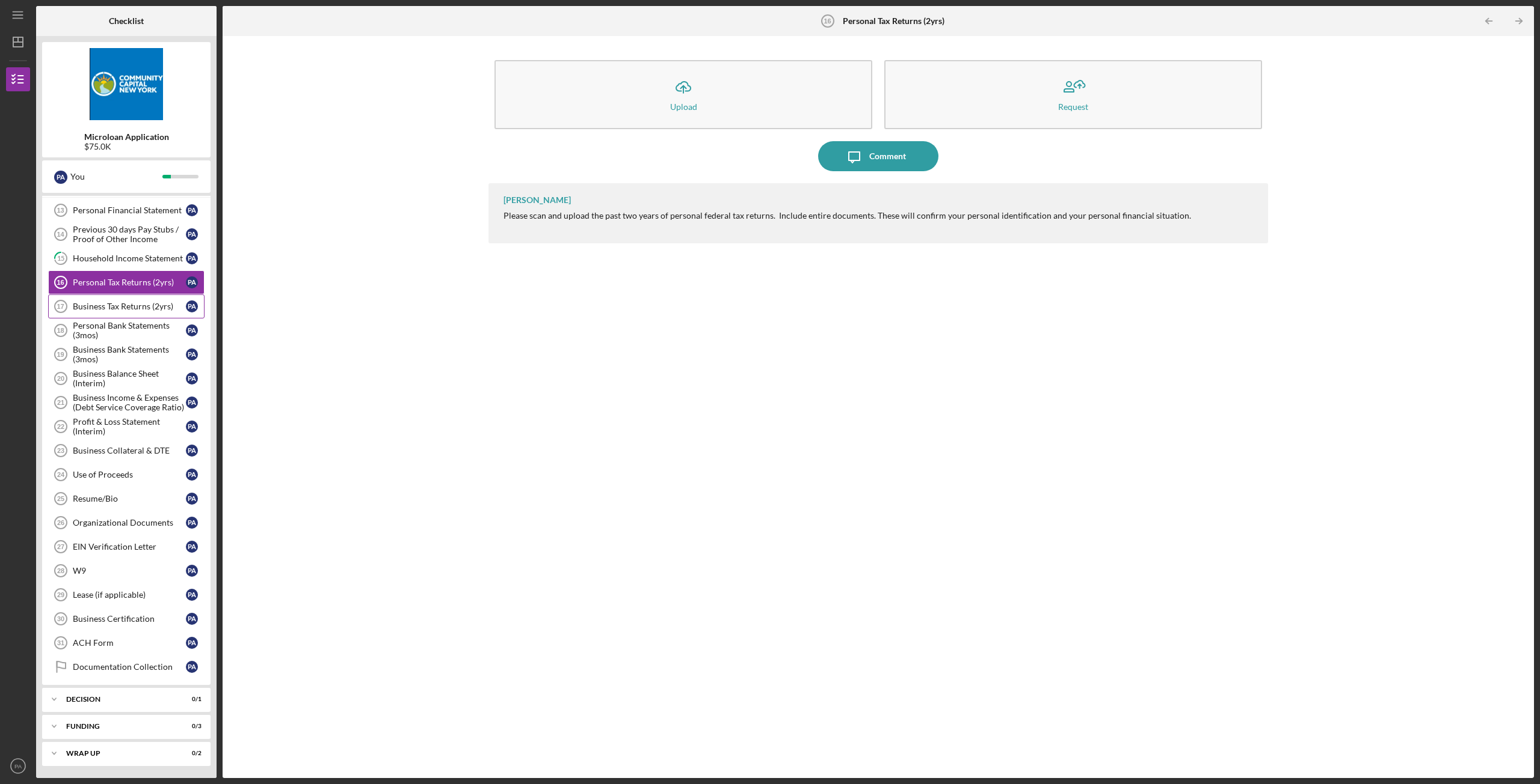
click at [121, 305] on div "Business Tax Returns (2yrs)" at bounding box center [129, 306] width 113 height 10
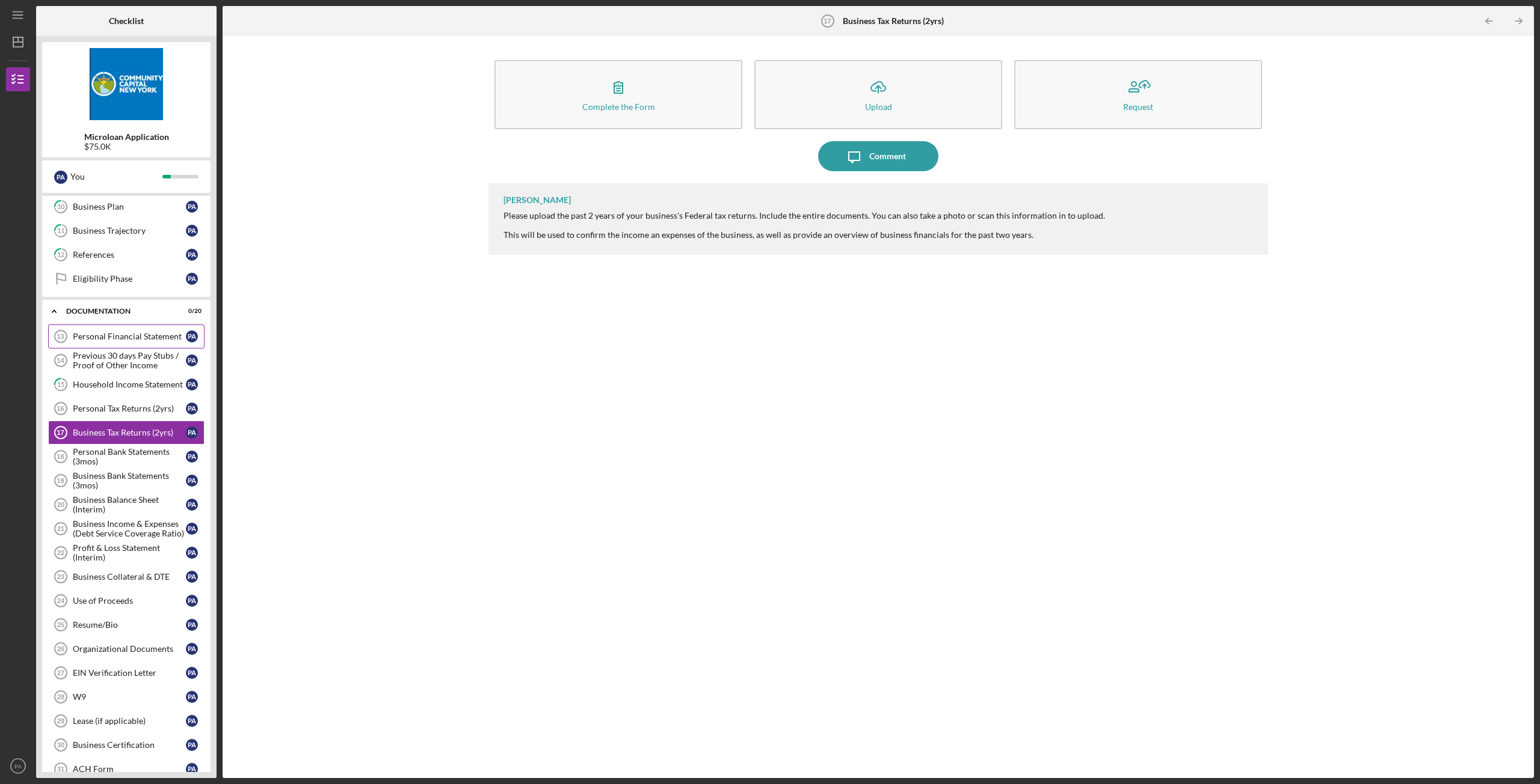
scroll to position [120, 0]
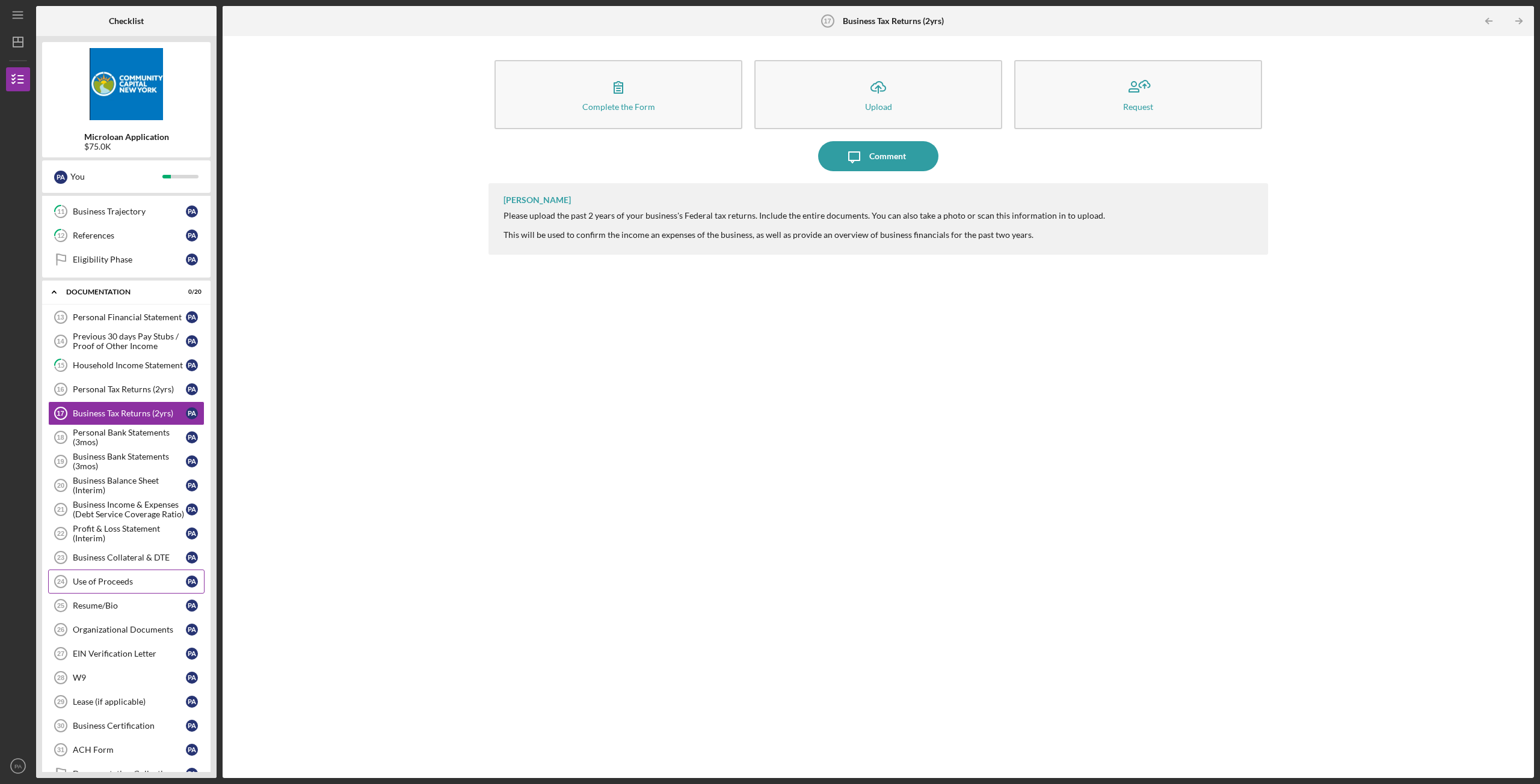
click at [127, 579] on div "Use of Proceeds" at bounding box center [129, 581] width 113 height 10
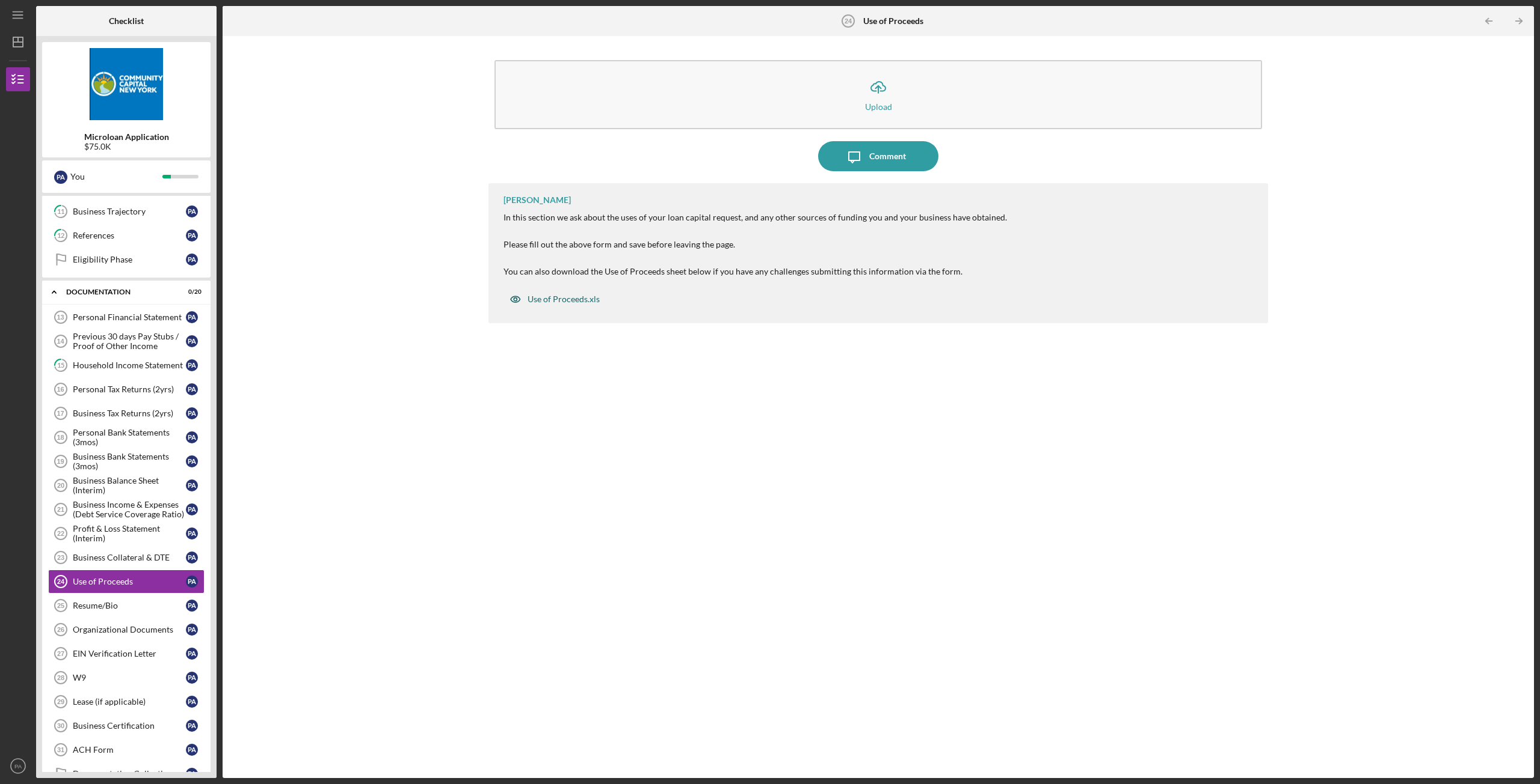
click at [574, 299] on div "Use of Proceeds.xls" at bounding box center [563, 299] width 72 height 10
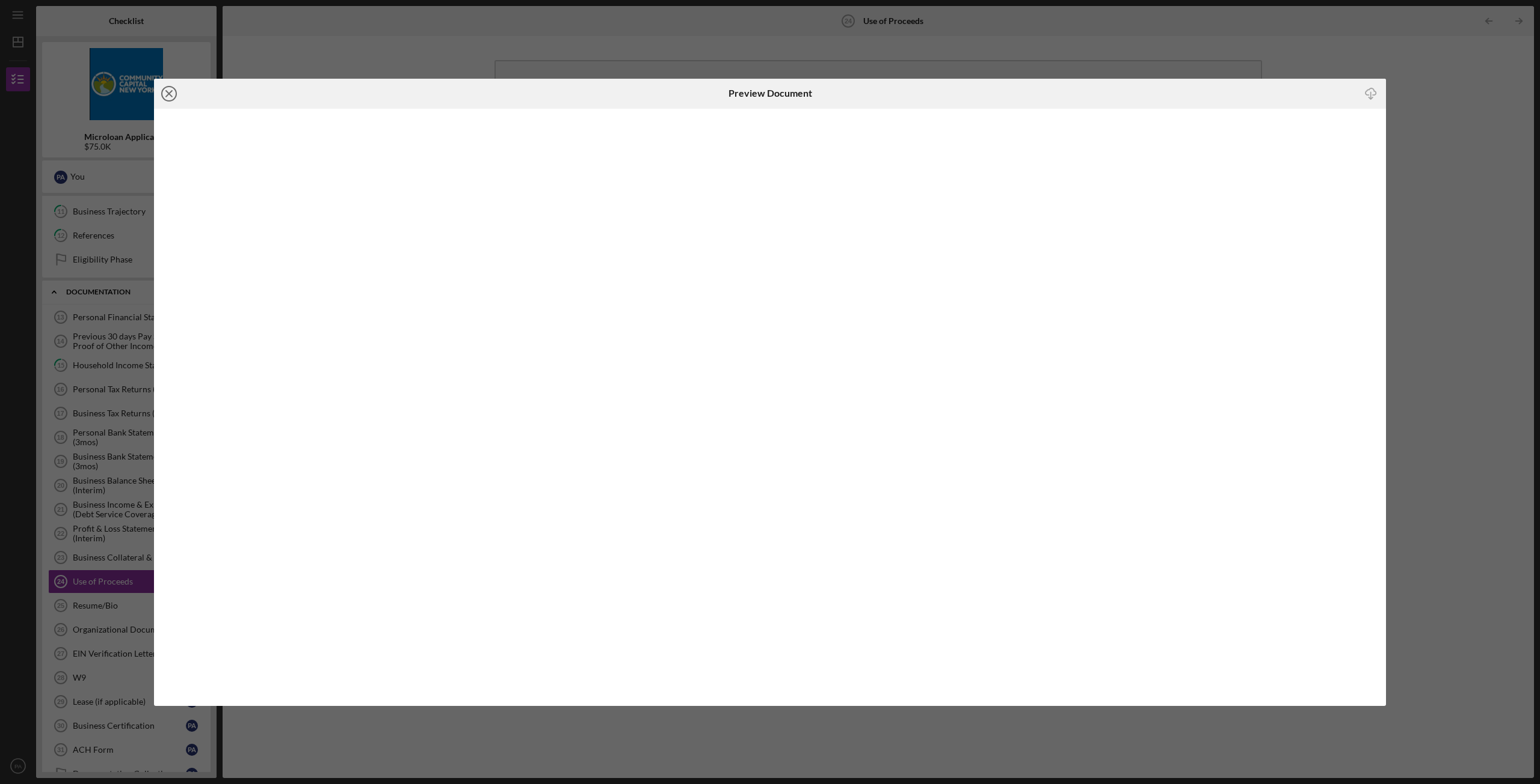
click at [168, 96] on icon "Icon/Close" at bounding box center [168, 94] width 30 height 30
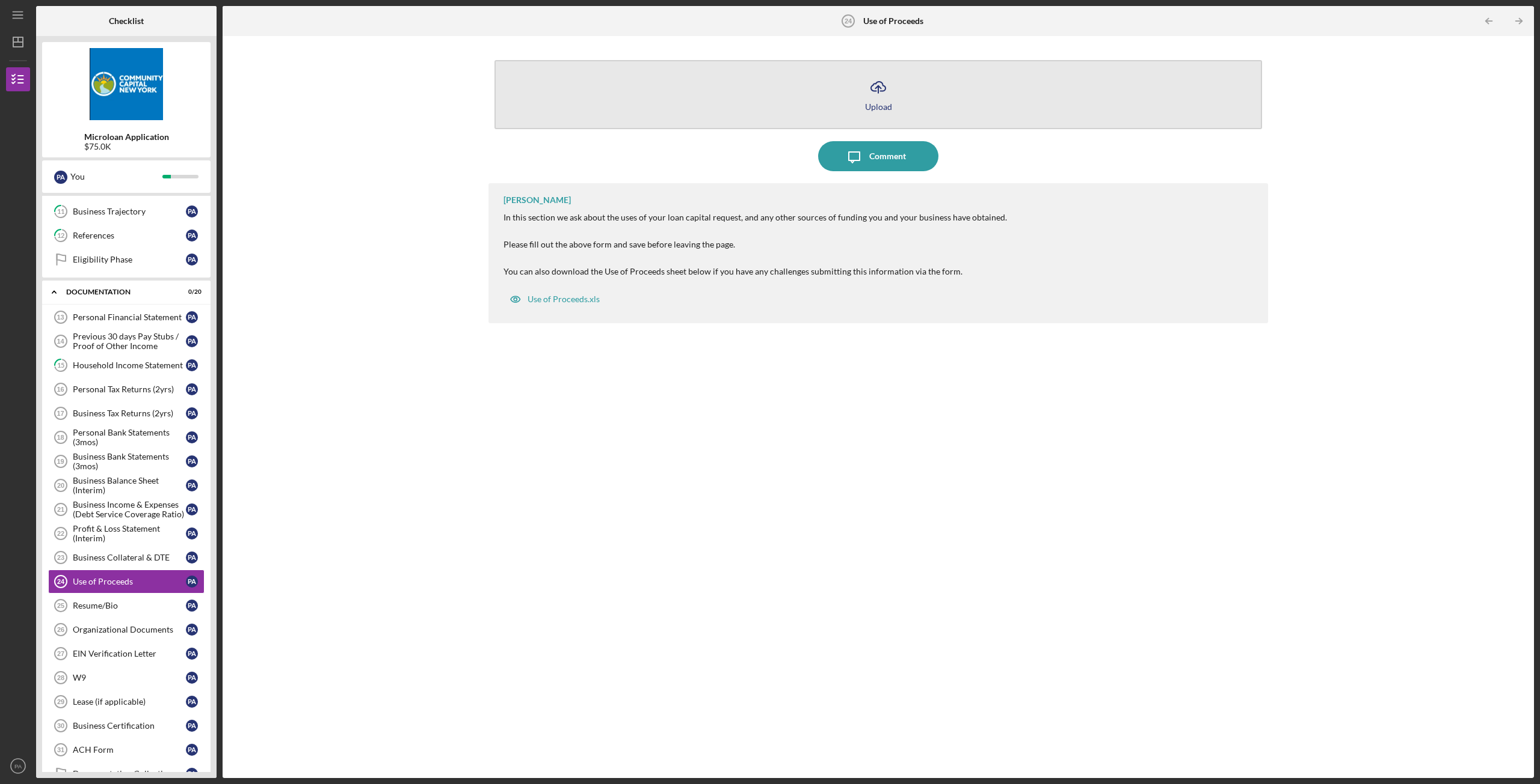
click at [849, 91] on button "Icon/Upload Upload" at bounding box center [877, 95] width 768 height 69
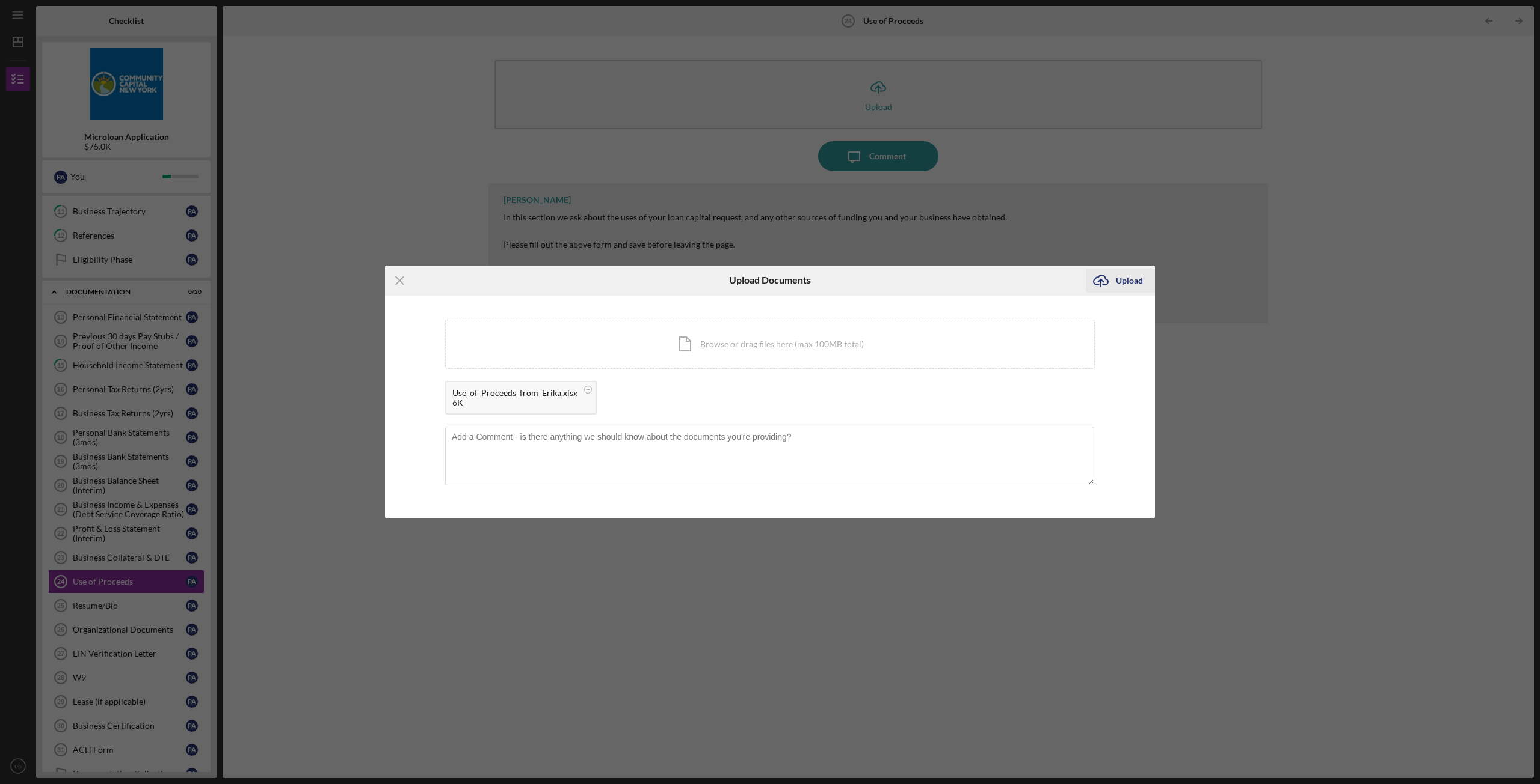
click at [1122, 279] on div "Upload" at bounding box center [1128, 280] width 27 height 24
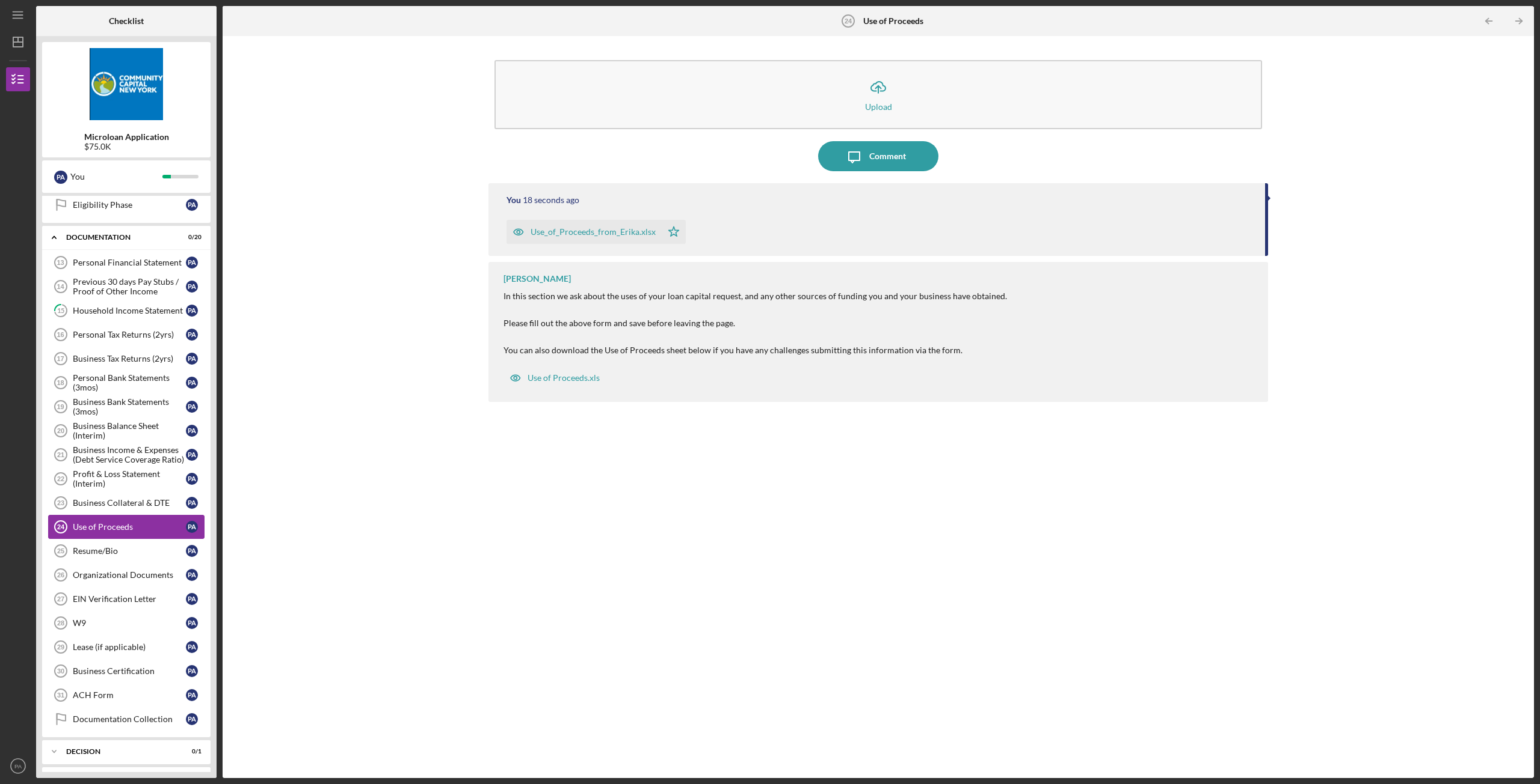
scroll to position [167, 0]
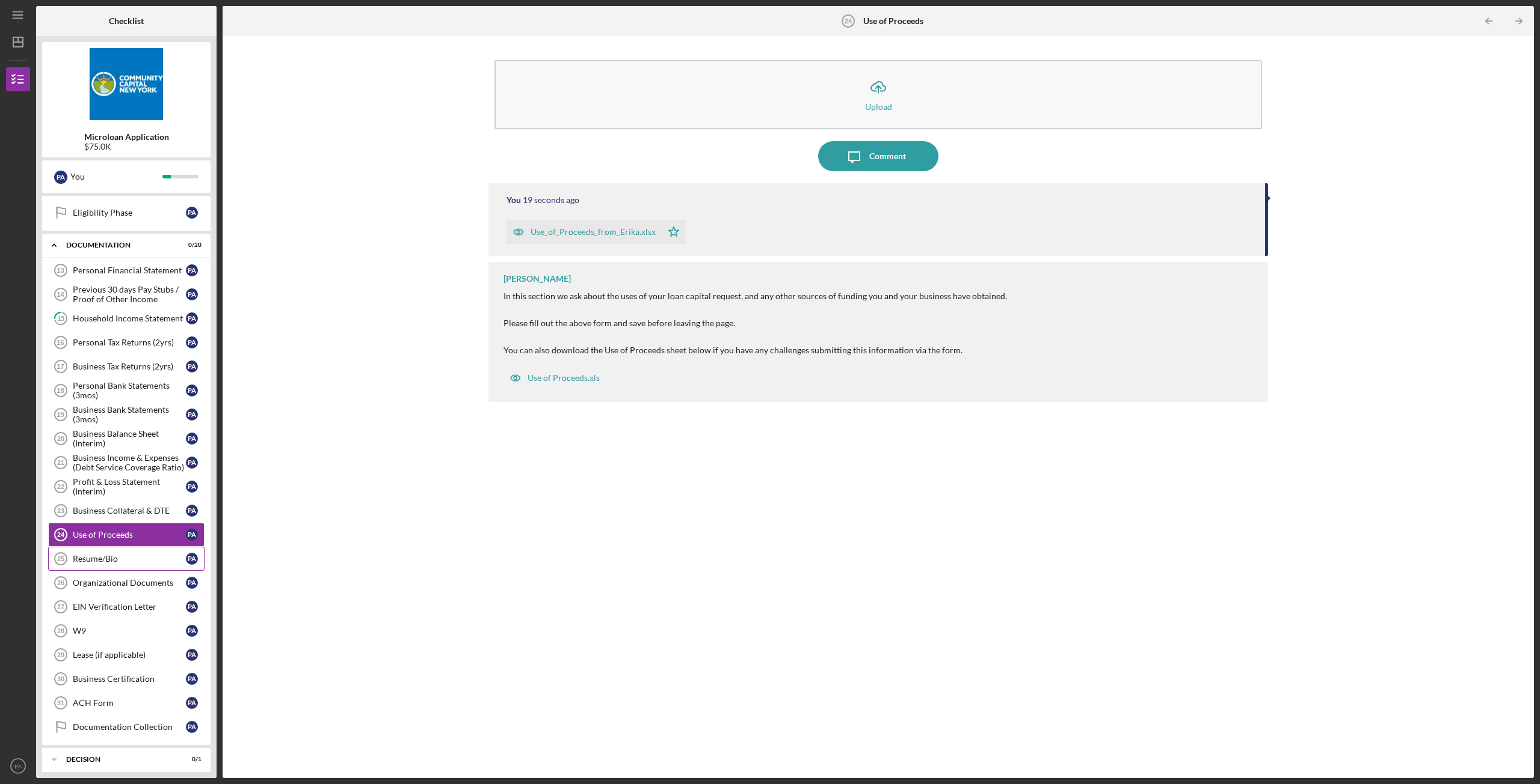
drag, startPoint x: 101, startPoint y: 553, endPoint x: 108, endPoint y: 563, distance: 12.2
click at [101, 553] on link "Resume/Bio 25 Resume/Bio P A" at bounding box center [126, 559] width 156 height 24
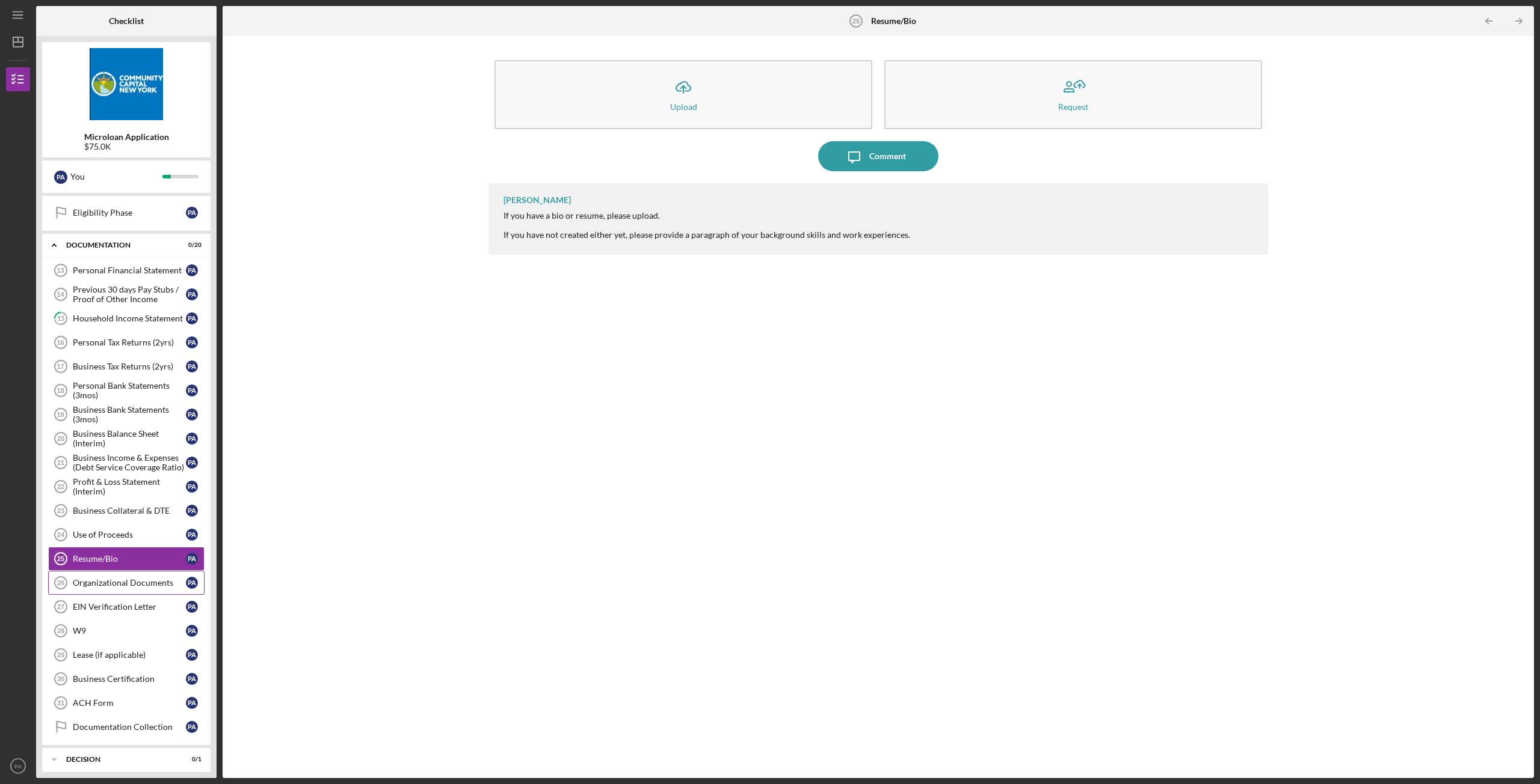
click at [118, 588] on div "Organizational Documents" at bounding box center [129, 582] width 113 height 10
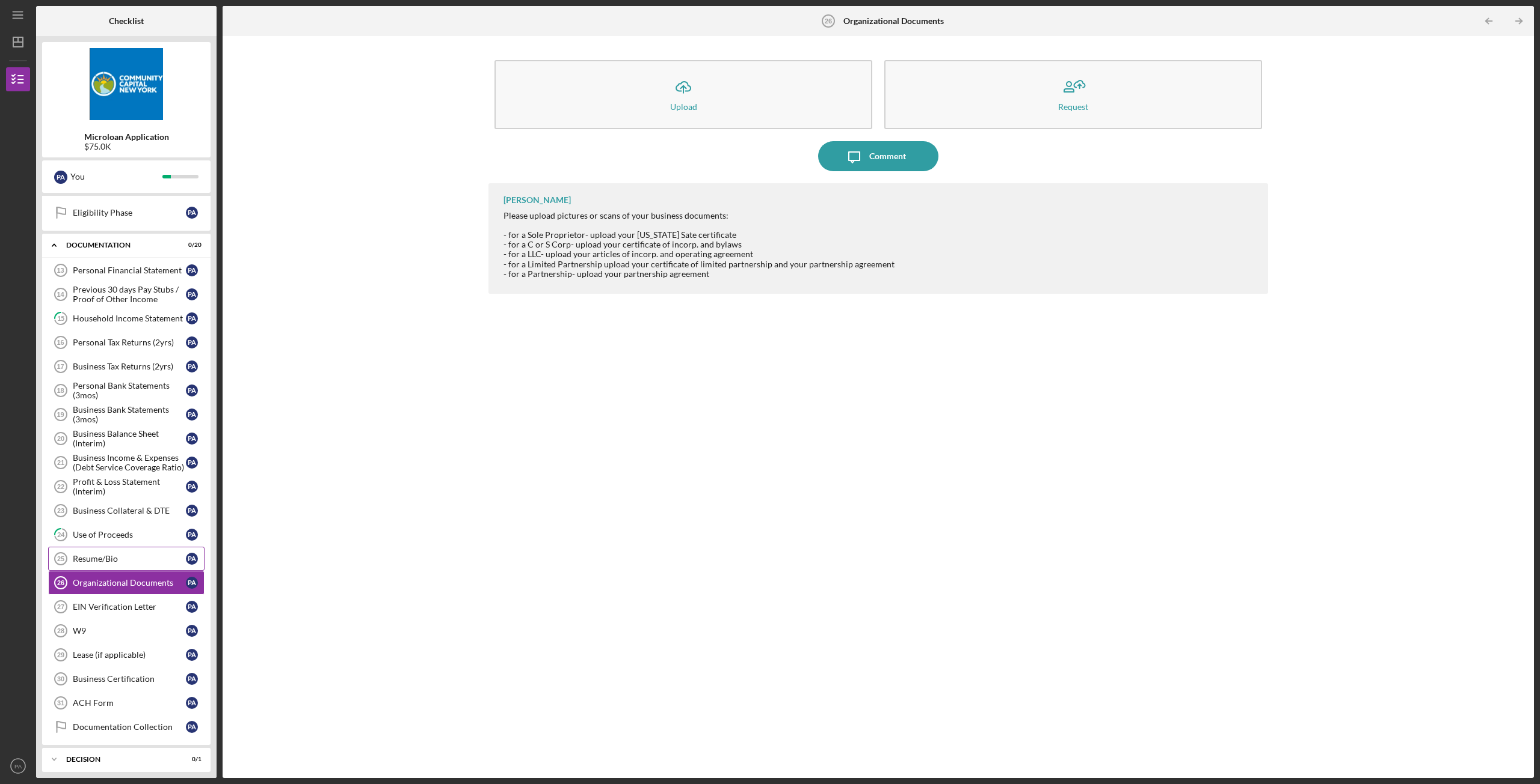
click at [104, 559] on div "Resume/Bio" at bounding box center [129, 559] width 113 height 10
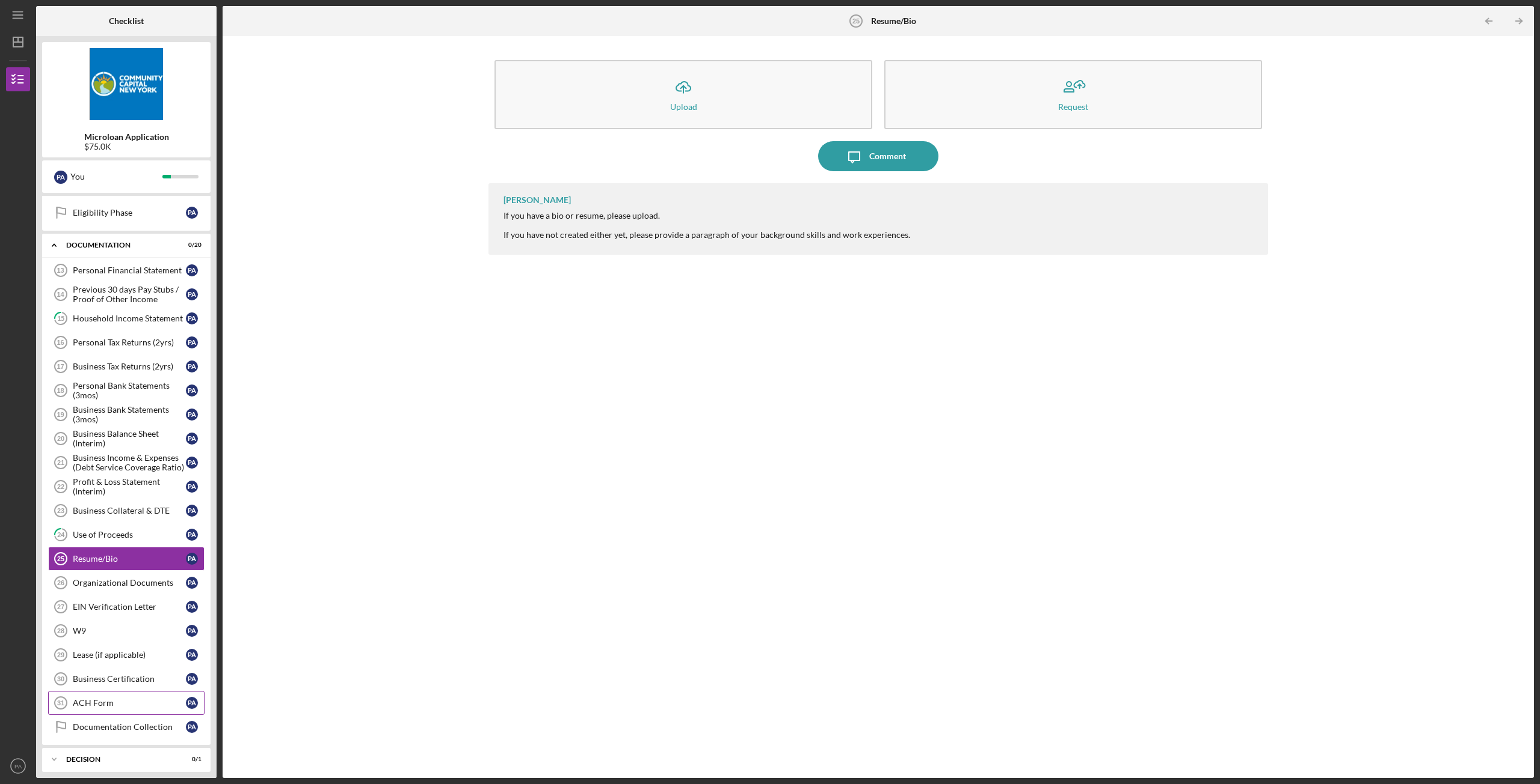
click at [103, 694] on link "ACH Form 31 ACH Form P A" at bounding box center [126, 702] width 156 height 24
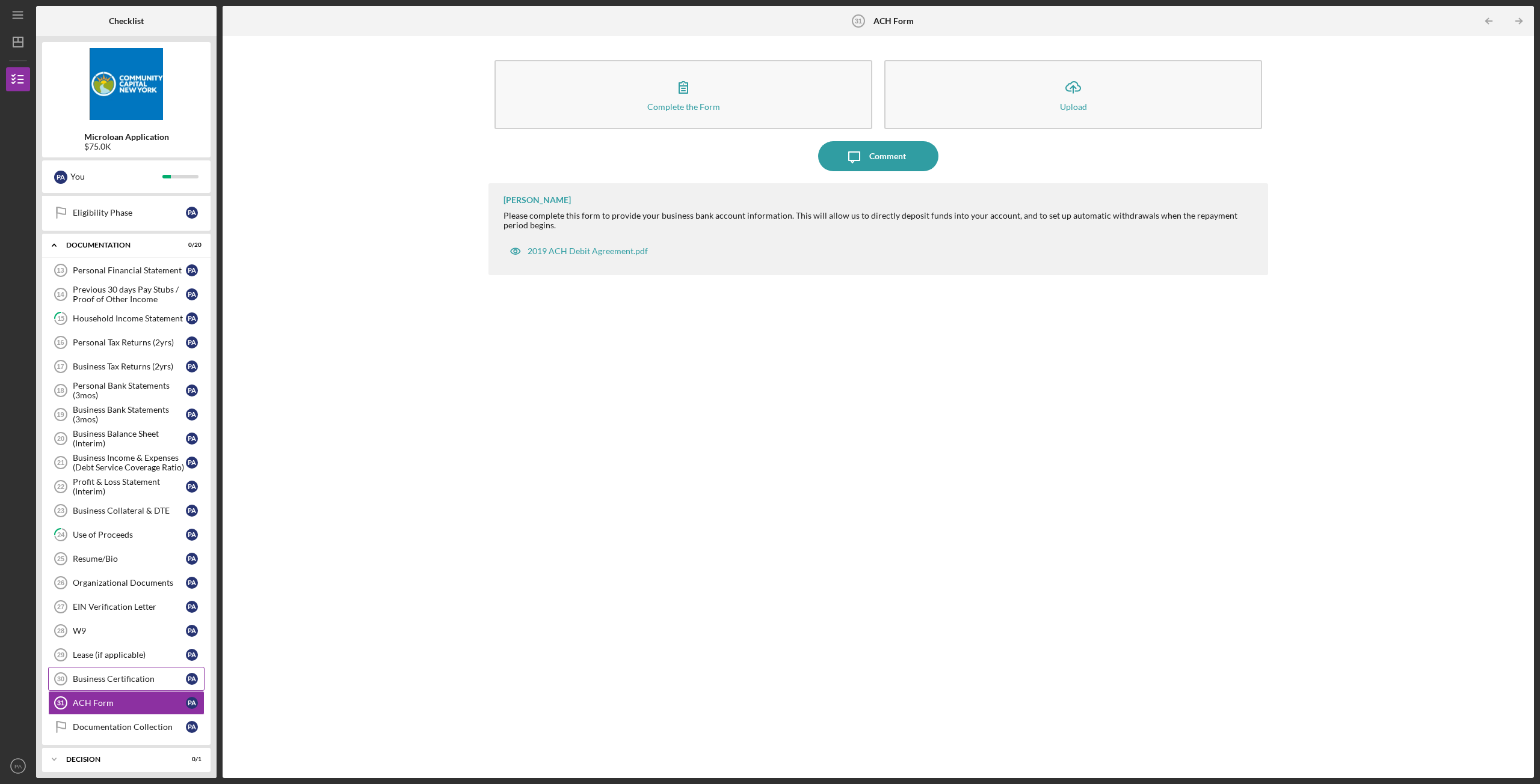
click at [80, 679] on div "Business Certification" at bounding box center [129, 679] width 113 height 10
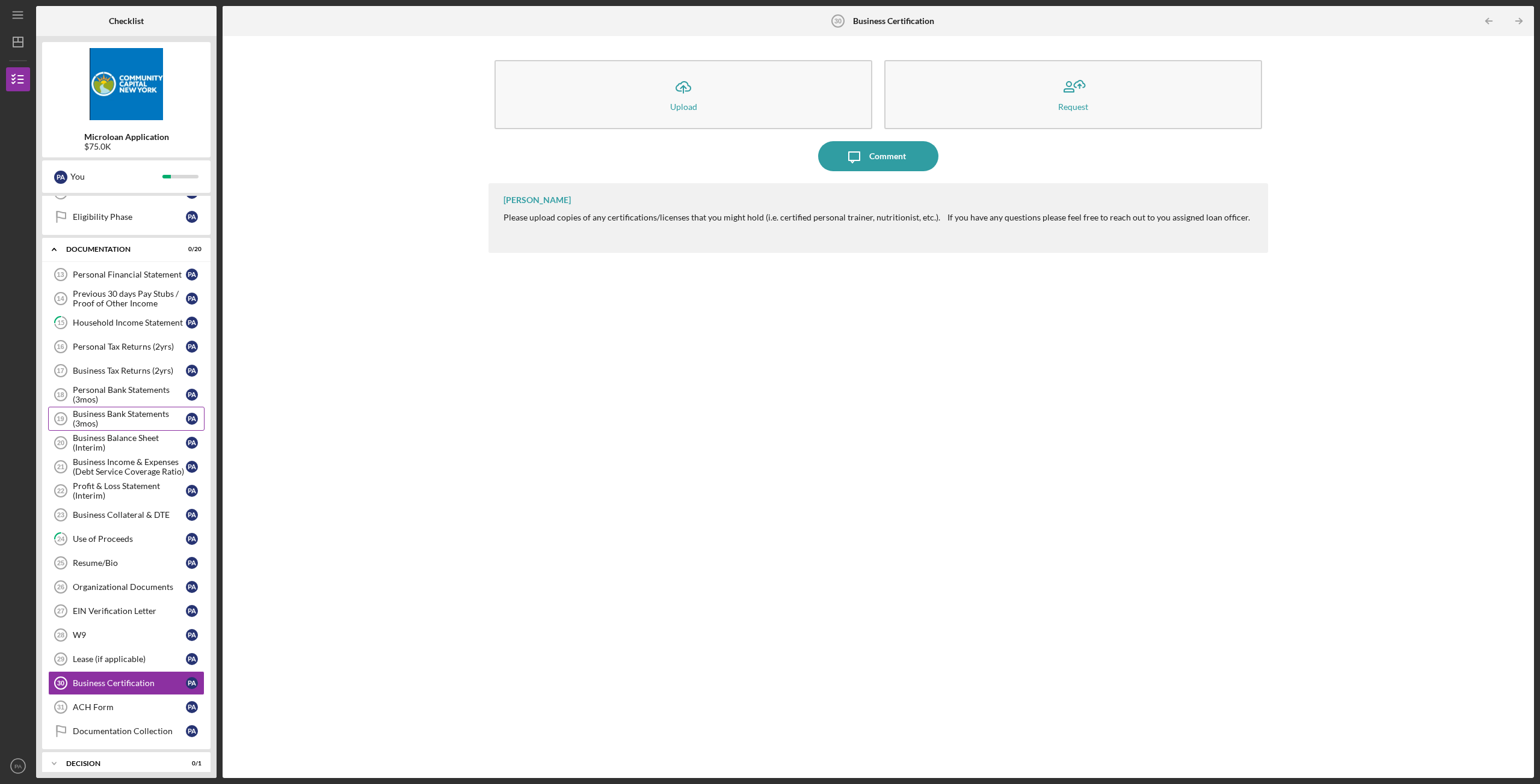
scroll to position [181, 0]
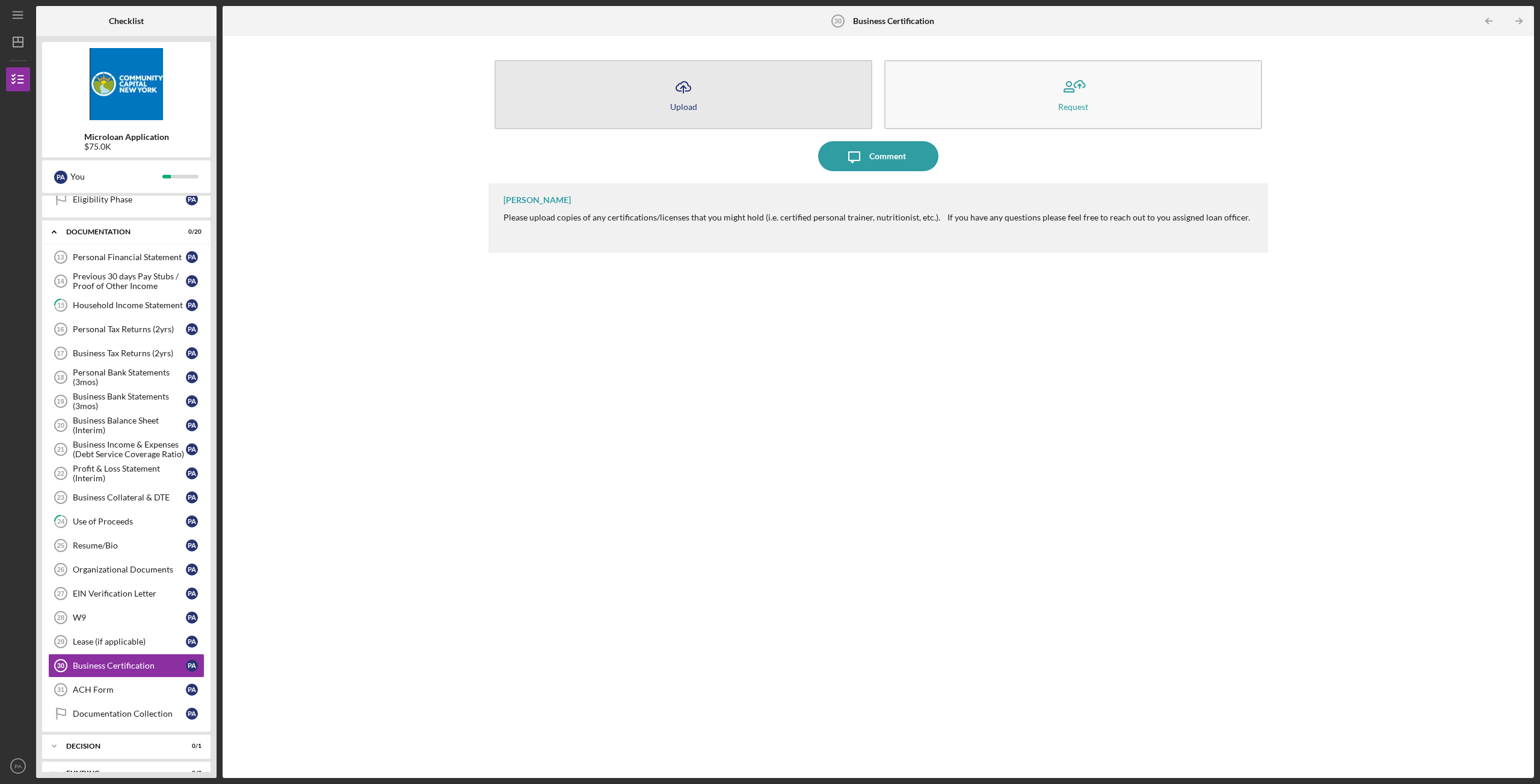
click at [716, 91] on button "Icon/Upload Upload" at bounding box center [683, 95] width 377 height 69
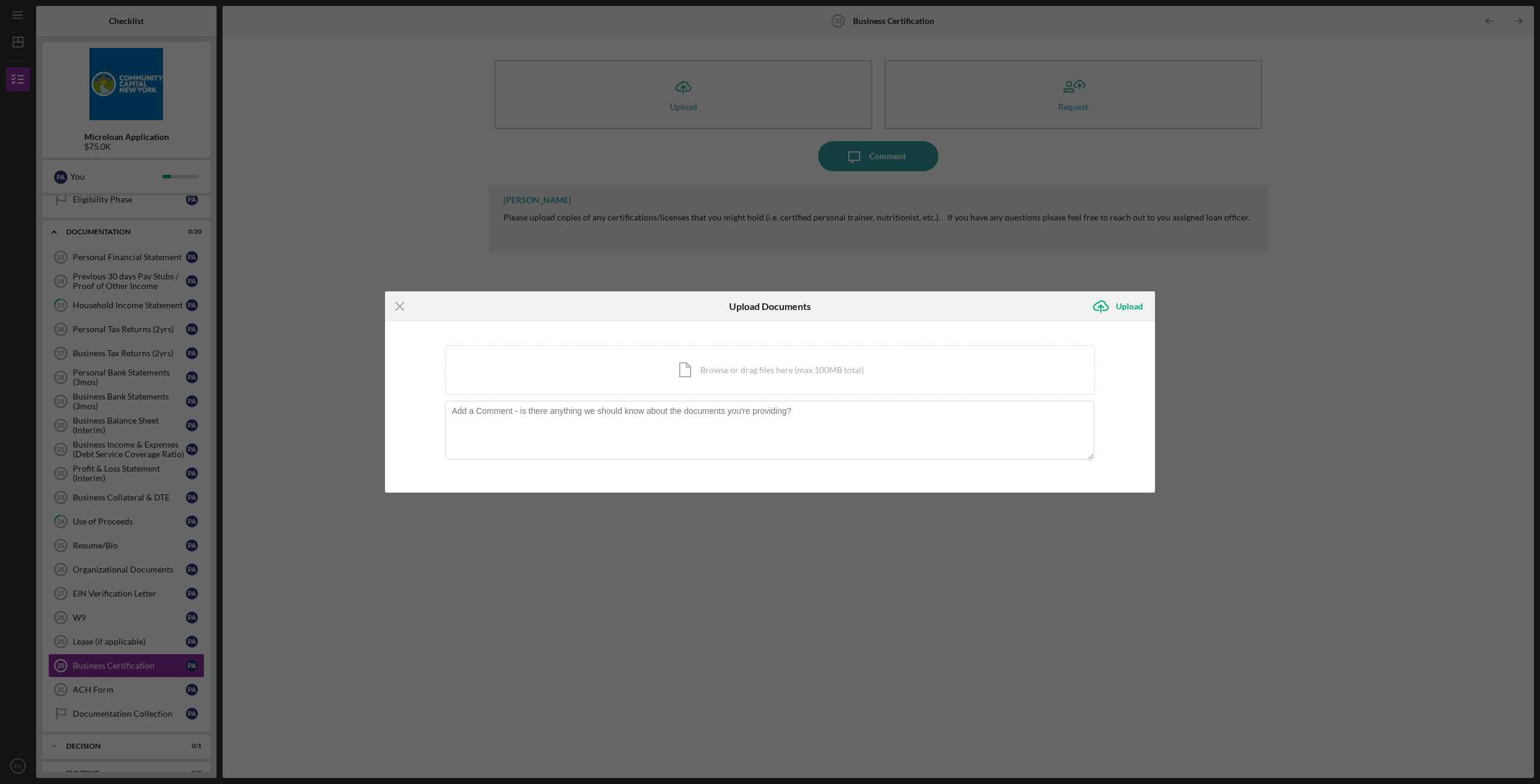
click at [336, 250] on div "Icon/Menu Close Upload Documents Icon/Upload Upload You're uploading documents …" at bounding box center [770, 392] width 1540 height 784
click at [402, 303] on icon "Icon/Menu Close" at bounding box center [400, 306] width 30 height 30
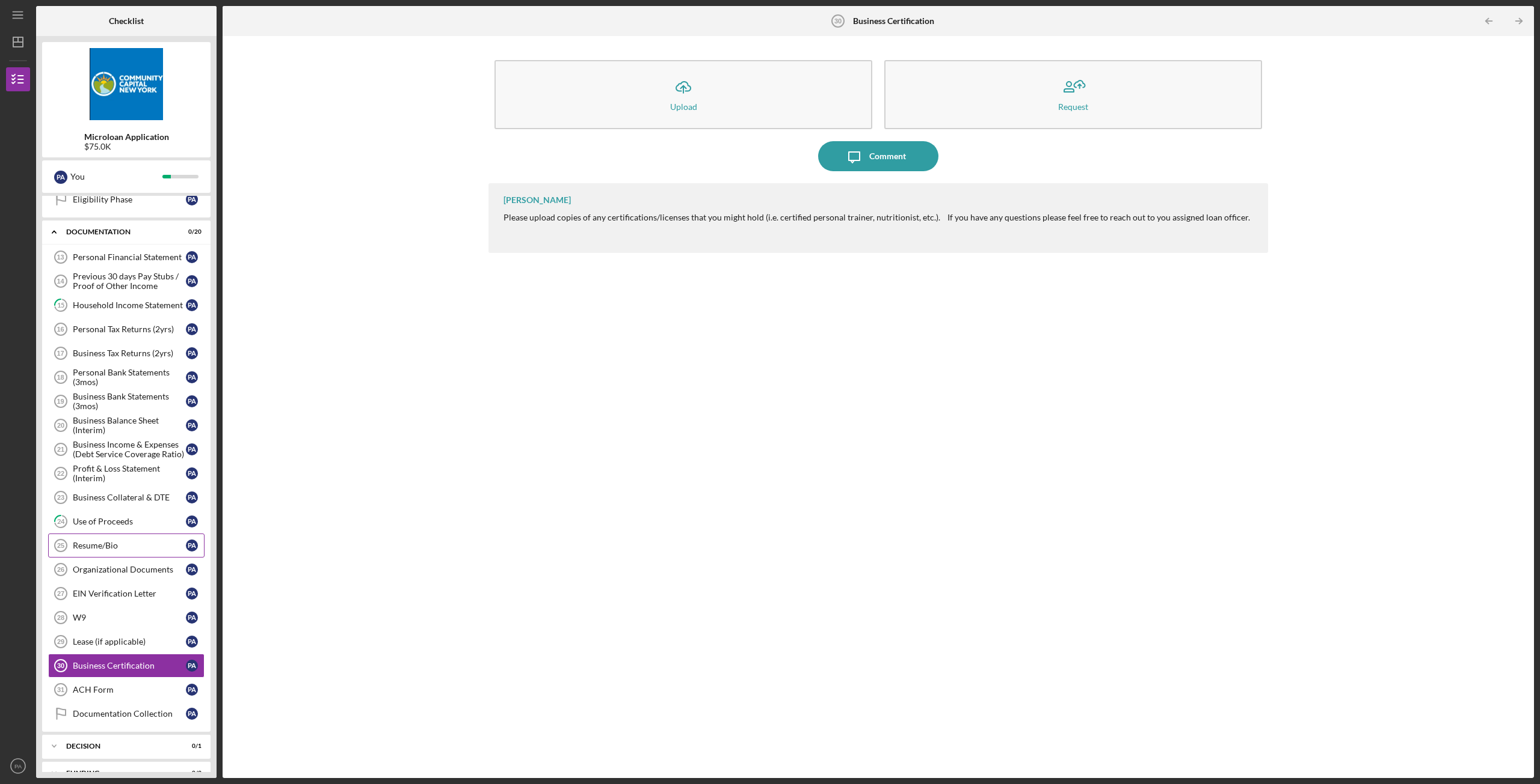
drag, startPoint x: 110, startPoint y: 540, endPoint x: 119, endPoint y: 538, distance: 9.2
click at [110, 540] on link "Resume/Bio 25 Resume/Bio P A" at bounding box center [126, 545] width 156 height 24
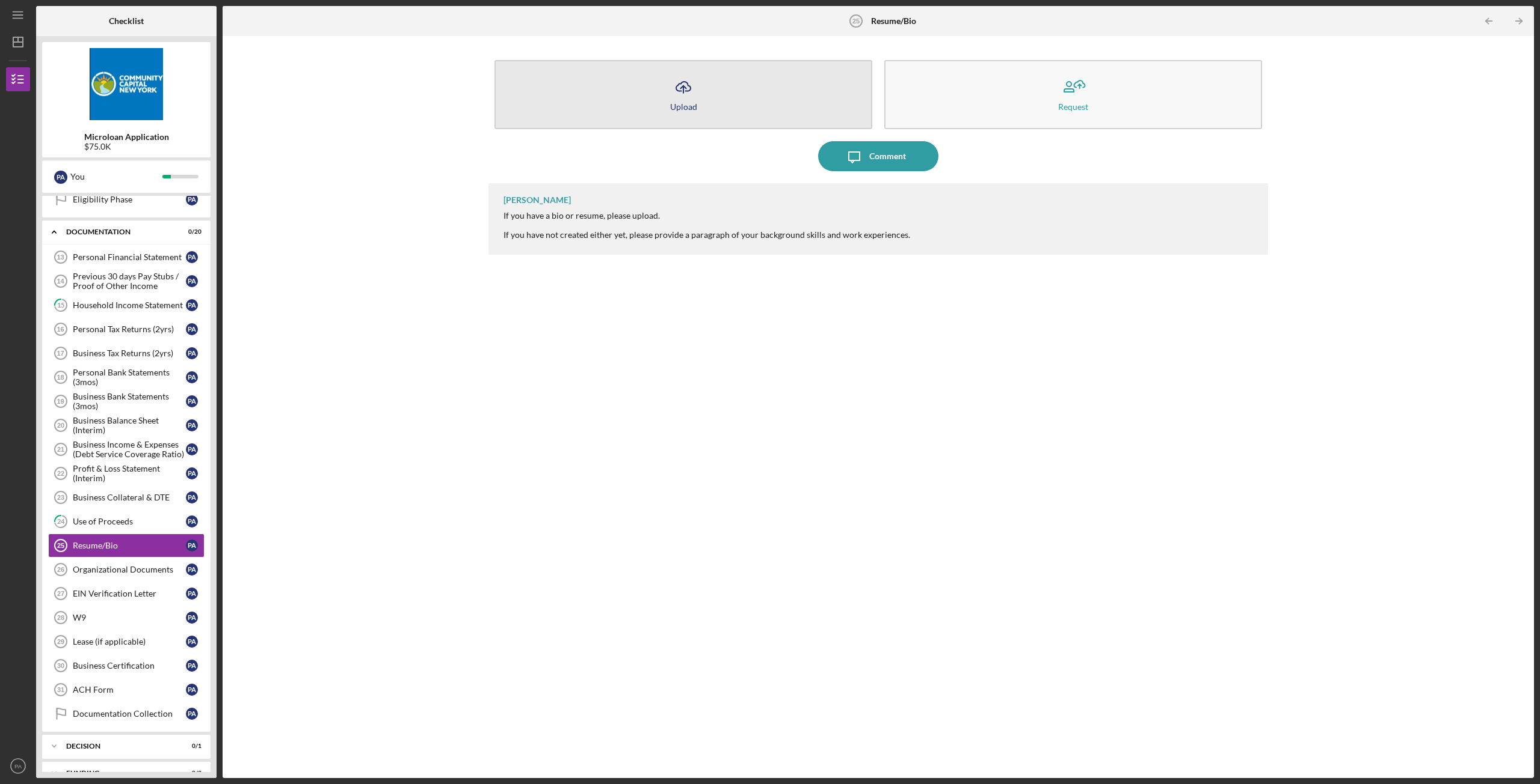
click at [689, 77] on icon "Icon/Upload" at bounding box center [683, 87] width 30 height 30
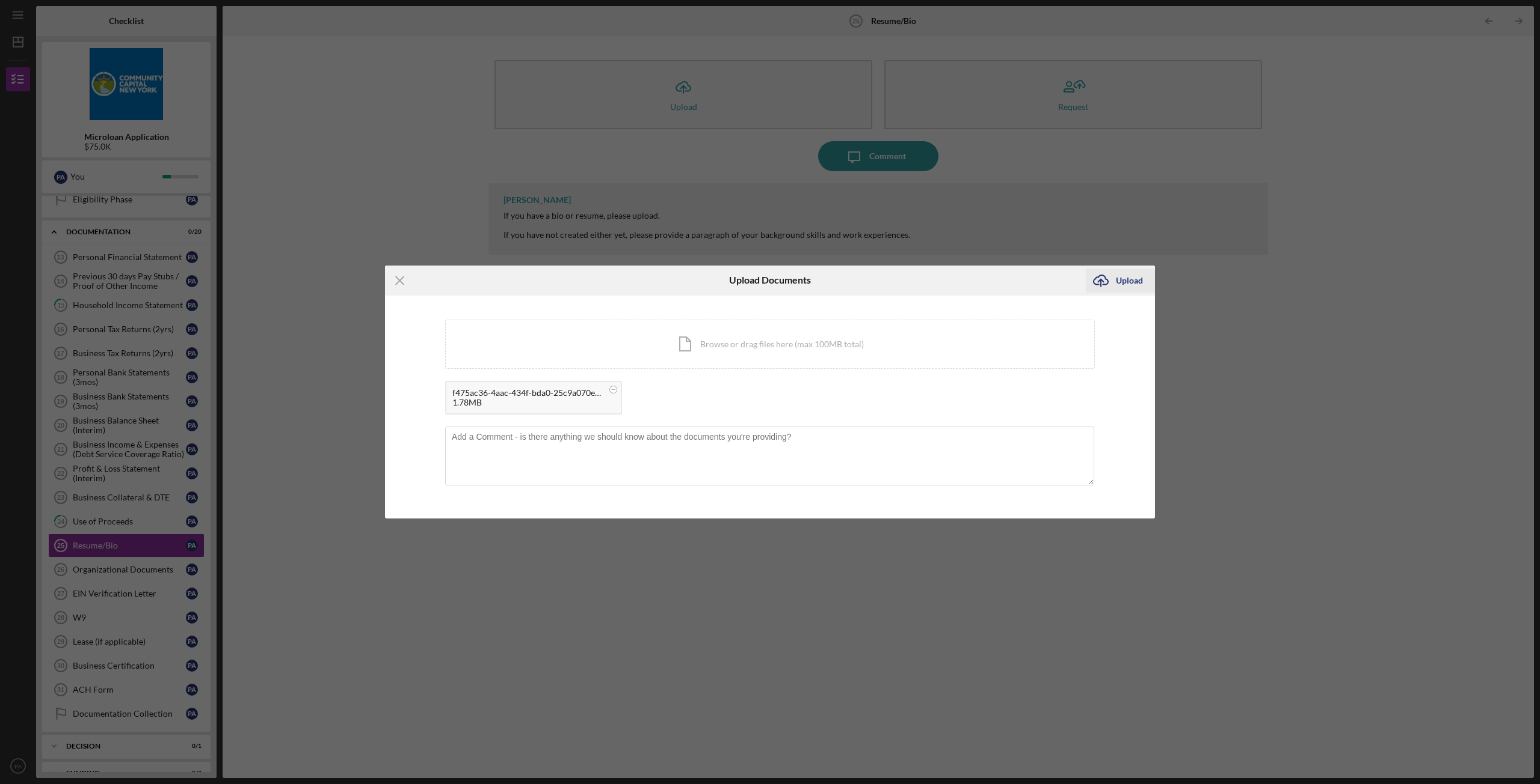
click at [1130, 282] on div "Upload" at bounding box center [1128, 280] width 27 height 24
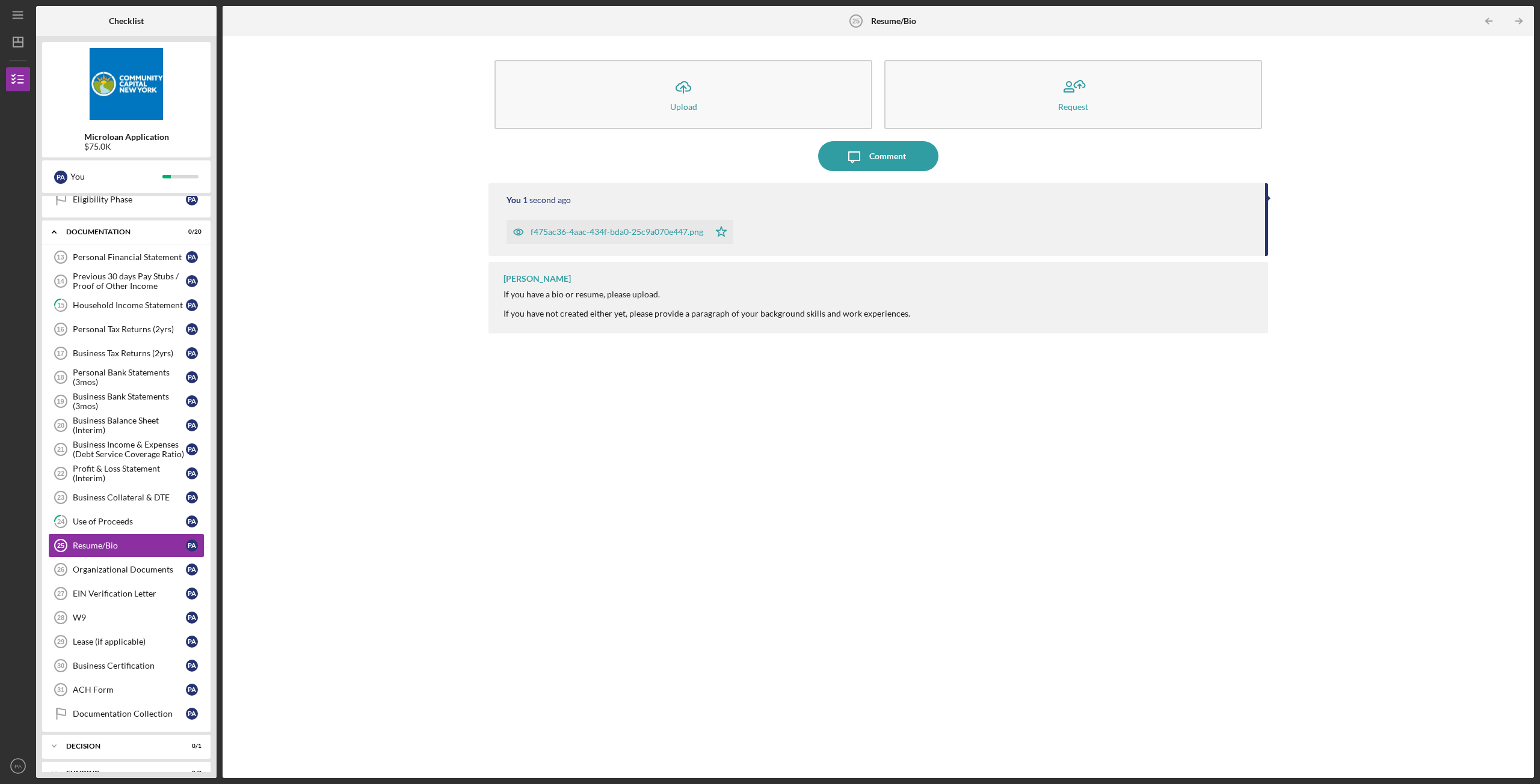
click at [586, 232] on div "f475ac36-4aac-434f-bda0-25c9a070e447.png" at bounding box center [616, 232] width 173 height 10
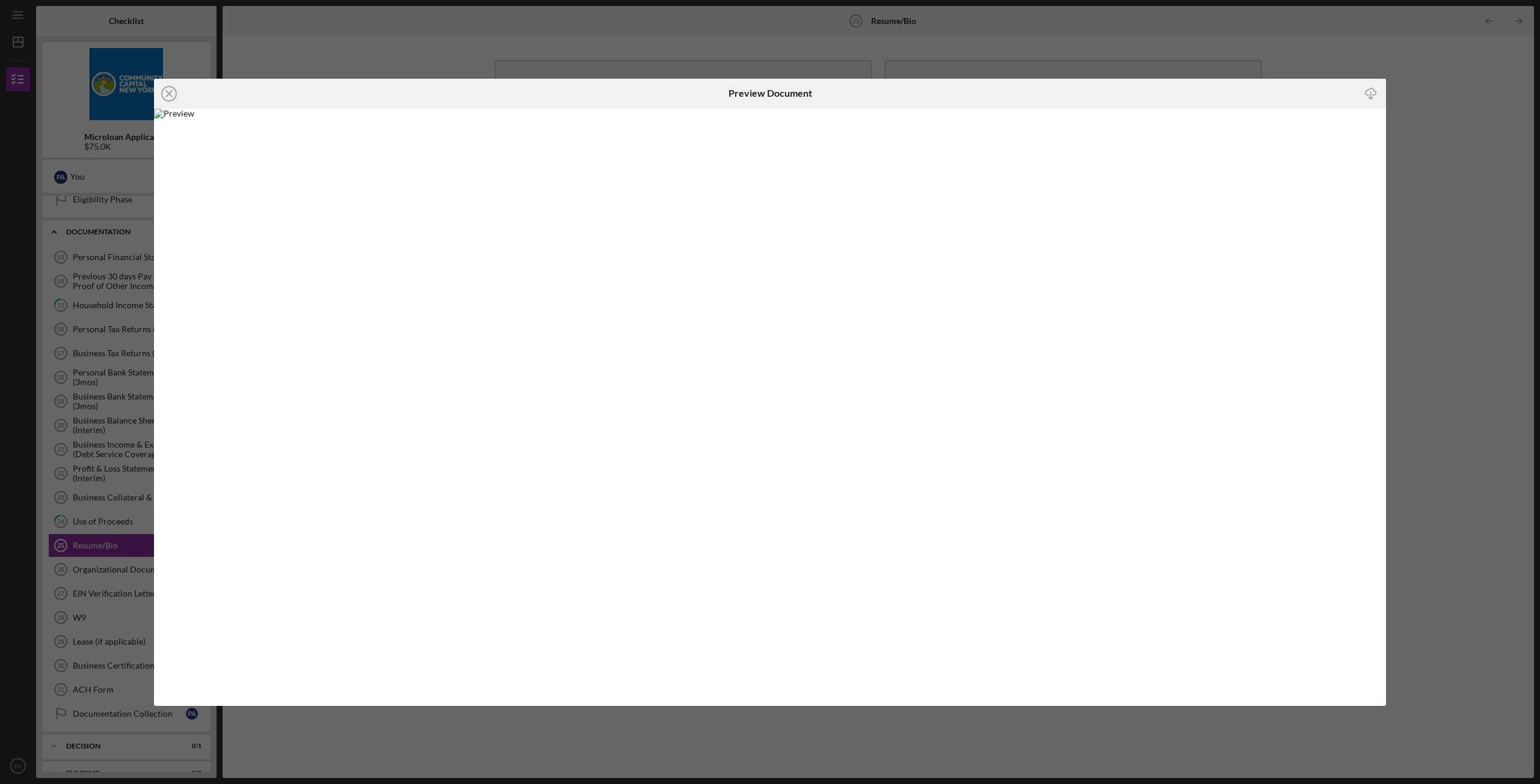
click at [168, 93] on g at bounding box center [168, 94] width 14 height 14
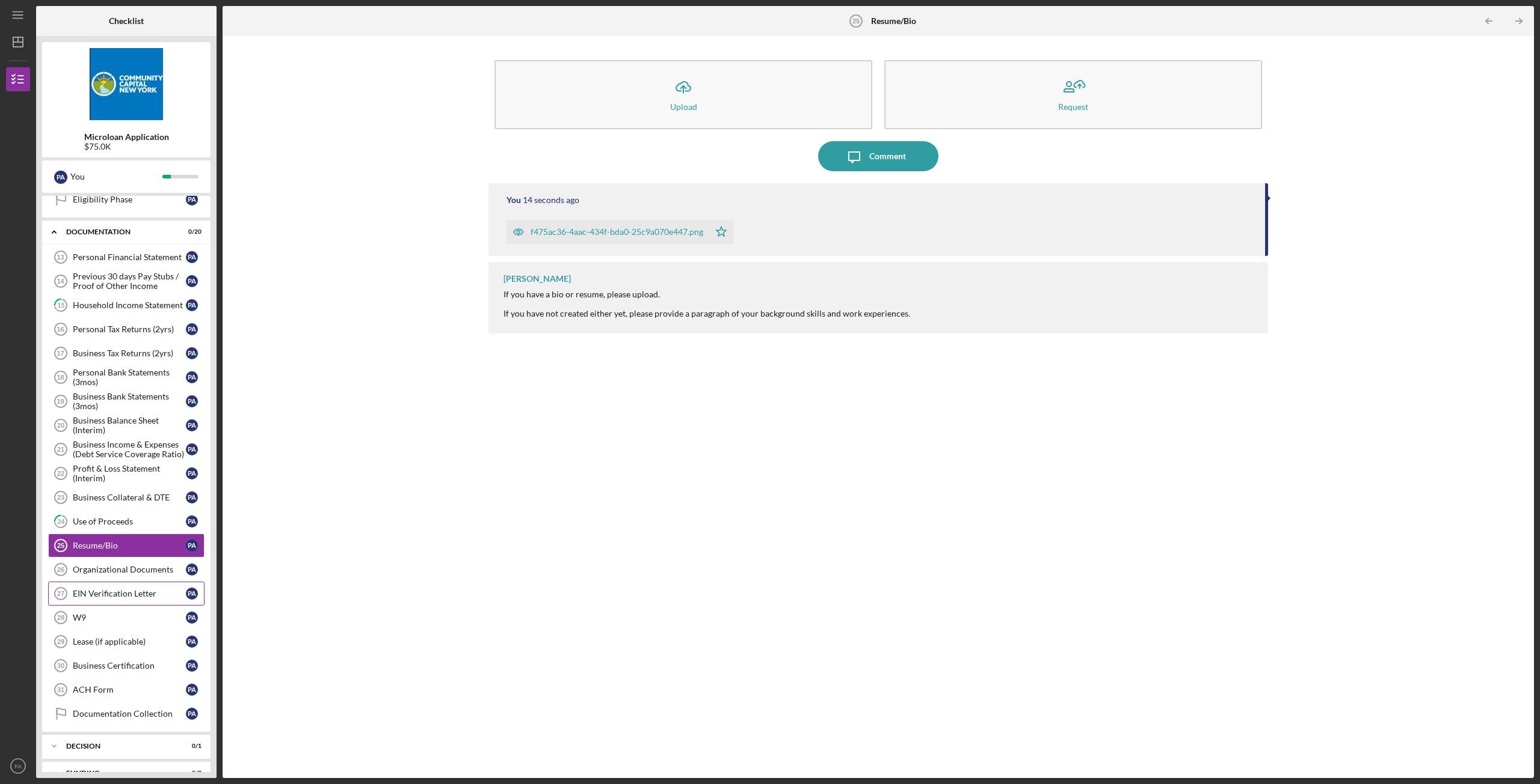
click at [119, 591] on div "EIN Verification Letter" at bounding box center [129, 594] width 113 height 10
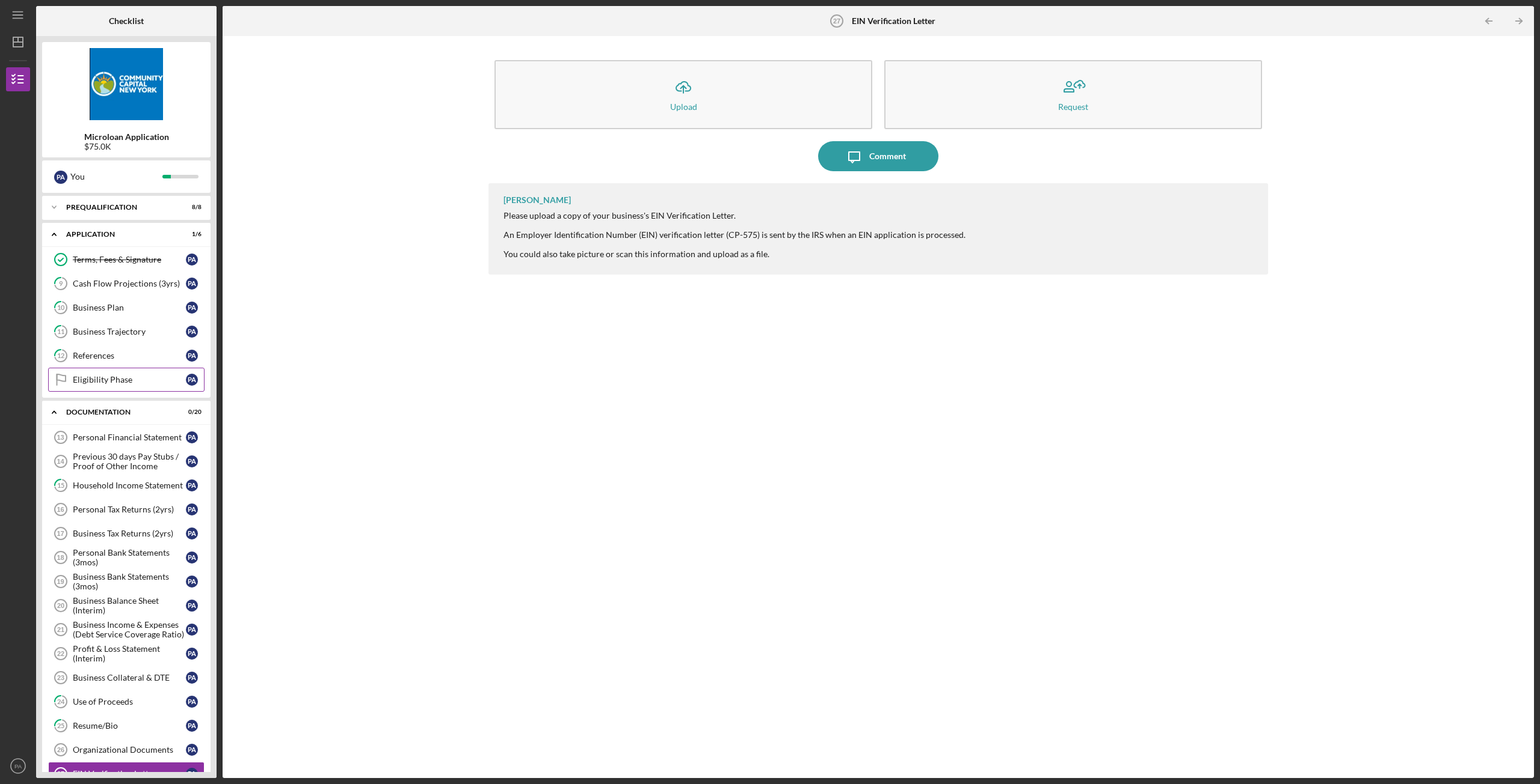
click at [112, 381] on div "Eligibility Phase" at bounding box center [129, 380] width 113 height 10
